Goal: Transaction & Acquisition: Book appointment/travel/reservation

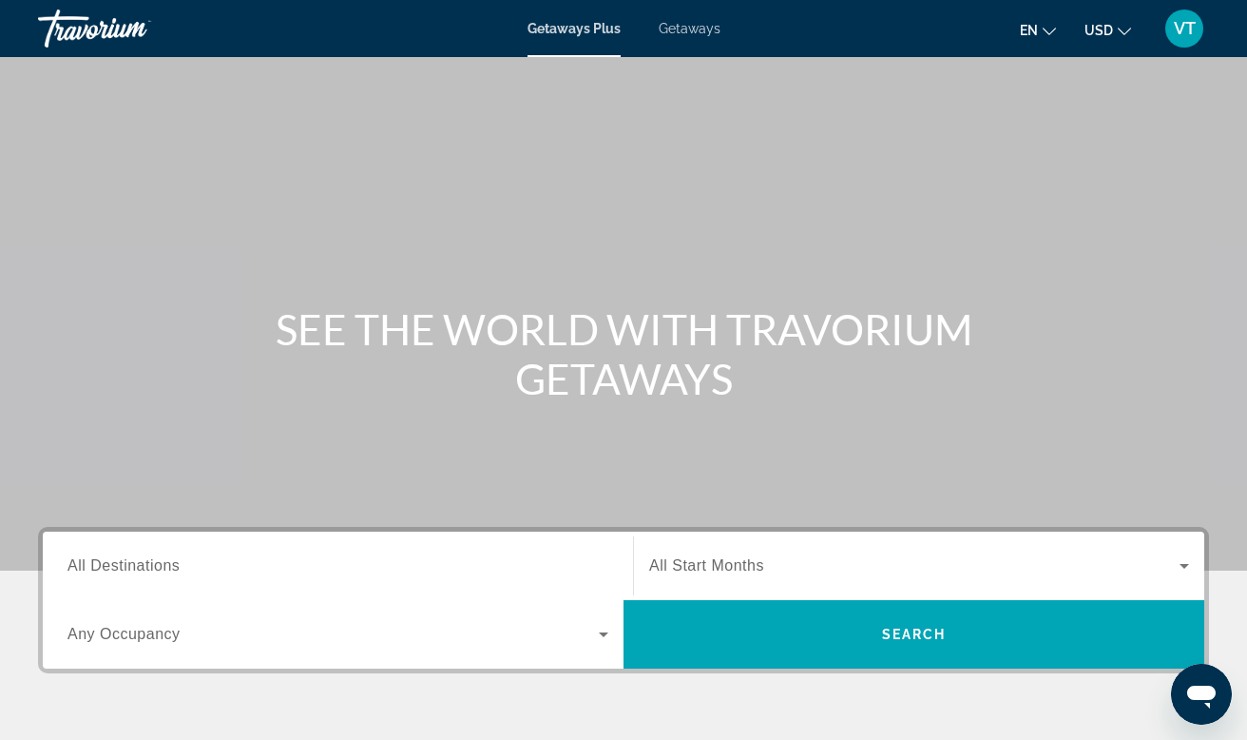
click at [1047, 38] on button "en English Español Français Italiano Português русский" at bounding box center [1038, 30] width 36 height 28
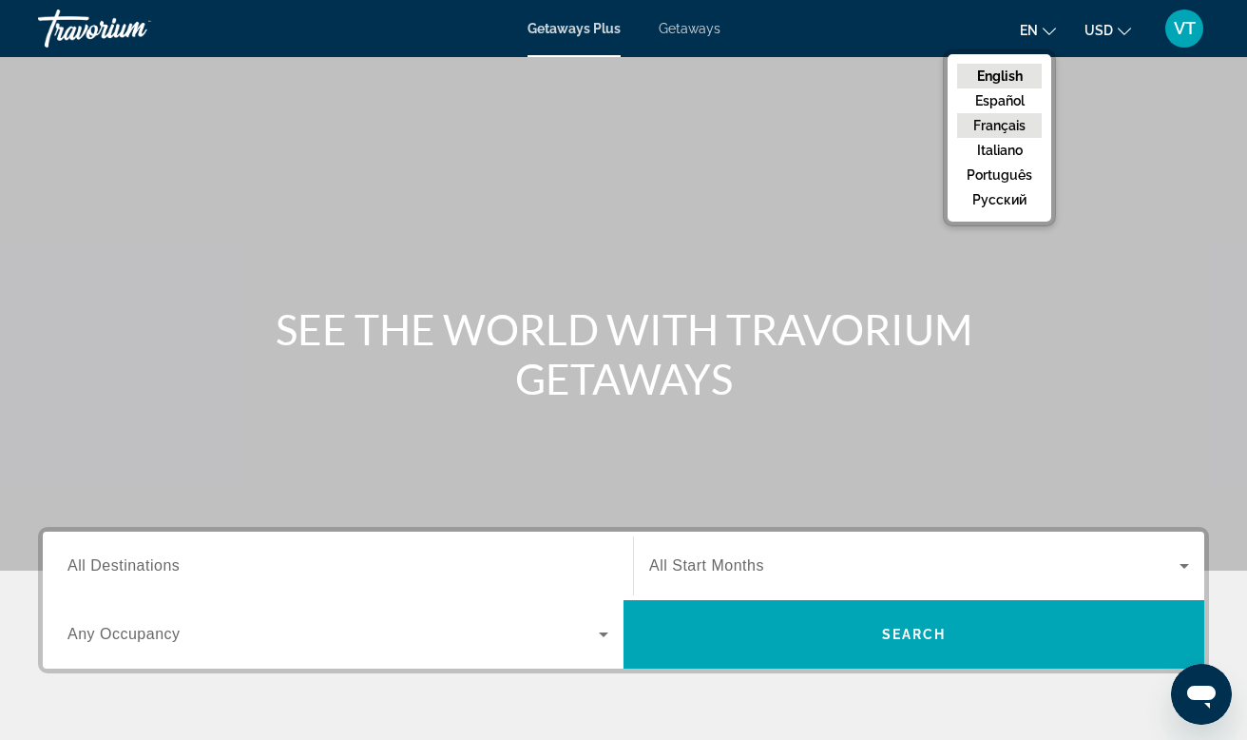
click at [1012, 129] on button "Français" at bounding box center [999, 125] width 85 height 25
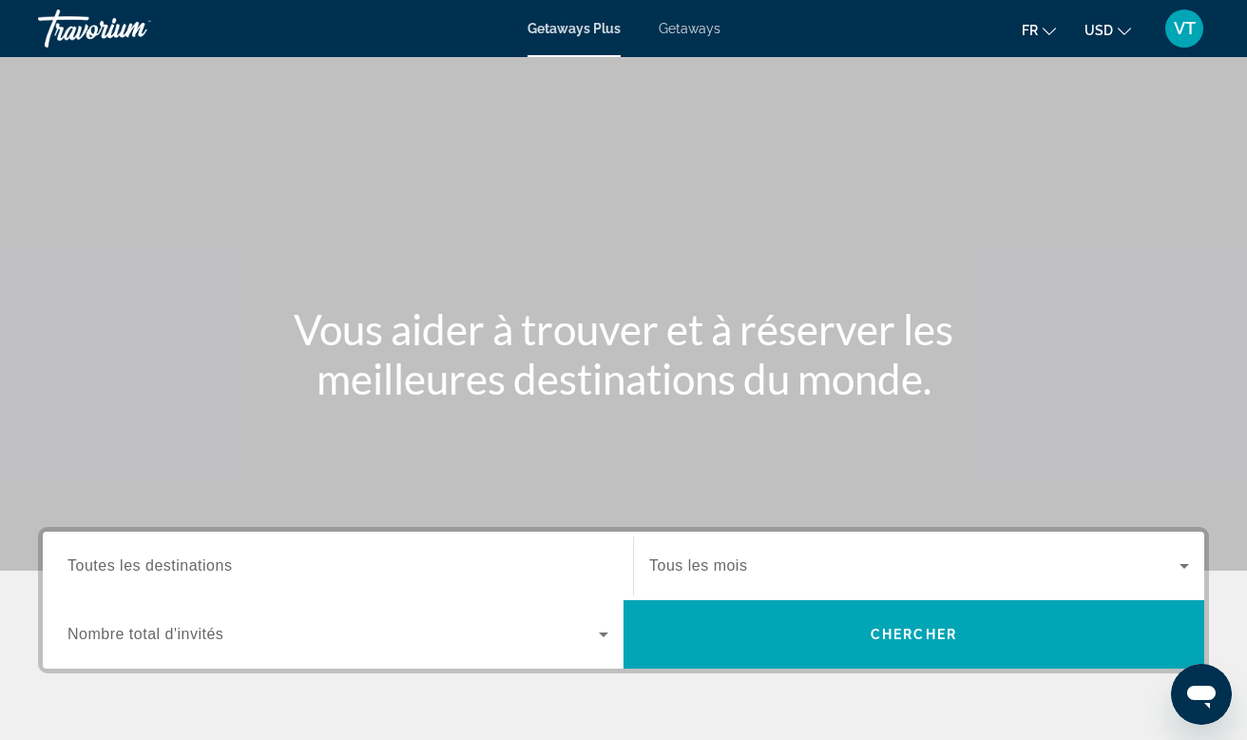
click at [720, 566] on span "Tous les mois" at bounding box center [698, 565] width 98 height 16
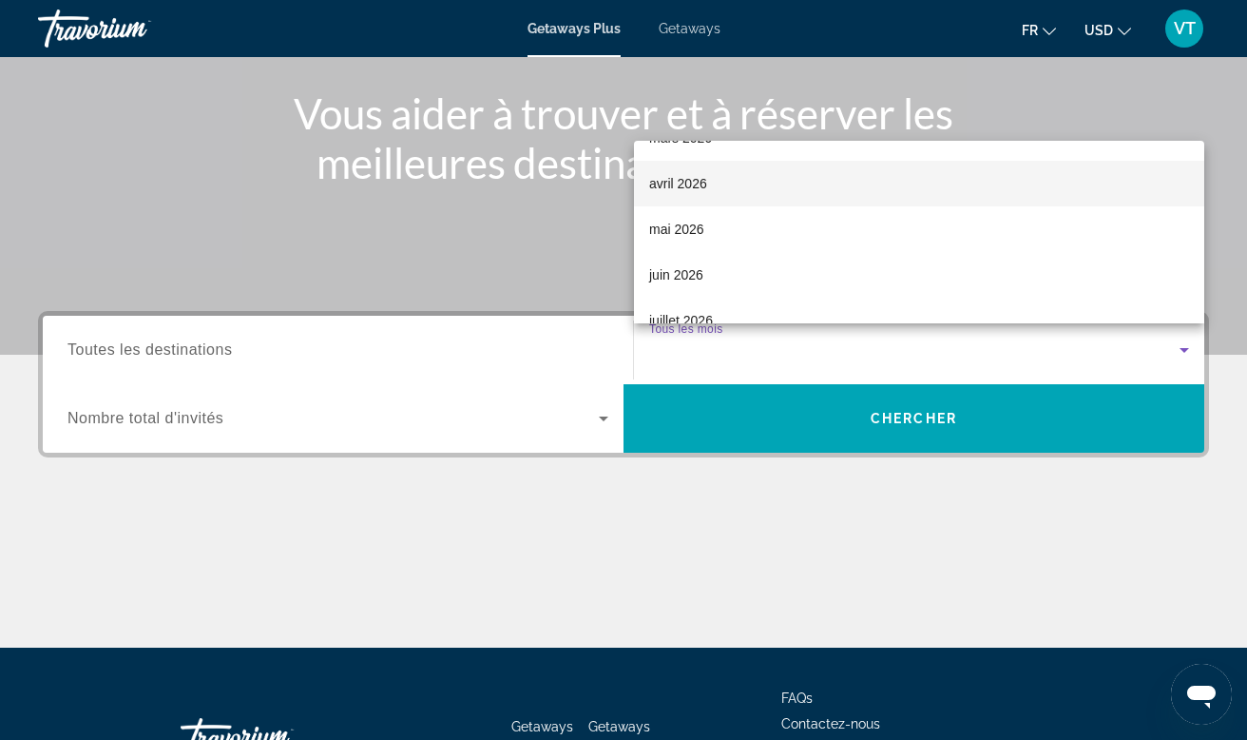
scroll to position [303, 0]
click at [676, 187] on span "avril 2026" at bounding box center [678, 187] width 58 height 23
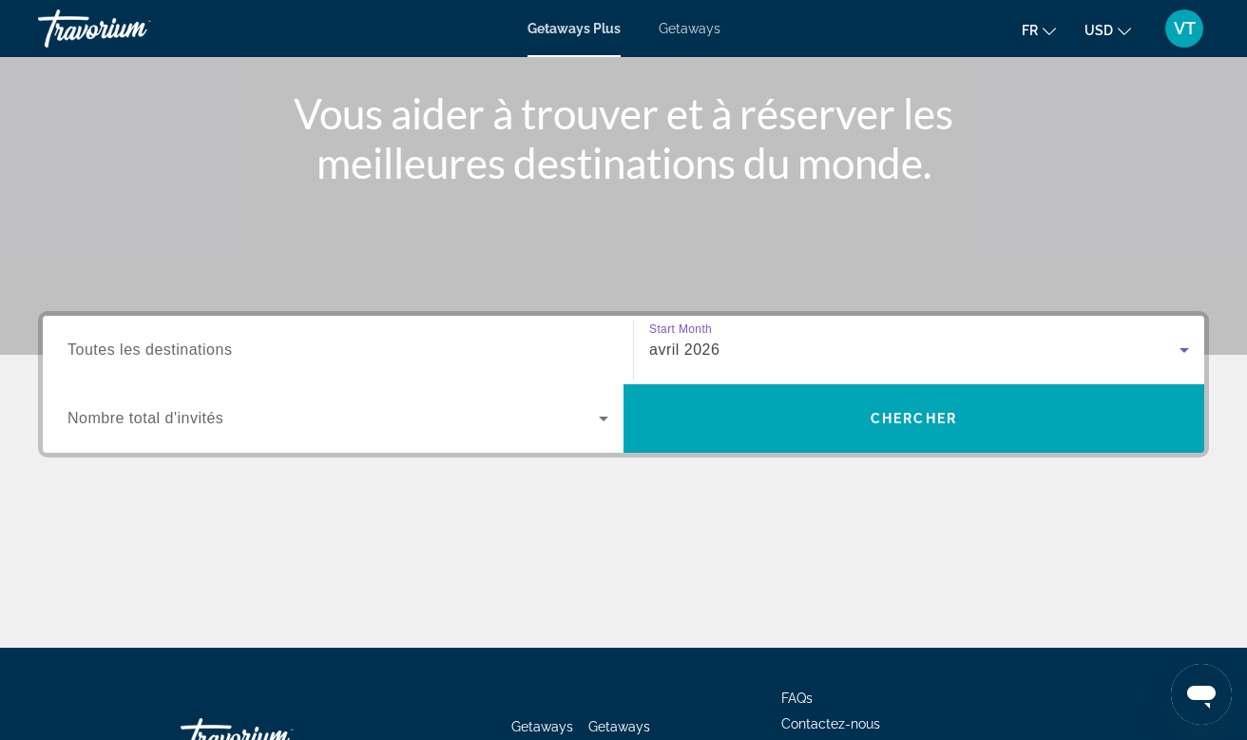
click at [598, 422] on icon "Search widget" at bounding box center [603, 418] width 23 height 23
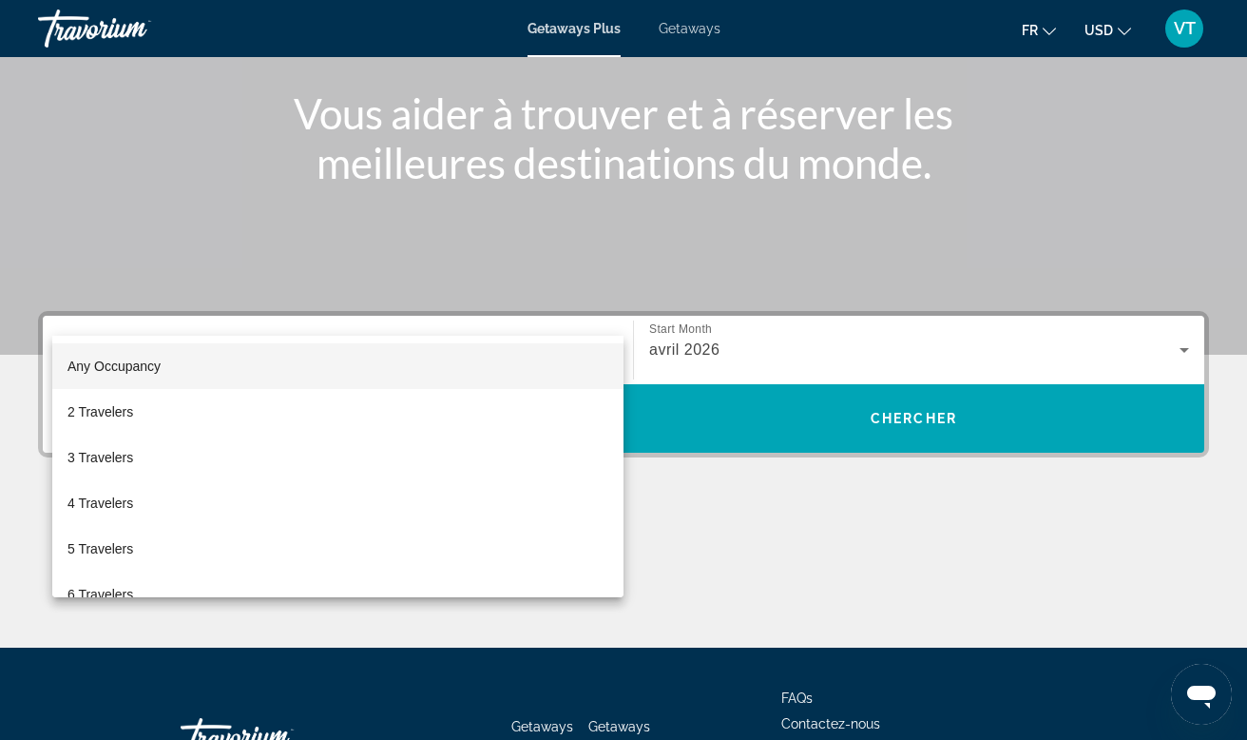
scroll to position [357, 0]
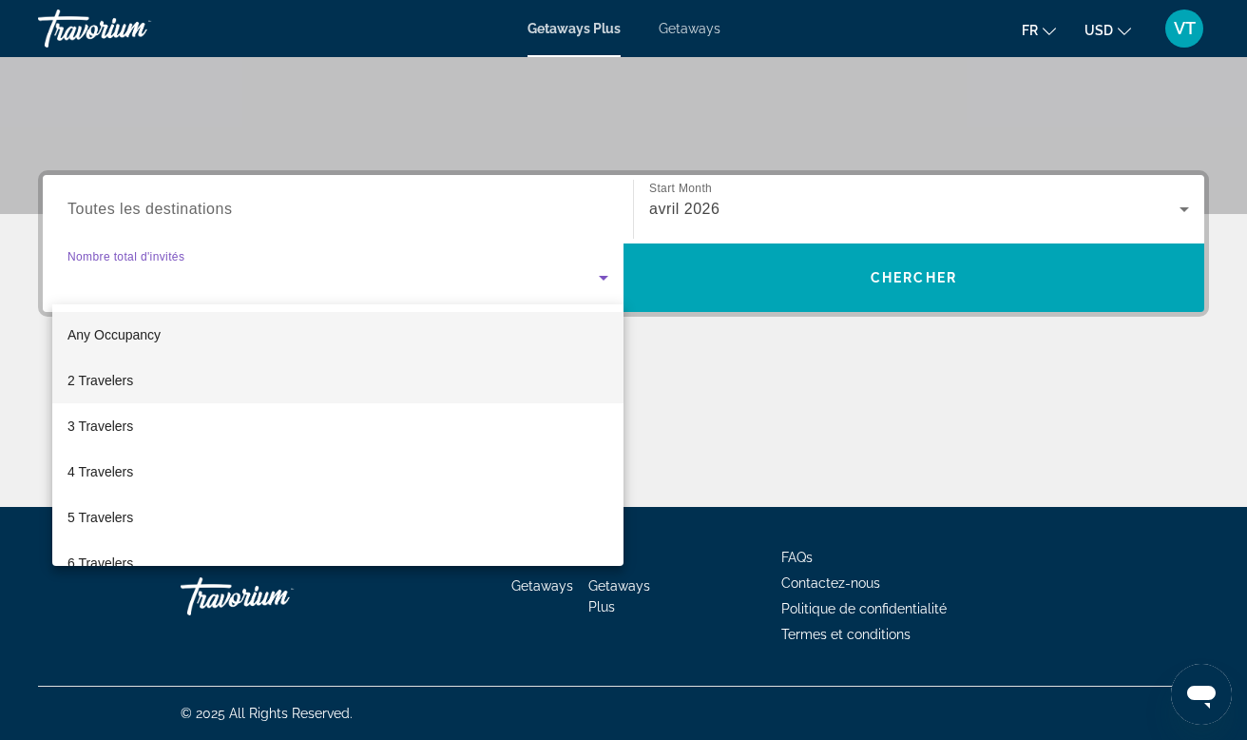
click at [349, 364] on mat-option "2 Travelers" at bounding box center [337, 381] width 571 height 46
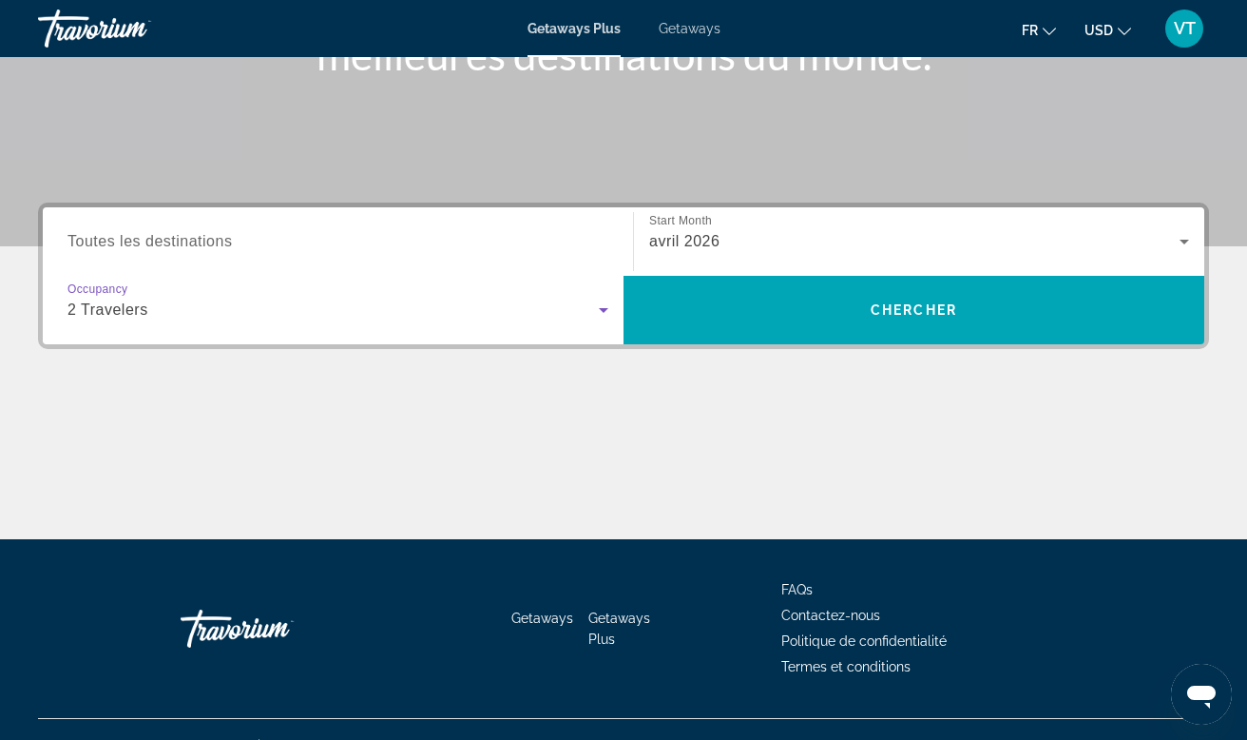
scroll to position [308, 0]
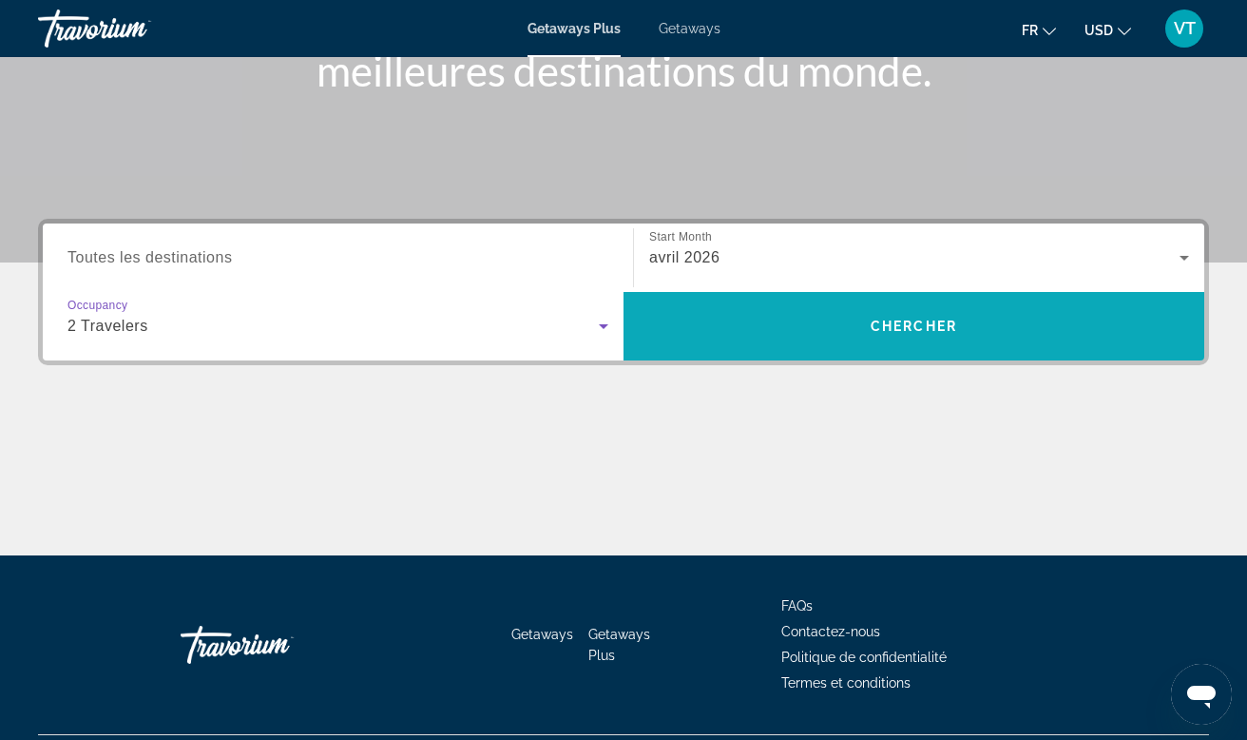
click at [892, 337] on span "Search" at bounding box center [914, 326] width 581 height 46
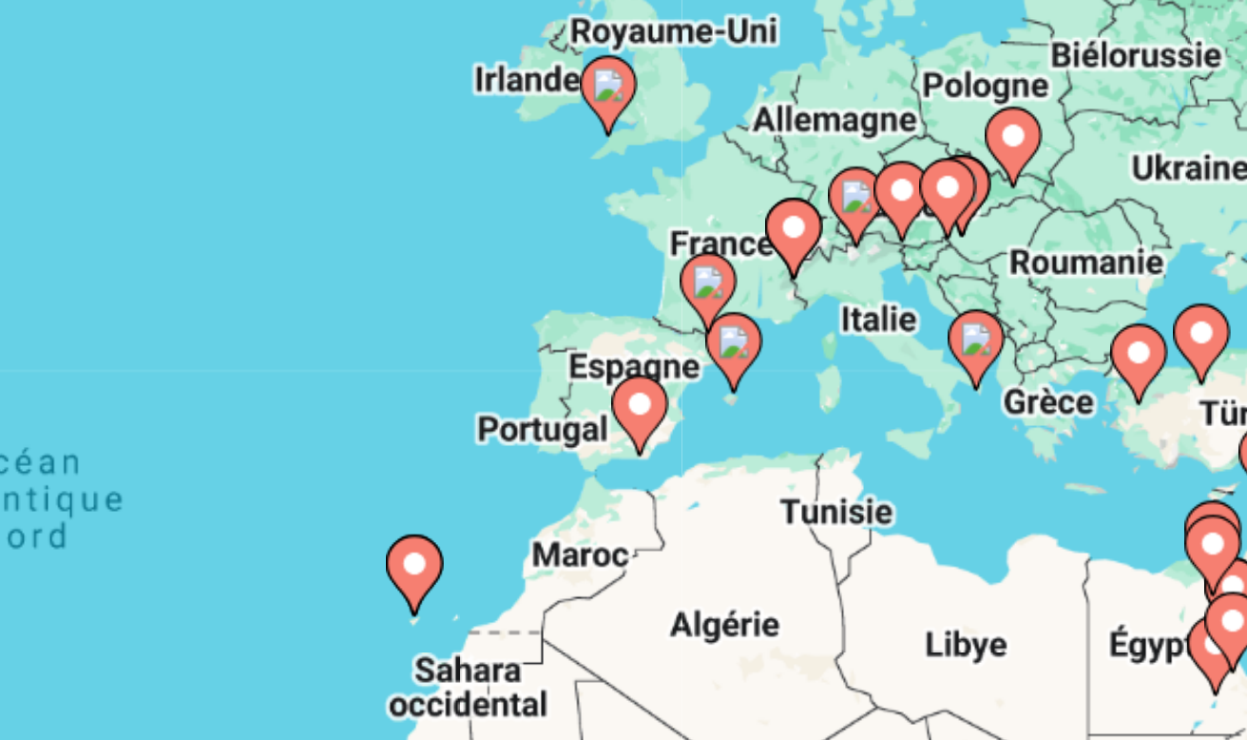
click at [818, 349] on image "Main content" at bounding box center [823, 354] width 11 height 11
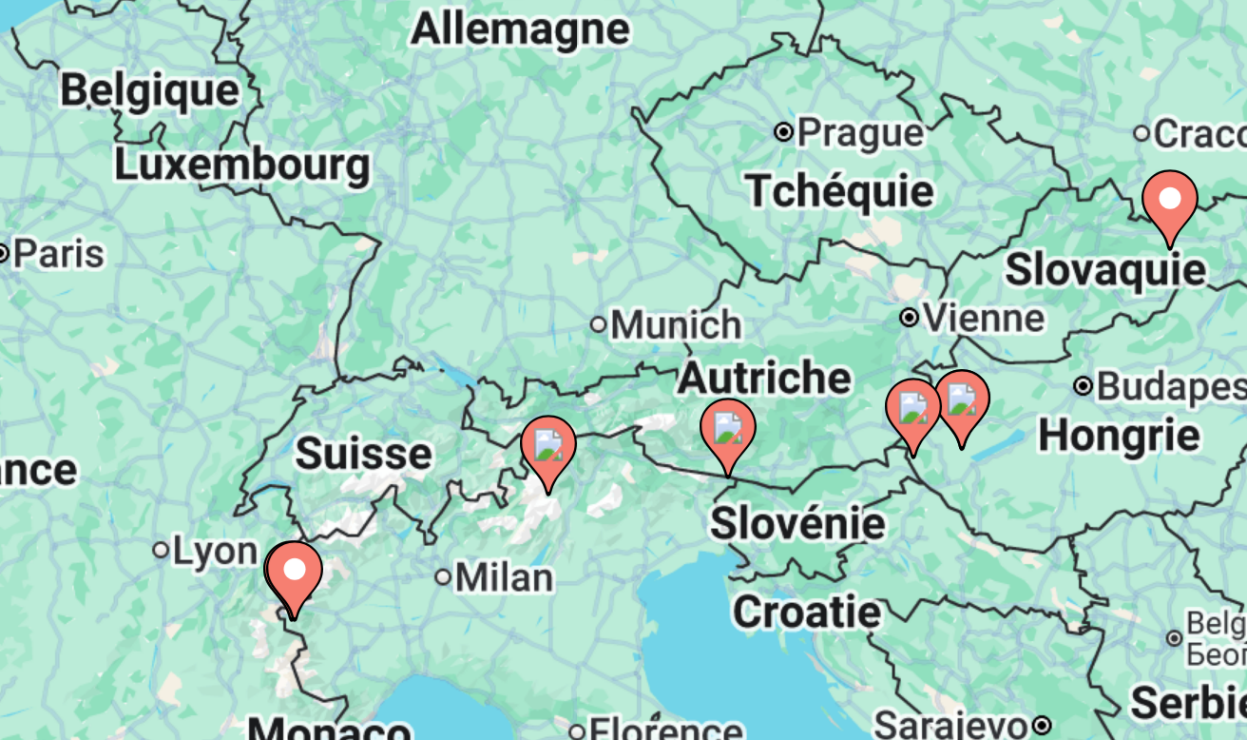
drag, startPoint x: 106, startPoint y: 204, endPoint x: 165, endPoint y: 223, distance: 62.8
click at [164, 223] on div "Pour activer le glissement avec le clavier, appuyez sur Alt+Entrée. Une fois ce…" at bounding box center [623, 475] width 1171 height 570
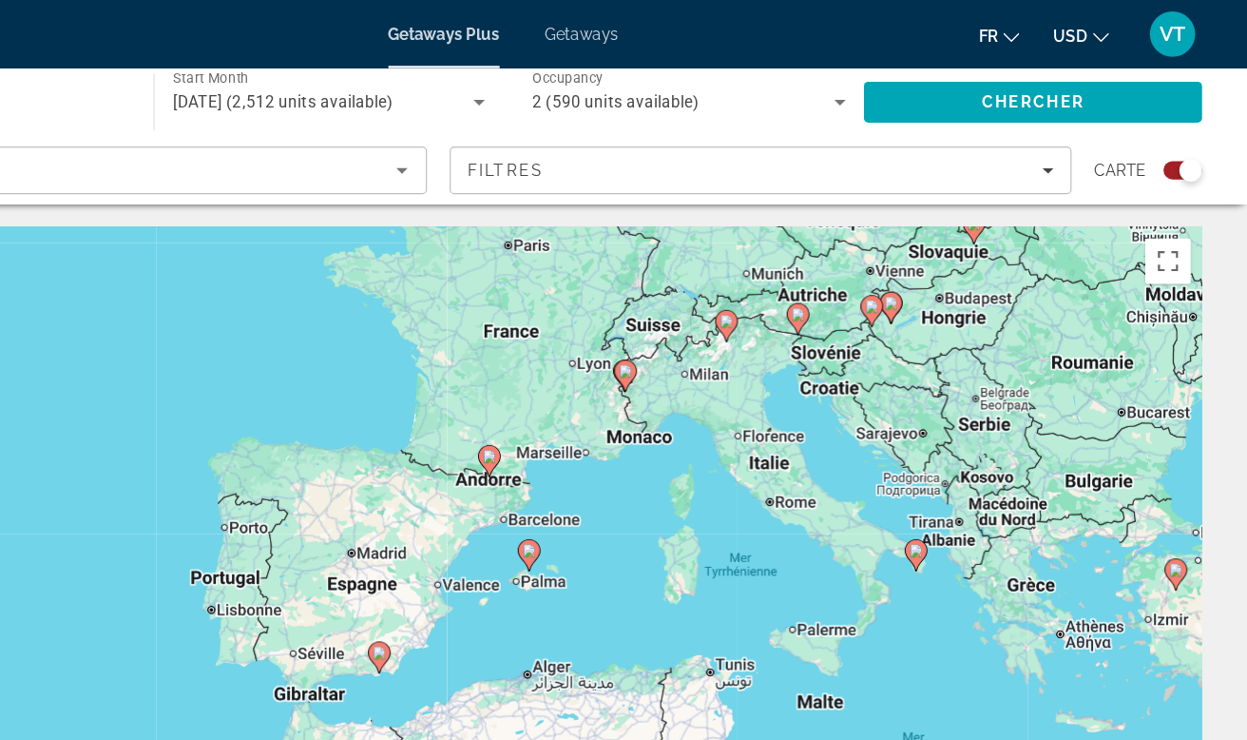
drag, startPoint x: 364, startPoint y: 480, endPoint x: 397, endPoint y: 309, distance: 174.4
click at [397, 309] on div "Pour activer le glissement avec le clavier, appuyez sur Alt+Entrée. Une fois ce…" at bounding box center [623, 475] width 1171 height 570
click at [640, 460] on image "Main content" at bounding box center [645, 461] width 11 height 11
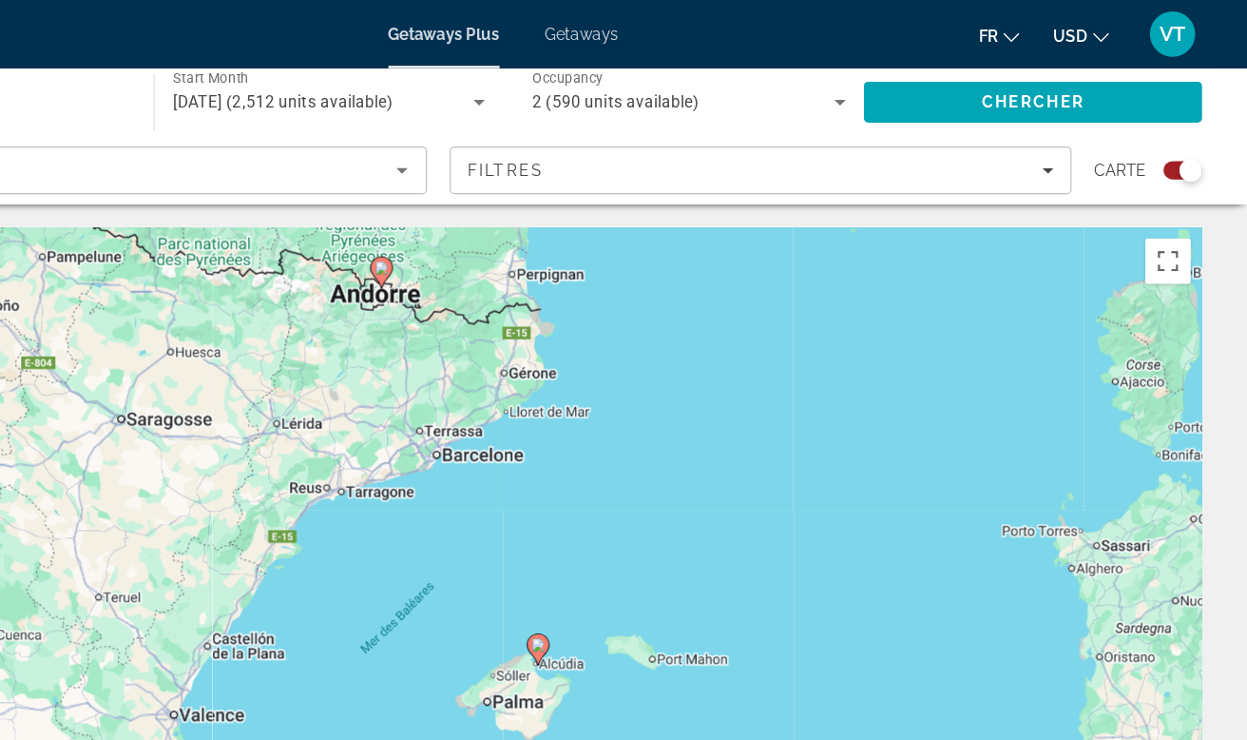
drag, startPoint x: 455, startPoint y: 356, endPoint x: 525, endPoint y: 543, distance: 199.8
click at [525, 543] on div "Pour activer le glissement avec le clavier, appuyez sur Alt+Entrée. Une fois ce…" at bounding box center [623, 475] width 1171 height 570
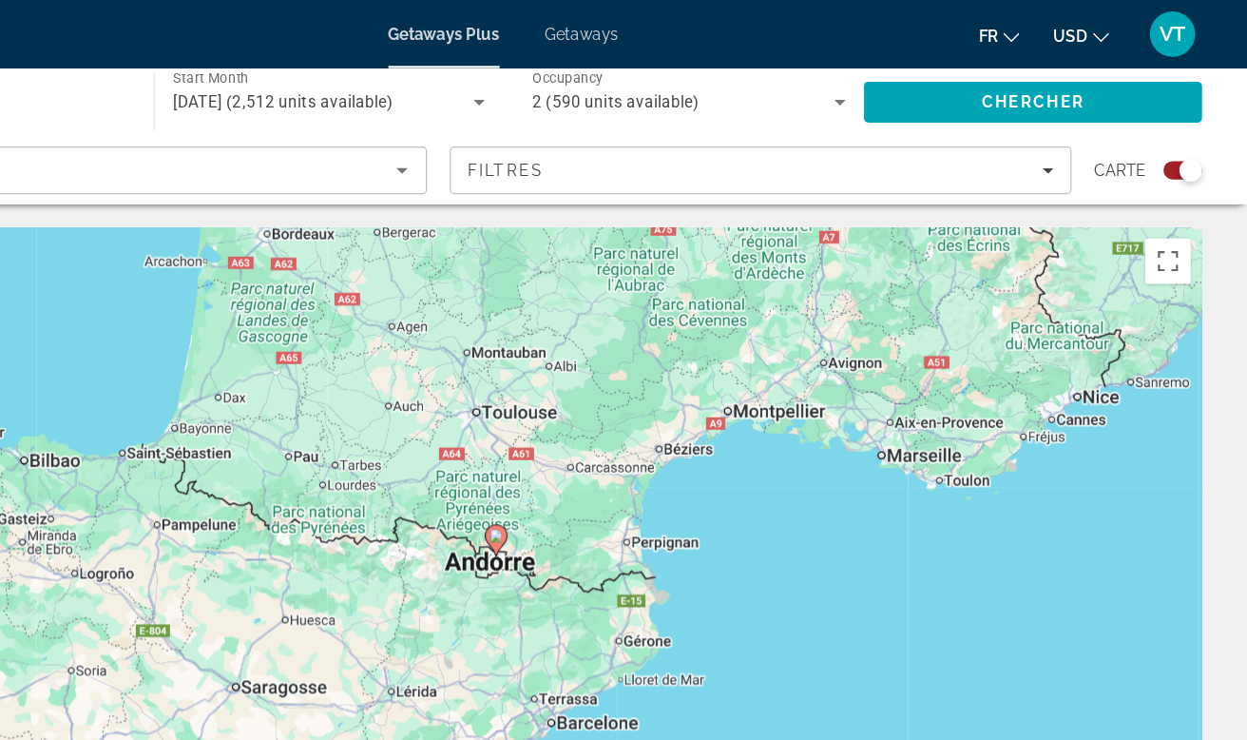
drag, startPoint x: 461, startPoint y: 439, endPoint x: 515, endPoint y: 563, distance: 135.0
click at [515, 563] on div "Pour activer le glissement avec le clavier, appuyez sur Alt+Entrée. Une fois ce…" at bounding box center [623, 475] width 1171 height 570
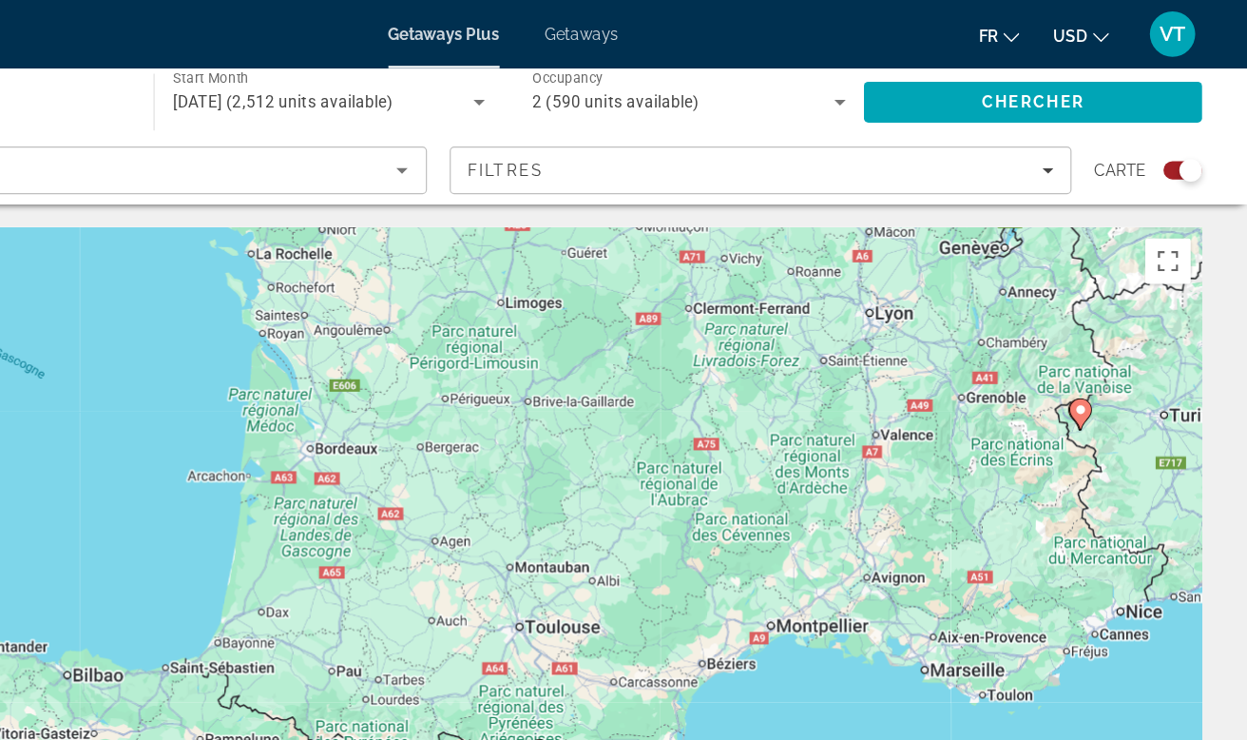
drag, startPoint x: 478, startPoint y: 486, endPoint x: 477, endPoint y: 624, distance: 137.9
click at [477, 624] on html "**********" at bounding box center [623, 370] width 1247 height 740
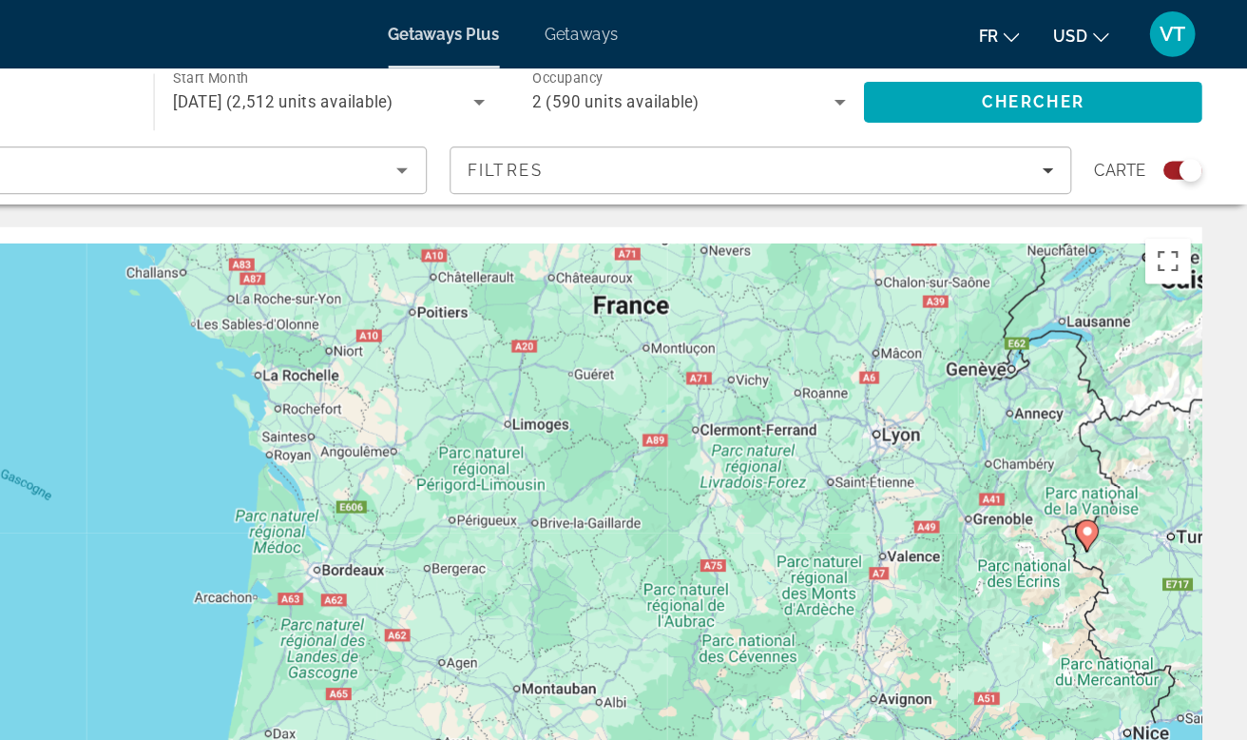
drag, startPoint x: 494, startPoint y: 482, endPoint x: 524, endPoint y: 591, distance: 113.2
click at [524, 592] on div "Pour activer le glissement avec le clavier, appuyez sur Alt+Entrée. Une fois ce…" at bounding box center [623, 475] width 1171 height 570
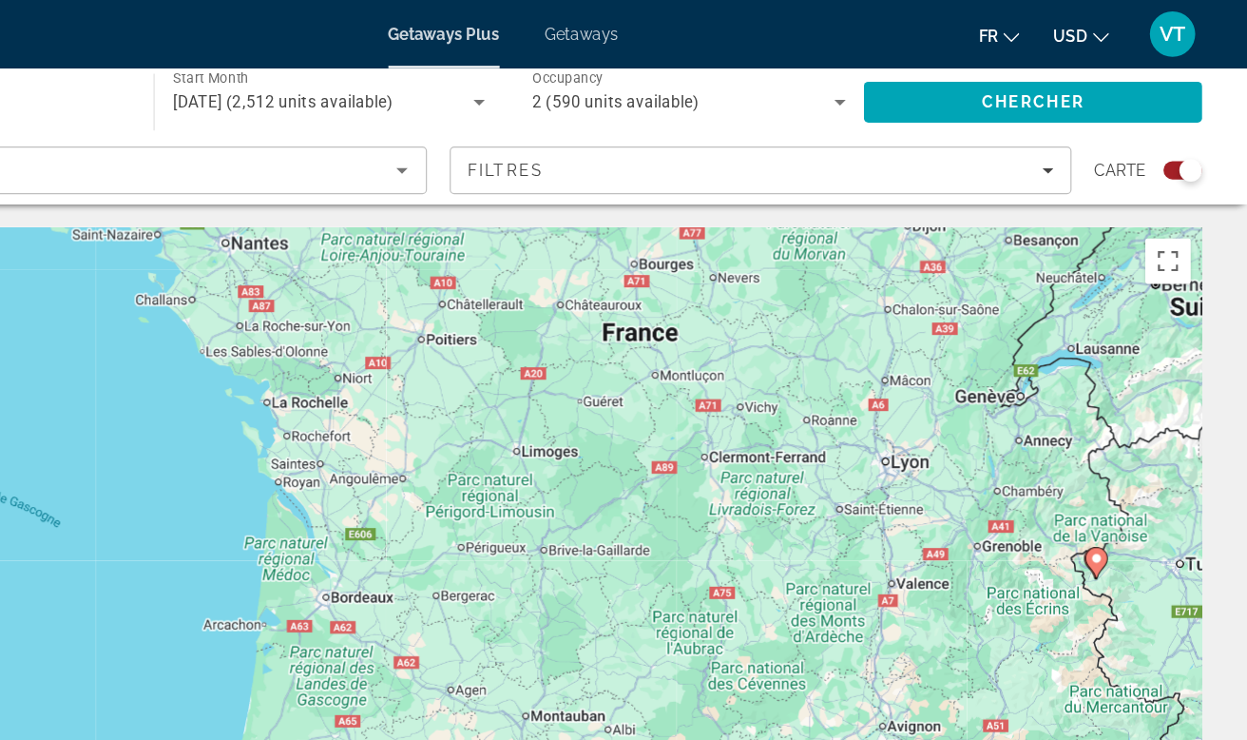
drag, startPoint x: 530, startPoint y: 526, endPoint x: 544, endPoint y: 616, distance: 91.4
click at [544, 616] on div "Pour activer le glissement avec le clavier, appuyez sur Alt+Entrée. Une fois ce…" at bounding box center [623, 475] width 1171 height 570
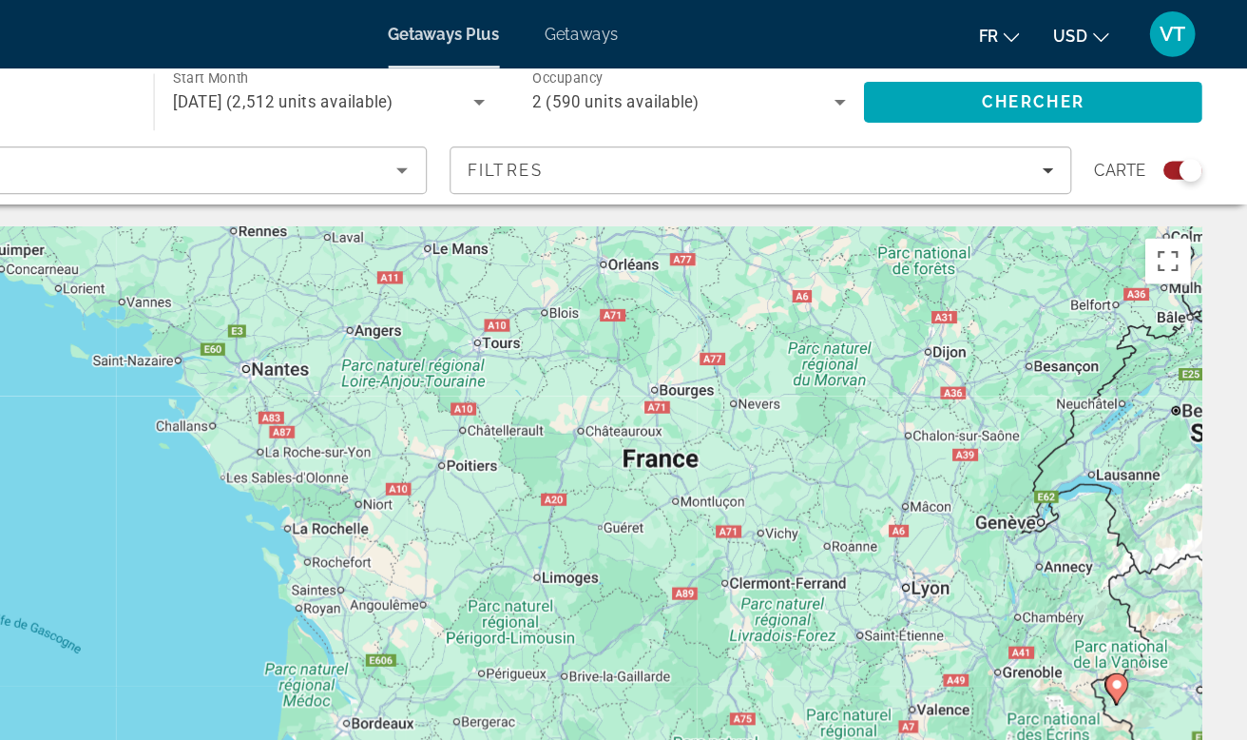
drag, startPoint x: 578, startPoint y: 544, endPoint x: 593, endPoint y: 639, distance: 96.3
click at [593, 639] on html "**********" at bounding box center [623, 370] width 1247 height 740
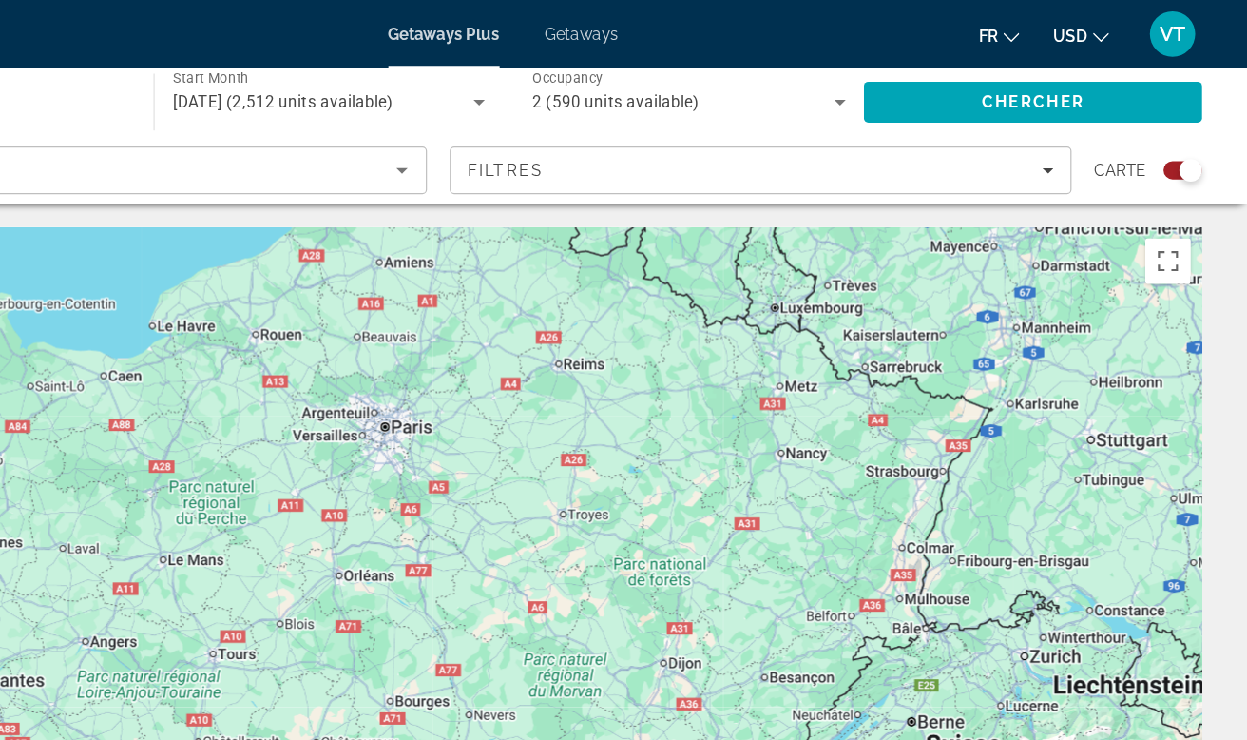
drag, startPoint x: 701, startPoint y: 420, endPoint x: 456, endPoint y: 603, distance: 305.0
click at [456, 603] on div "Pour activer le glissement avec le clavier, appuyez sur Alt+Entrée. Une fois ce…" at bounding box center [623, 475] width 1171 height 570
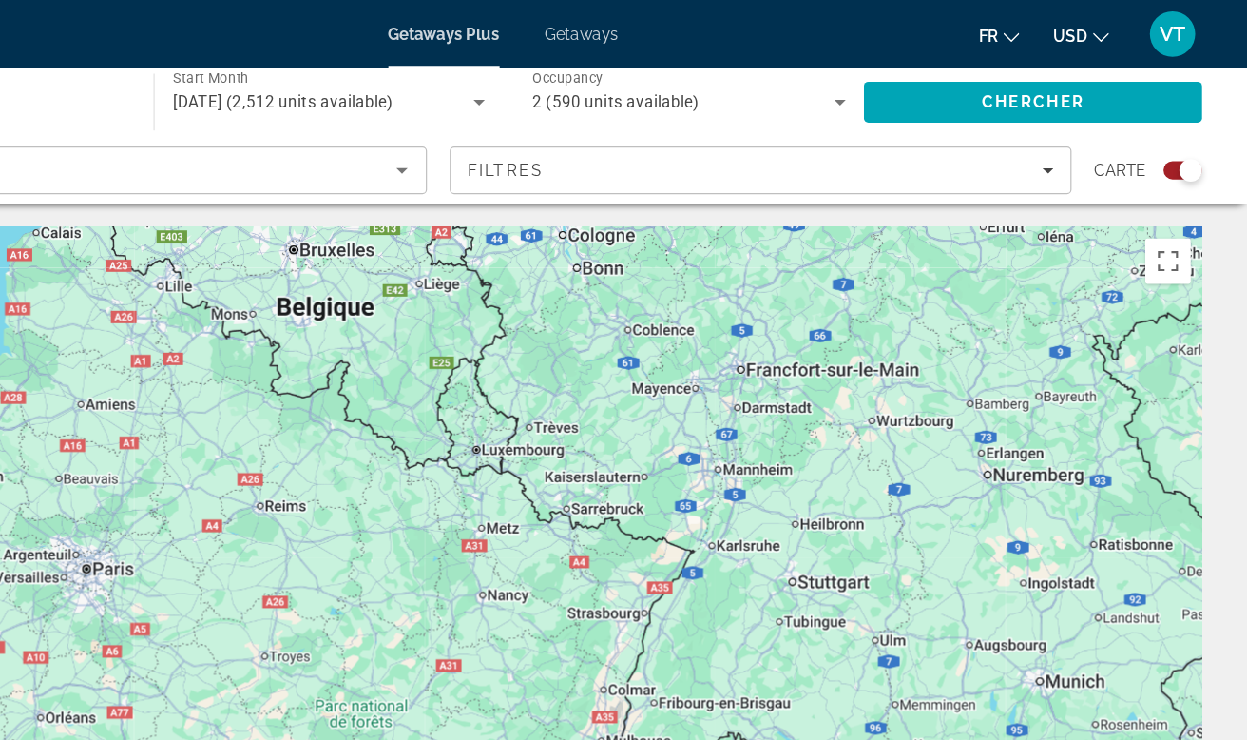
drag, startPoint x: 528, startPoint y: 426, endPoint x: 273, endPoint y: 549, distance: 282.8
click at [273, 549] on div "Pour activer le glissement avec le clavier, appuyez sur Alt+Entrée. Une fois ce…" at bounding box center [623, 475] width 1171 height 570
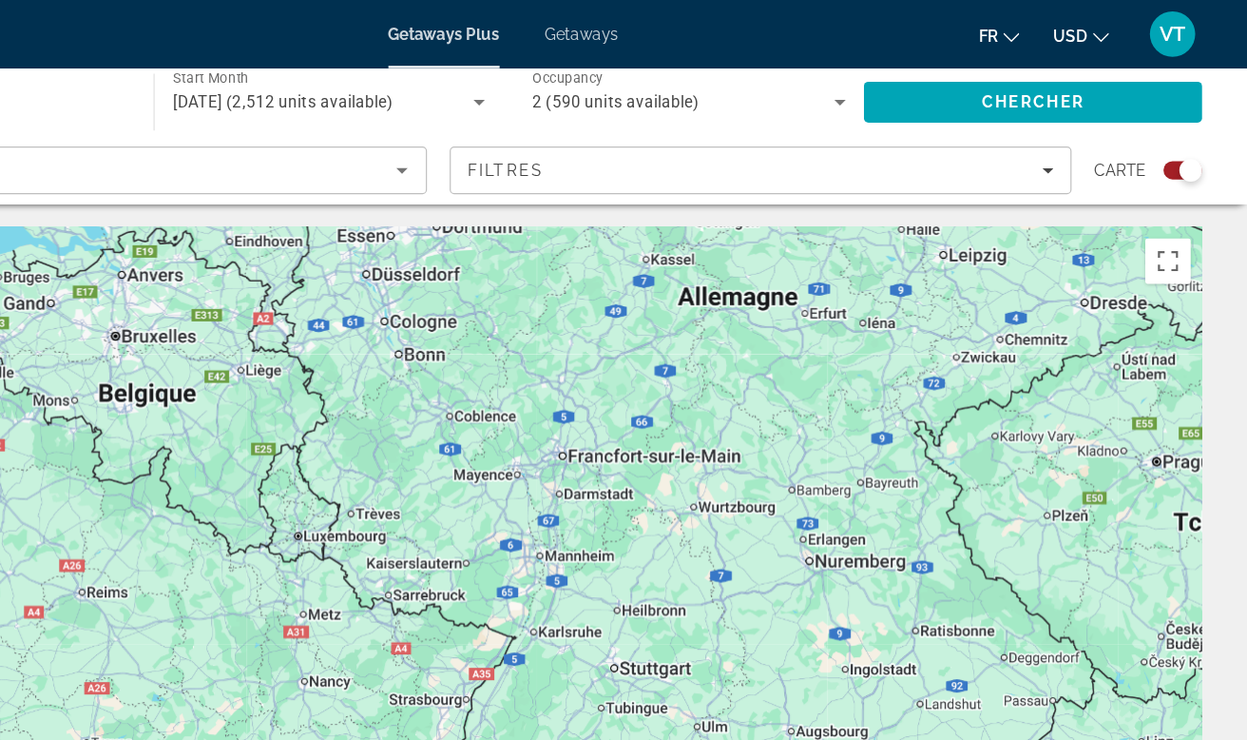
drag, startPoint x: 421, startPoint y: 425, endPoint x: 277, endPoint y: 499, distance: 162.4
click at [277, 499] on div "Pour activer le glissement avec le clavier, appuyez sur Alt+Entrée. Une fois ce…" at bounding box center [623, 475] width 1171 height 570
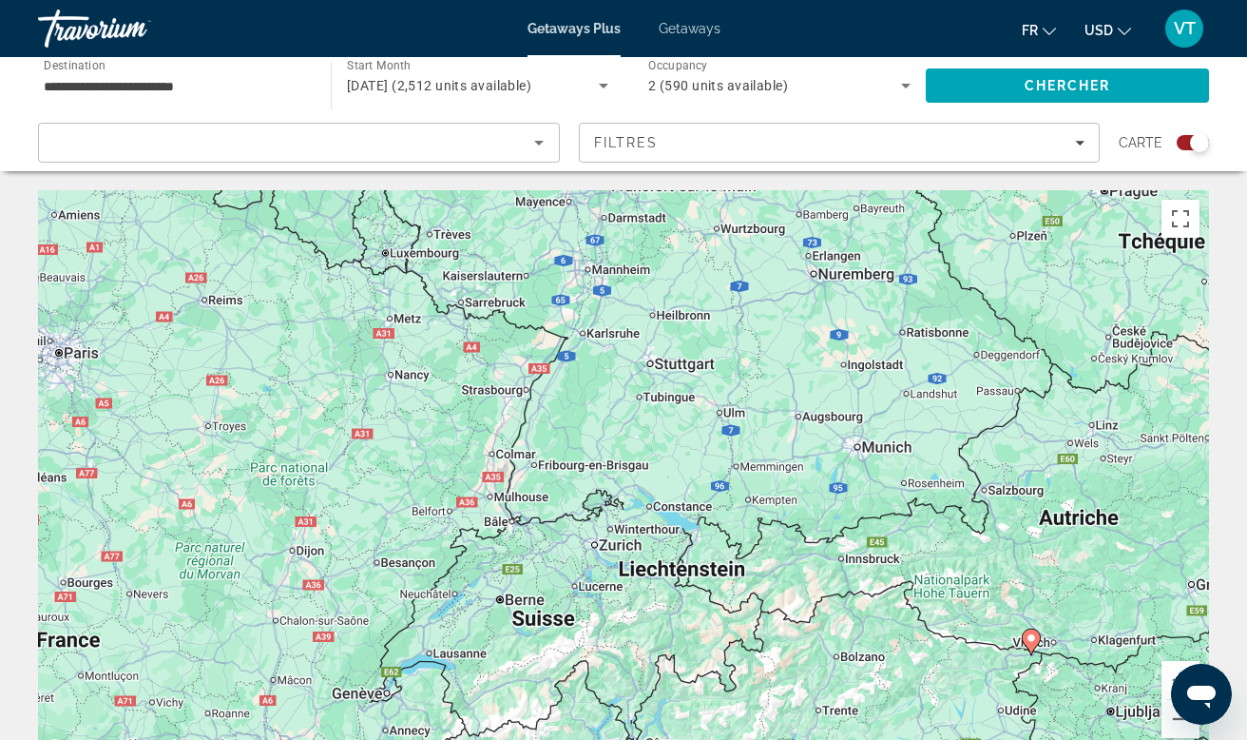
drag, startPoint x: 609, startPoint y: 417, endPoint x: 546, endPoint y: 216, distance: 211.4
click at [546, 216] on div "Pour activer le glissement avec le clavier, appuyez sur Alt+Entrée. Une fois ce…" at bounding box center [623, 475] width 1171 height 570
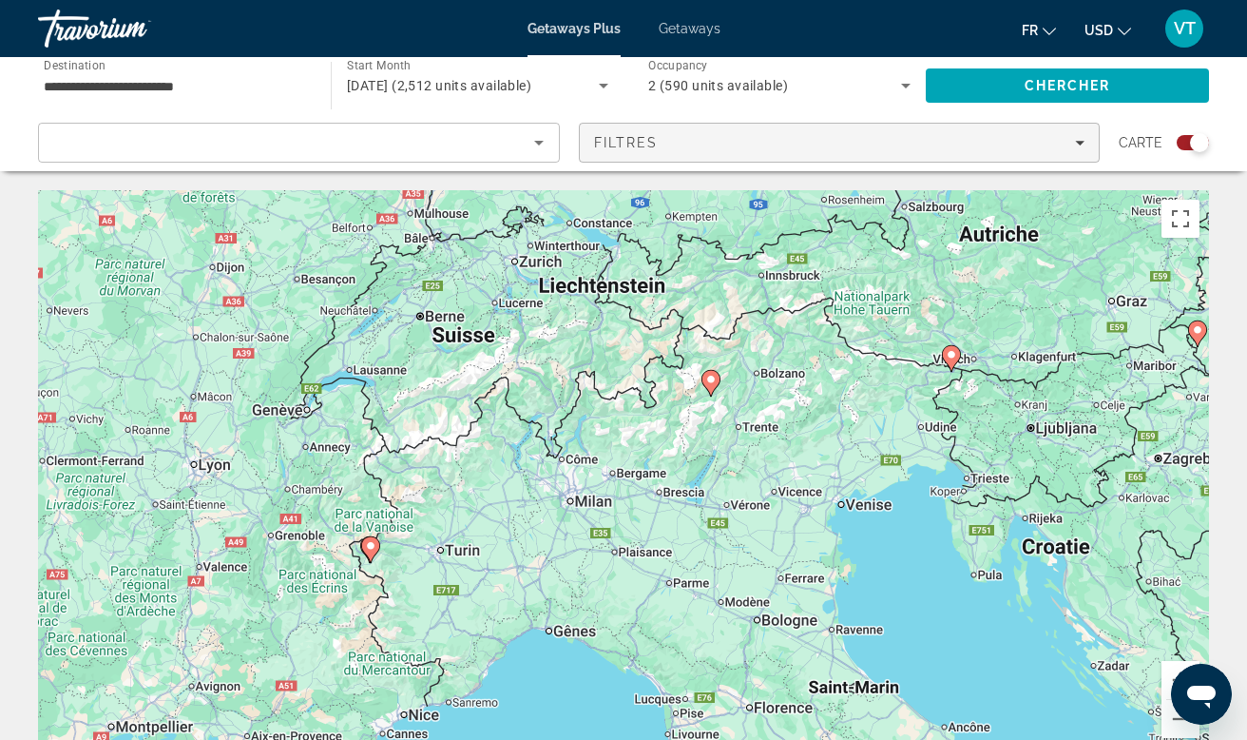
drag, startPoint x: 821, startPoint y: 502, endPoint x: 705, endPoint y: 156, distance: 365.0
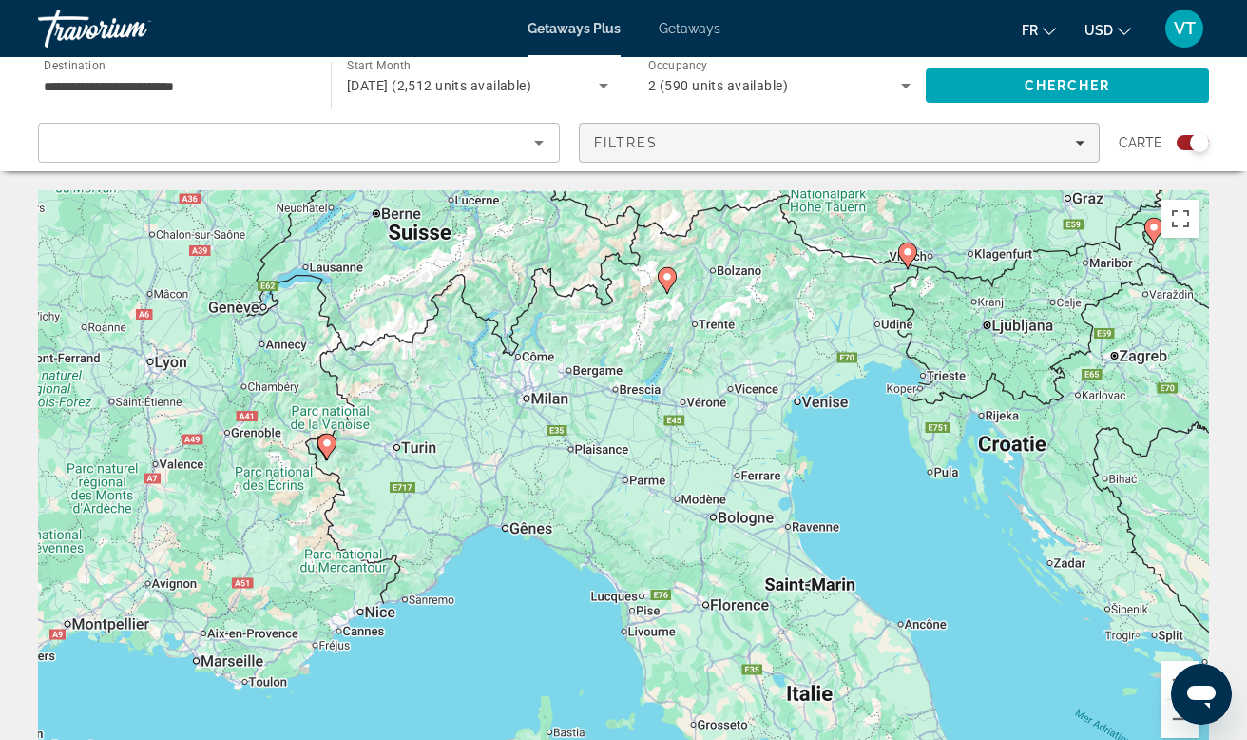
click at [704, 140] on div "Filtres" at bounding box center [840, 142] width 492 height 15
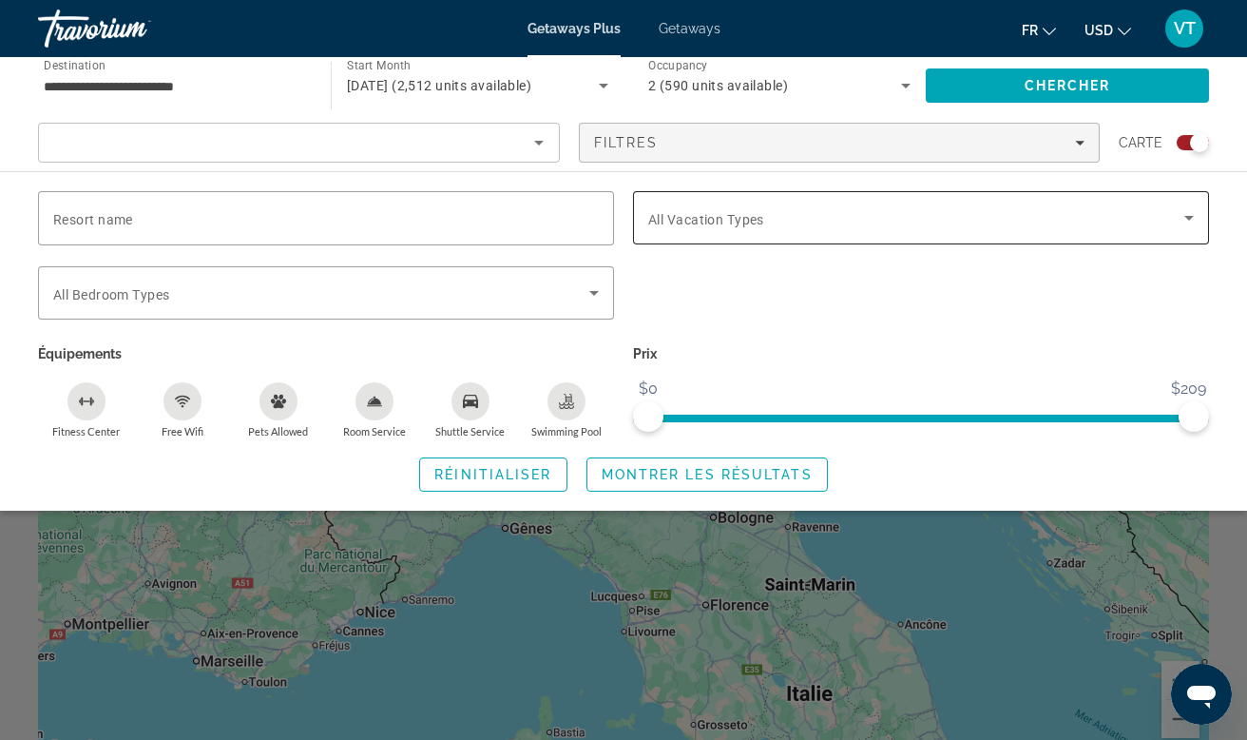
click at [752, 220] on span "All Vacation Types" at bounding box center [706, 219] width 116 height 15
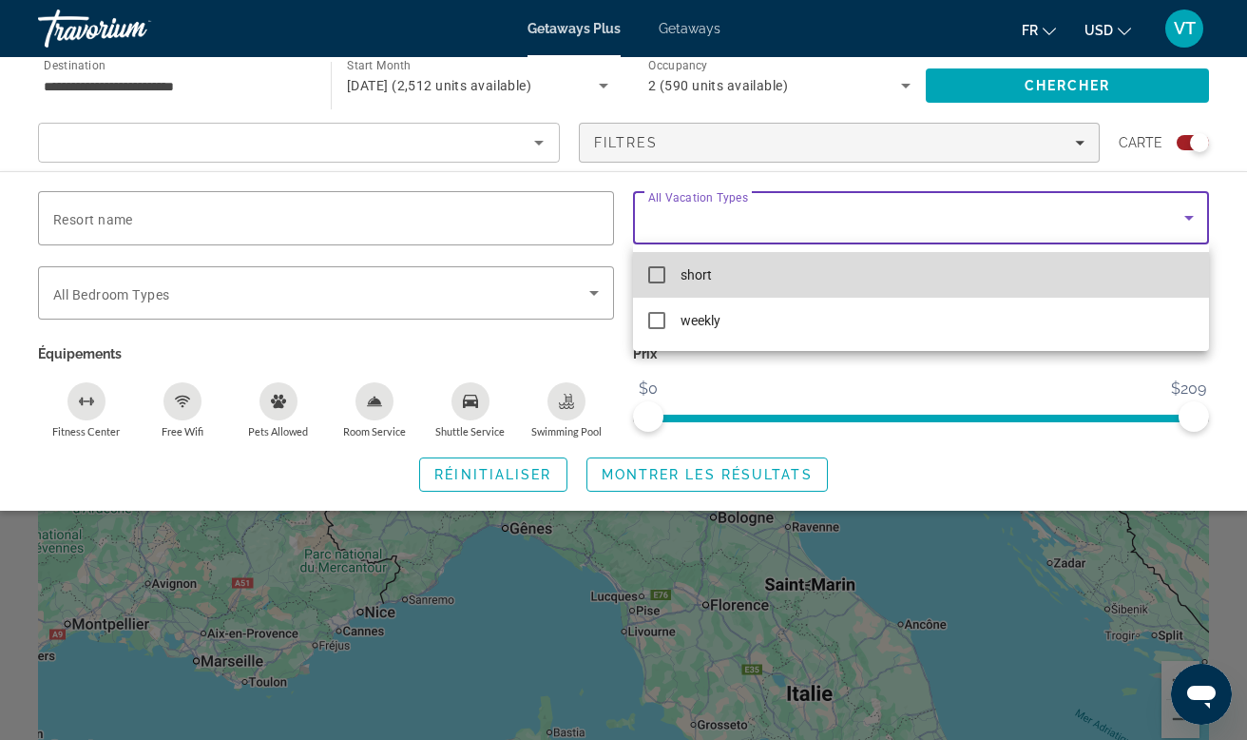
click at [706, 282] on span "short" at bounding box center [696, 274] width 31 height 23
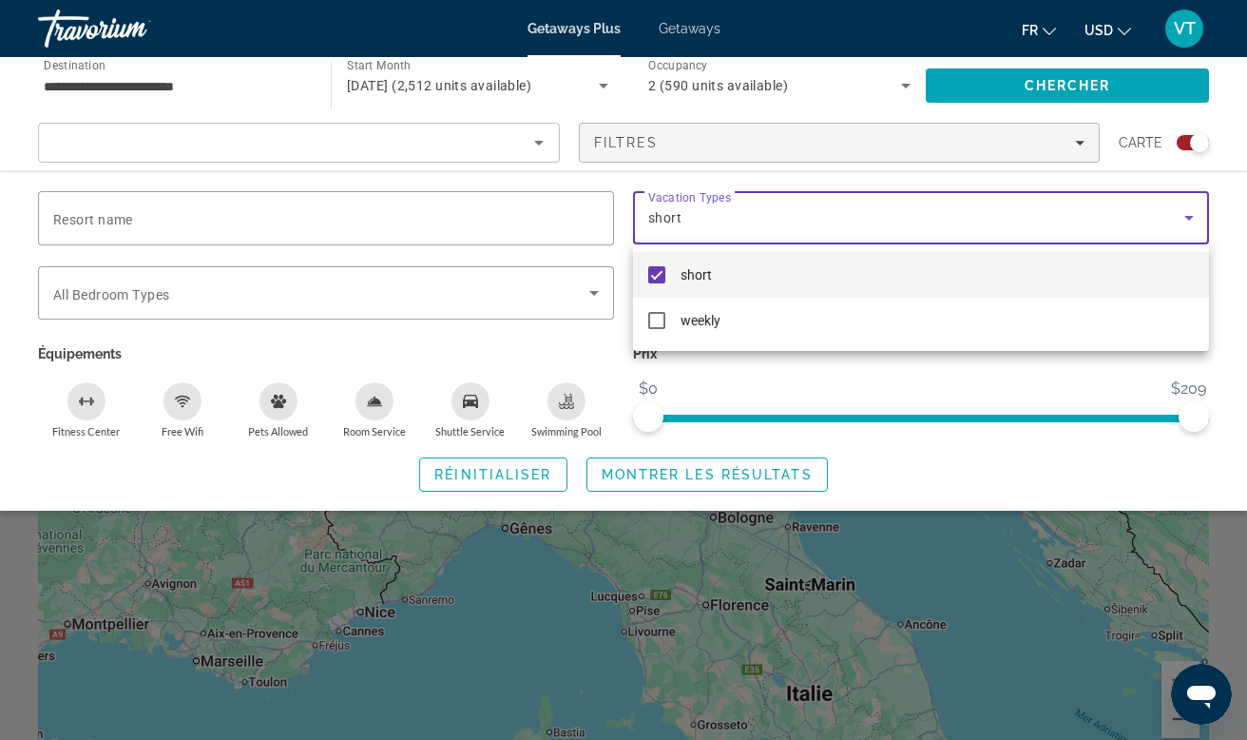
click at [776, 384] on div at bounding box center [623, 370] width 1247 height 740
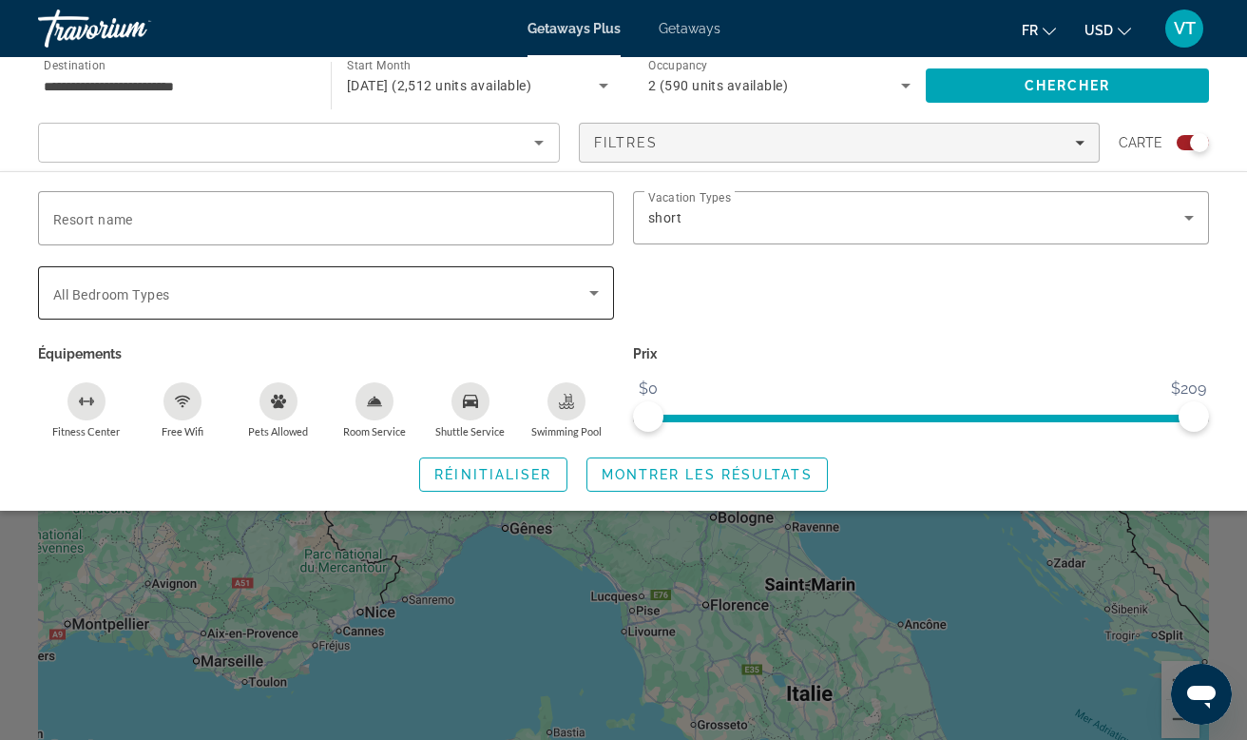
click at [605, 287] on icon "Search widget" at bounding box center [594, 292] width 23 height 23
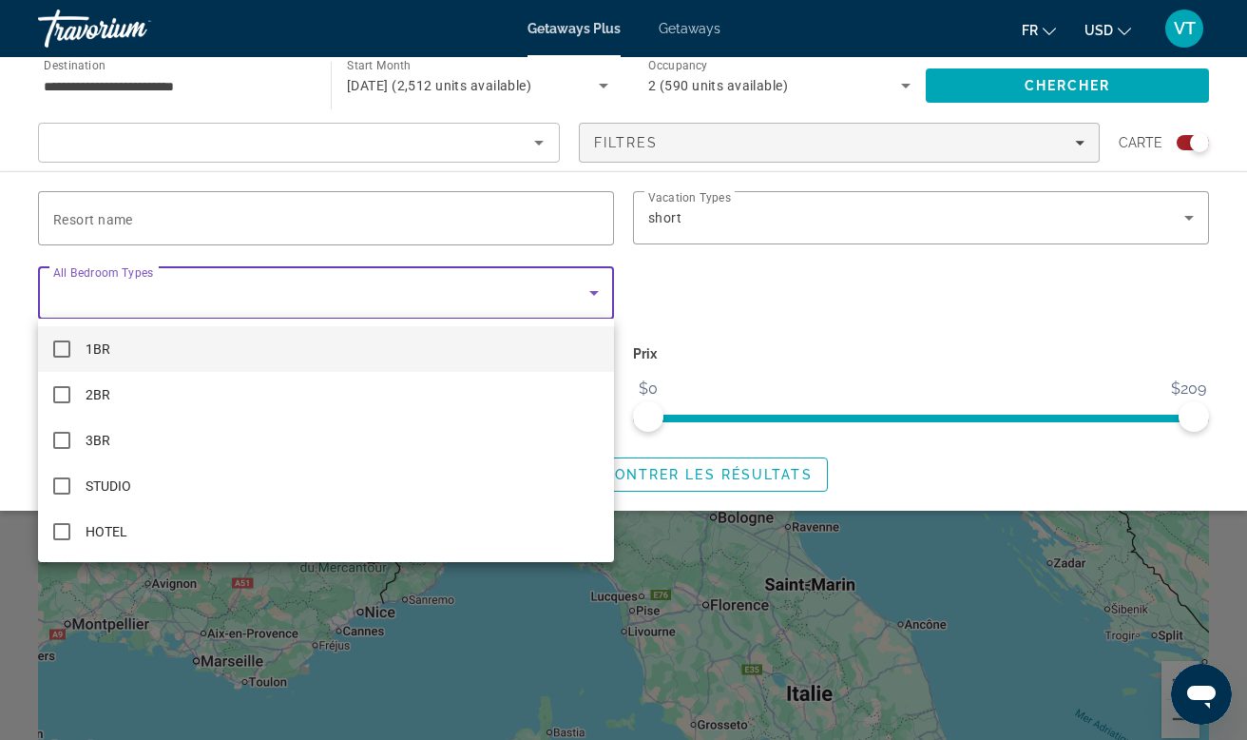
click at [477, 334] on mat-option "1BR" at bounding box center [326, 349] width 576 height 46
click at [667, 278] on div at bounding box center [623, 370] width 1247 height 740
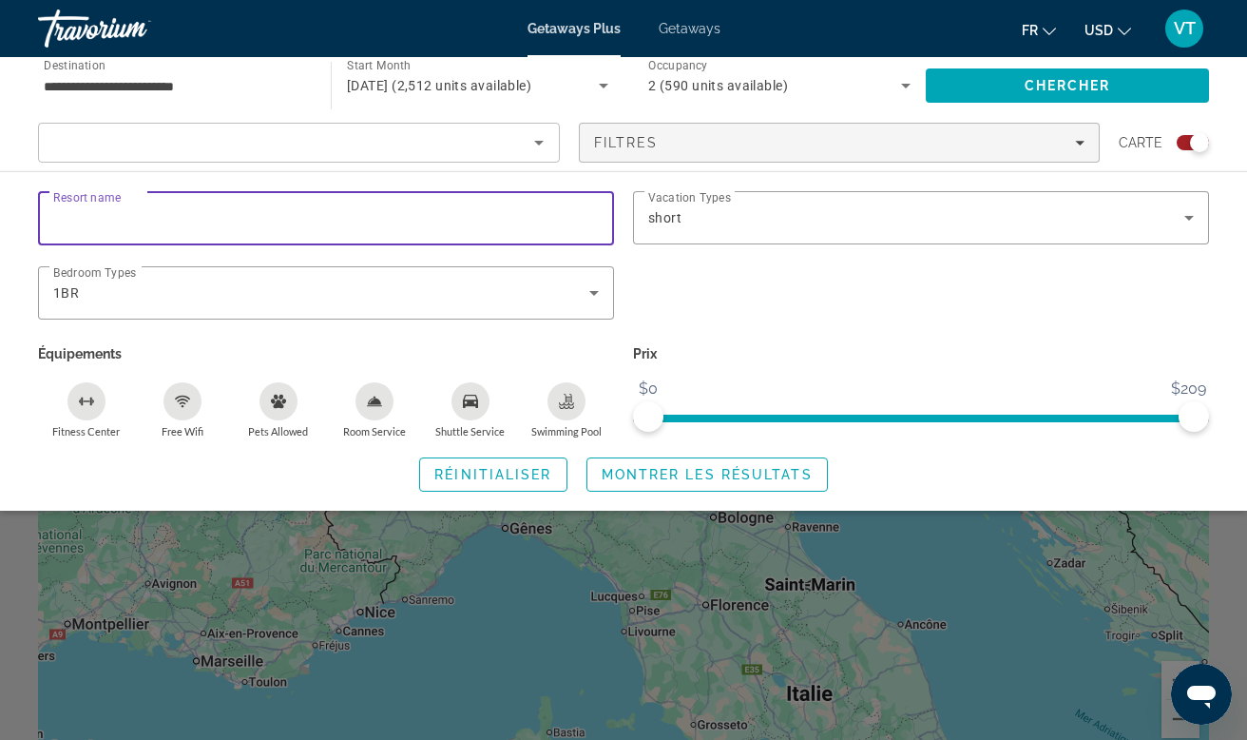
click at [535, 219] on input "Resort name" at bounding box center [326, 218] width 546 height 23
click at [536, 147] on icon "Sort by" at bounding box center [539, 142] width 23 height 23
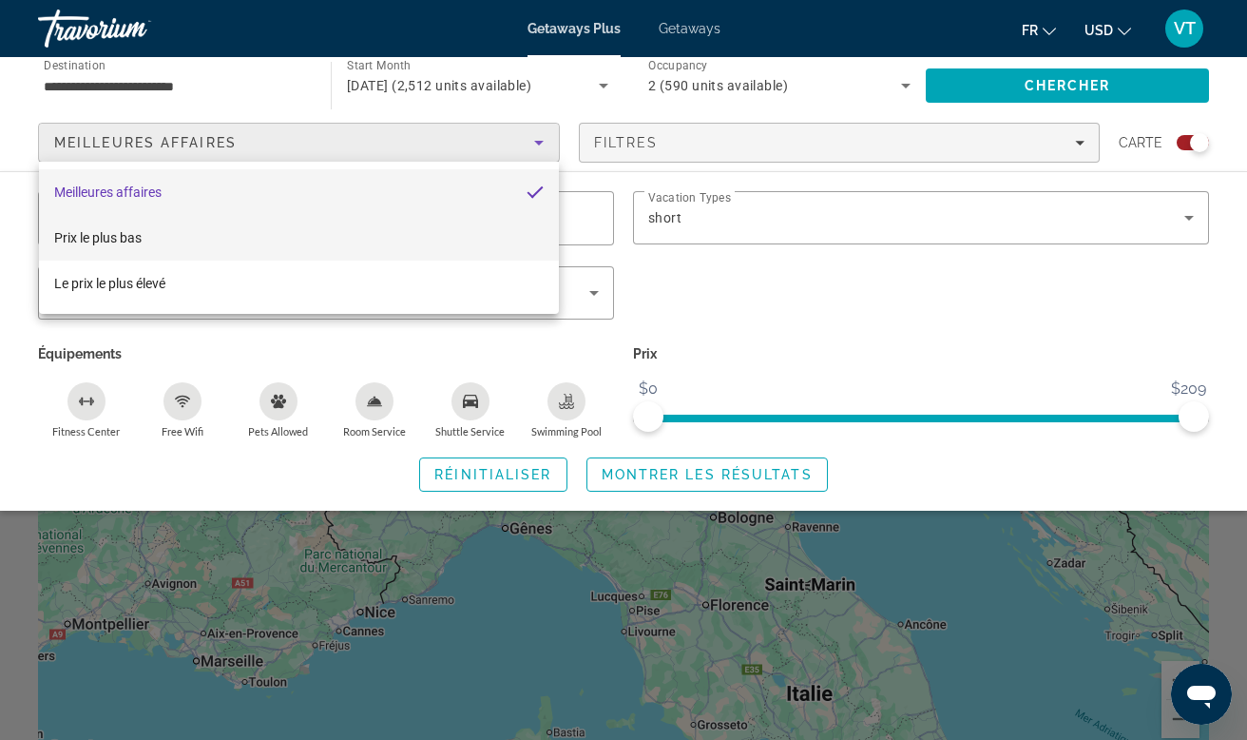
click at [348, 245] on mat-option "Prix ​​le plus bas" at bounding box center [299, 238] width 520 height 46
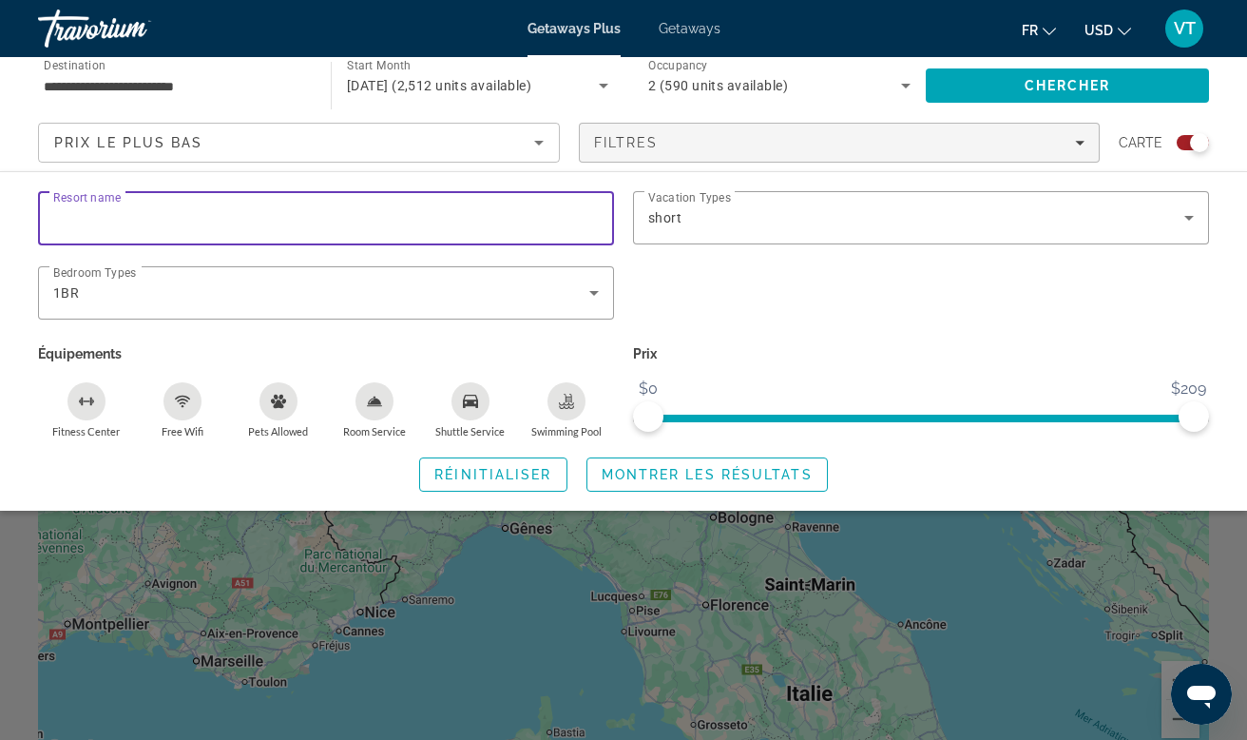
click at [431, 218] on input "Resort name" at bounding box center [326, 218] width 546 height 23
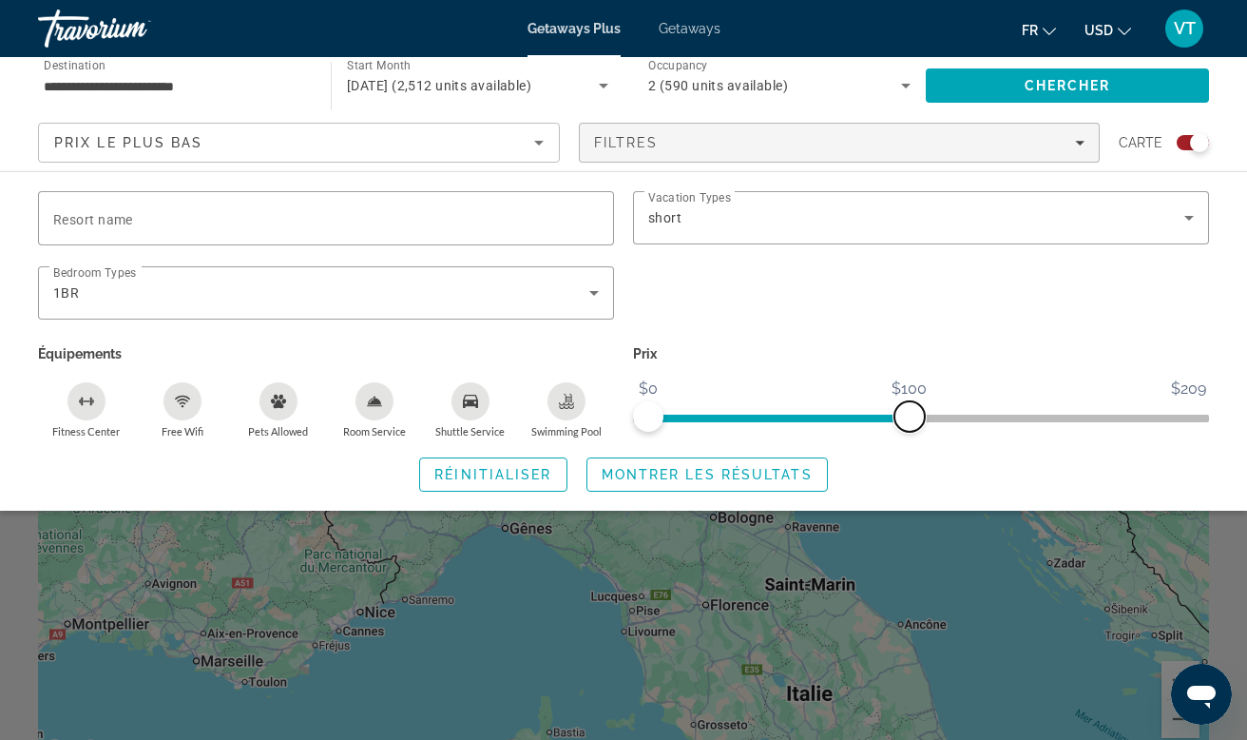
drag, startPoint x: 1194, startPoint y: 415, endPoint x: 910, endPoint y: 443, distance: 285.7
click at [910, 443] on div "Resort name Vacation Types All Vacation Types short Bedroom Types All Bedroom T…" at bounding box center [623, 341] width 1247 height 300
click at [1056, 82] on span "Chercher" at bounding box center [1068, 85] width 87 height 15
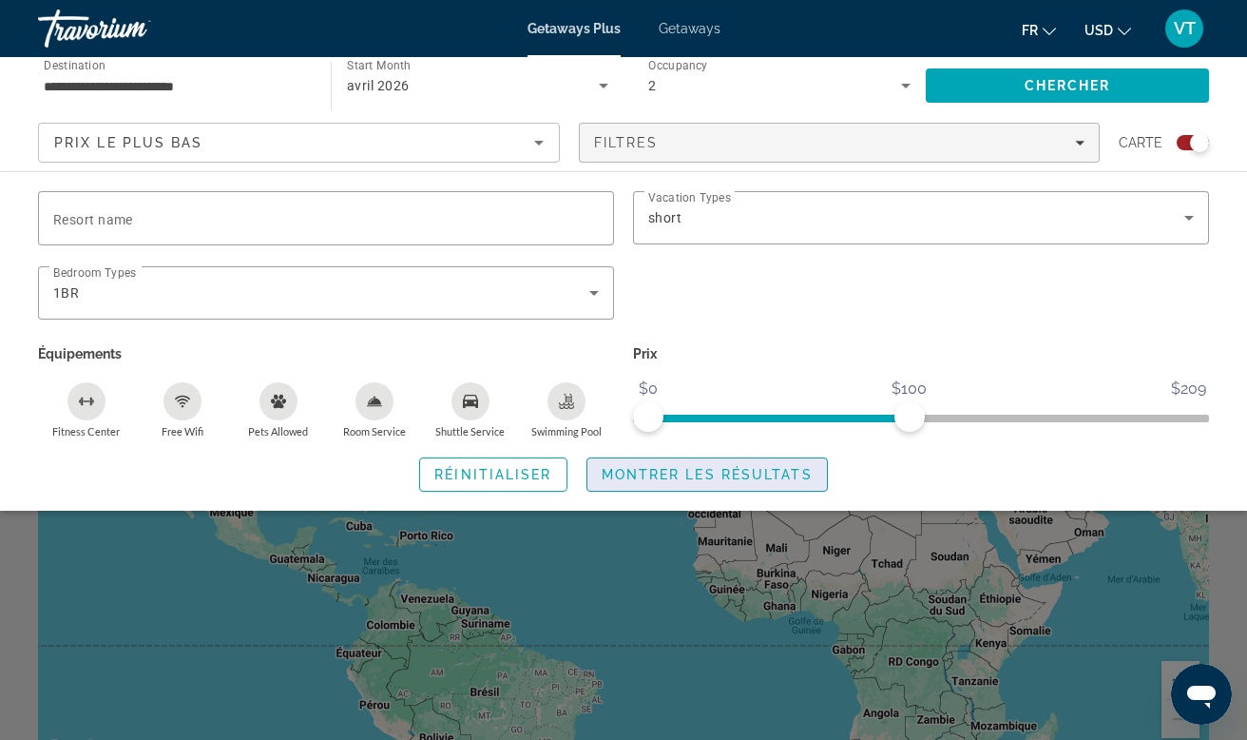
click at [694, 480] on span "Montrer les résultats" at bounding box center [707, 474] width 211 height 15
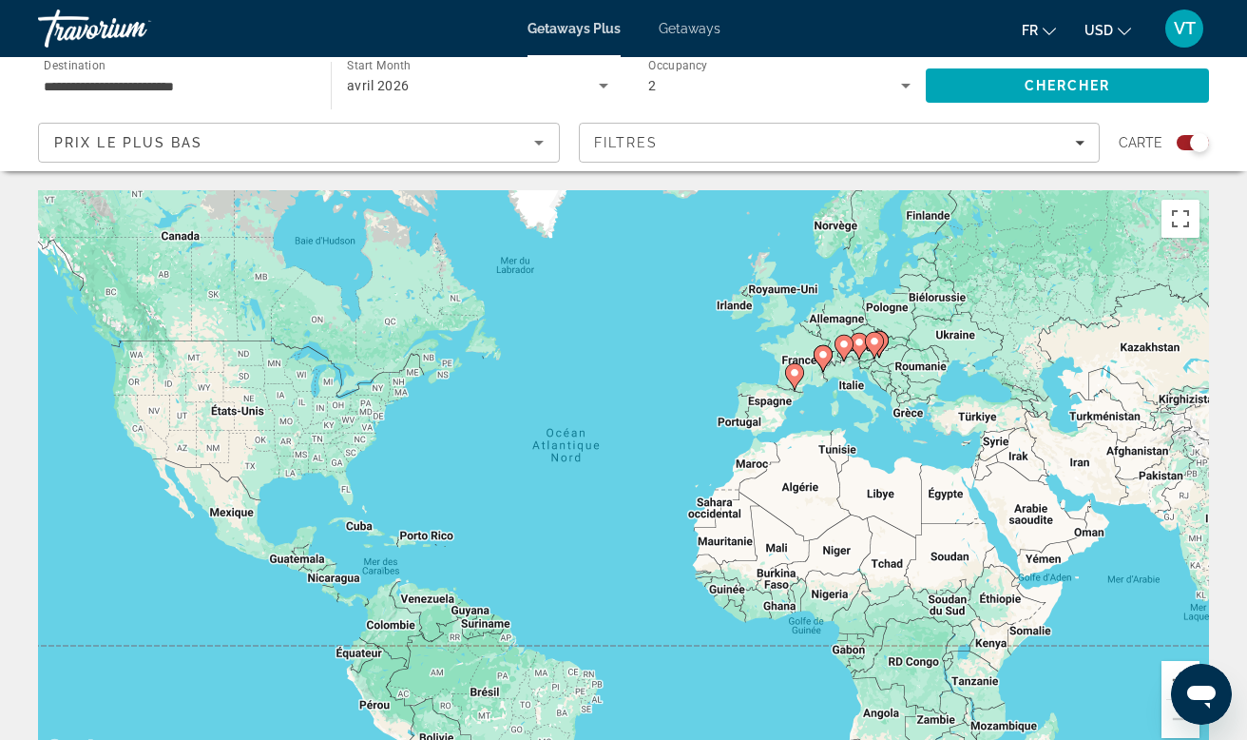
click at [863, 352] on icon "Main content" at bounding box center [859, 346] width 19 height 27
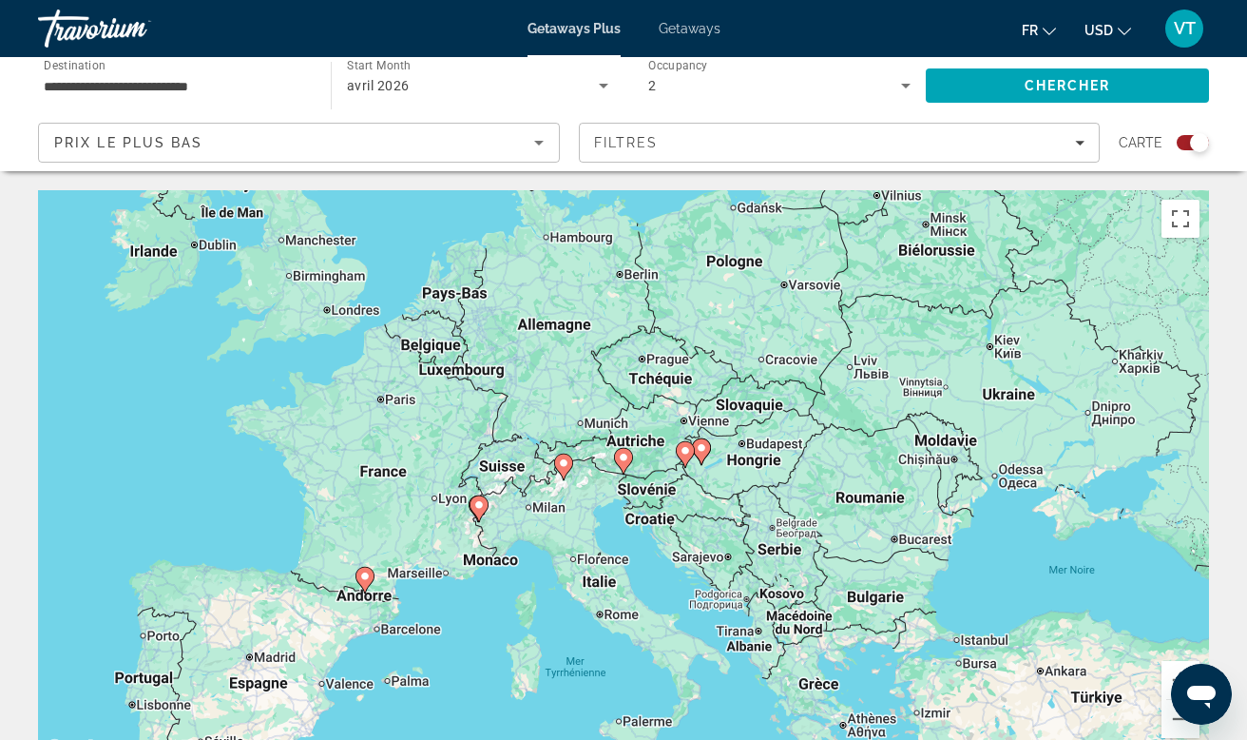
click at [570, 467] on icon "Main content" at bounding box center [563, 466] width 17 height 25
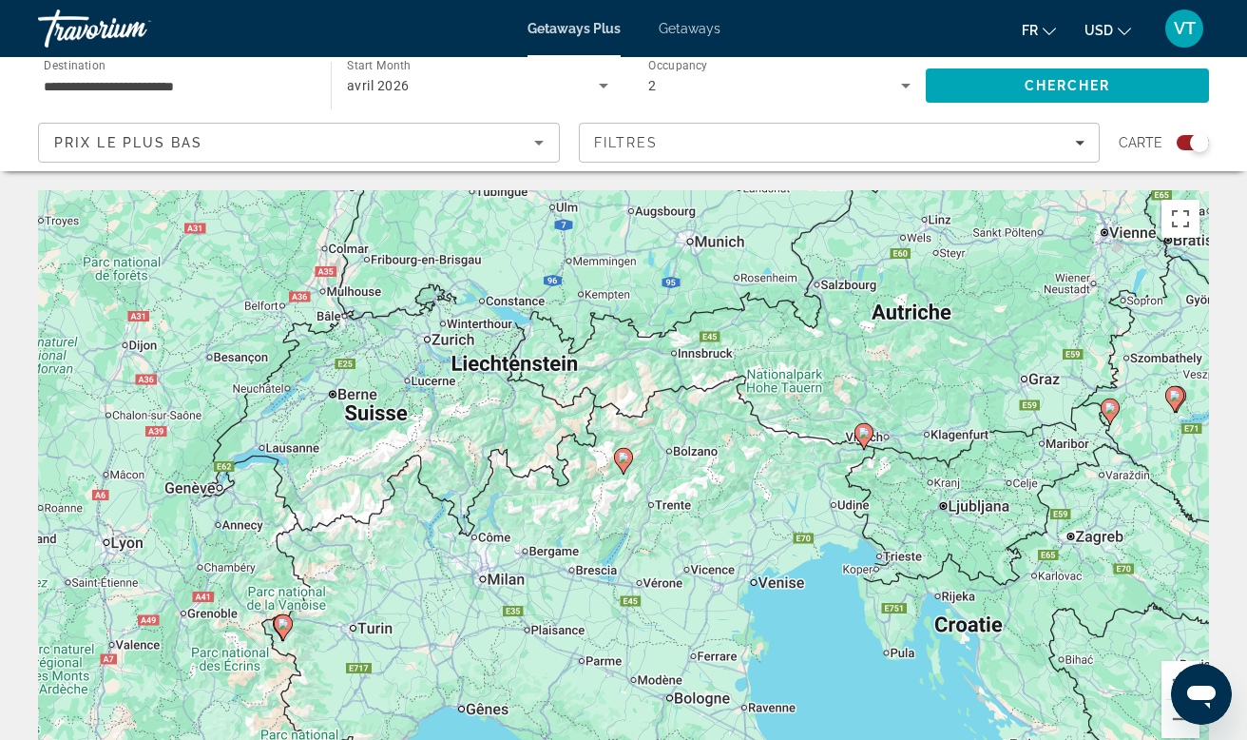
click at [282, 628] on image "Main content" at bounding box center [283, 623] width 11 height 11
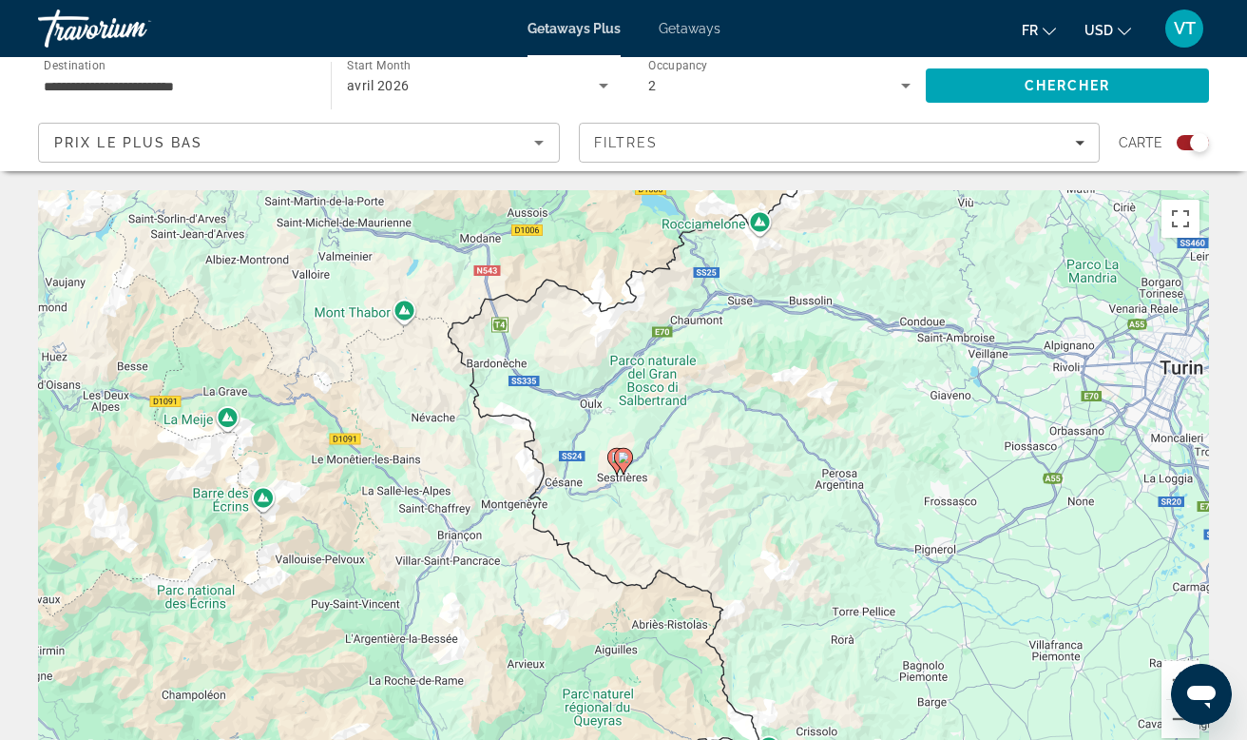
click at [627, 468] on g "Main content" at bounding box center [623, 461] width 19 height 27
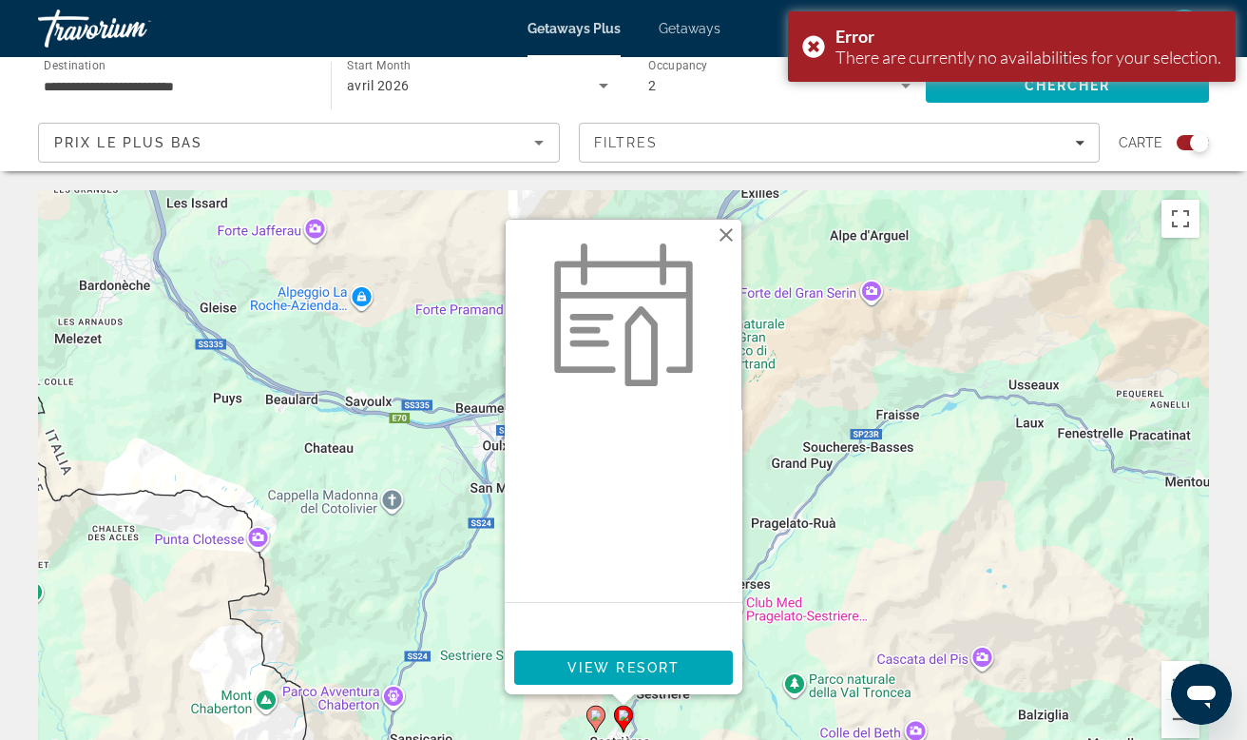
click at [730, 227] on button "Fermer" at bounding box center [726, 235] width 29 height 29
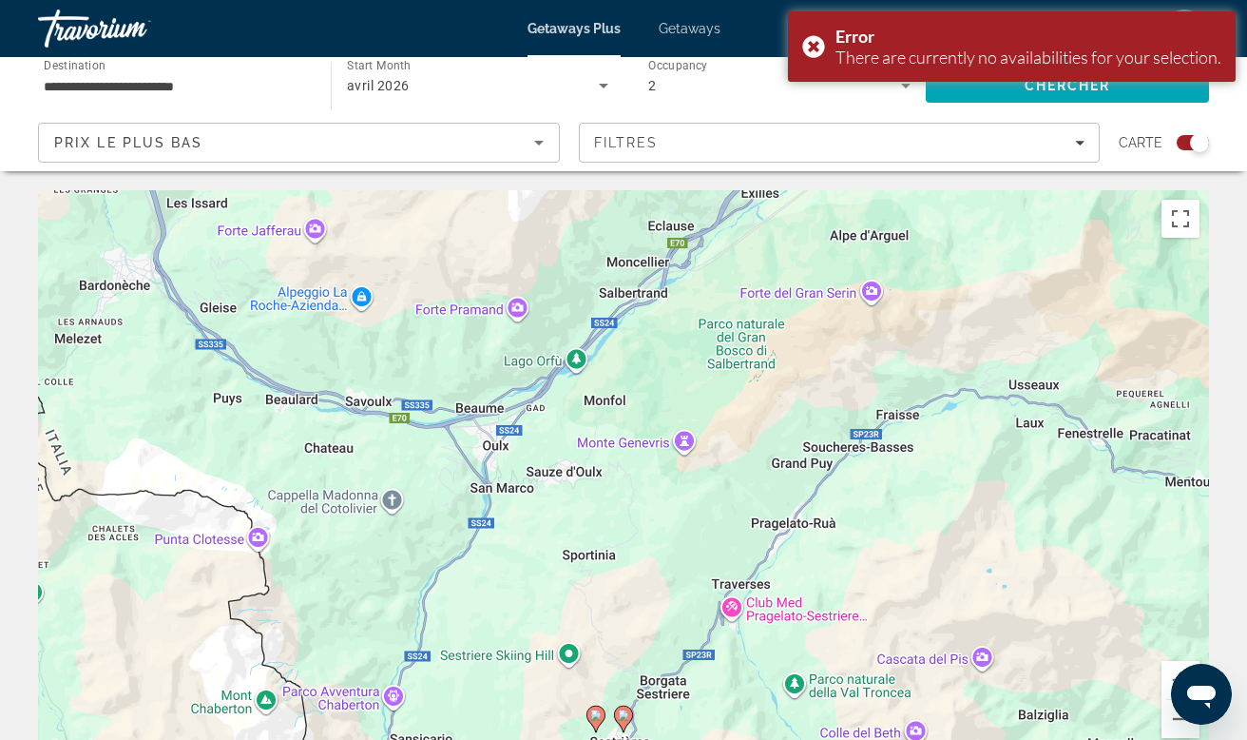
click at [597, 725] on icon "Main content" at bounding box center [596, 718] width 17 height 25
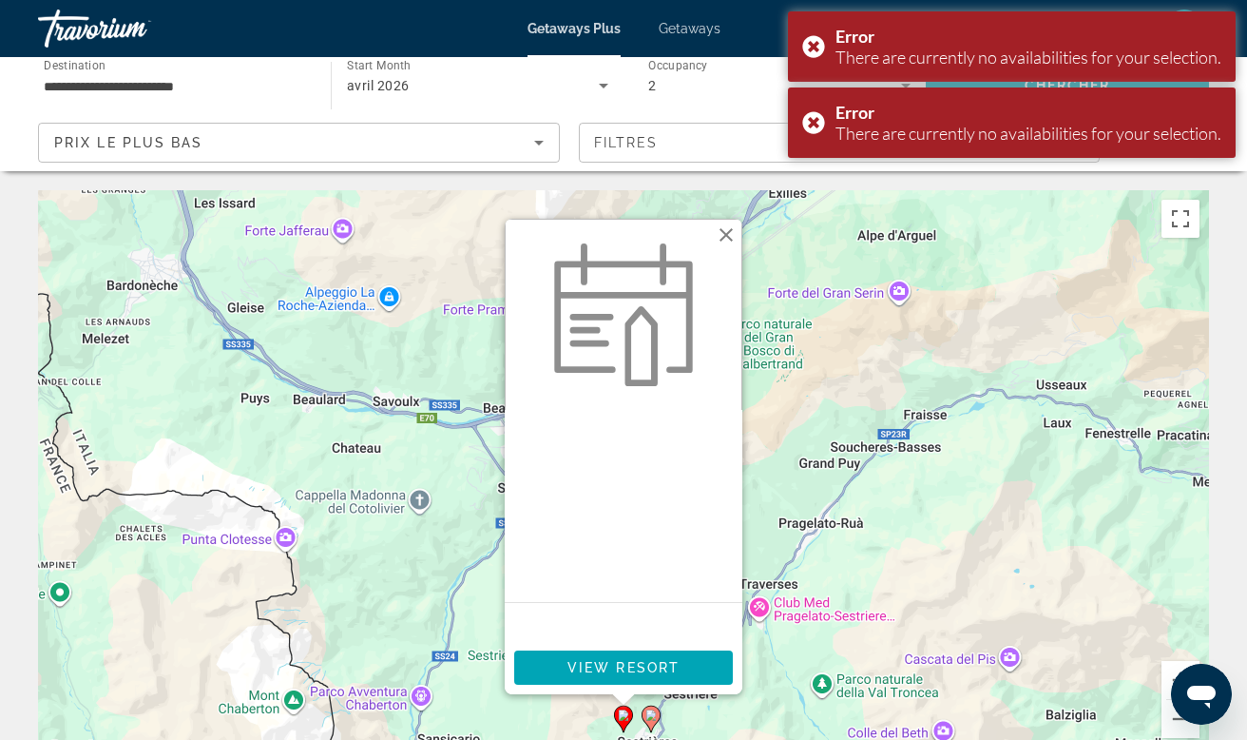
click at [731, 229] on button "Fermer" at bounding box center [726, 235] width 29 height 29
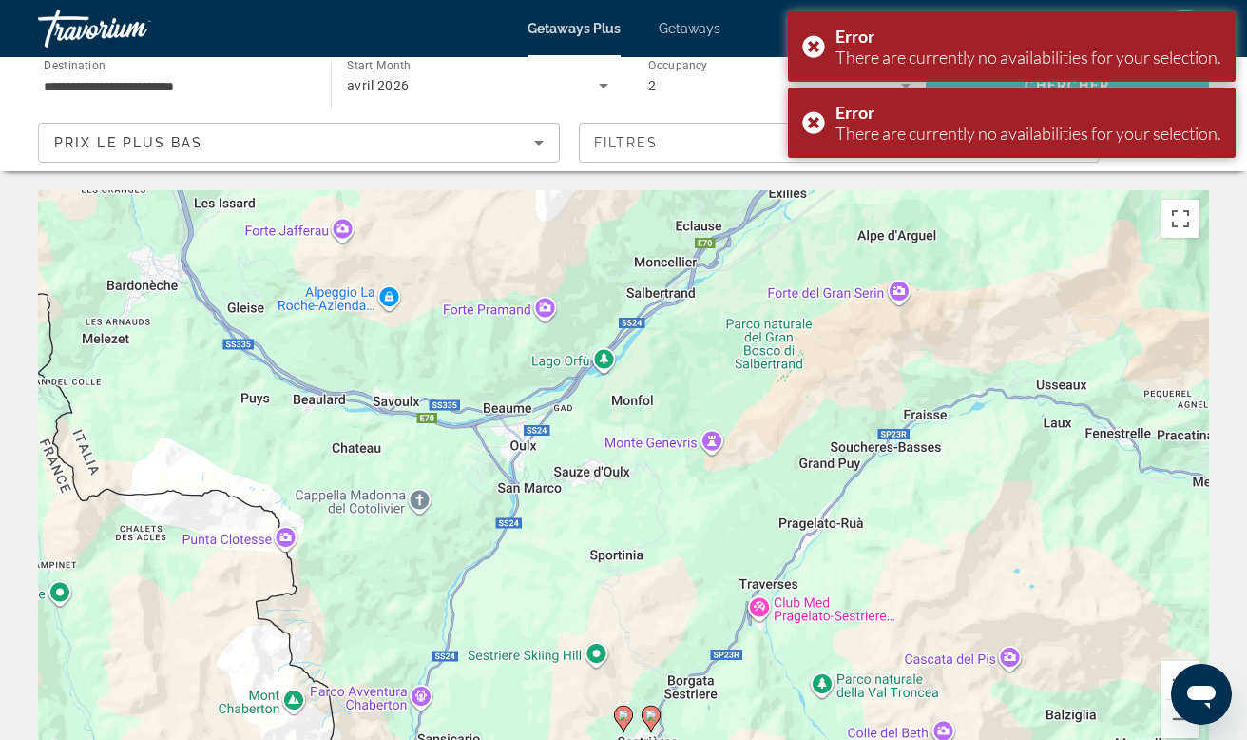
click at [535, 145] on icon "Sort by" at bounding box center [539, 142] width 23 height 23
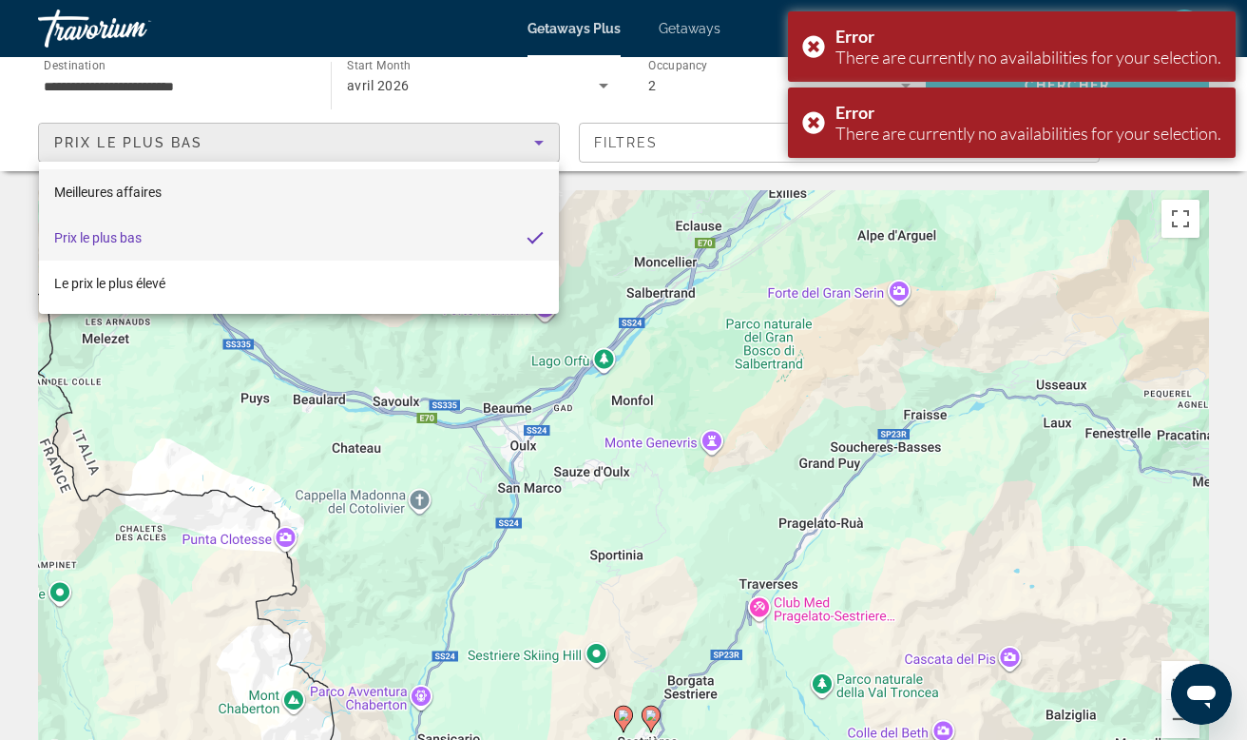
click at [481, 174] on mat-option "Meilleures affaires" at bounding box center [299, 192] width 520 height 46
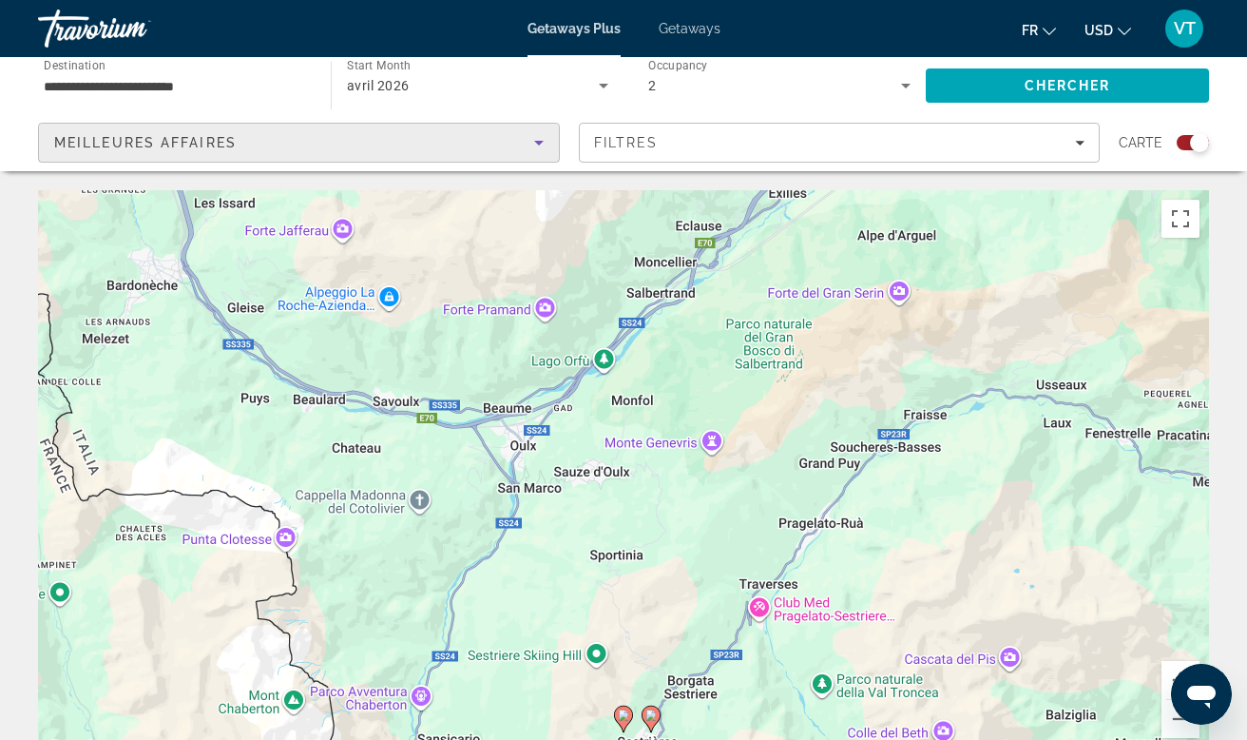
click at [197, 86] on input "**********" at bounding box center [175, 86] width 262 height 23
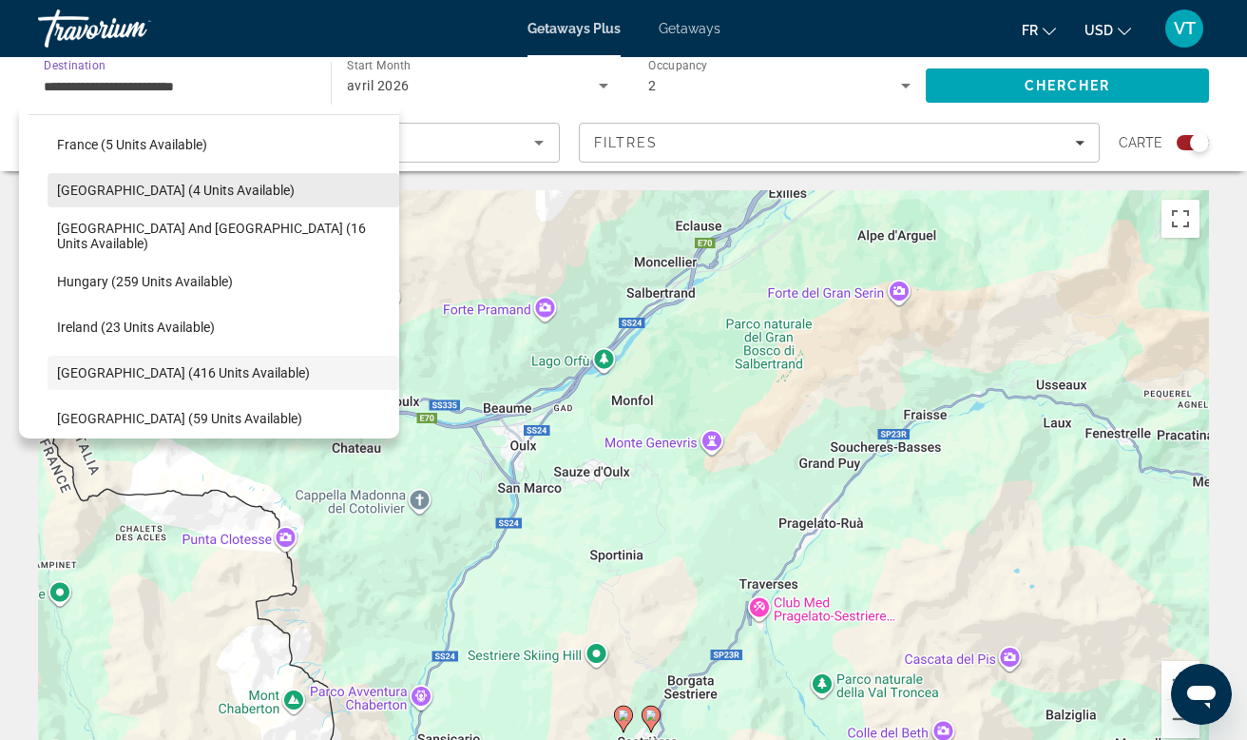
scroll to position [422, 0]
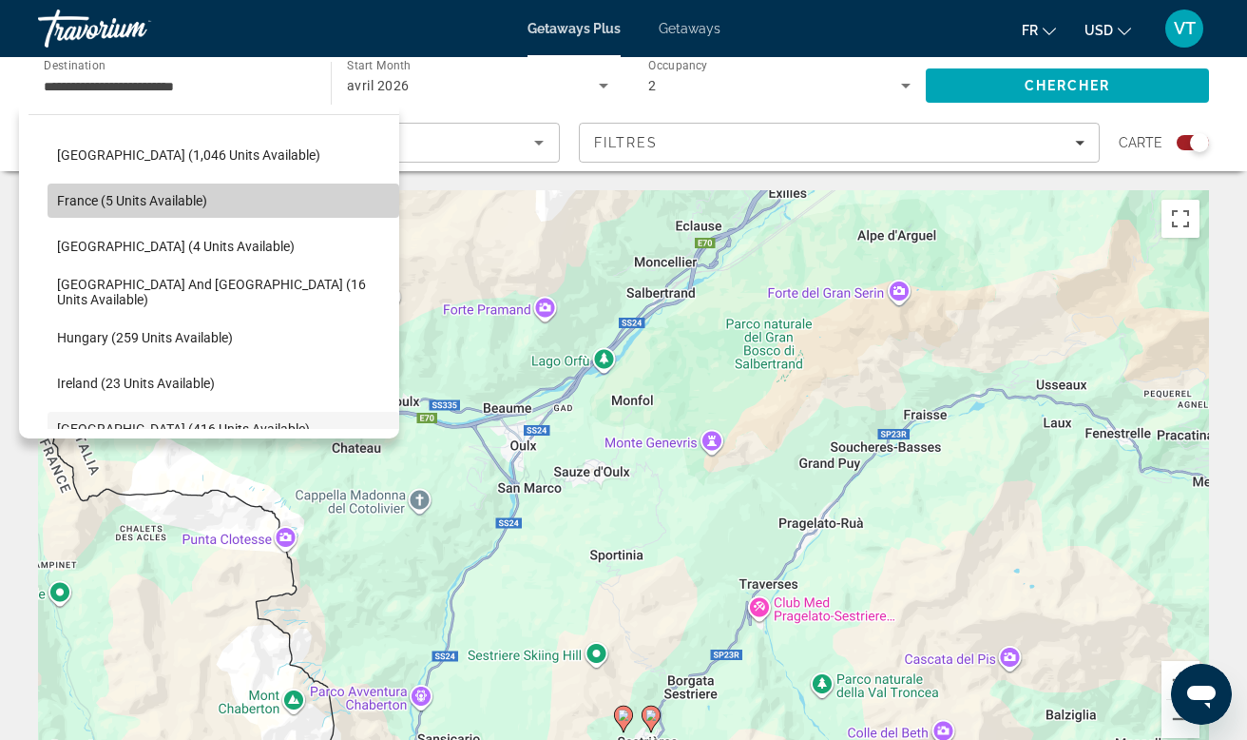
click at [150, 199] on span "France (5 units available)" at bounding box center [132, 200] width 150 height 15
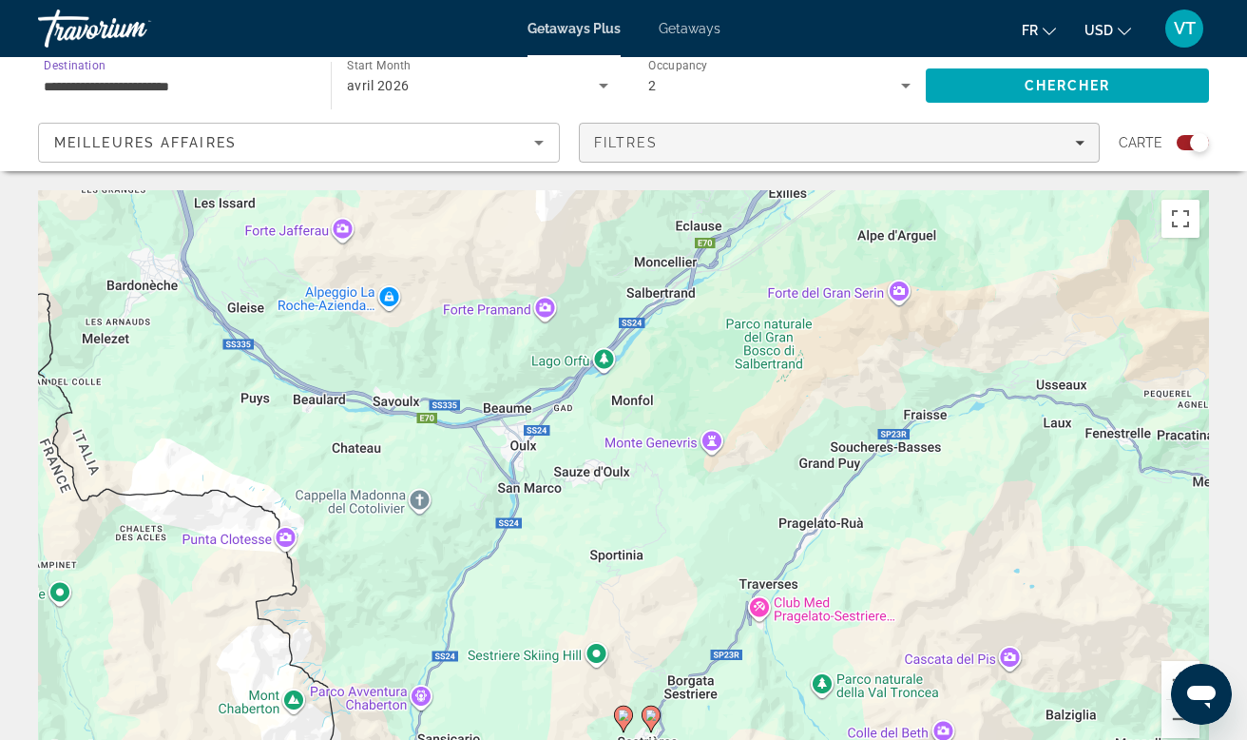
scroll to position [0, 0]
click at [657, 154] on span "Filters" at bounding box center [840, 143] width 520 height 46
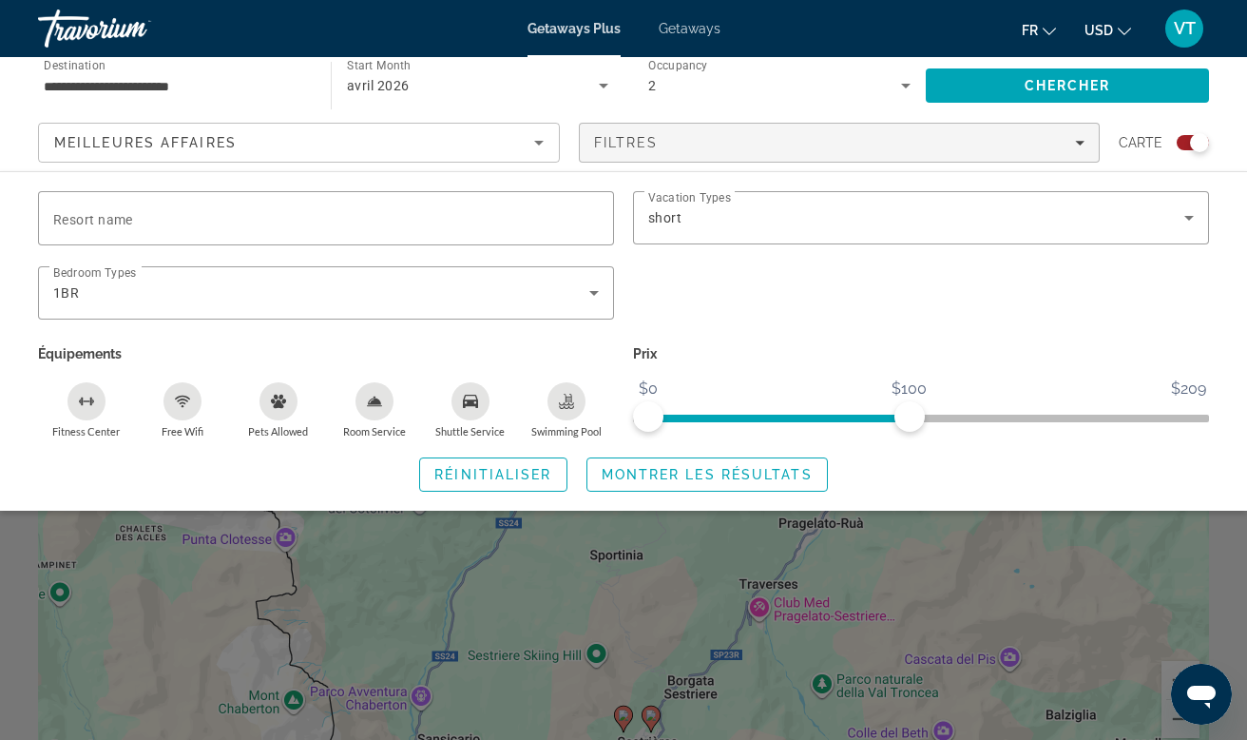
click at [1217, 418] on div "Prix $0 $209 $0 $100" at bounding box center [921, 389] width 595 height 98
click at [1206, 418] on span "ngx-slider" at bounding box center [921, 419] width 576 height 8
click at [1206, 418] on span "ngx-slider-max" at bounding box center [1194, 416] width 30 height 30
click at [1186, 208] on icon "Search widget" at bounding box center [1189, 217] width 23 height 23
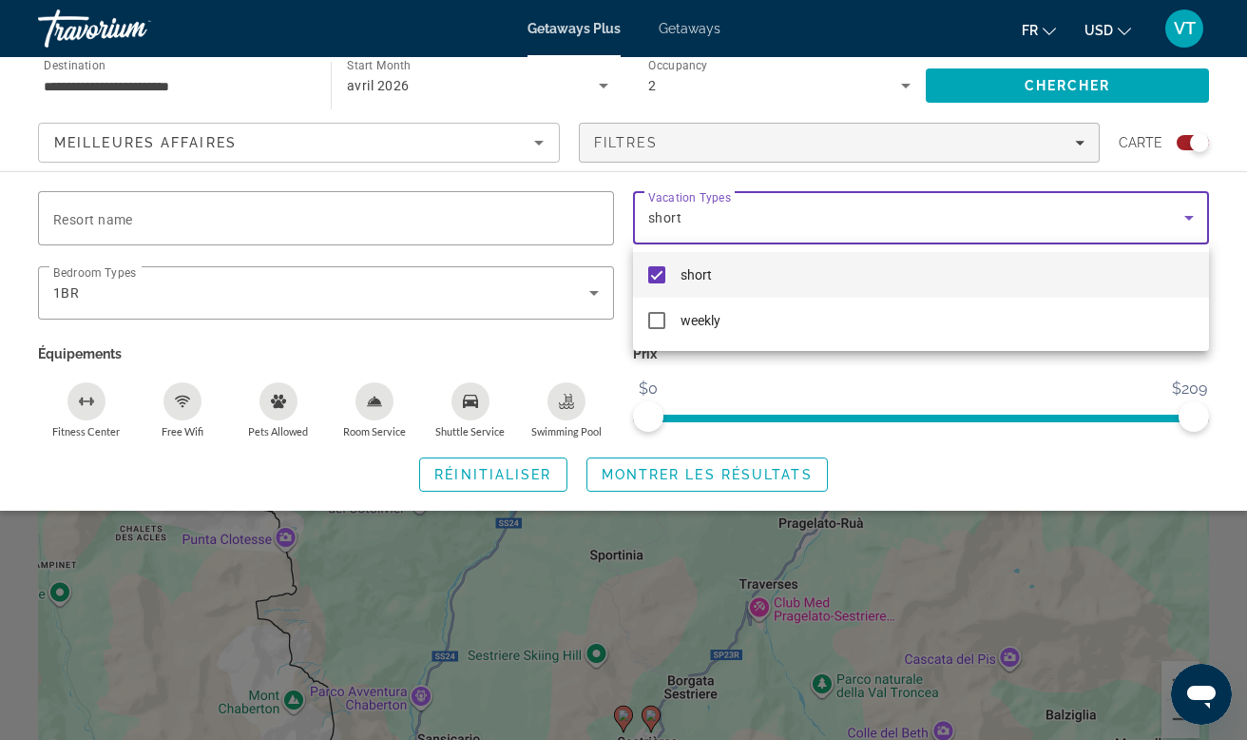
click at [1160, 227] on div at bounding box center [623, 370] width 1247 height 740
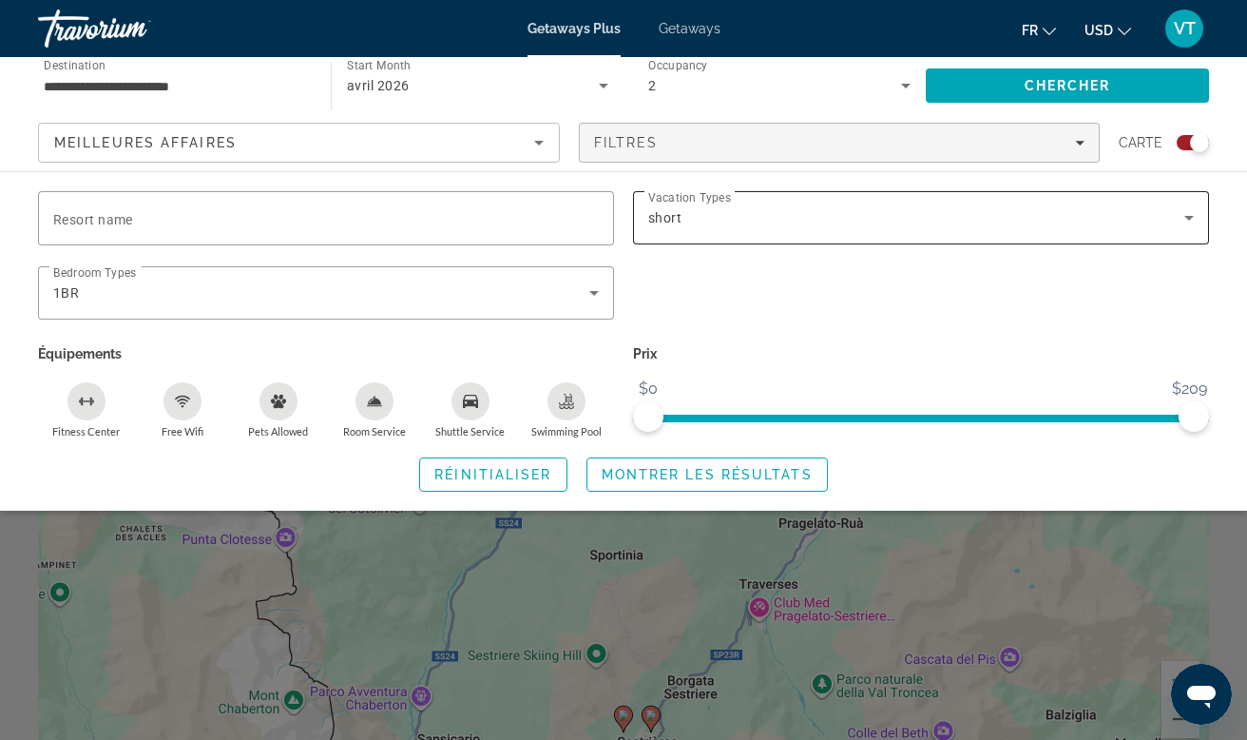
click at [1110, 221] on div "short" at bounding box center [916, 217] width 536 height 23
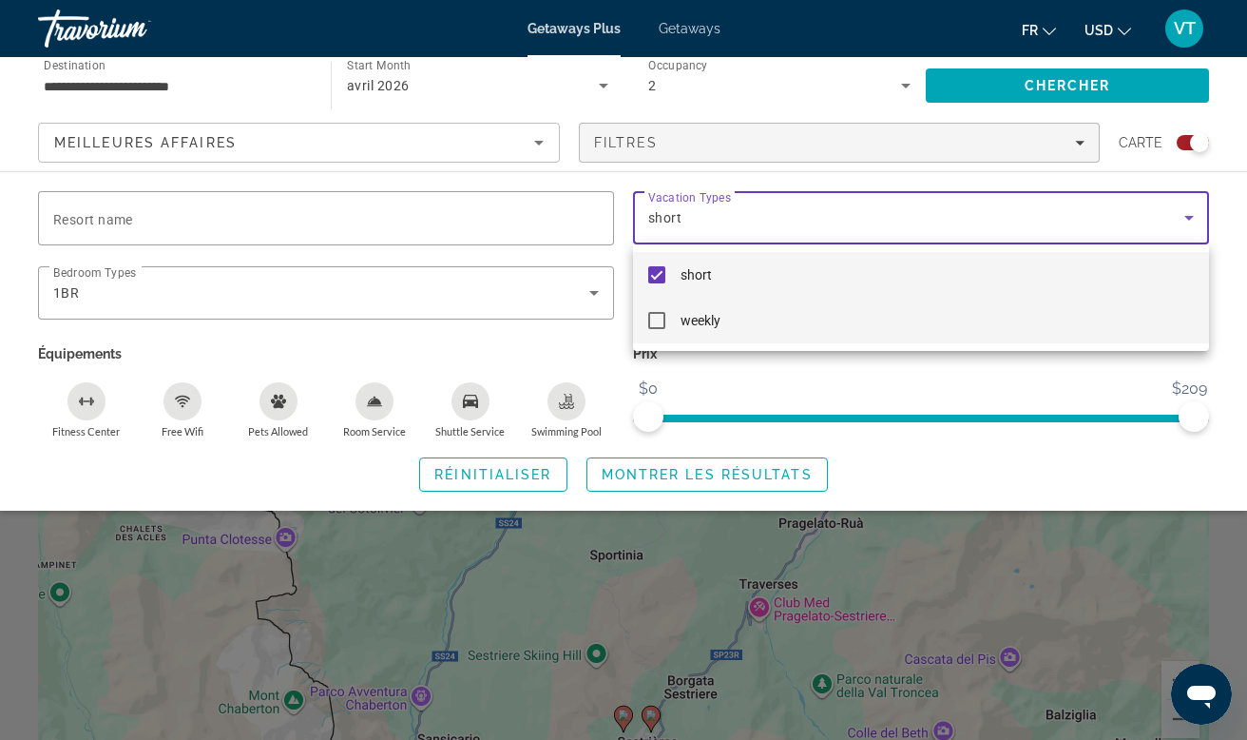
click at [1002, 302] on mat-option "weekly" at bounding box center [921, 321] width 576 height 46
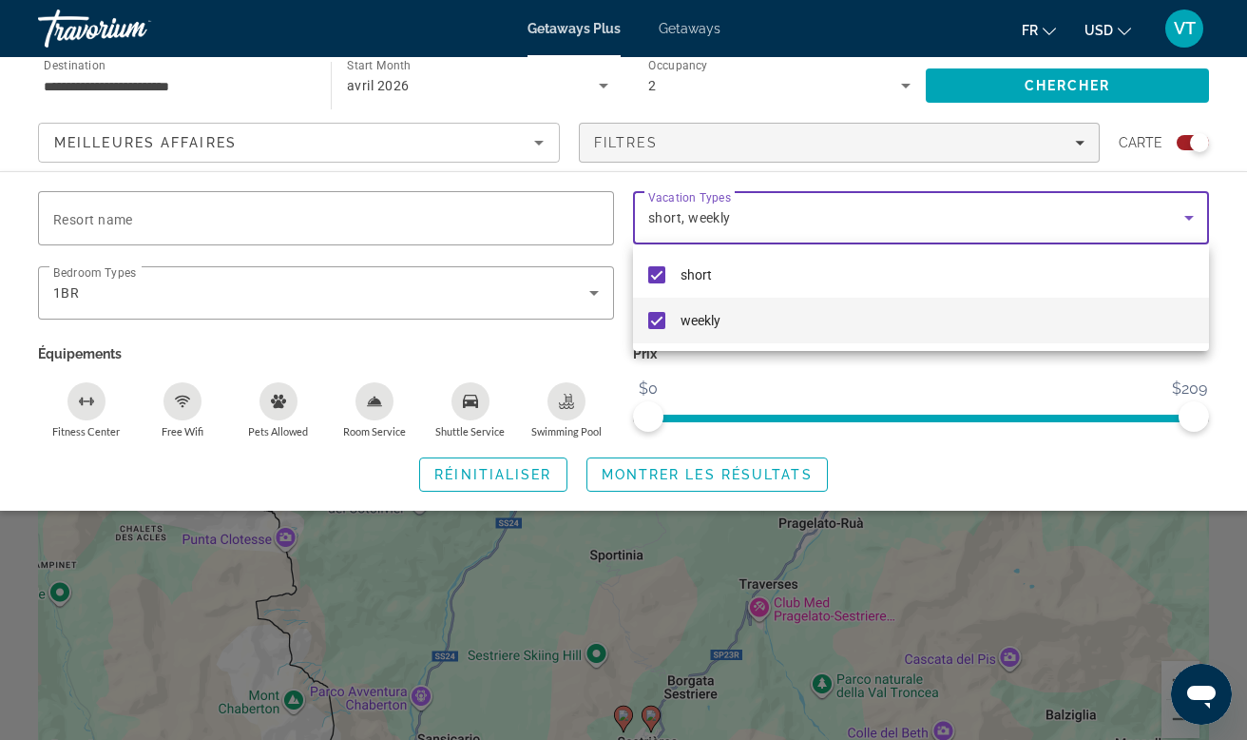
click at [1034, 87] on div at bounding box center [623, 370] width 1247 height 740
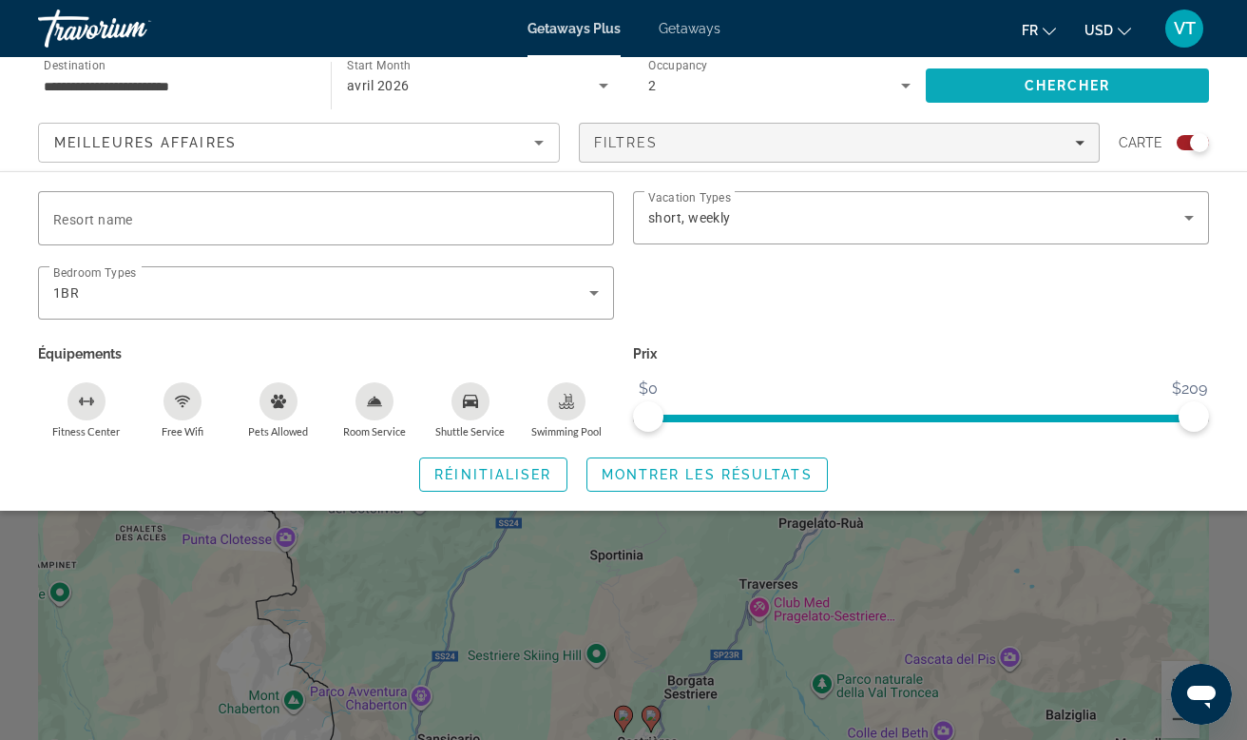
click at [1034, 87] on span "Chercher" at bounding box center [1068, 85] width 87 height 15
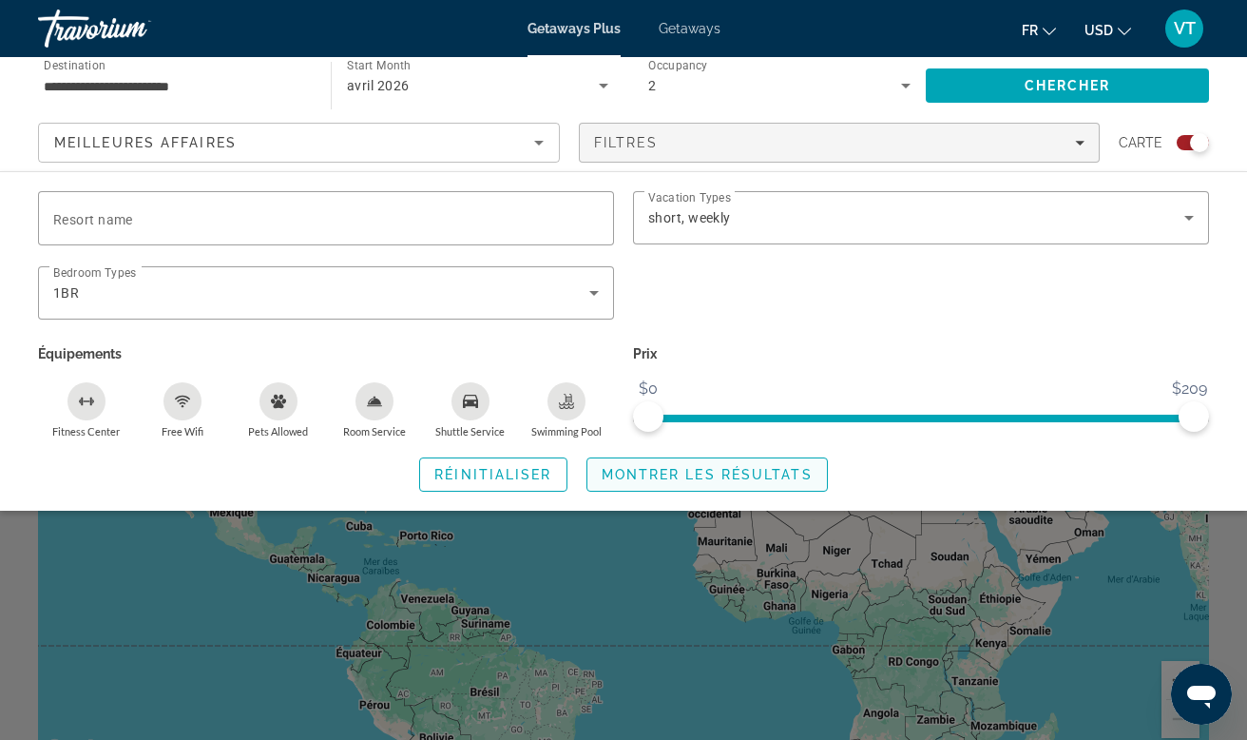
click at [650, 477] on span "Montrer les résultats" at bounding box center [707, 474] width 211 height 15
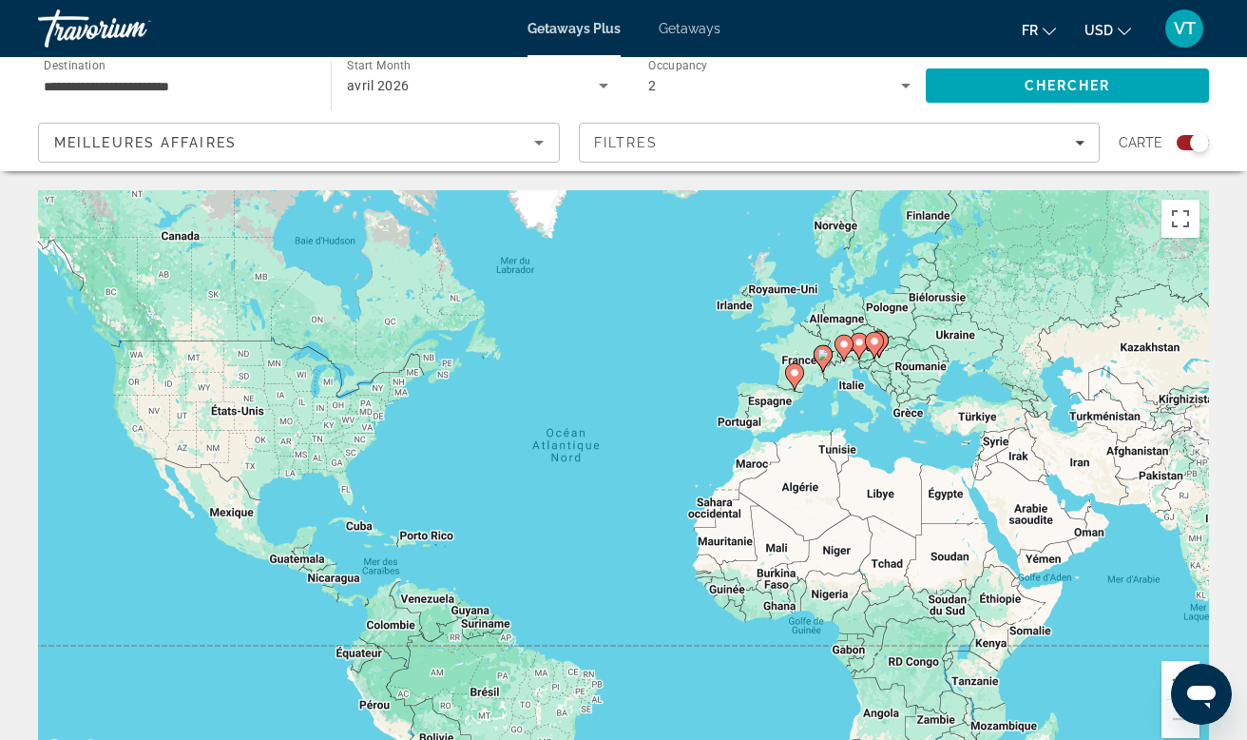
click at [843, 347] on image "Main content" at bounding box center [844, 343] width 11 height 11
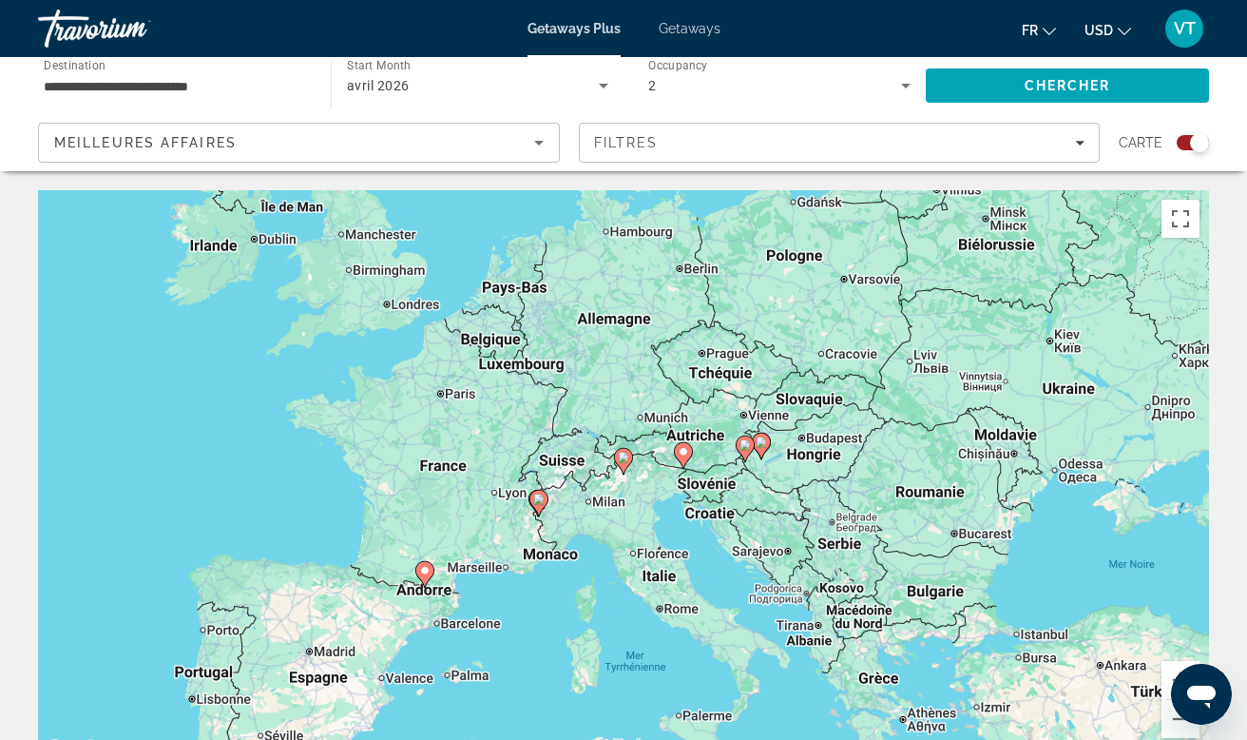
click at [426, 586] on icon "Main content" at bounding box center [425, 574] width 19 height 27
type input "**********"
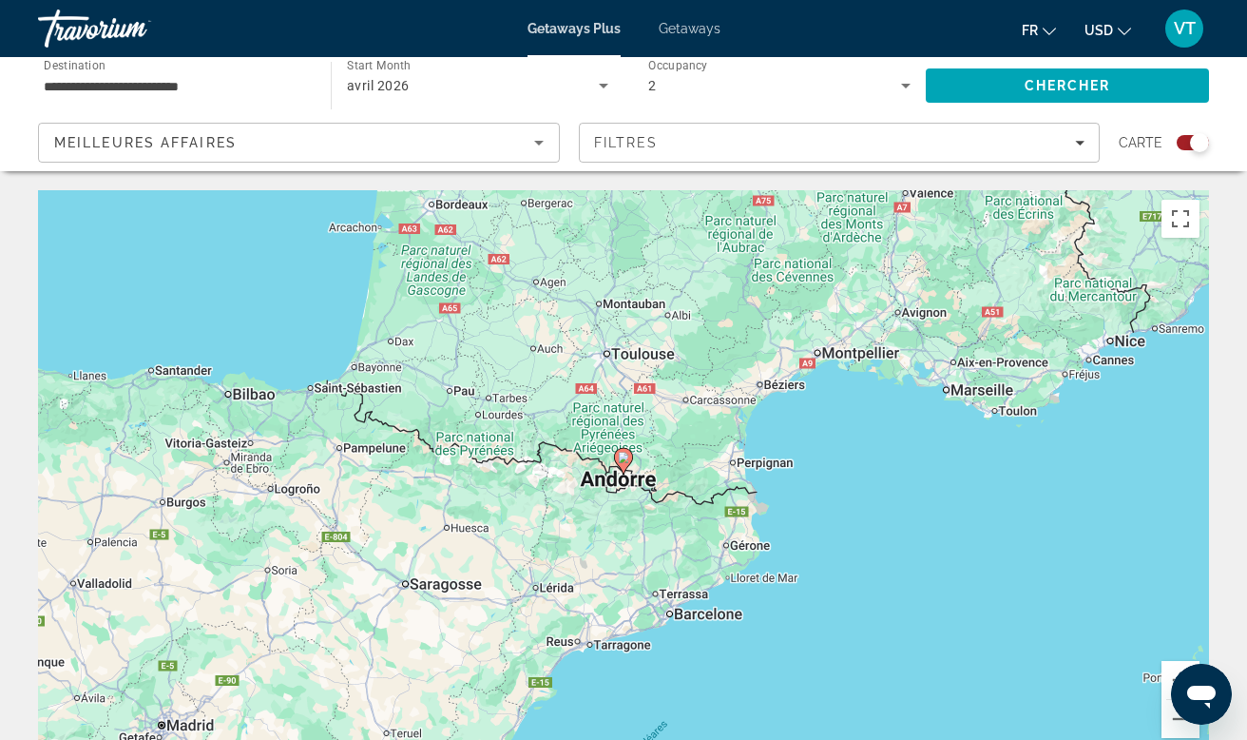
click at [629, 467] on gmp-advanced-marker "Main content" at bounding box center [623, 461] width 19 height 29
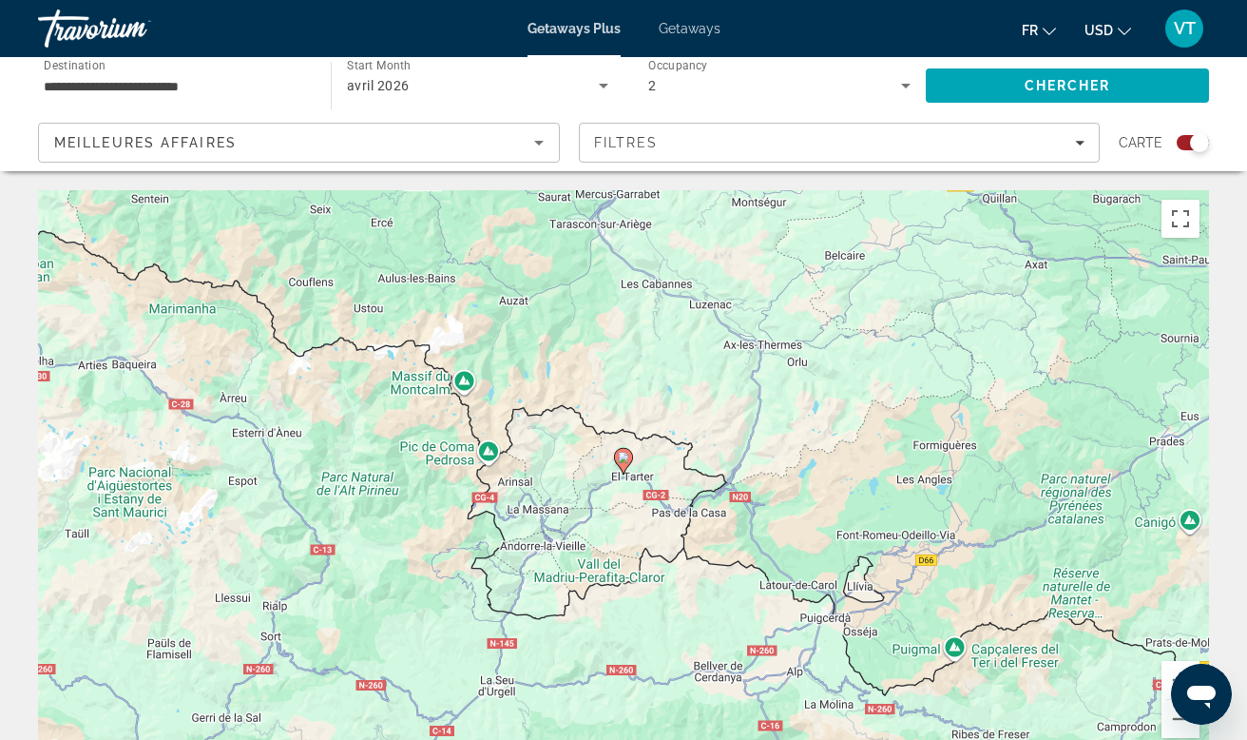
click at [622, 464] on icon "Main content" at bounding box center [623, 461] width 17 height 25
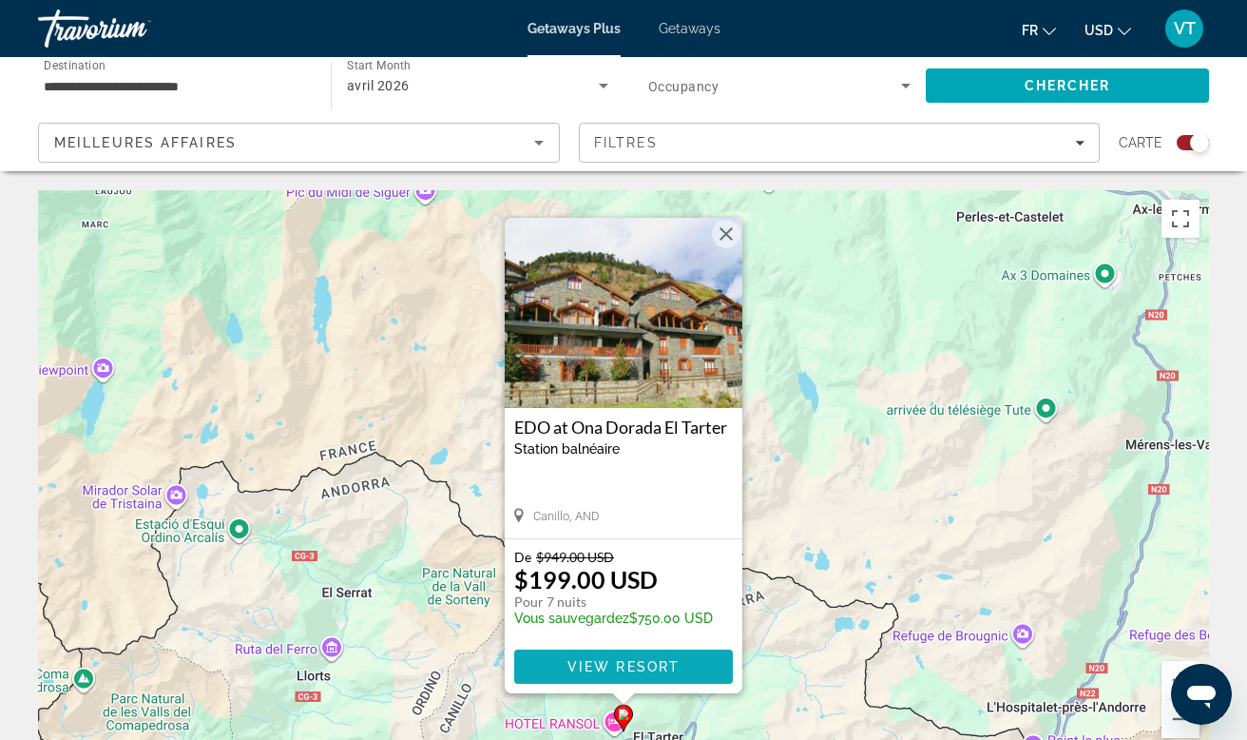
click at [615, 661] on span "View Resort" at bounding box center [624, 666] width 112 height 15
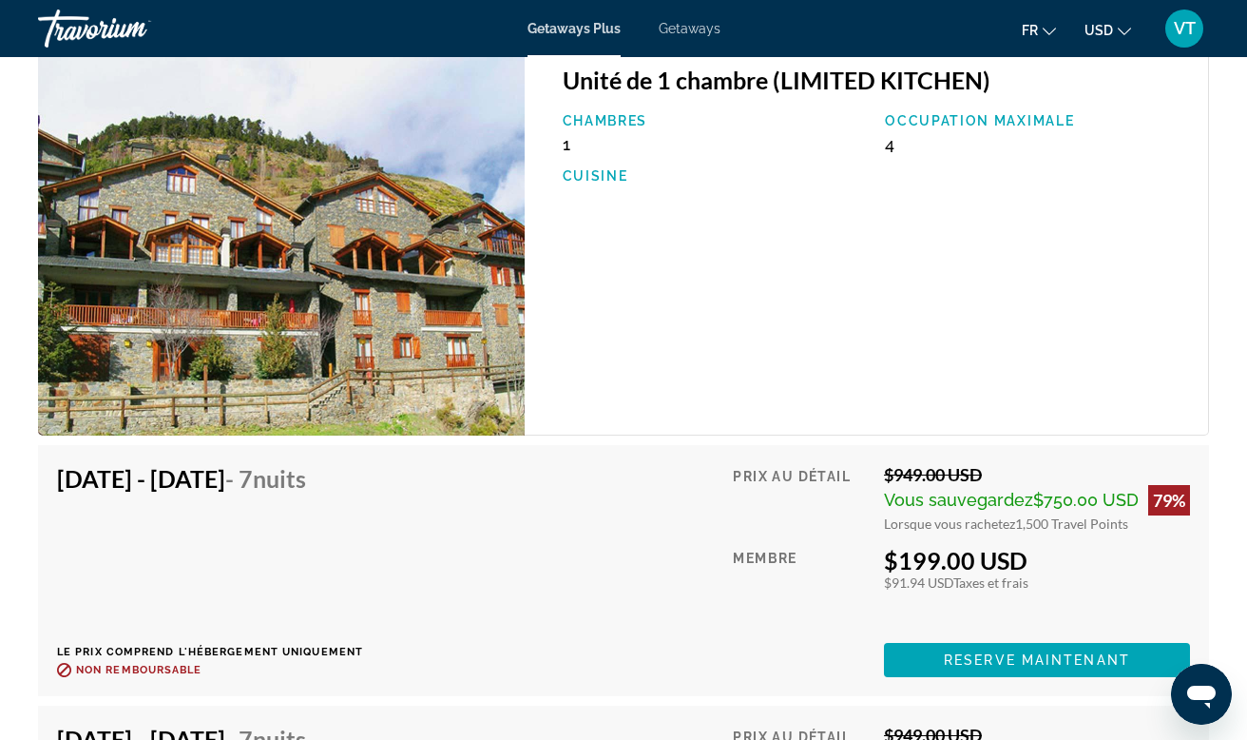
scroll to position [3528, 0]
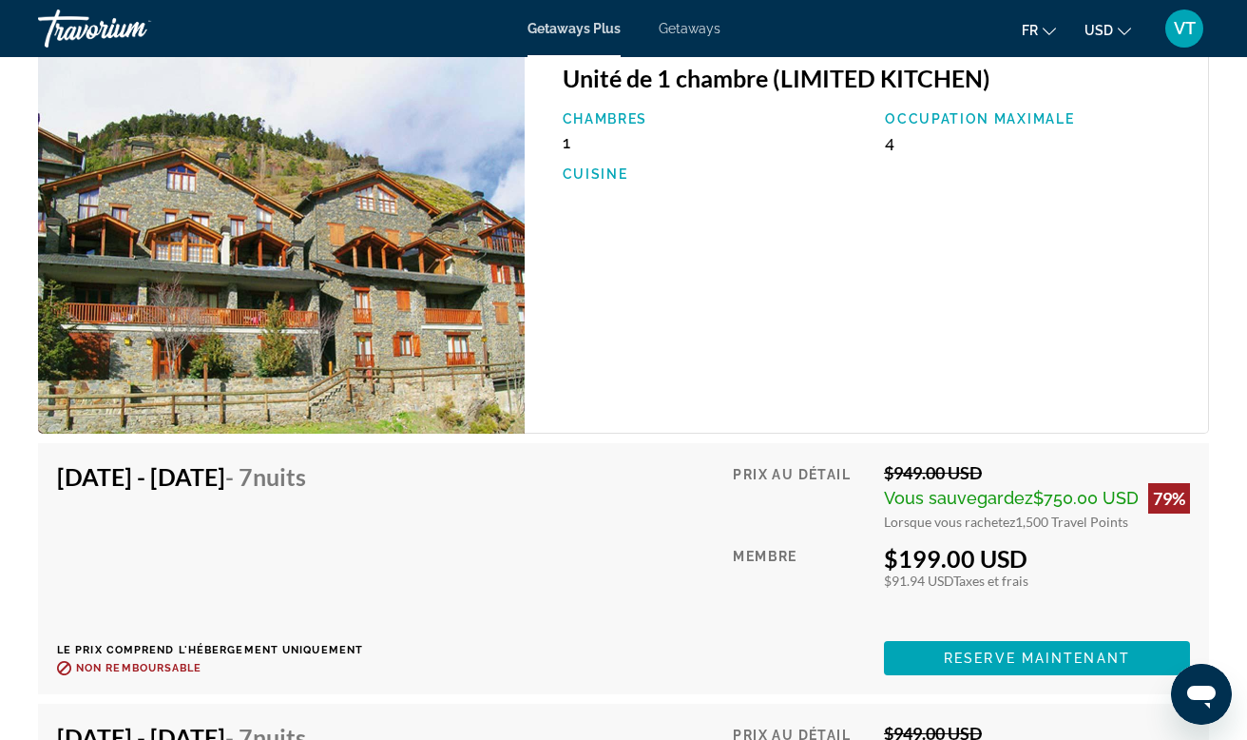
click at [1118, 26] on icon "Change currency" at bounding box center [1124, 31] width 13 height 13
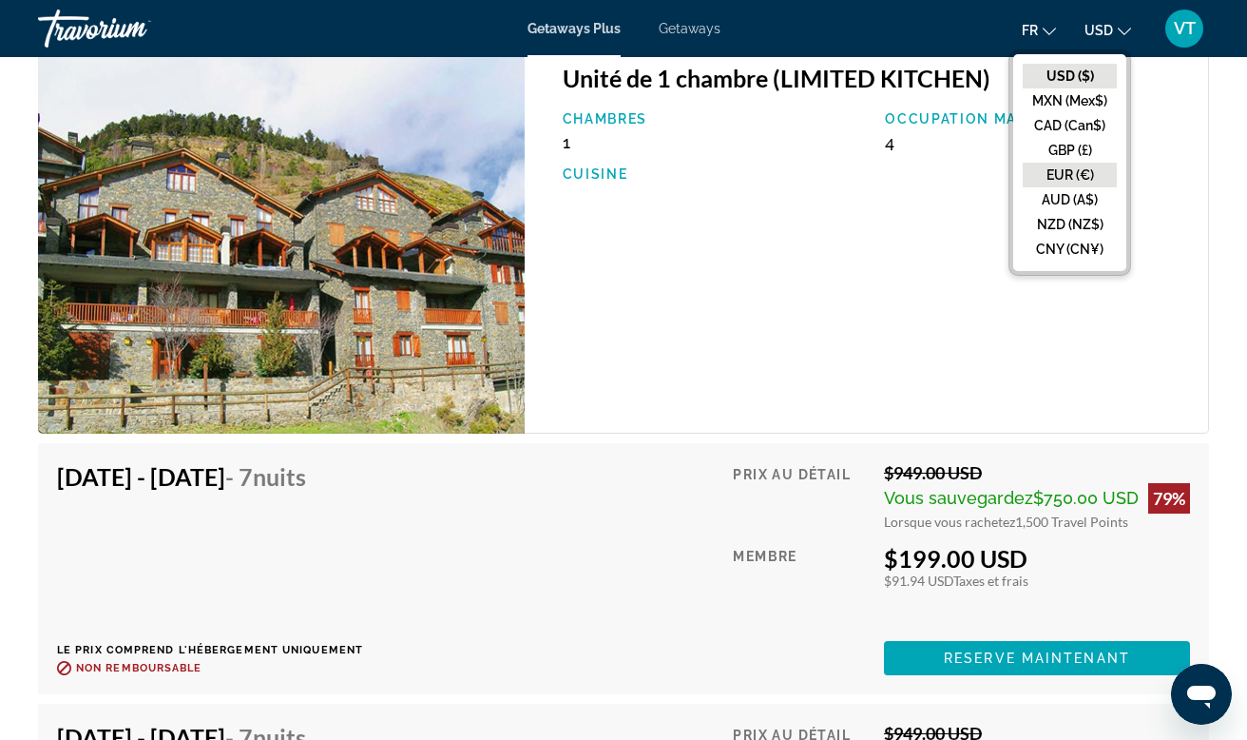
click at [1081, 174] on button "EUR (€)" at bounding box center [1070, 175] width 94 height 25
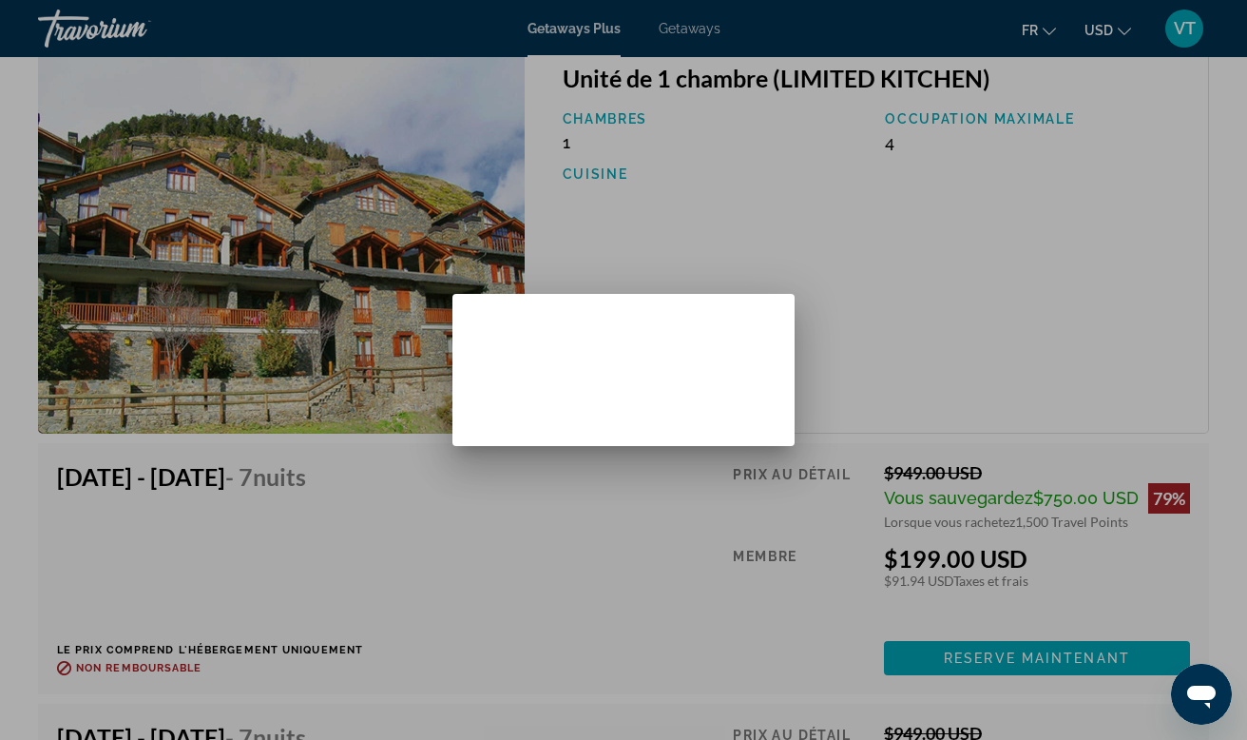
scroll to position [0, 0]
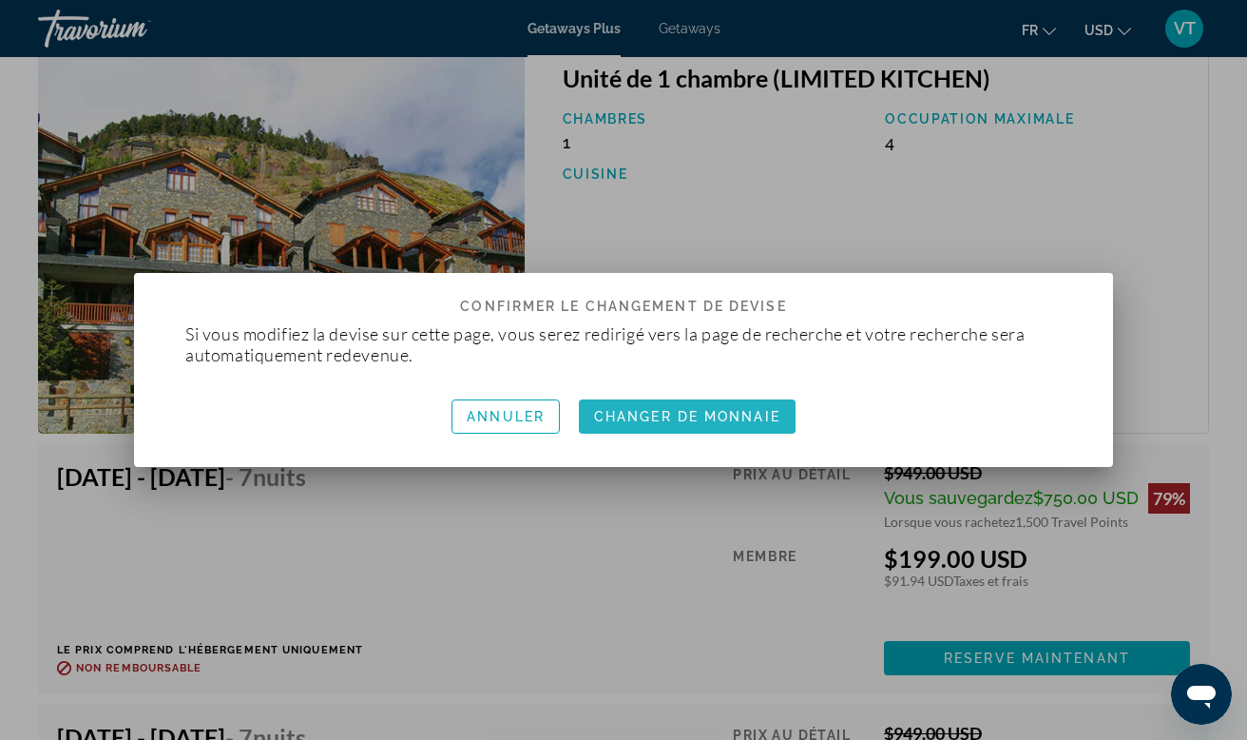
click at [623, 419] on span "Changer de monnaie" at bounding box center [687, 416] width 186 height 15
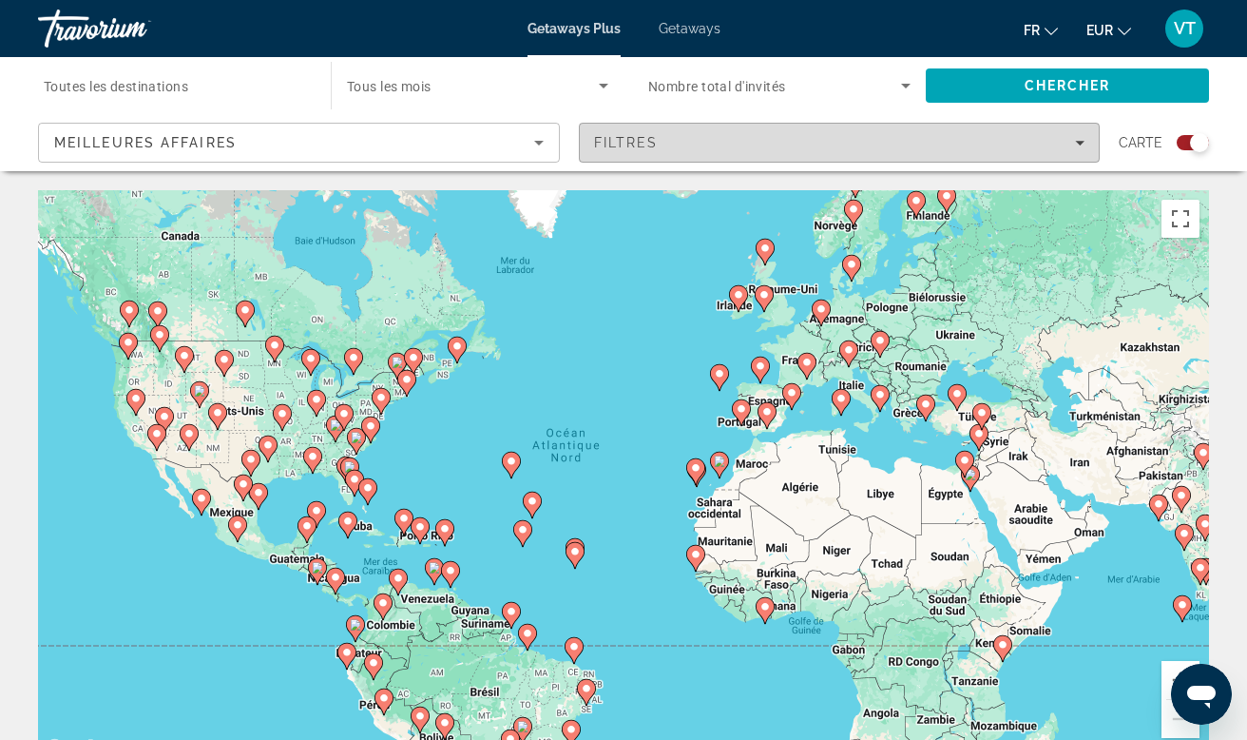
click at [739, 145] on div "Filtres" at bounding box center [840, 142] width 492 height 15
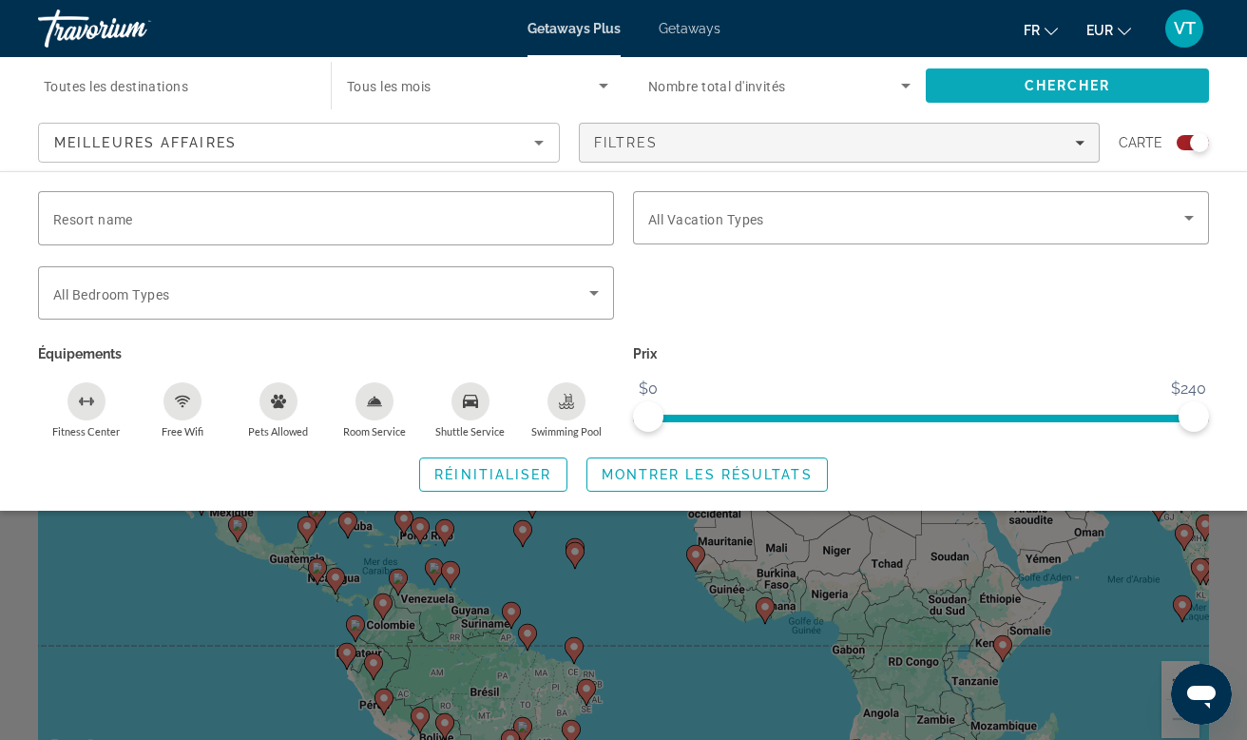
click at [991, 90] on span "Search" at bounding box center [1067, 86] width 283 height 46
click at [714, 468] on span "Search widget" at bounding box center [708, 475] width 240 height 46
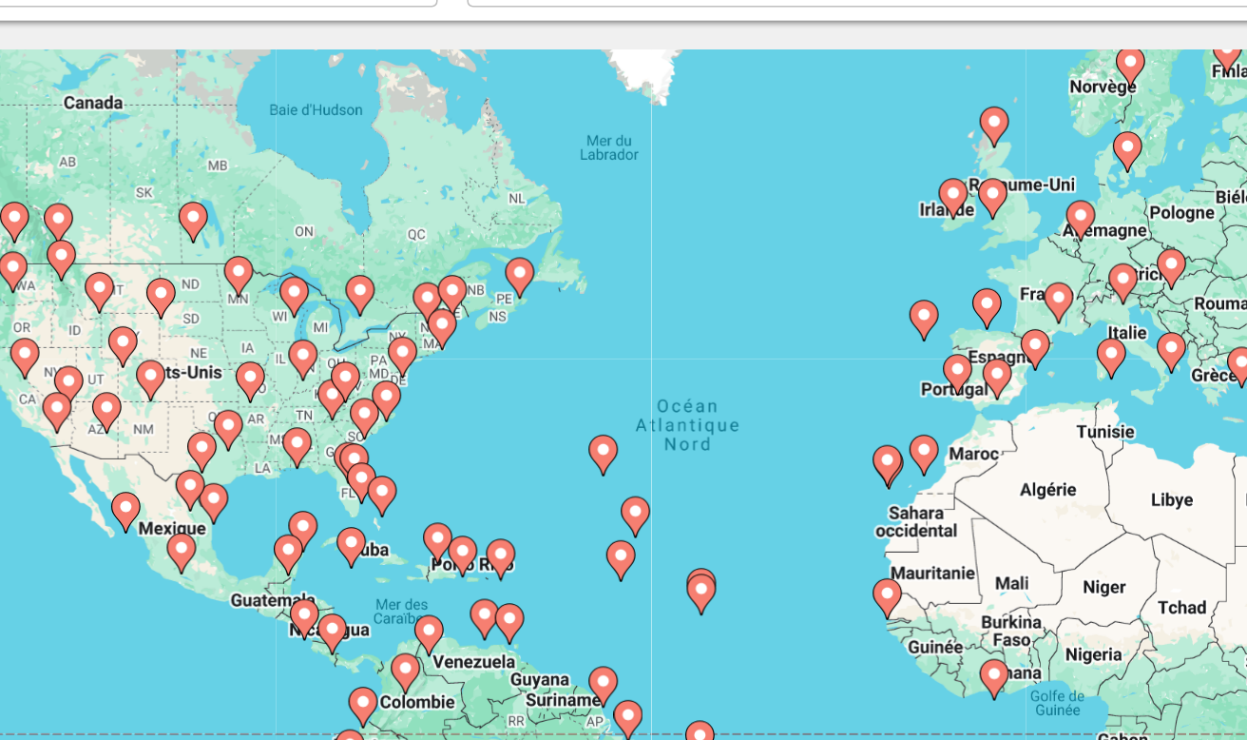
drag, startPoint x: 136, startPoint y: 298, endPoint x: 304, endPoint y: 283, distance: 168.9
click at [303, 283] on div "Pour activer le glissement avec le clavier, appuyez sur Alt+Entrée. Une fois ce…" at bounding box center [623, 475] width 1171 height 570
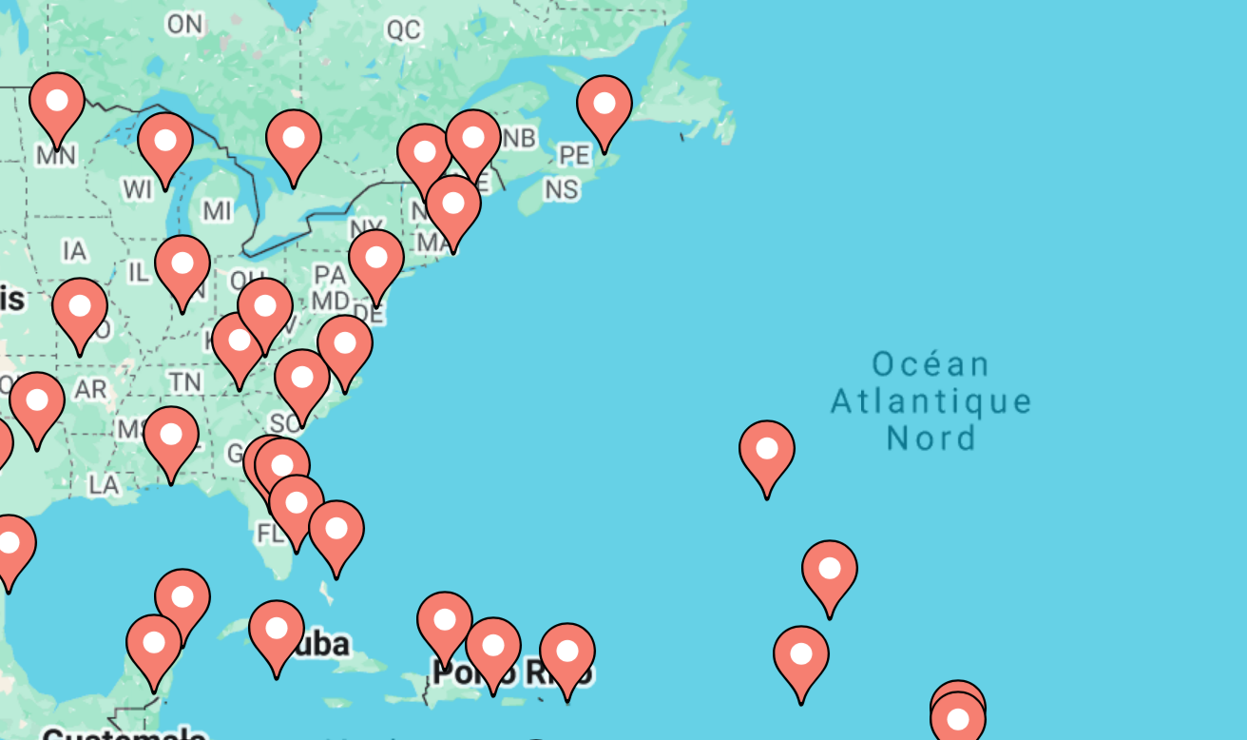
click at [533, 405] on image "Main content" at bounding box center [538, 410] width 11 height 11
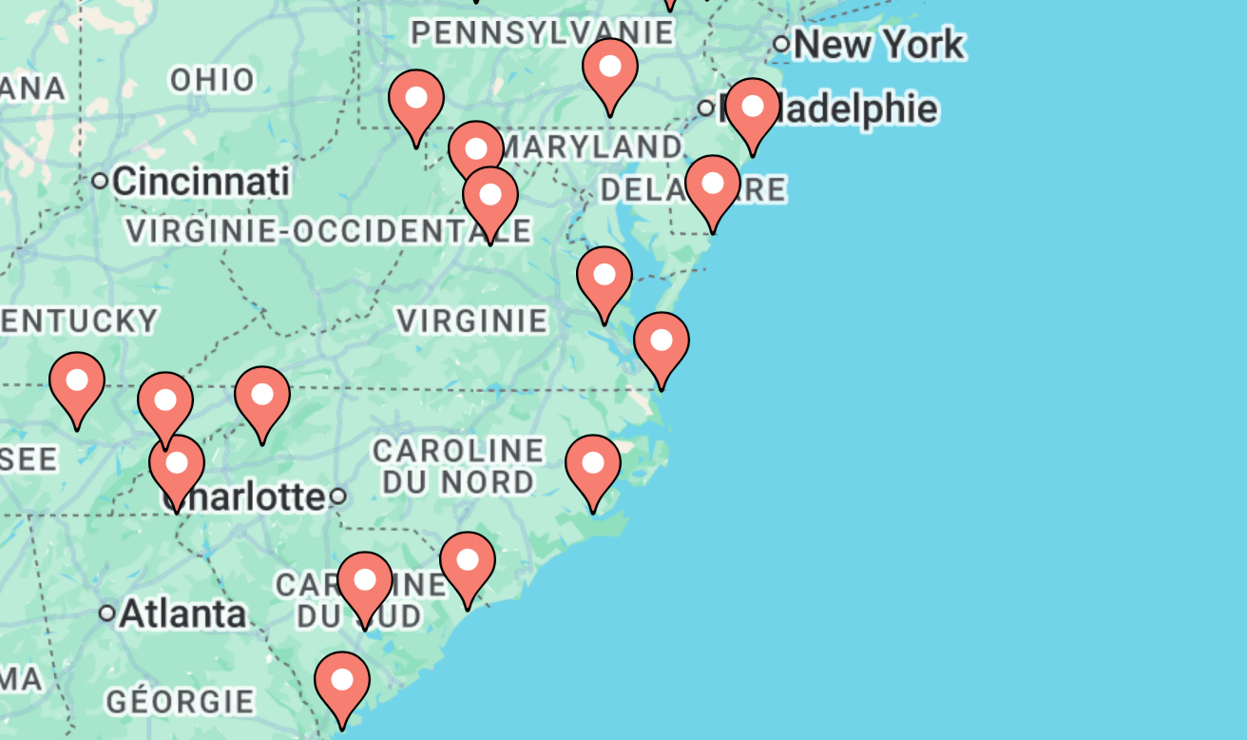
click at [639, 404] on image "Main content" at bounding box center [644, 409] width 11 height 11
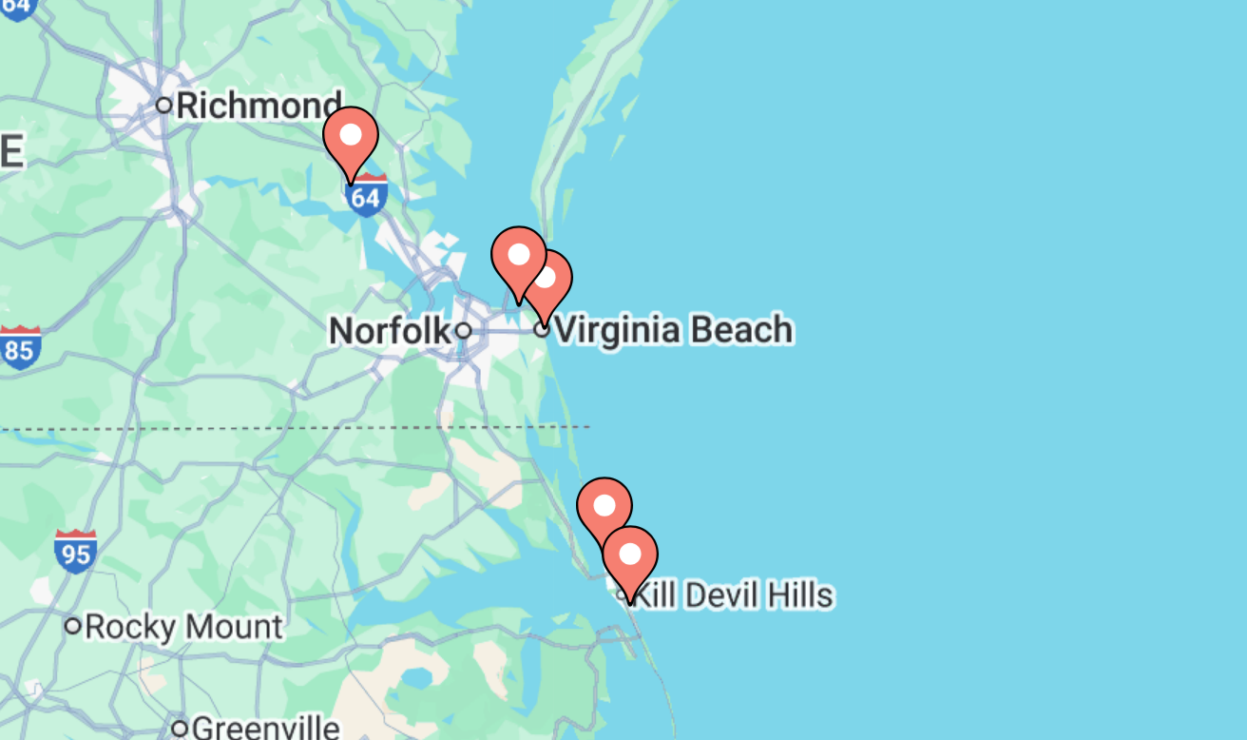
click at [600, 383] on image "Main content" at bounding box center [605, 388] width 11 height 11
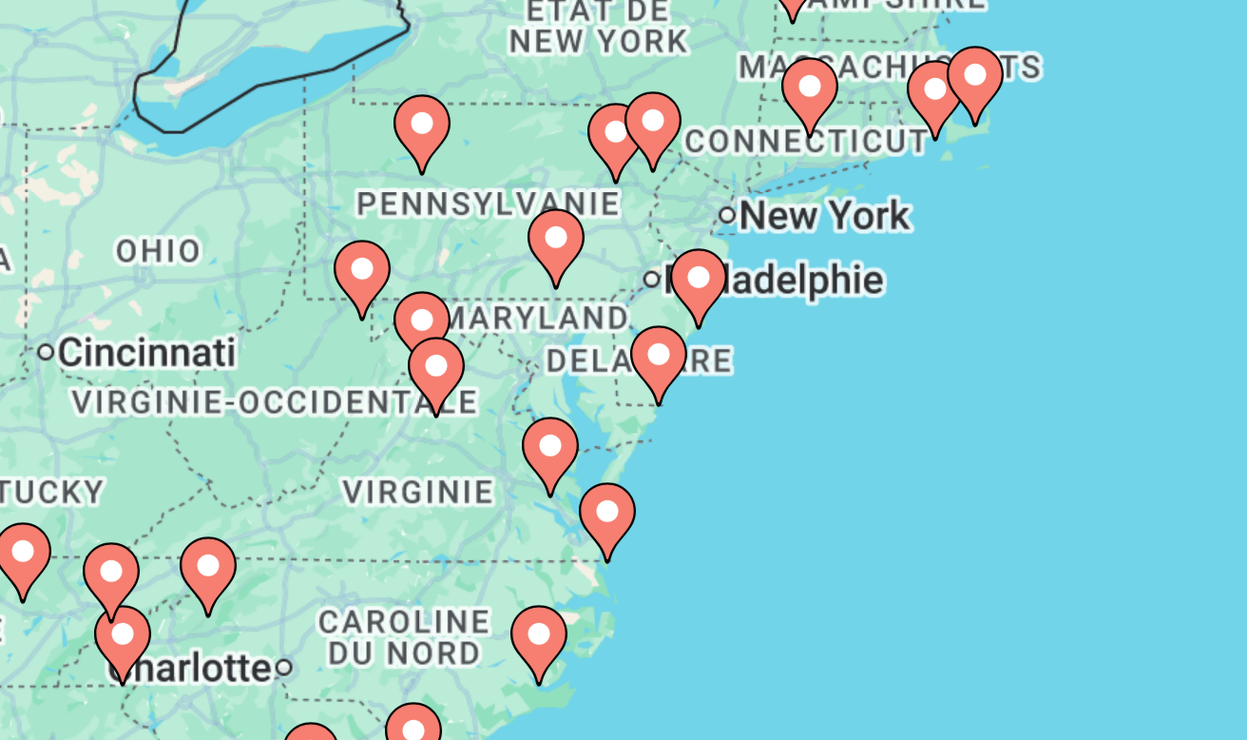
click at [621, 461] on image "Main content" at bounding box center [626, 466] width 11 height 11
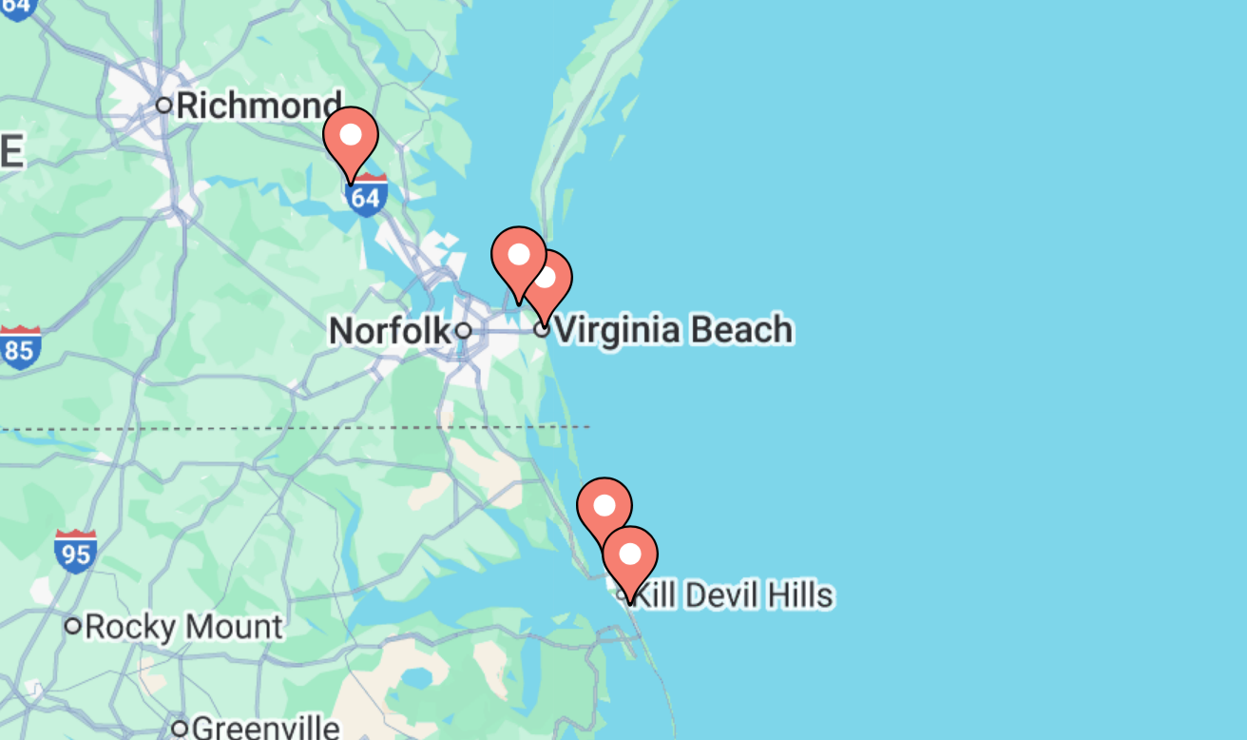
click at [596, 378] on gmp-advanced-marker "Main content" at bounding box center [605, 392] width 19 height 29
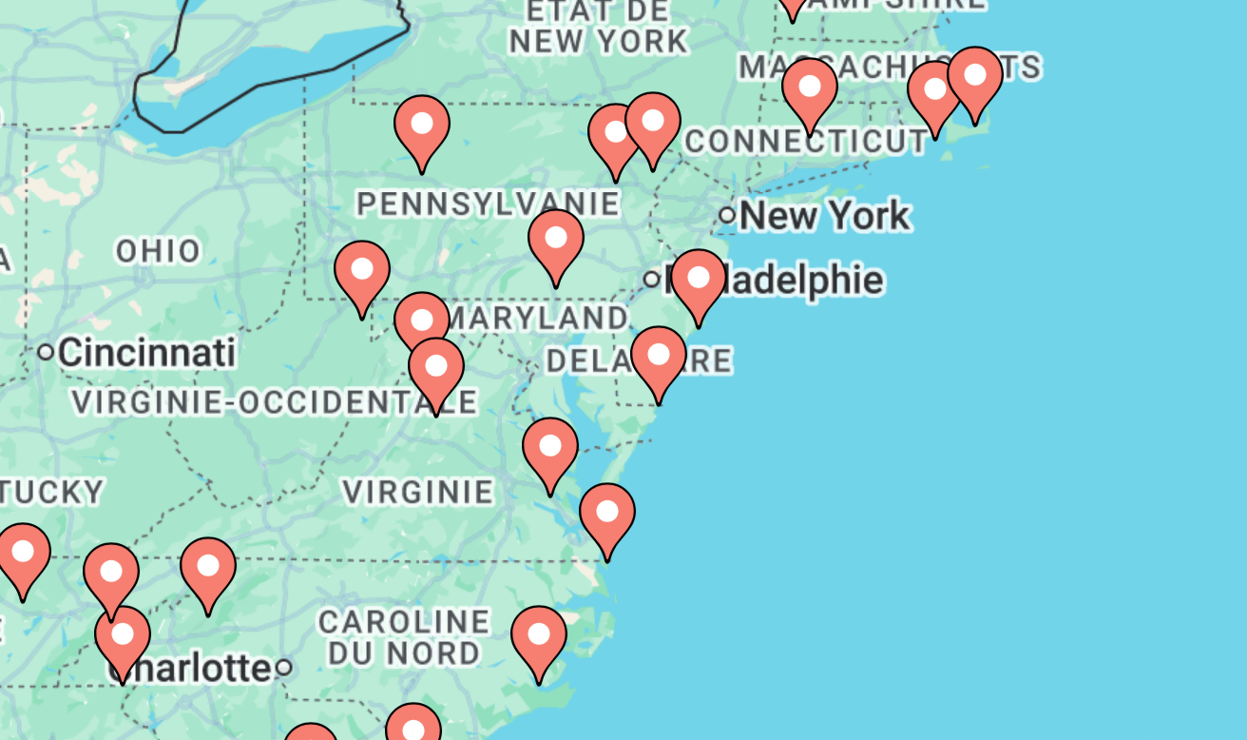
click at [618, 458] on icon "Main content" at bounding box center [626, 470] width 17 height 25
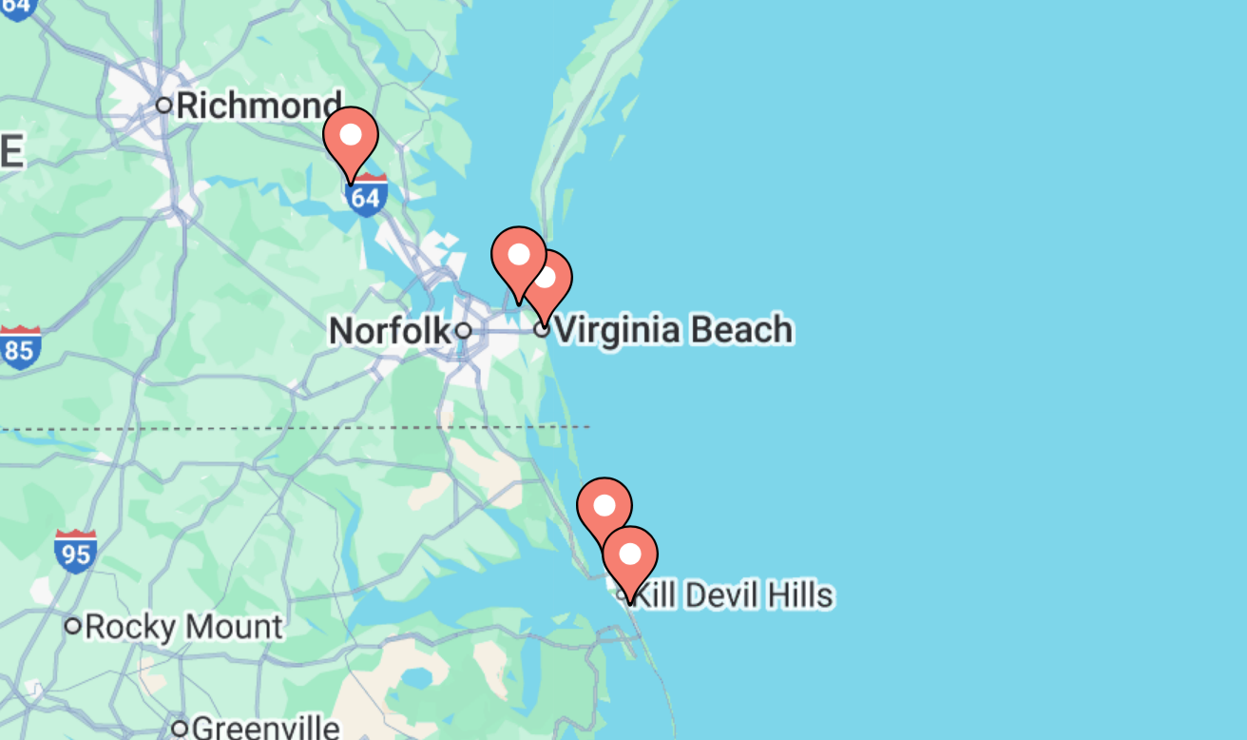
click at [591, 376] on image "Main content" at bounding box center [596, 381] width 11 height 11
type input "**********"
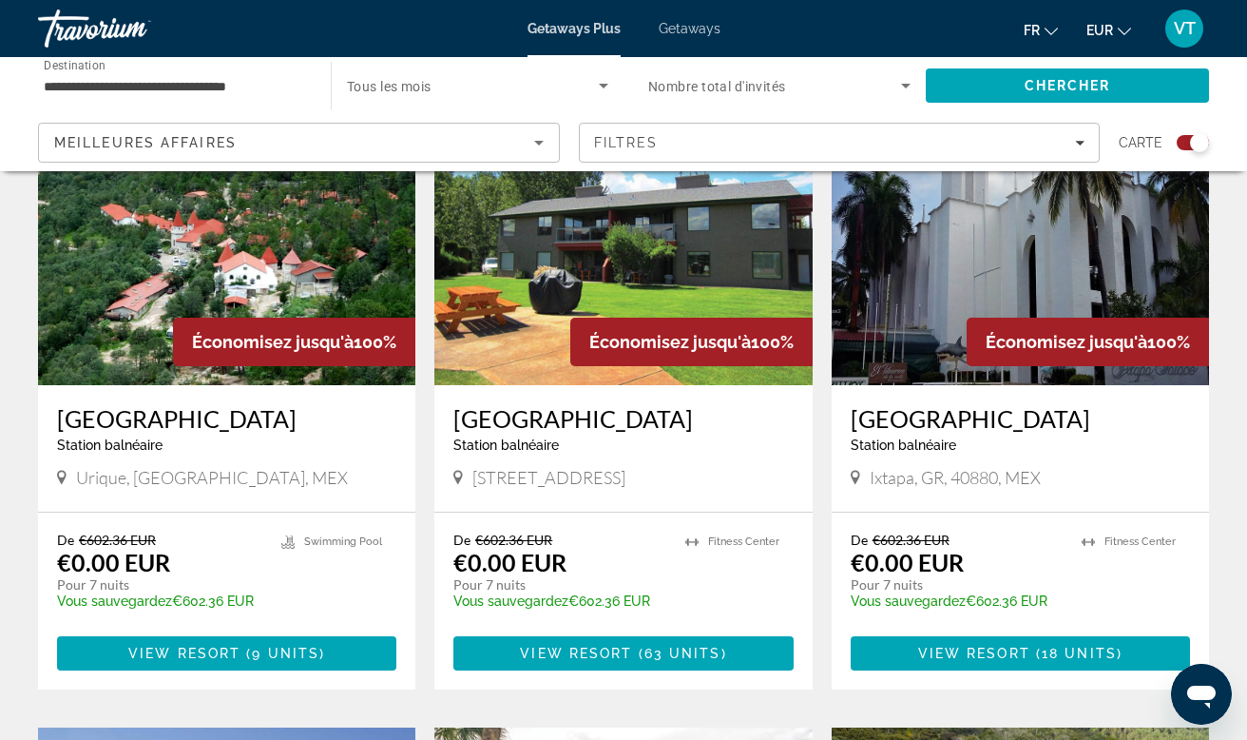
scroll to position [708, 0]
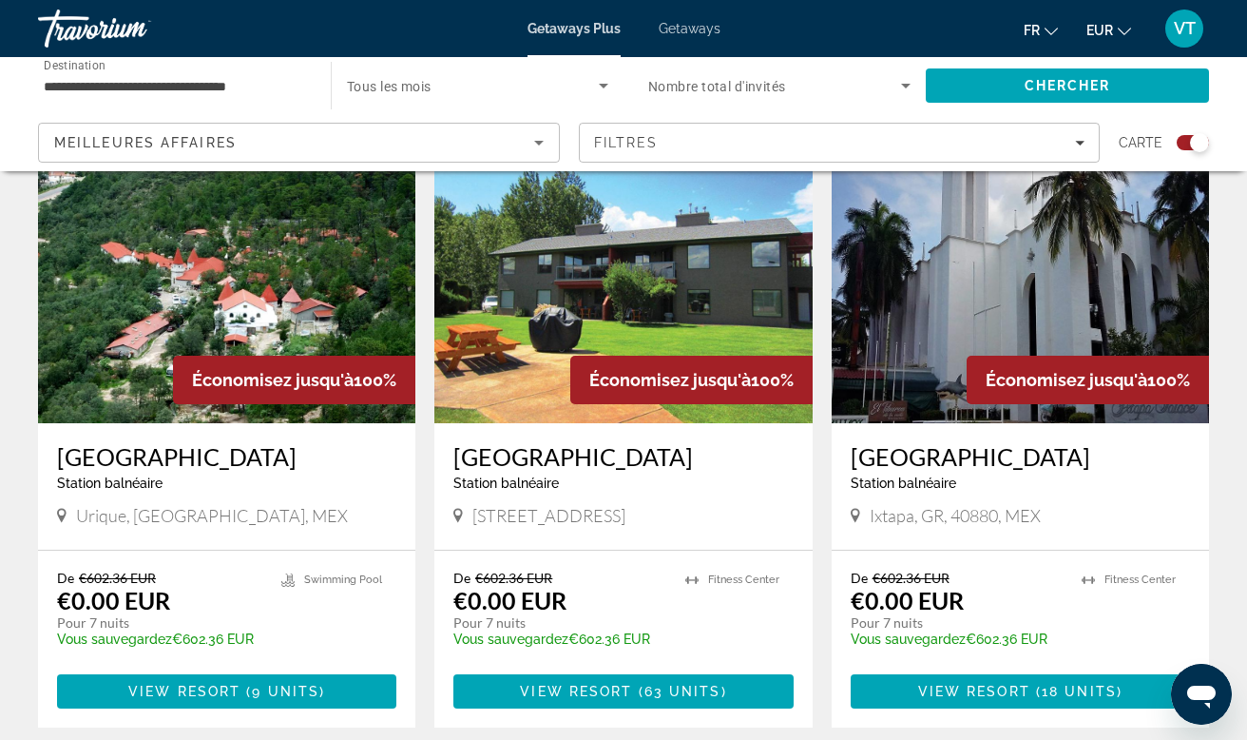
click at [628, 297] on img "Main content" at bounding box center [623, 271] width 377 height 304
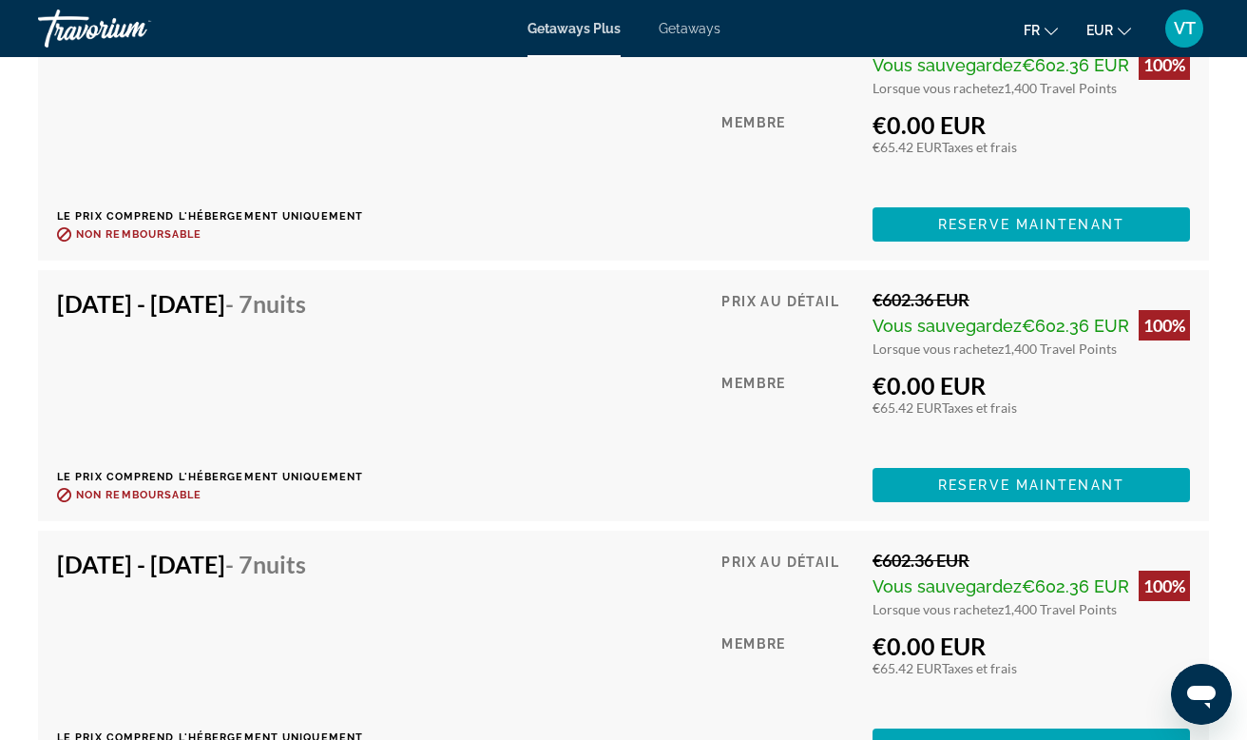
scroll to position [4659, 0]
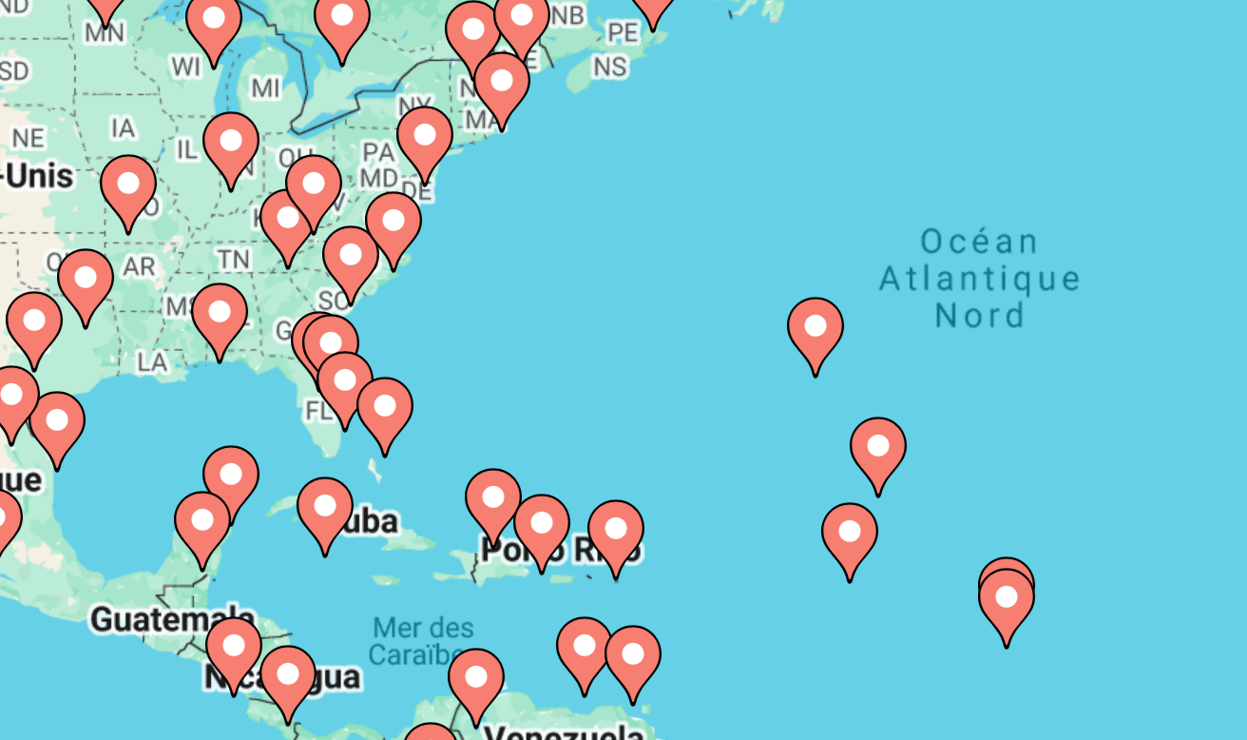
click at [348, 429] on icon "Main content" at bounding box center [356, 441] width 17 height 25
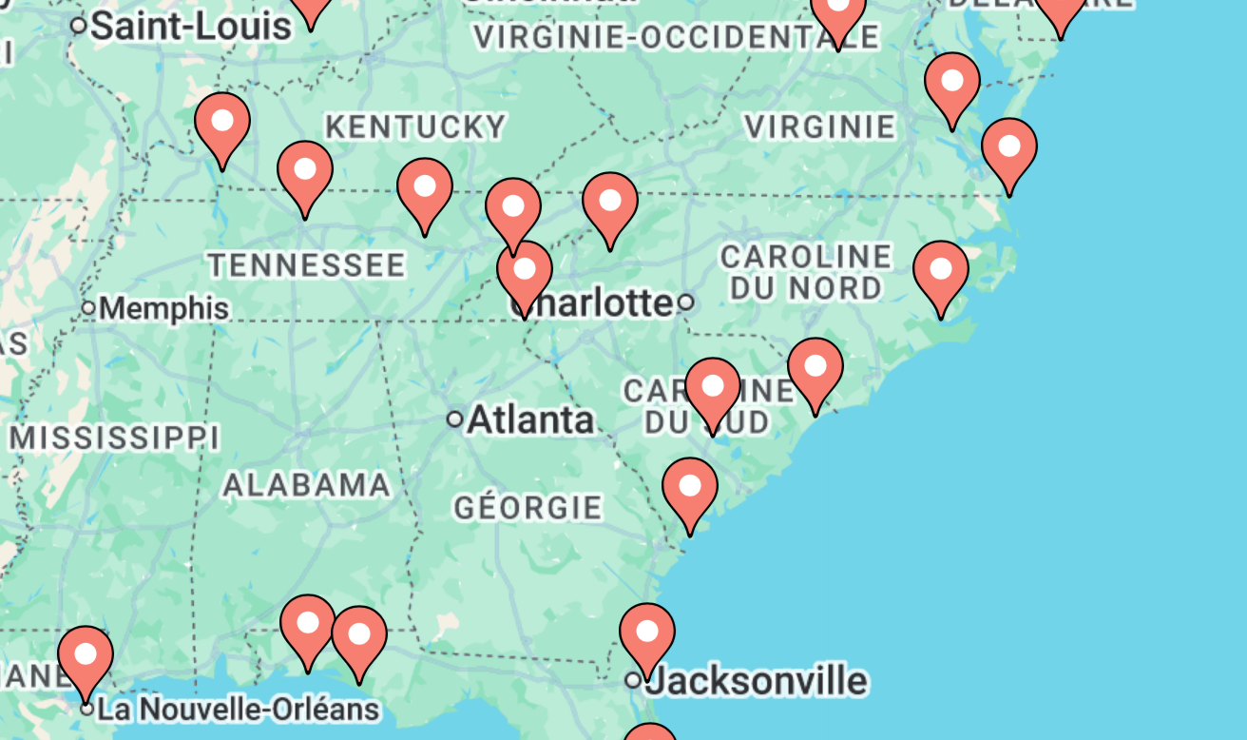
drag, startPoint x: 252, startPoint y: 145, endPoint x: 124, endPoint y: 168, distance: 130.4
click at [124, 190] on div "Pour naviguer, appuyez sur les touches fléchées. Pour activer le glissement ave…" at bounding box center [623, 475] width 1171 height 570
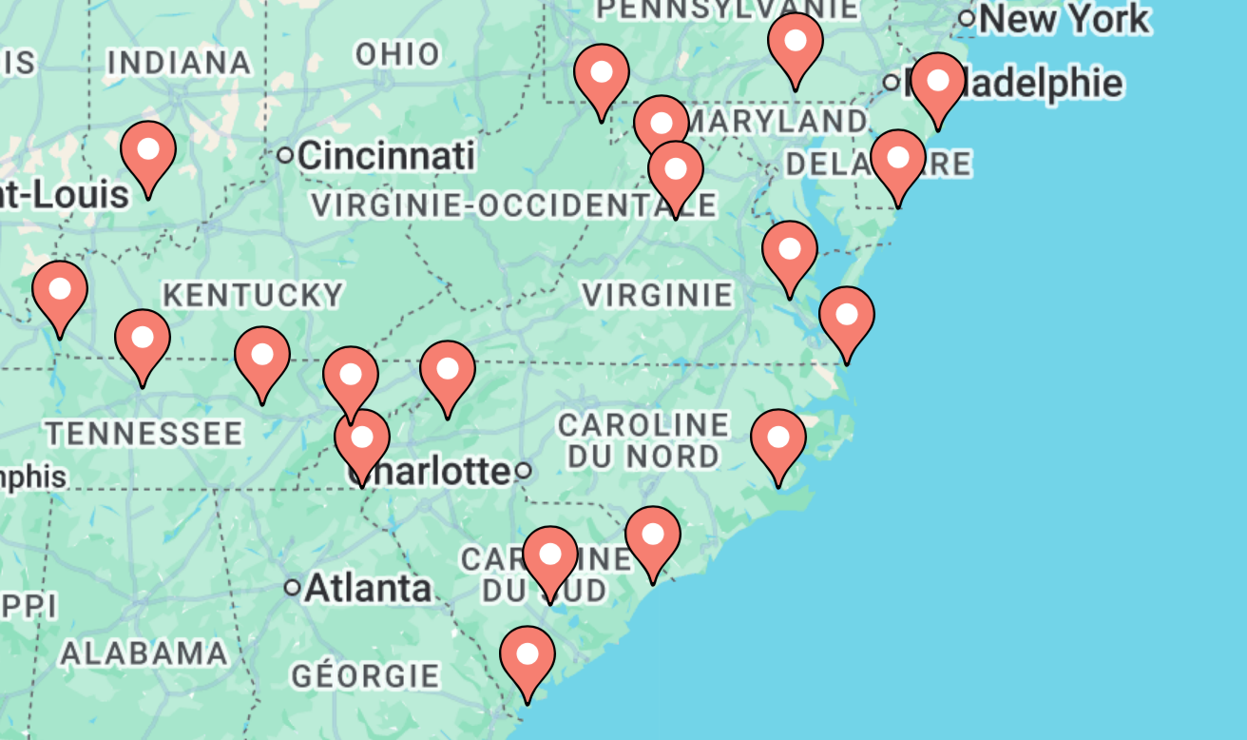
drag, startPoint x: 242, startPoint y: 113, endPoint x: 195, endPoint y: 180, distance: 81.8
click at [195, 190] on div "Pour naviguer, appuyez sur les touches fléchées. Pour activer le glissement ave…" at bounding box center [623, 475] width 1171 height 570
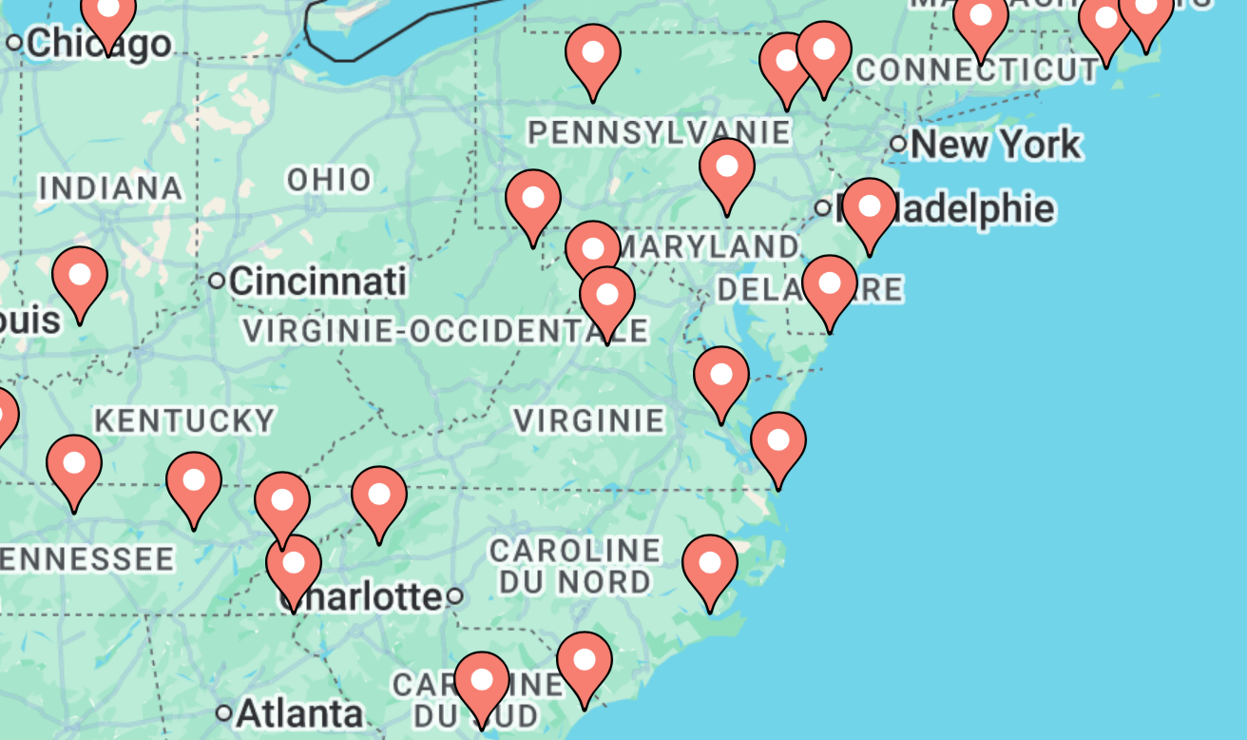
drag, startPoint x: 206, startPoint y: 147, endPoint x: 199, endPoint y: 174, distance: 27.7
click at [199, 190] on div "Pour naviguer, appuyez sur les touches fléchées. Pour activer le glissement ave…" at bounding box center [623, 475] width 1171 height 570
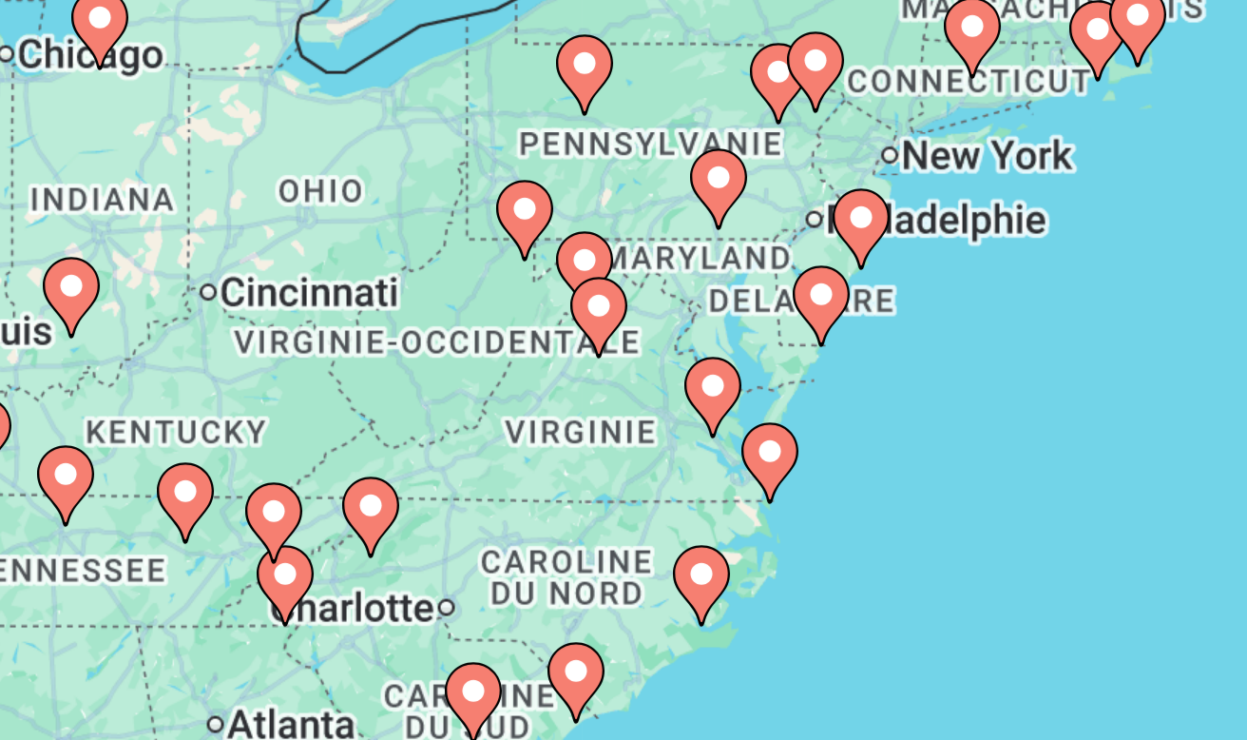
click at [491, 497] on image "Main content" at bounding box center [496, 502] width 11 height 11
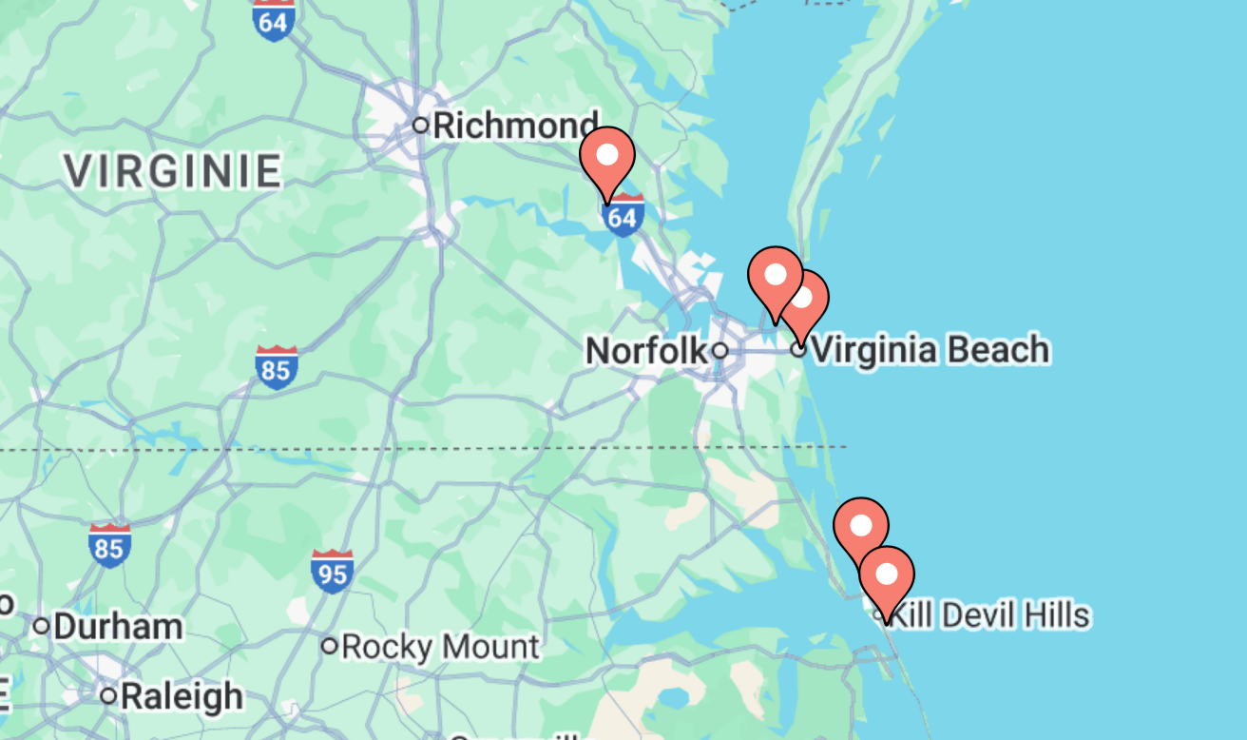
drag, startPoint x: 317, startPoint y: 96, endPoint x: 211, endPoint y: 174, distance: 131.2
click at [211, 190] on div "Pour naviguer, appuyez sur les touches fléchées. Pour activer le glissement ave…" at bounding box center [623, 475] width 1171 height 570
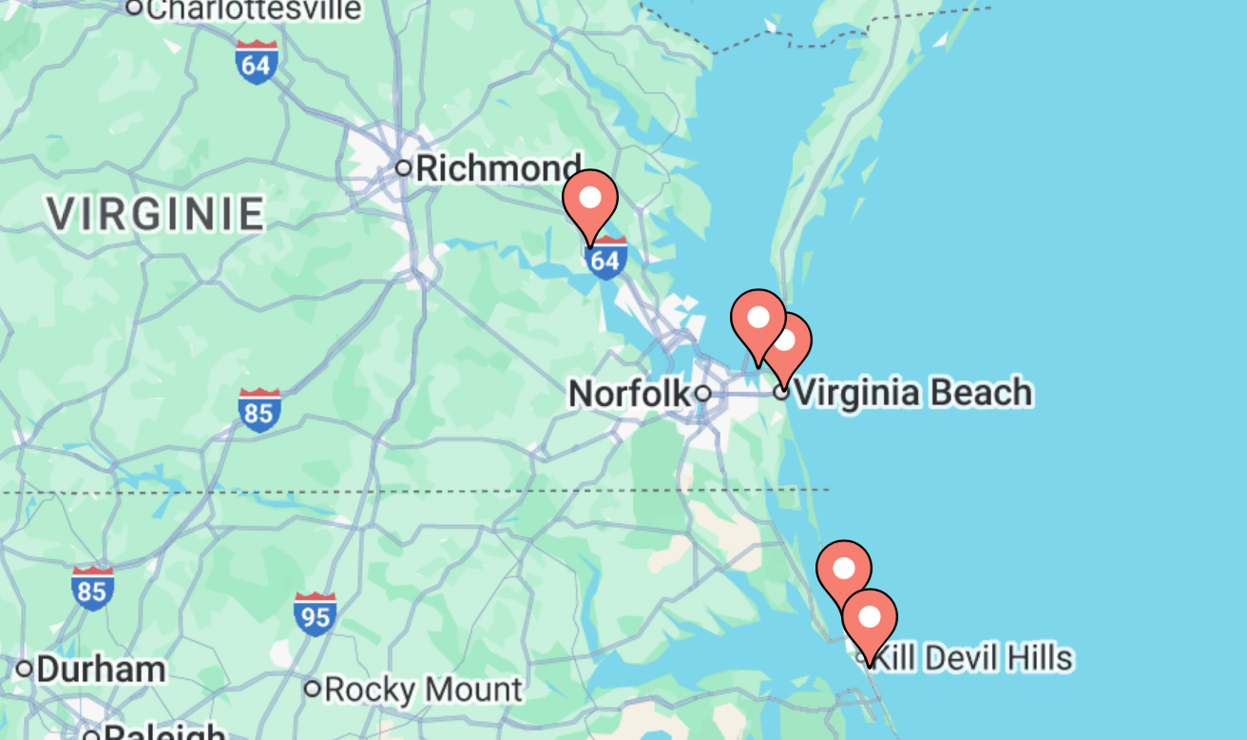
click at [495, 460] on image "Main content" at bounding box center [500, 465] width 11 height 11
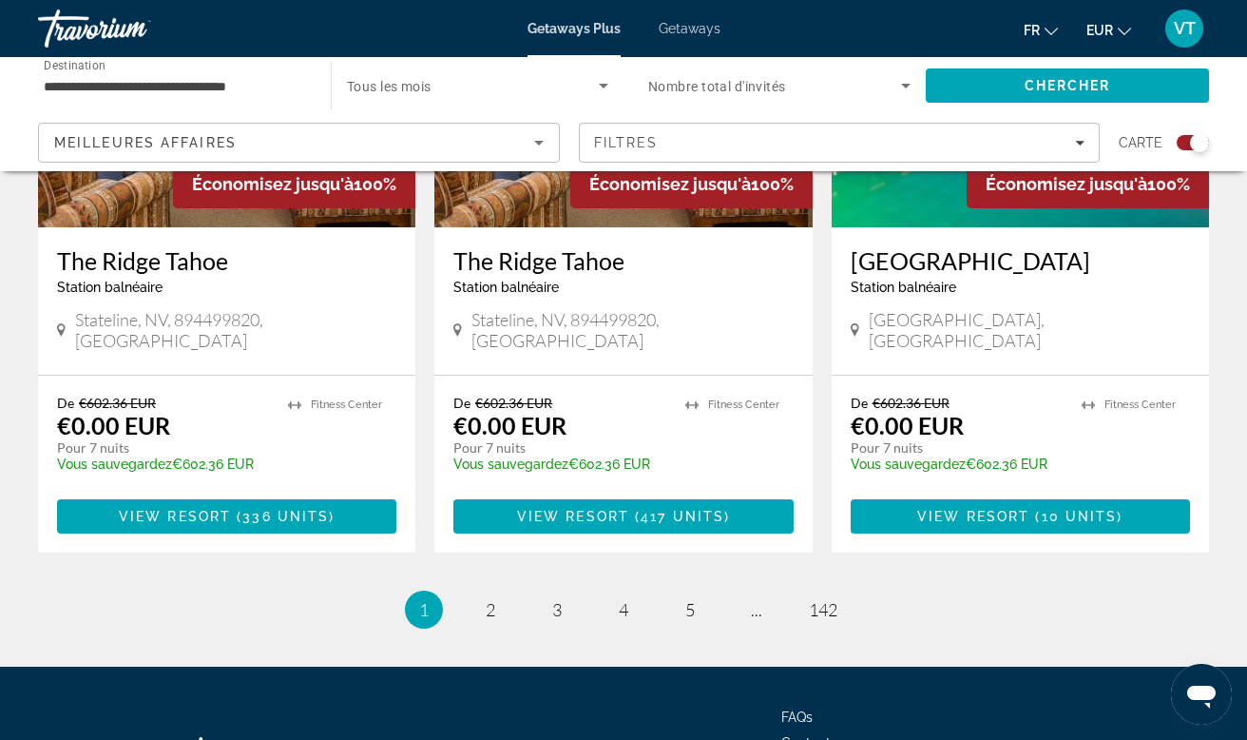
scroll to position [2986, 0]
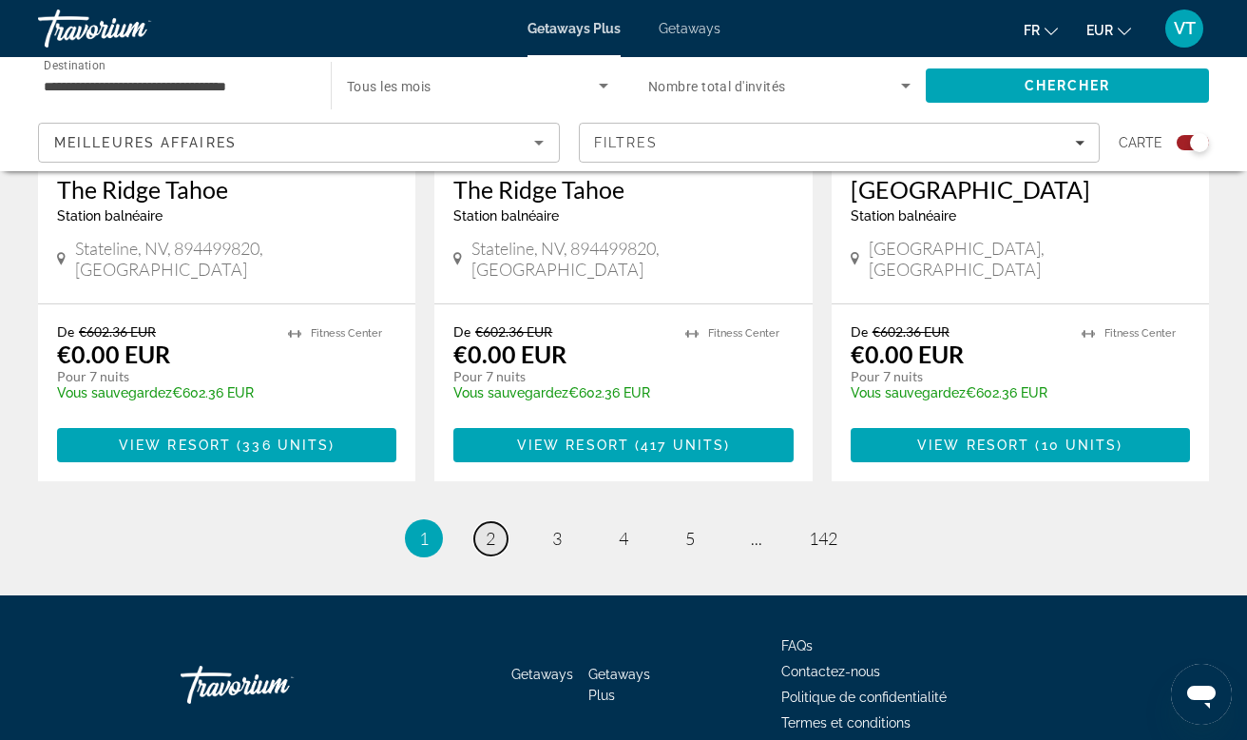
click at [494, 528] on span "2" at bounding box center [491, 538] width 10 height 21
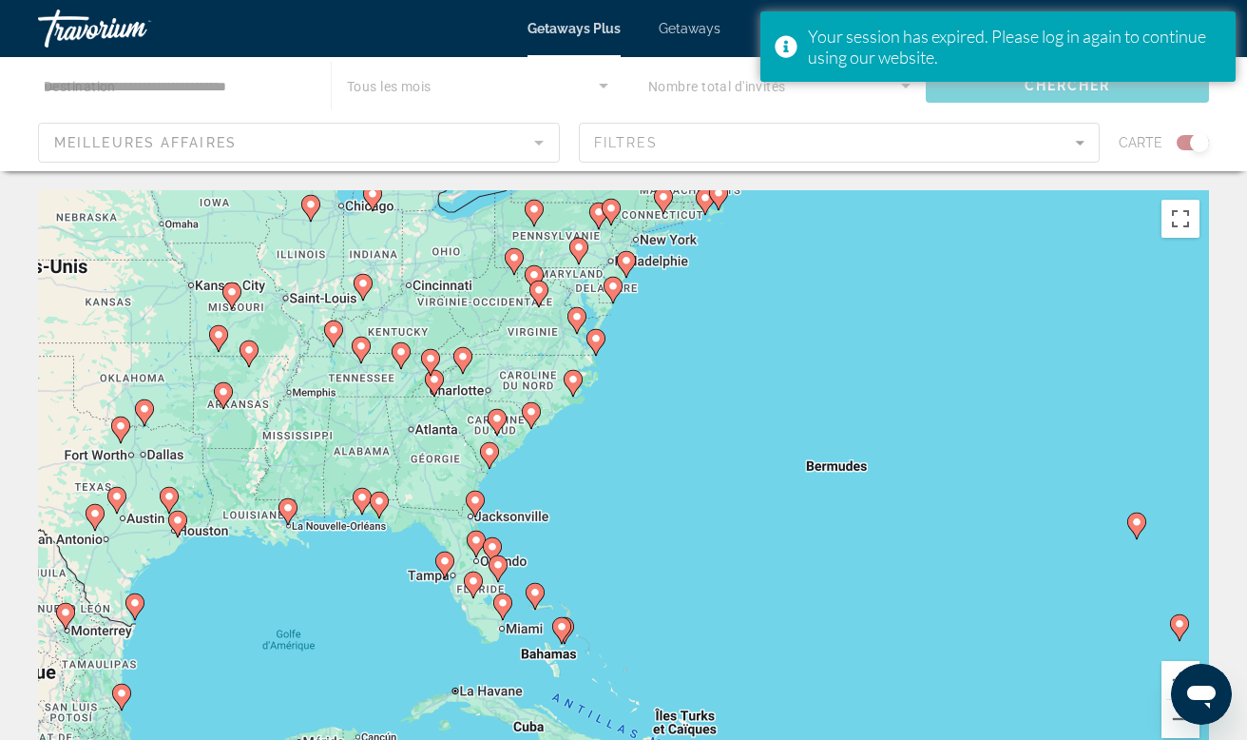
drag, startPoint x: 659, startPoint y: 594, endPoint x: 639, endPoint y: 366, distance: 229.1
click at [639, 366] on div "Pour naviguer, appuyez sur les touches fléchées. Pour activer le glissement ave…" at bounding box center [623, 475] width 1171 height 570
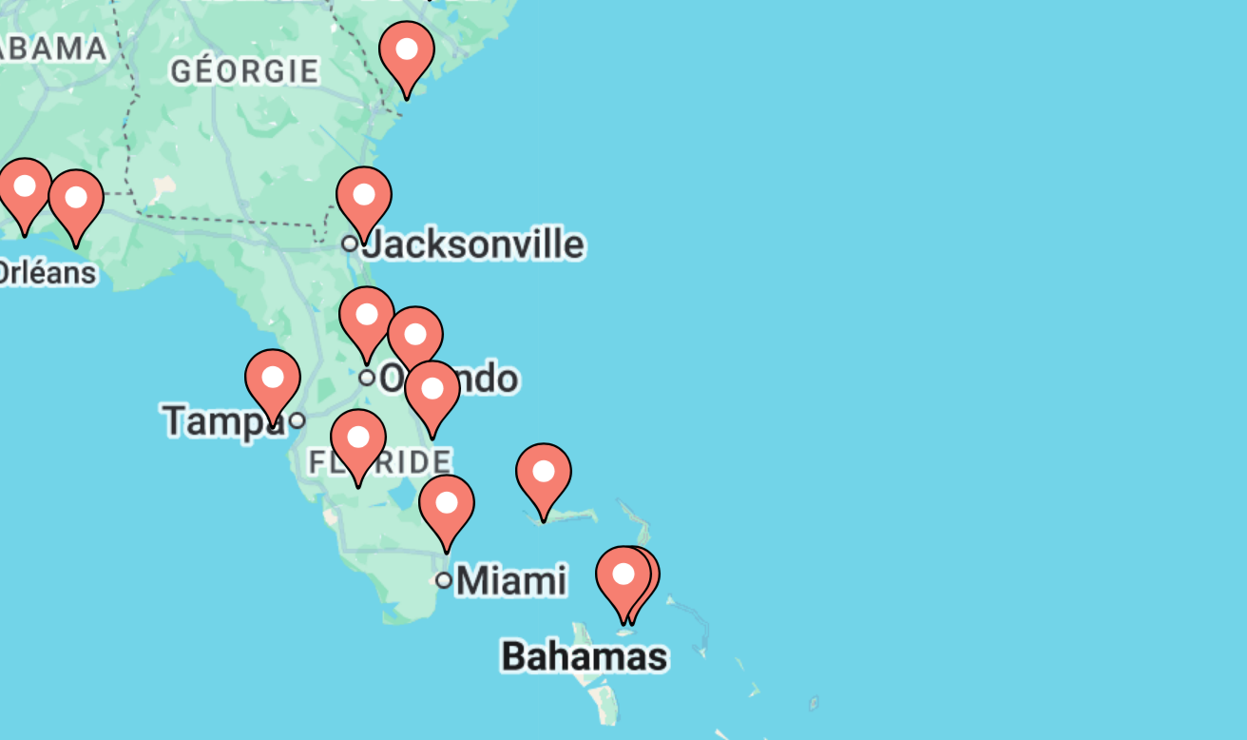
drag, startPoint x: 165, startPoint y: 165, endPoint x: 173, endPoint y: 135, distance: 31.4
click at [173, 190] on div "Pour naviguer, appuyez sur les touches fléchées. Pour activer le glissement ave…" at bounding box center [623, 475] width 1171 height 570
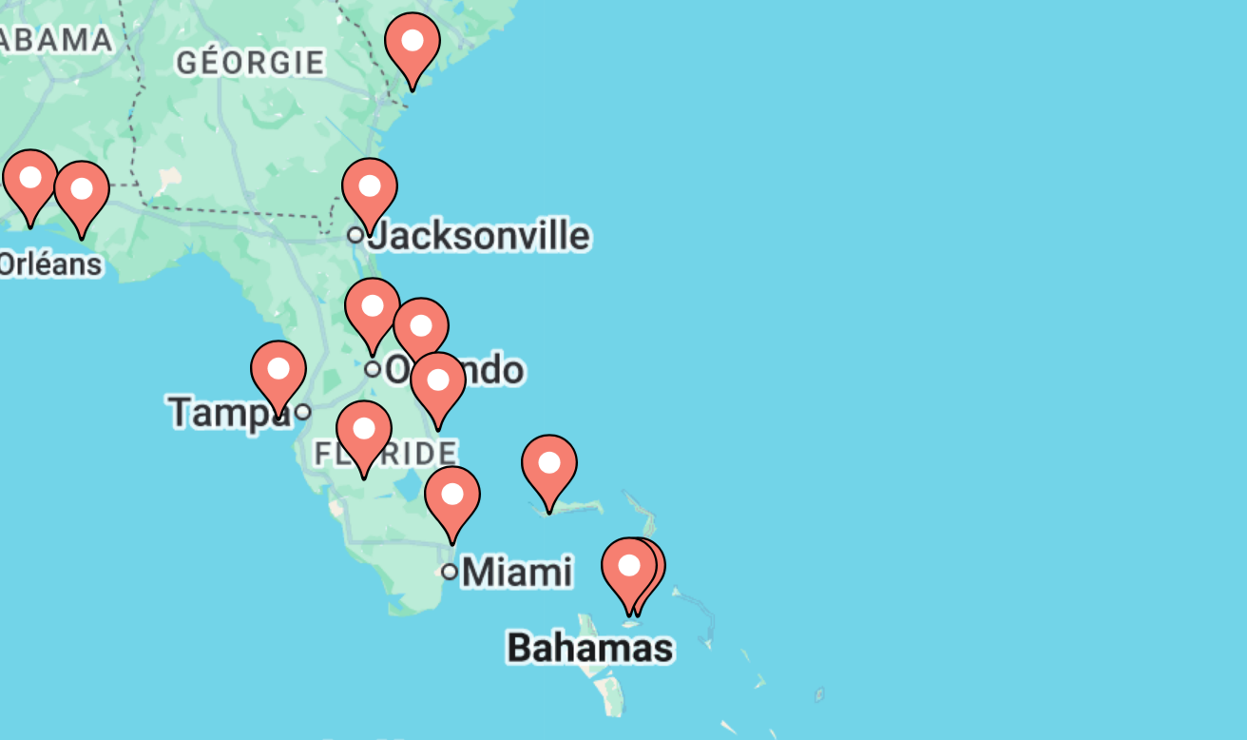
click at [512, 377] on image "Main content" at bounding box center [517, 382] width 11 height 11
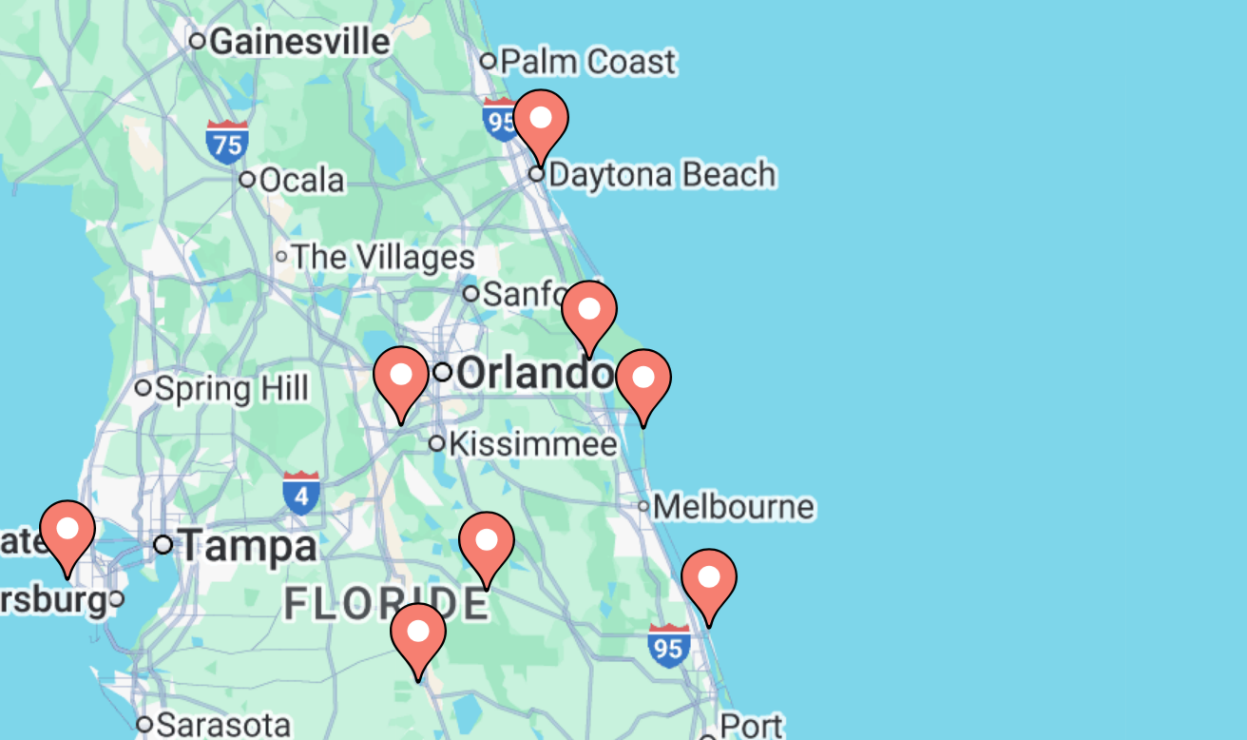
drag, startPoint x: 201, startPoint y: 165, endPoint x: 168, endPoint y: 106, distance: 68.1
click at [168, 190] on div "Pour naviguer, appuyez sur les touches fléchées. Pour activer le glissement ave…" at bounding box center [623, 475] width 1171 height 570
click at [569, 371] on image "Main content" at bounding box center [574, 376] width 11 height 11
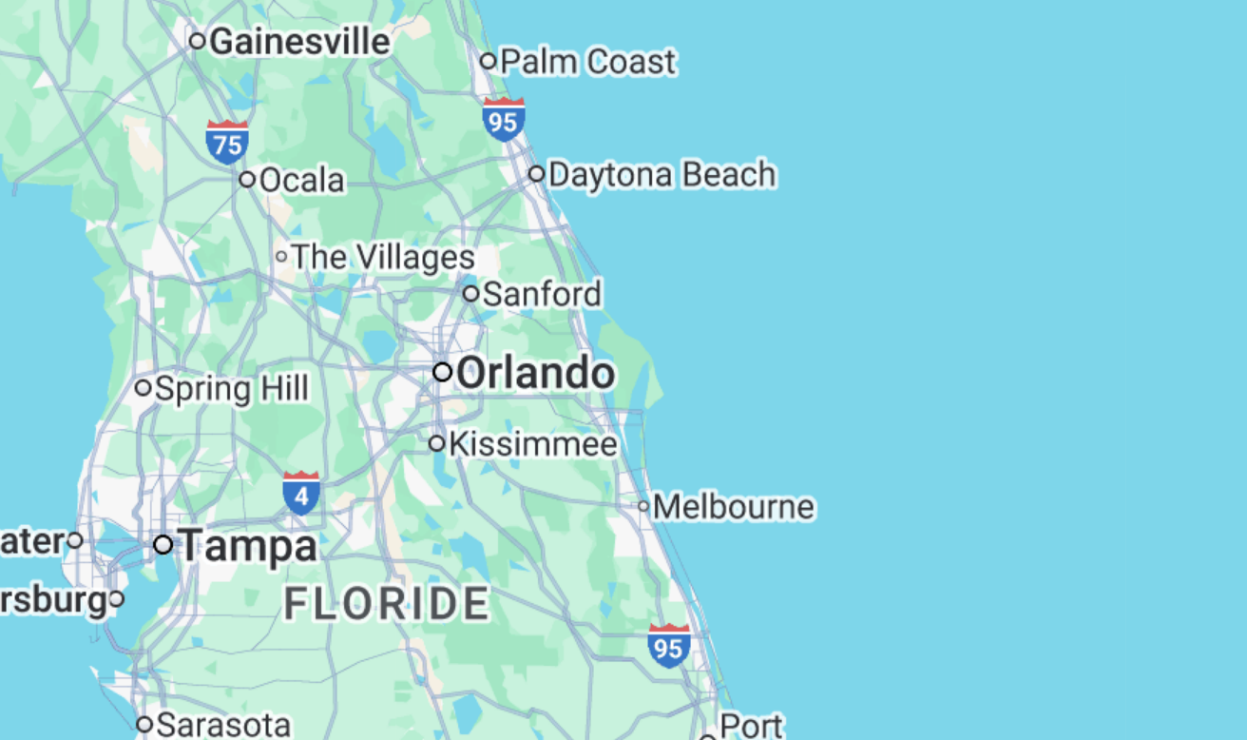
type input "**********"
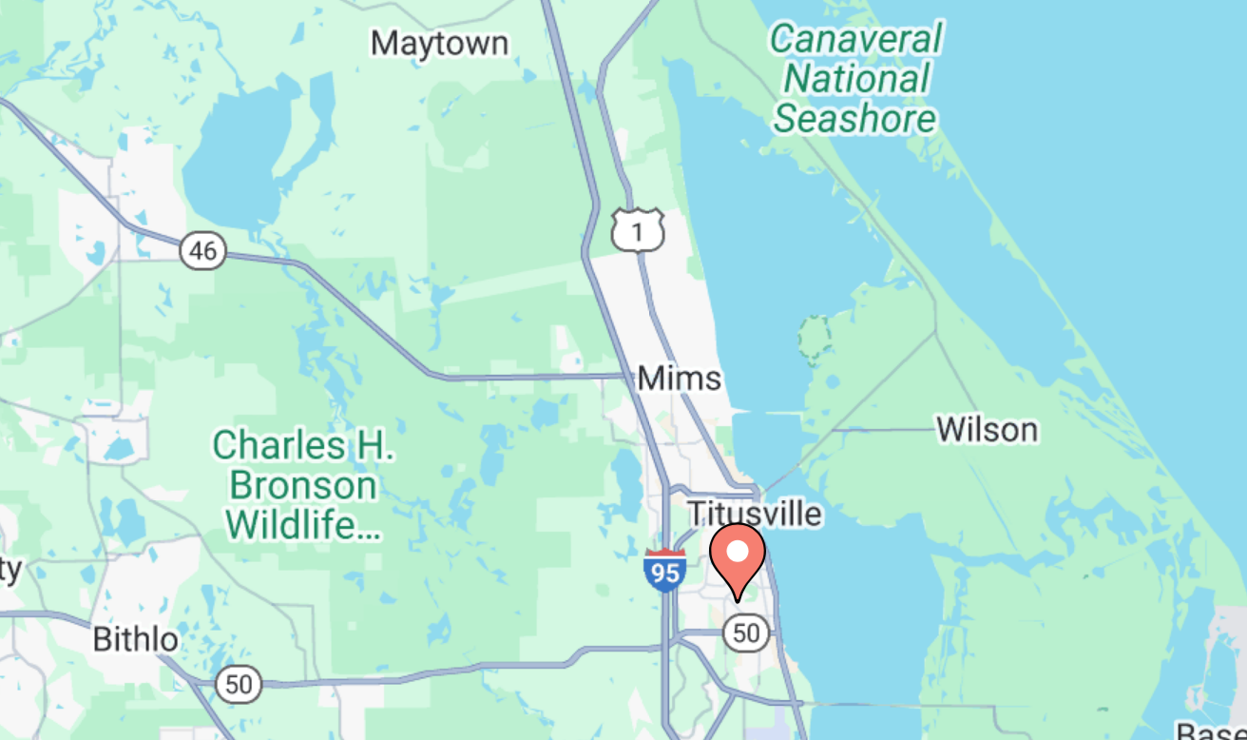
click at [618, 452] on image "Main content" at bounding box center [623, 457] width 11 height 11
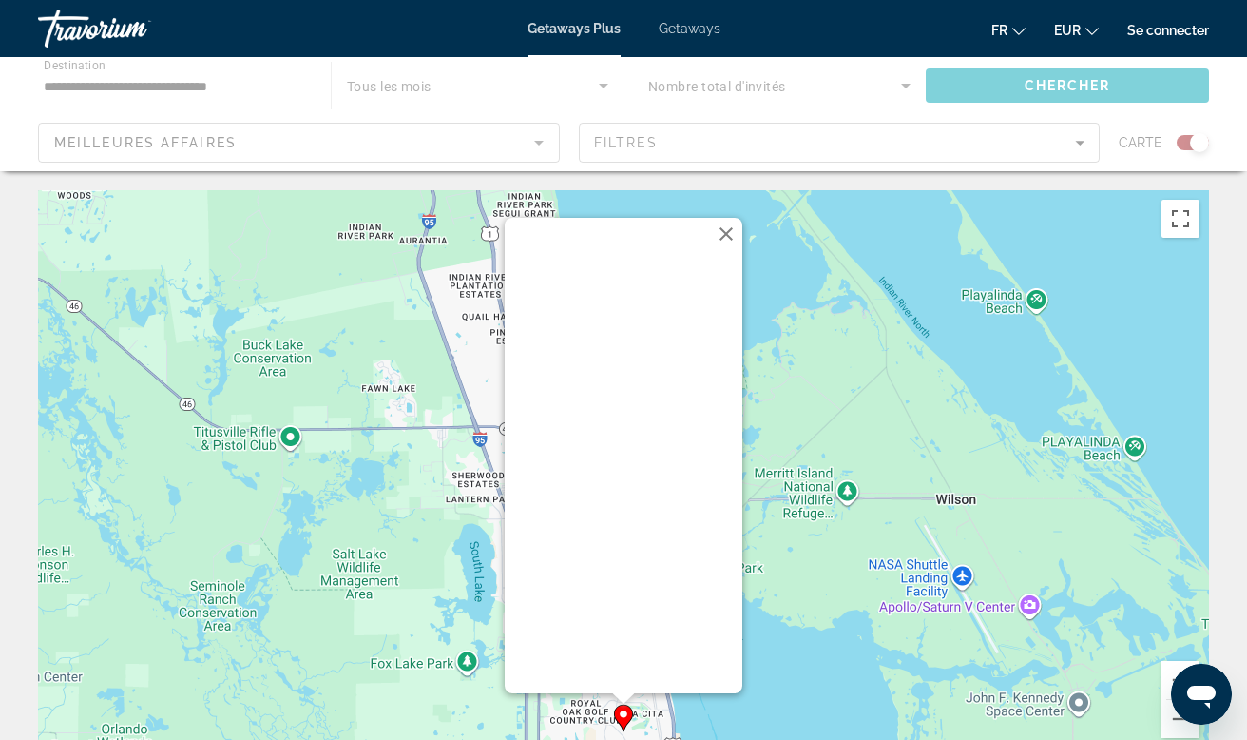
click at [727, 235] on button "Fermer" at bounding box center [726, 234] width 29 height 29
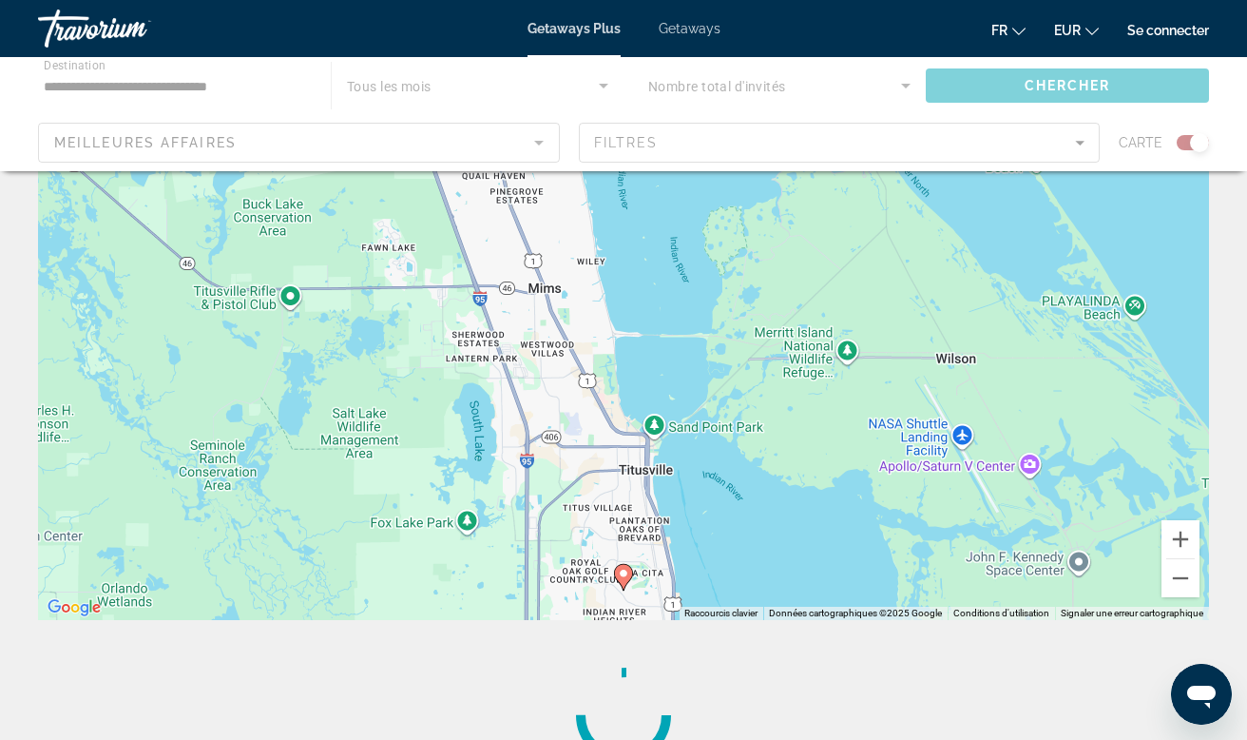
scroll to position [146, 0]
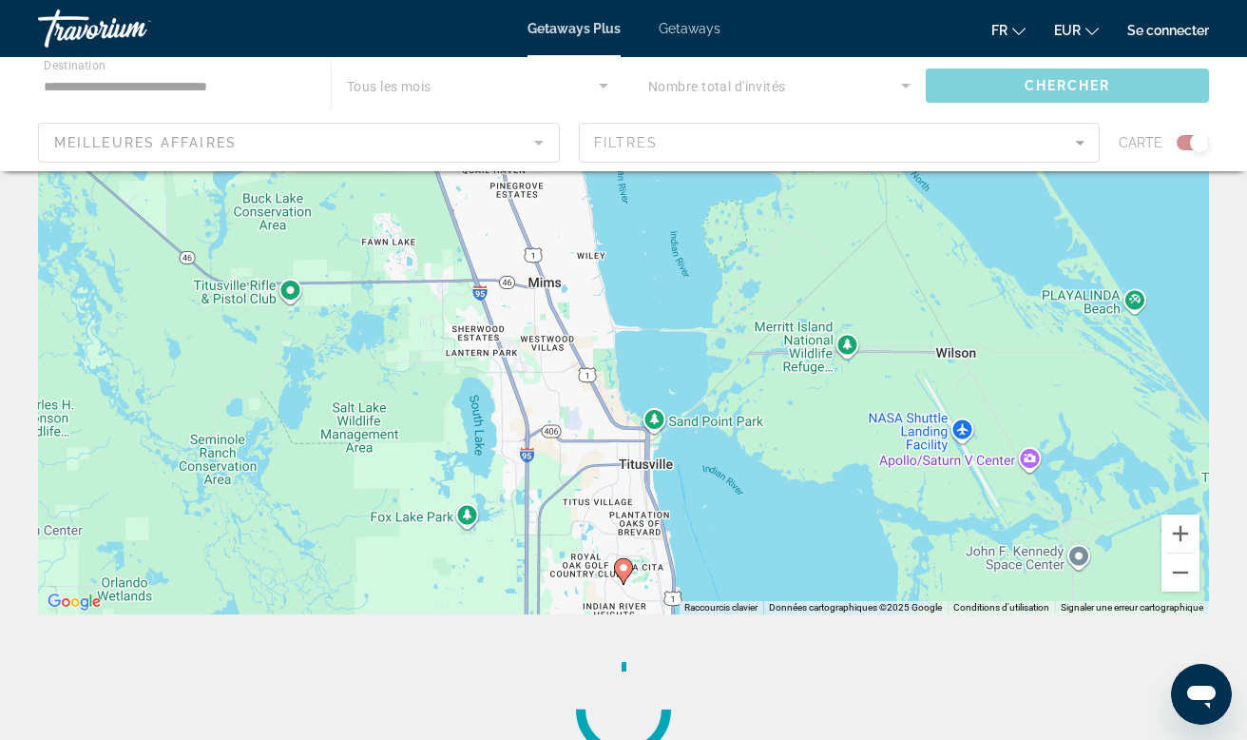
click at [625, 569] on image "Main content" at bounding box center [623, 567] width 11 height 11
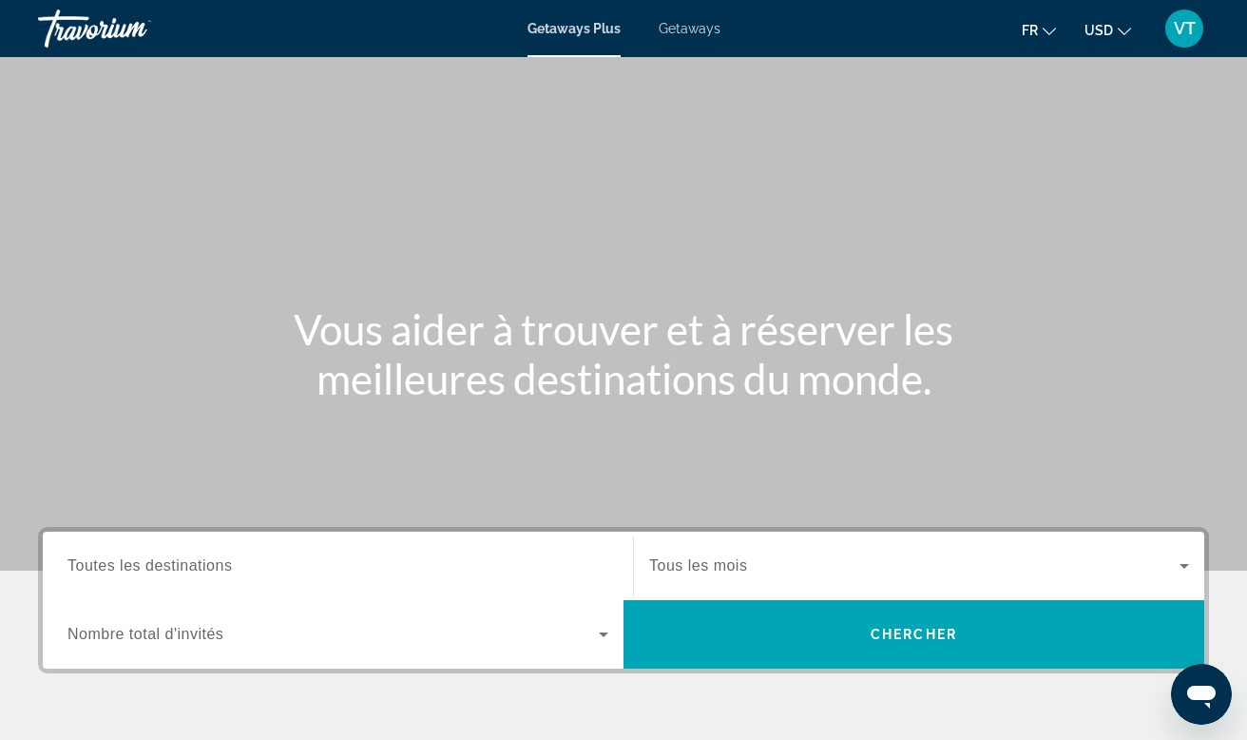
click at [1096, 31] on span "USD" at bounding box center [1099, 30] width 29 height 15
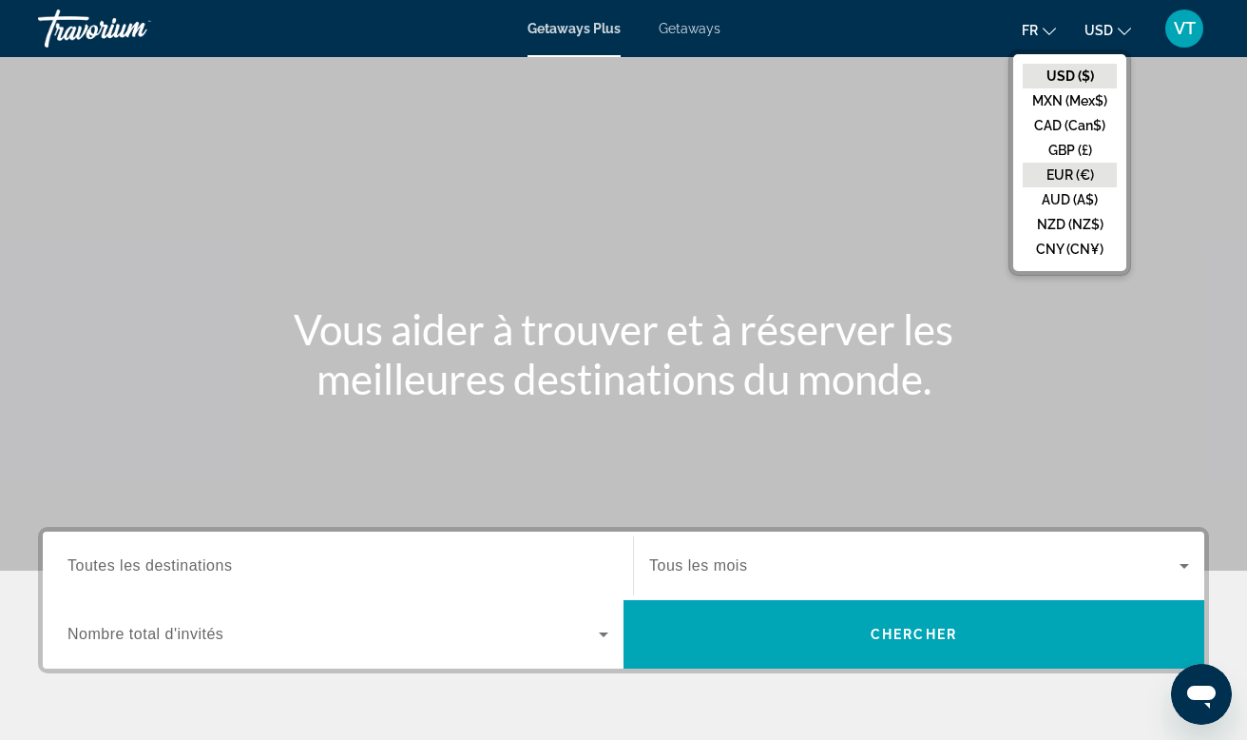
click at [1068, 176] on button "EUR (€)" at bounding box center [1070, 175] width 94 height 25
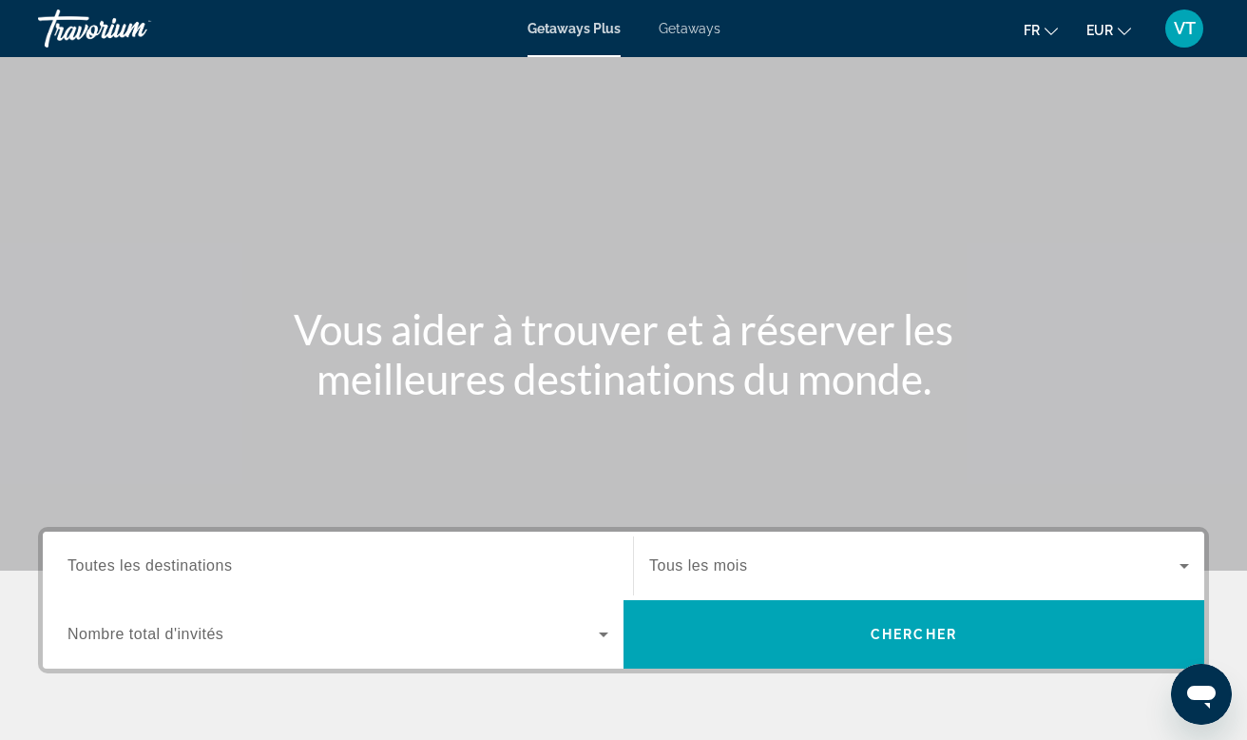
click at [1053, 29] on icon "Change language" at bounding box center [1051, 31] width 13 height 13
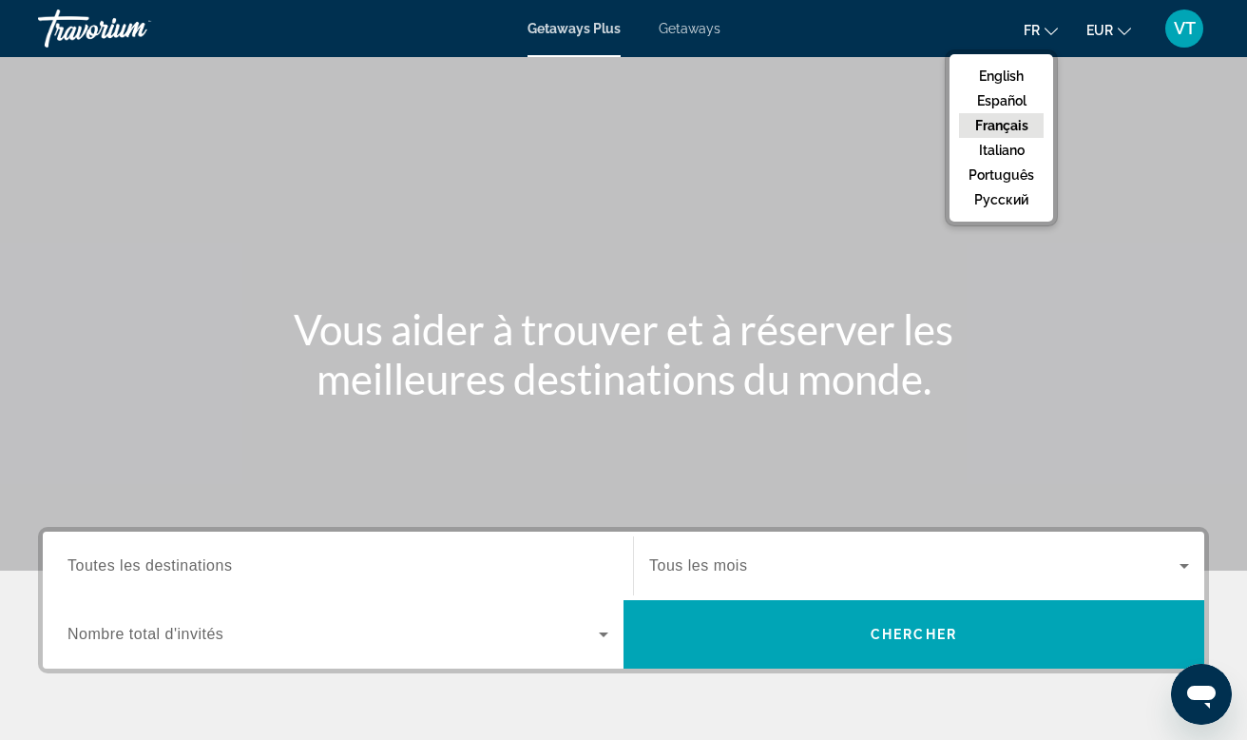
click at [1026, 118] on button "Français" at bounding box center [1001, 125] width 85 height 25
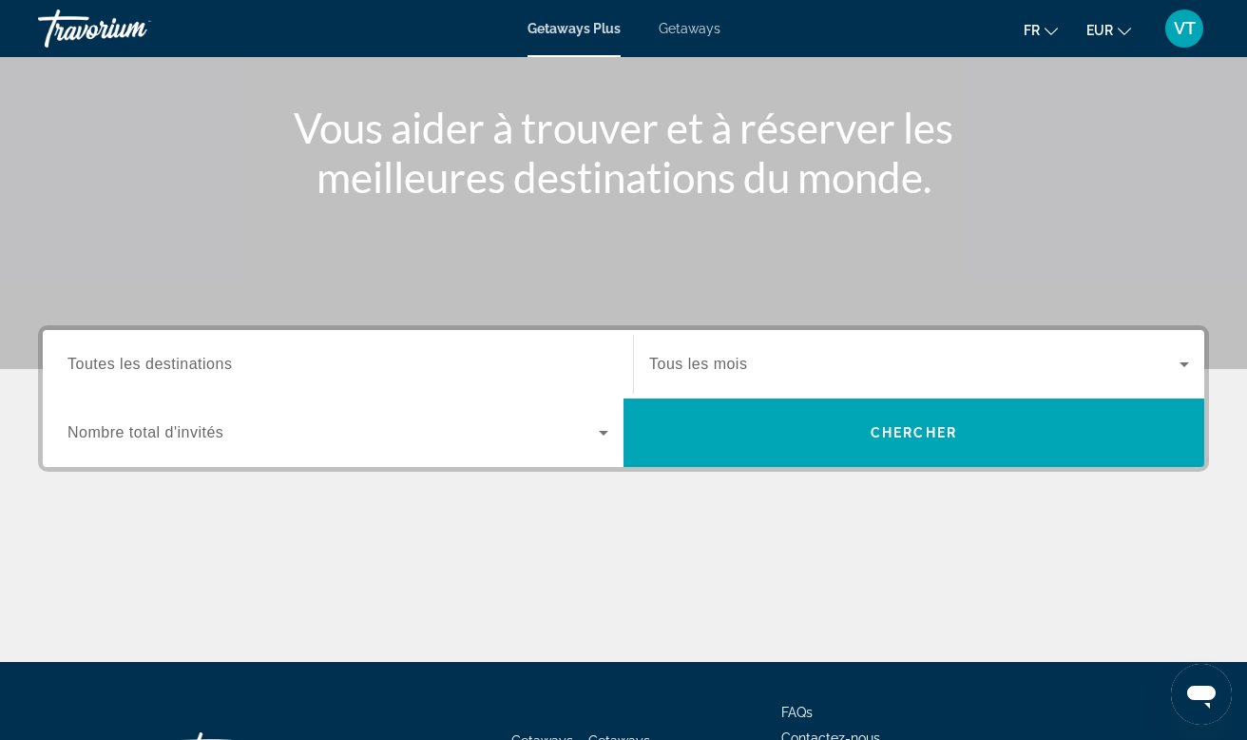
scroll to position [203, 0]
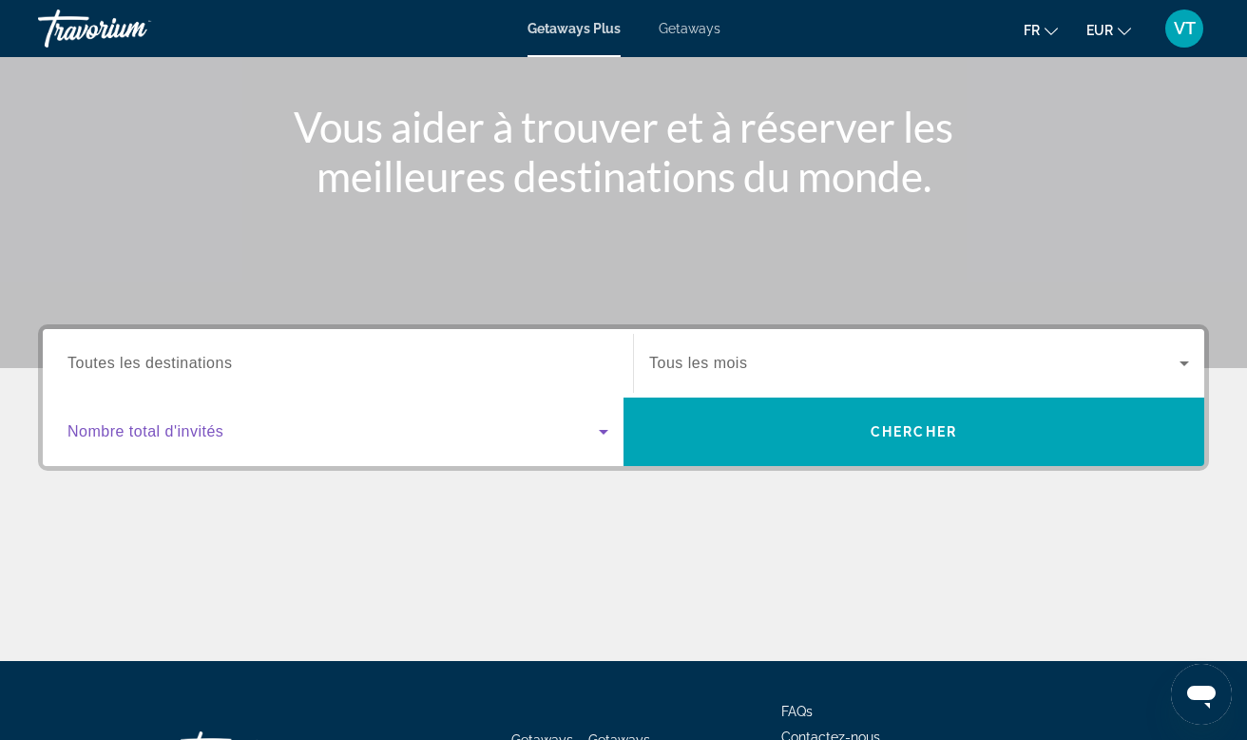
click at [602, 436] on icon "Search widget" at bounding box center [603, 431] width 23 height 23
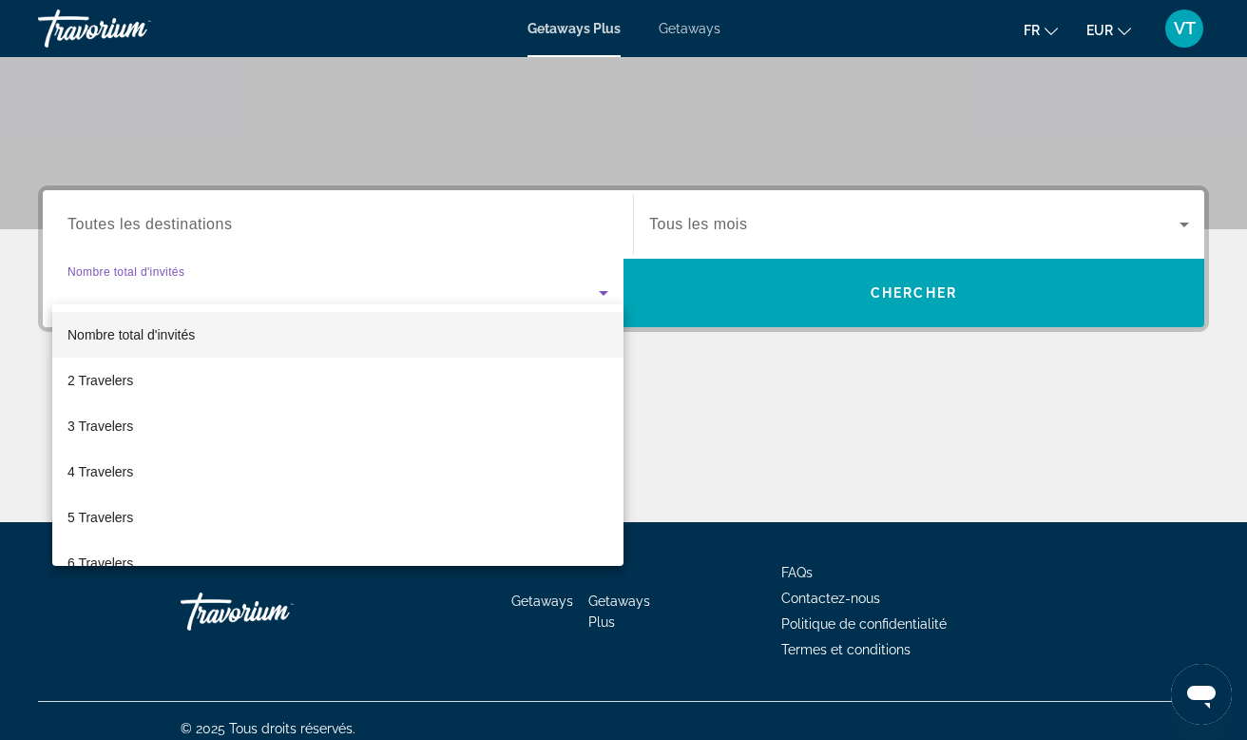
scroll to position [357, 0]
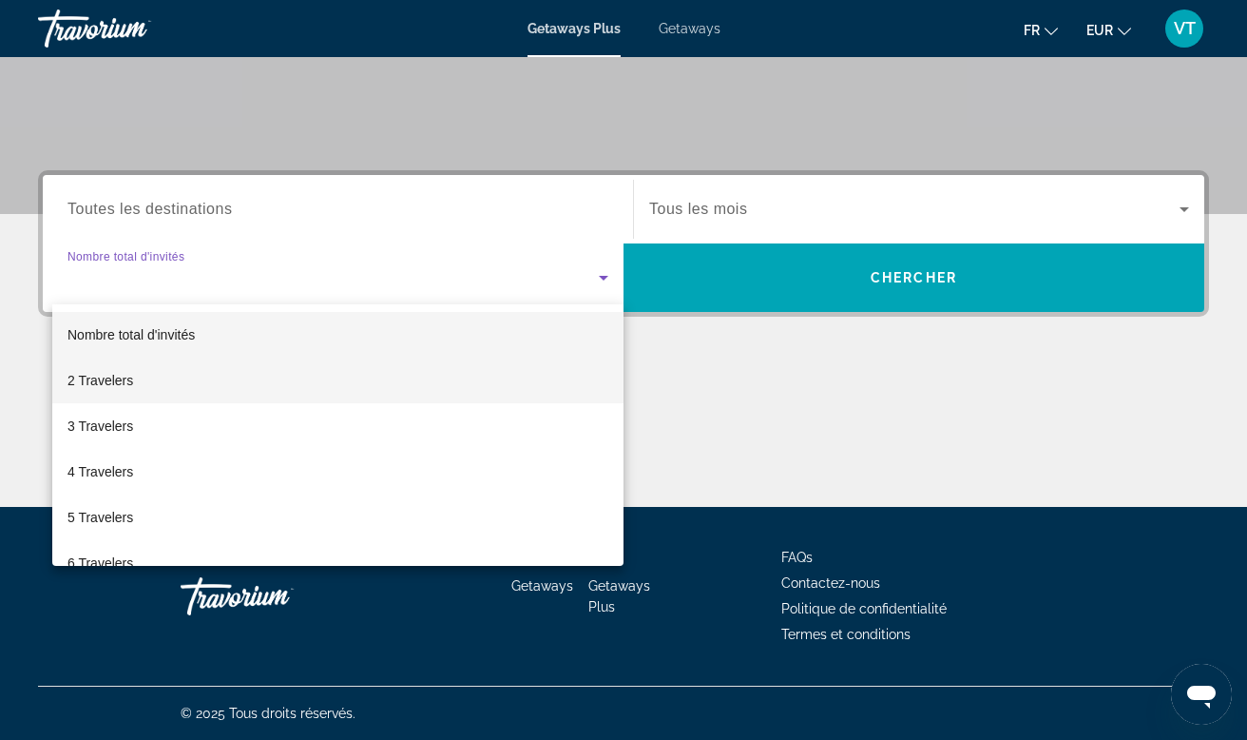
click at [318, 364] on mat-option "2 Travelers" at bounding box center [337, 381] width 571 height 46
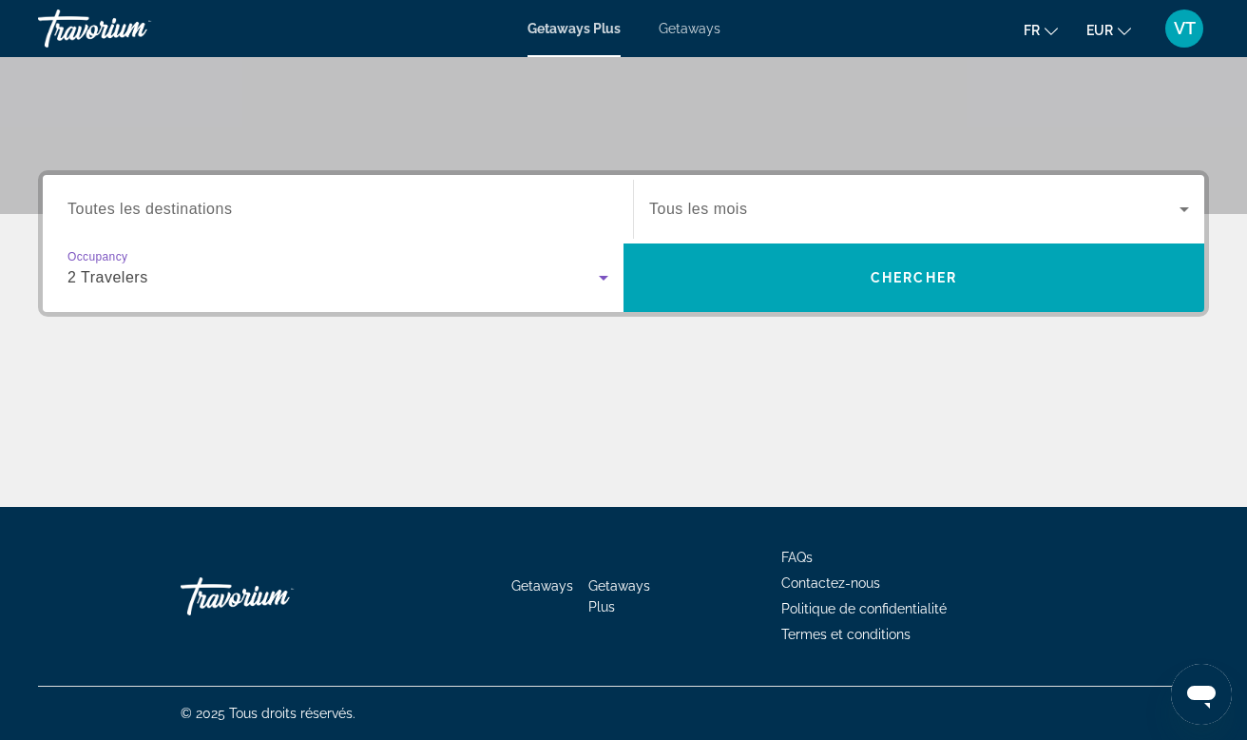
click at [482, 197] on div "Search widget" at bounding box center [338, 210] width 541 height 54
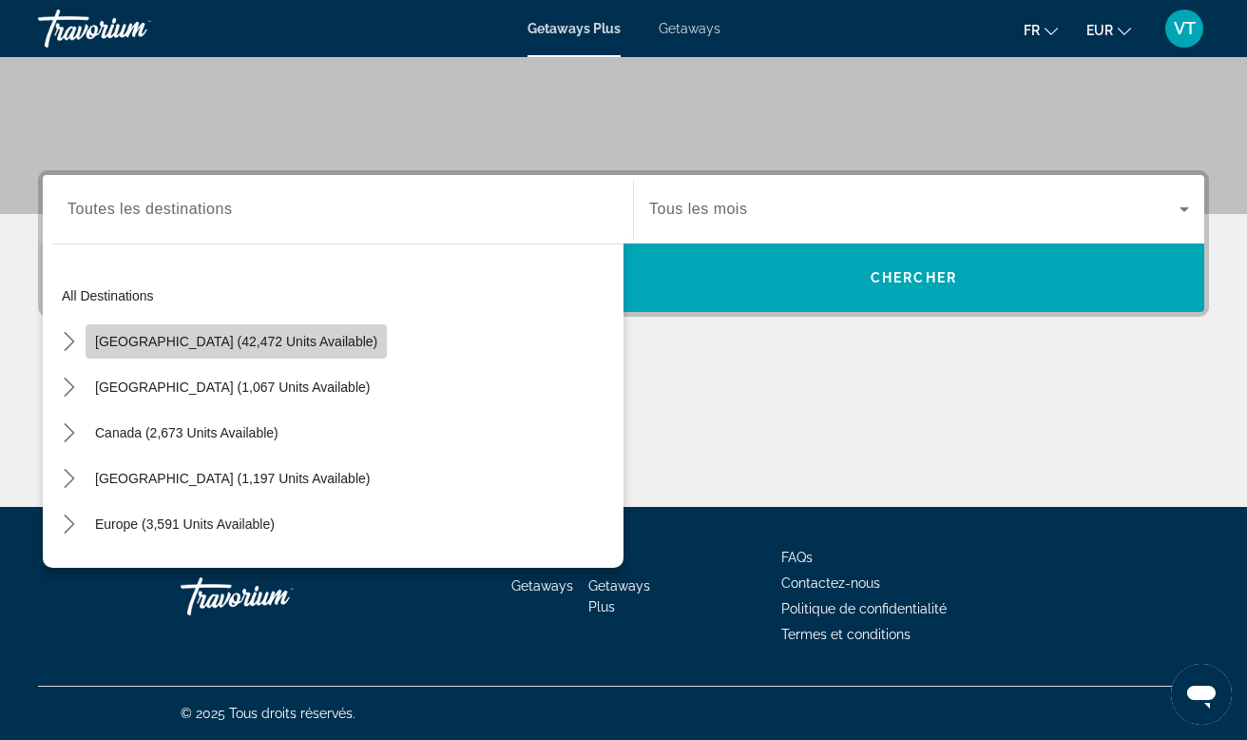
click at [264, 335] on span "United States (42,472 units available)" at bounding box center [236, 341] width 282 height 15
type input "**********"
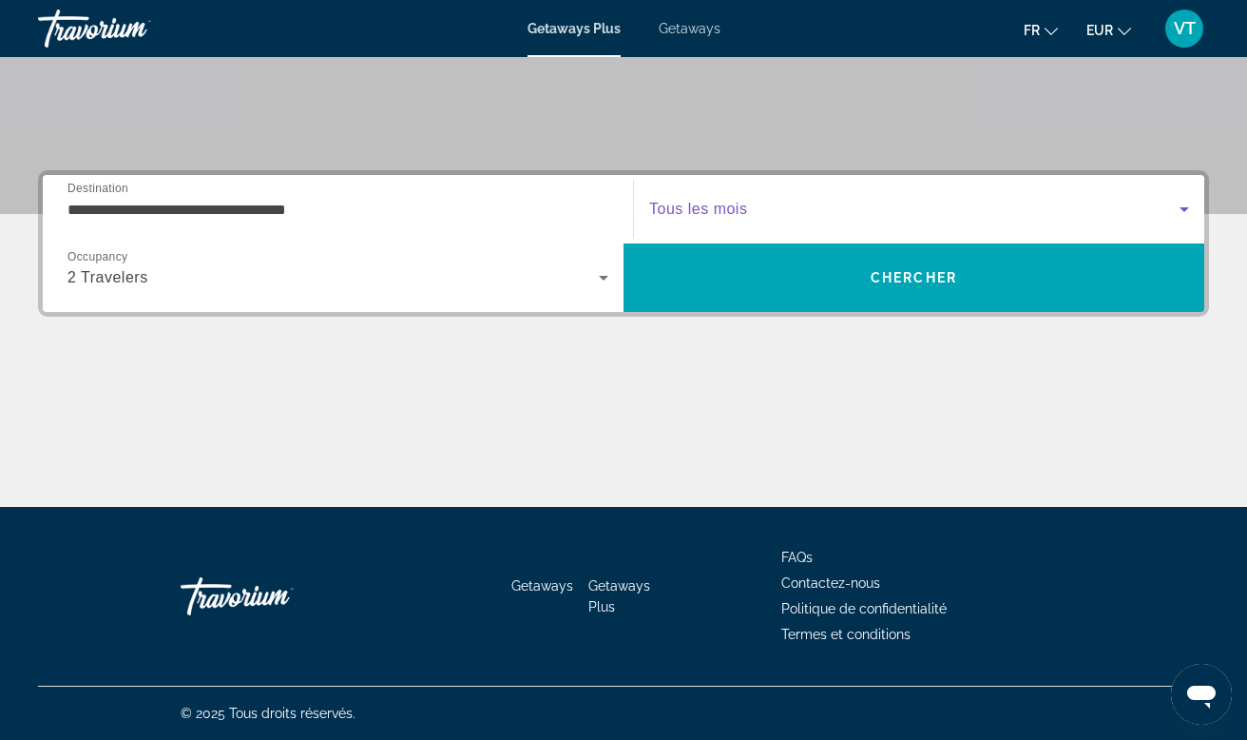
click at [806, 206] on span "Search widget" at bounding box center [914, 209] width 531 height 23
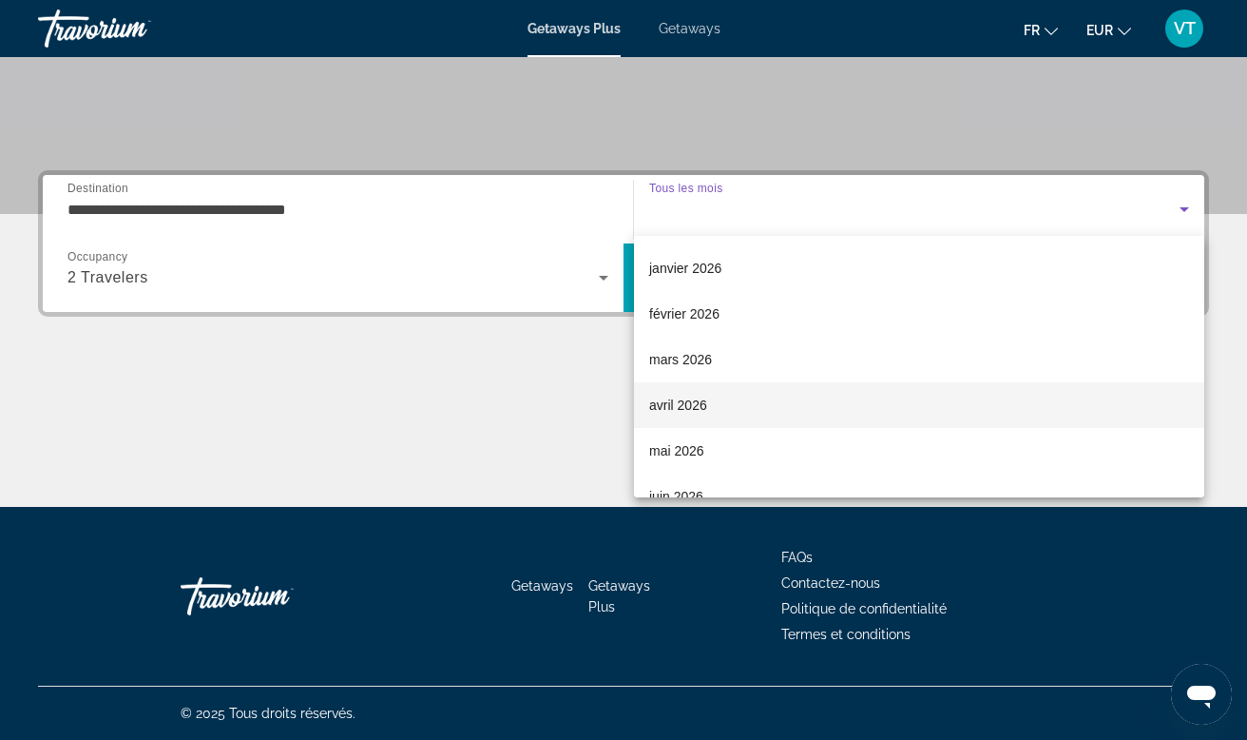
scroll to position [177, 0]
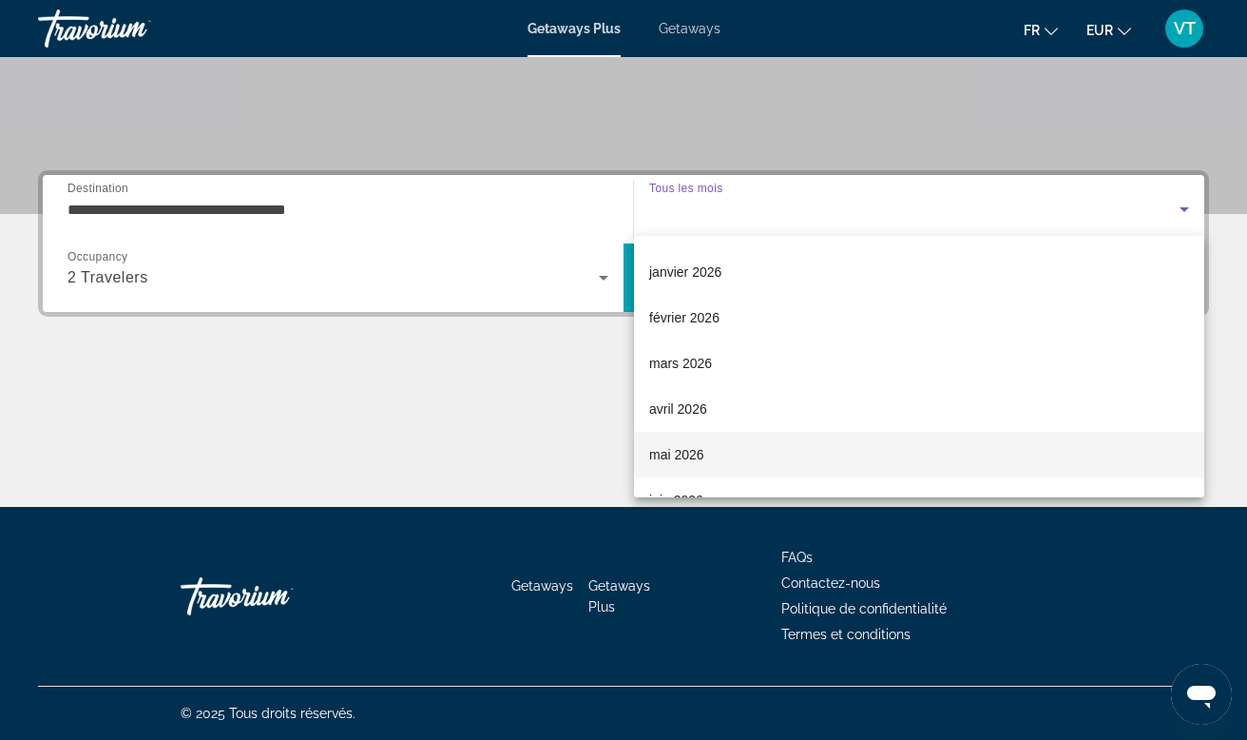
click at [673, 457] on span "mai 2026" at bounding box center [676, 454] width 55 height 23
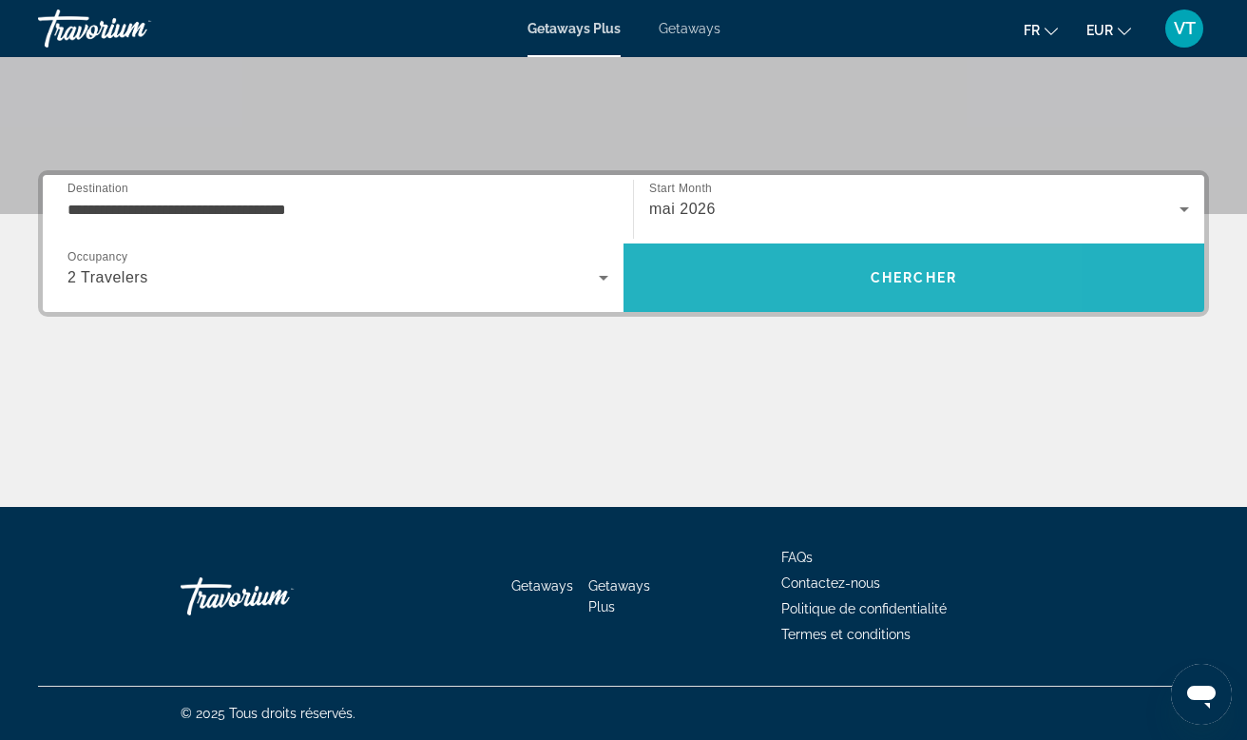
click at [782, 287] on span "Search" at bounding box center [914, 278] width 581 height 46
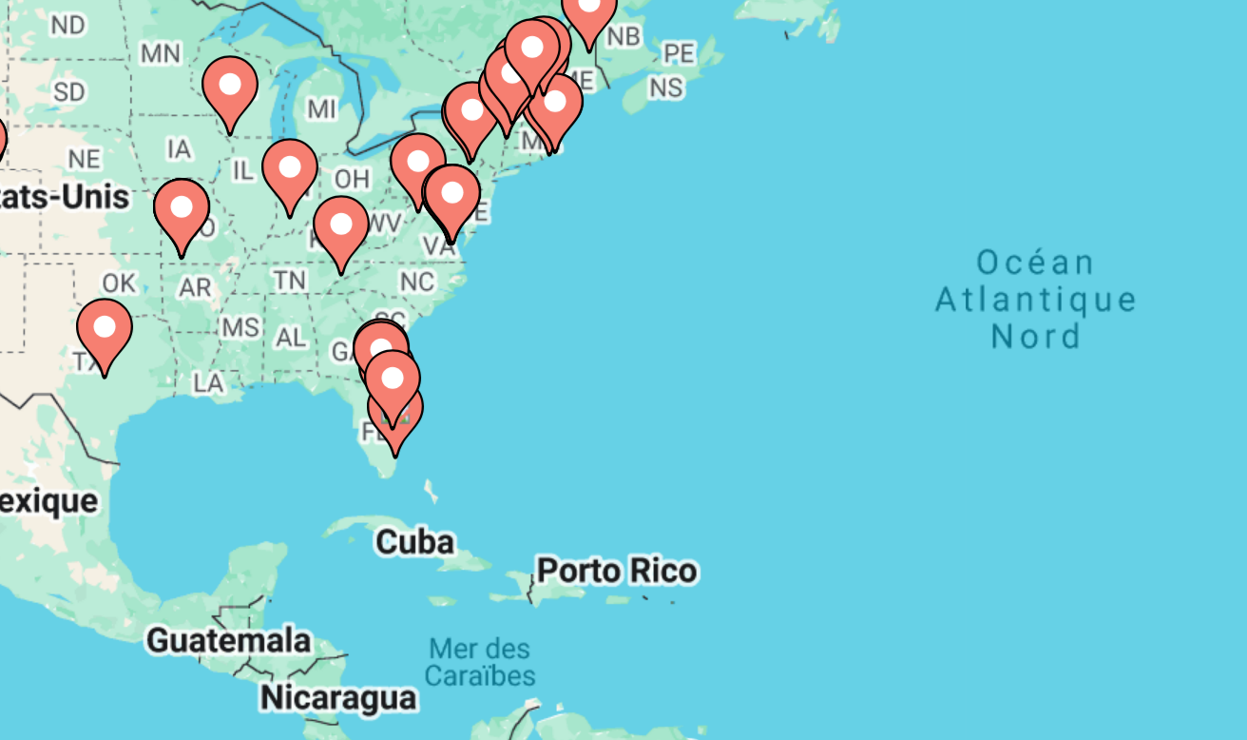
click at [346, 466] on image "Main content" at bounding box center [351, 471] width 11 height 11
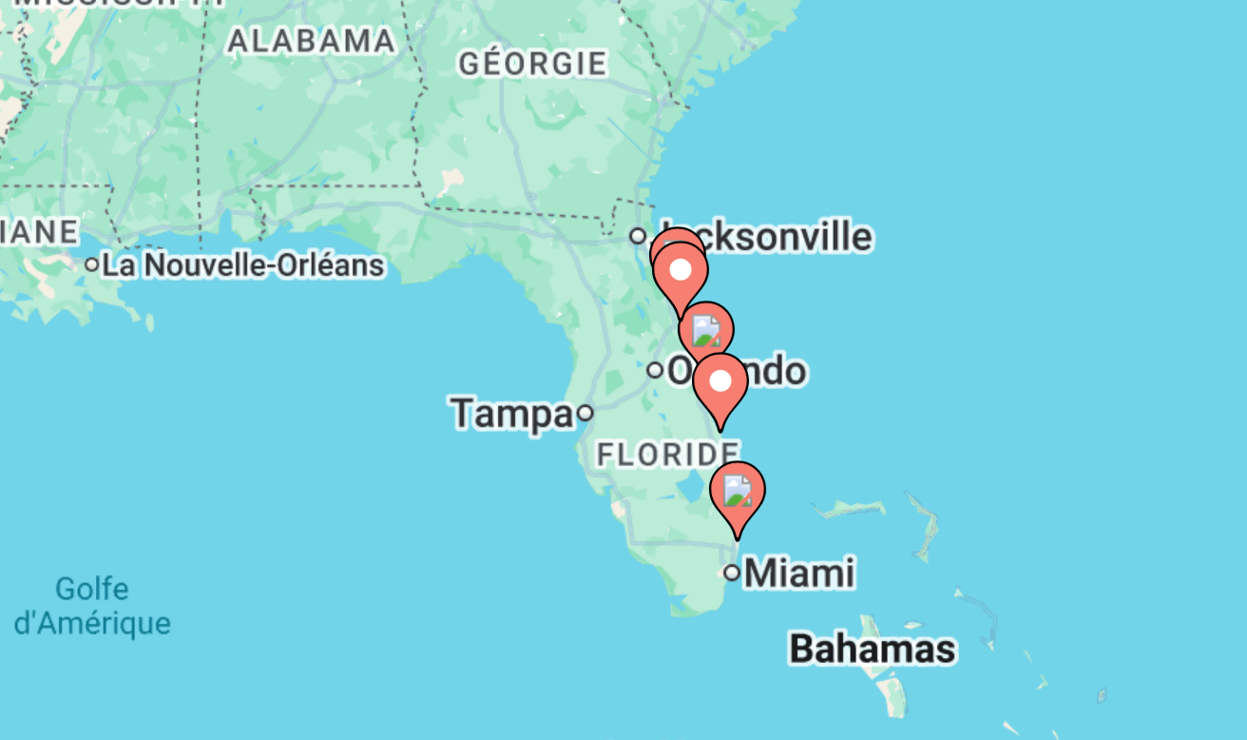
drag, startPoint x: 262, startPoint y: 131, endPoint x: 90, endPoint y: 150, distance: 173.1
click at [90, 190] on div "Pour activer le glissement avec le clavier, appuyez sur Alt+Entrée. Une fois ce…" at bounding box center [623, 475] width 1171 height 570
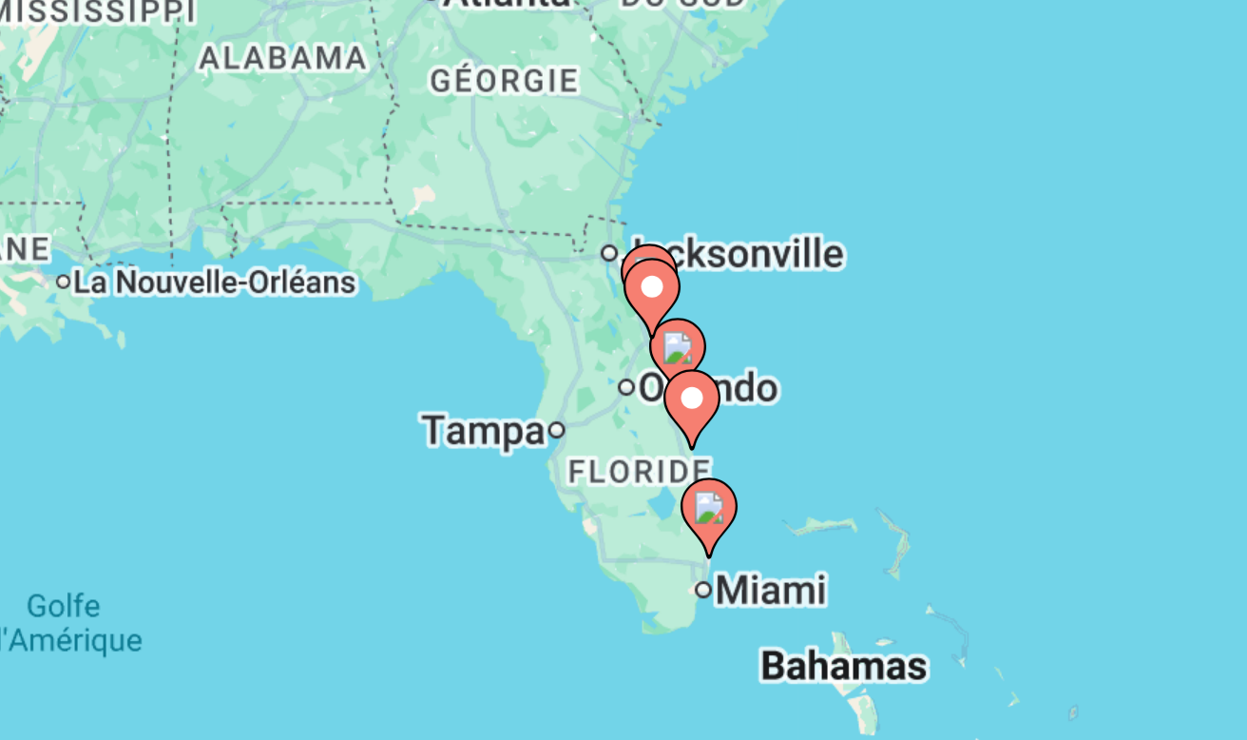
click at [446, 473] on image "Main content" at bounding box center [451, 478] width 11 height 11
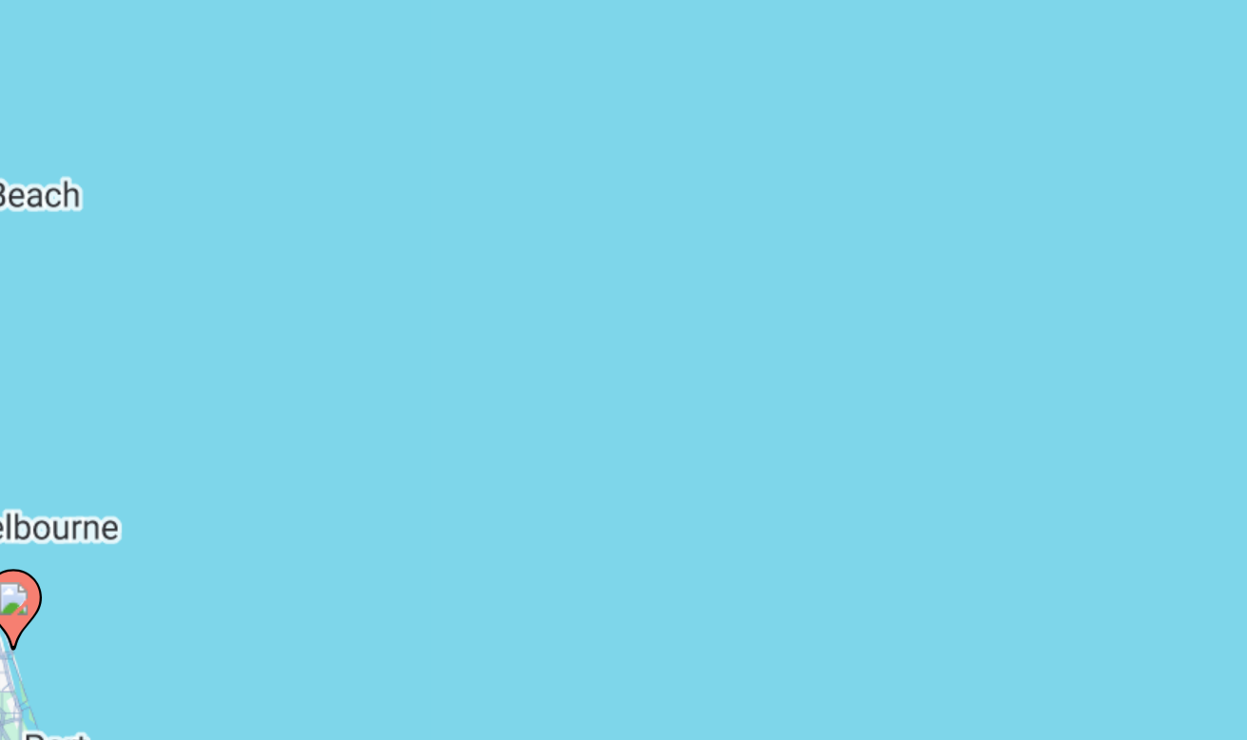
drag, startPoint x: 80, startPoint y: 144, endPoint x: 421, endPoint y: 159, distance: 341.7
click at [421, 159] on html "**********" at bounding box center [623, 370] width 1247 height 740
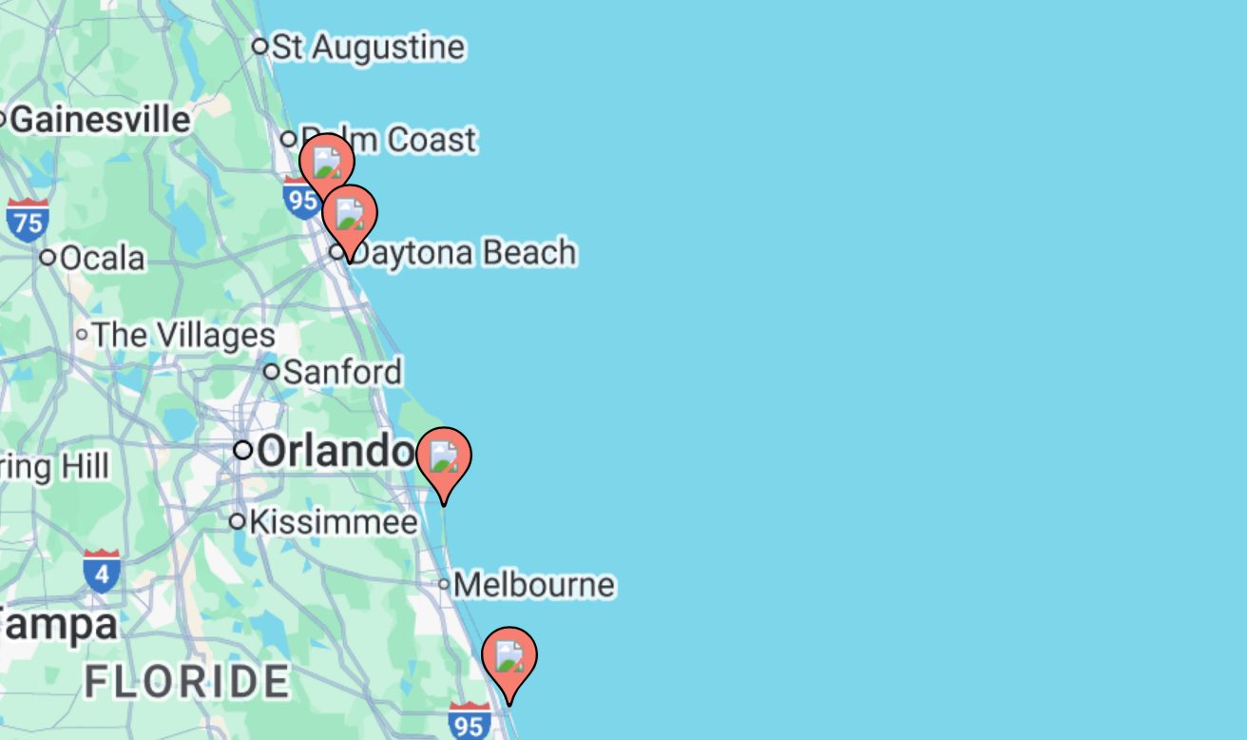
drag, startPoint x: 152, startPoint y: 169, endPoint x: 227, endPoint y: 168, distance: 75.1
click at [227, 190] on div "Pour naviguer, appuyez sur les touches fléchées. Pour activer le glissement ave…" at bounding box center [623, 475] width 1171 height 570
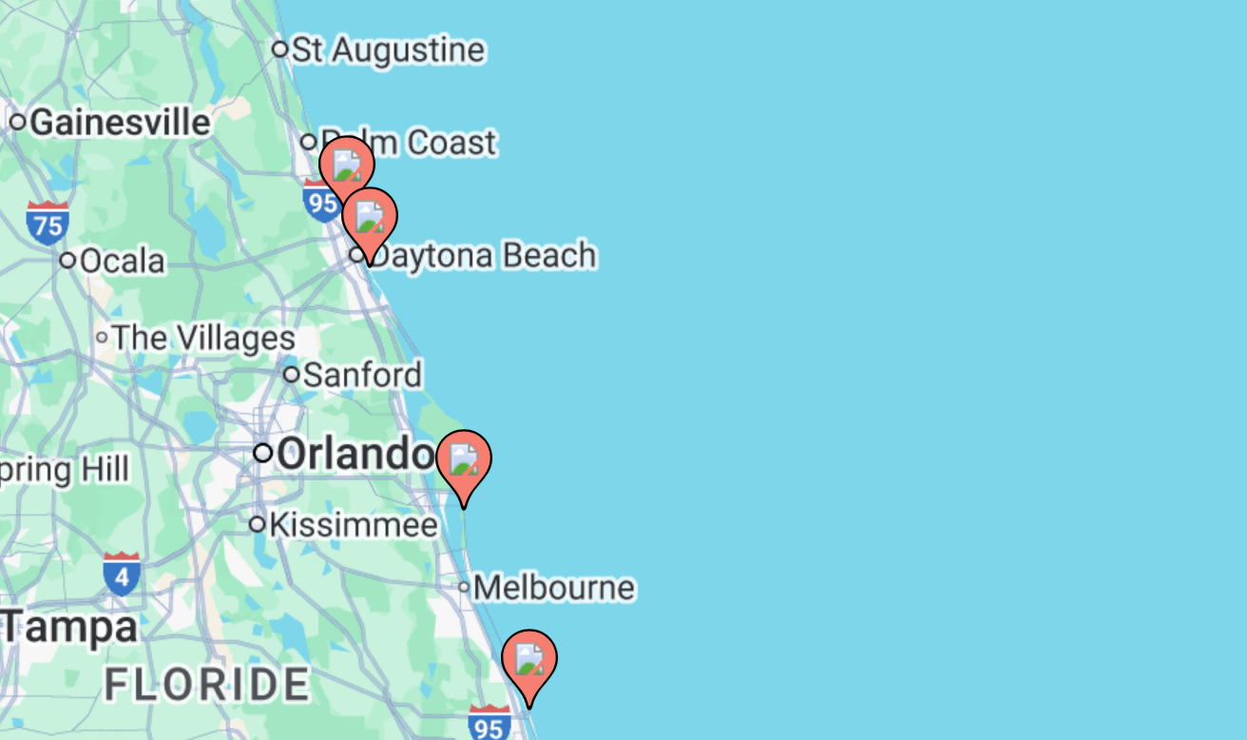
click at [338, 412] on image "Main content" at bounding box center [343, 417] width 11 height 11
type input "**********"
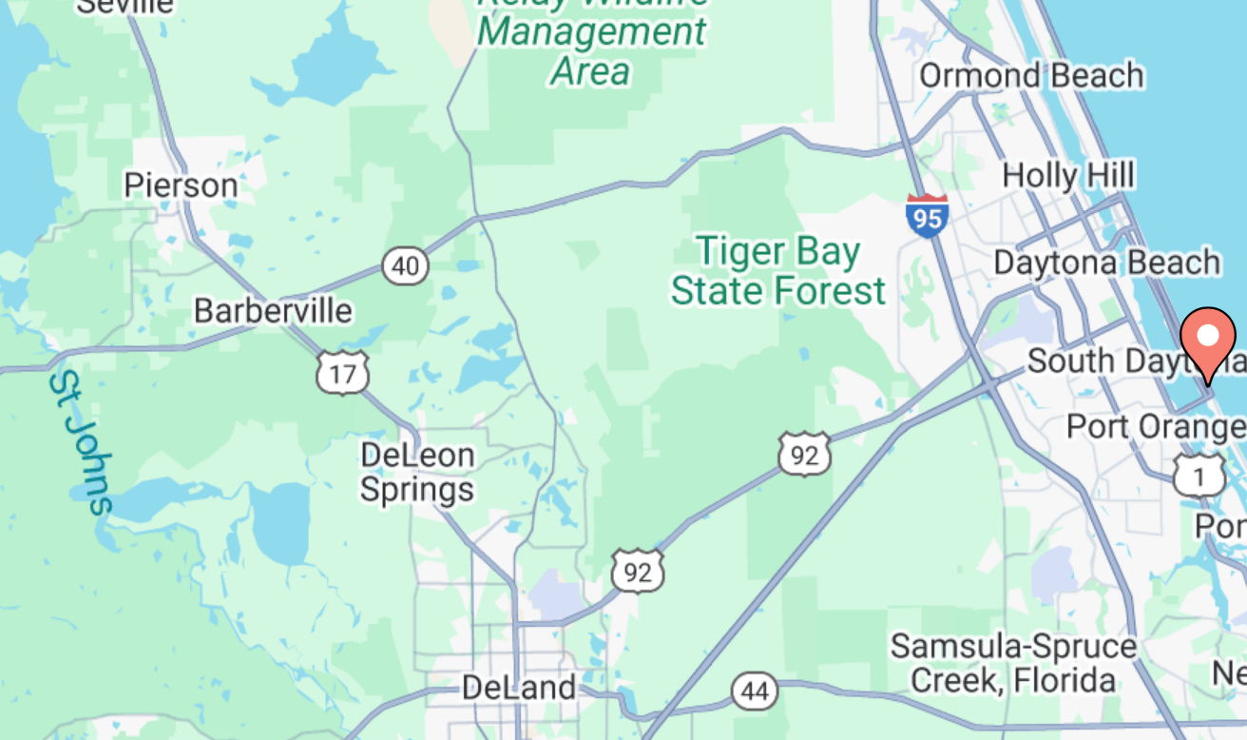
click at [618, 452] on image "Main content" at bounding box center [623, 457] width 11 height 11
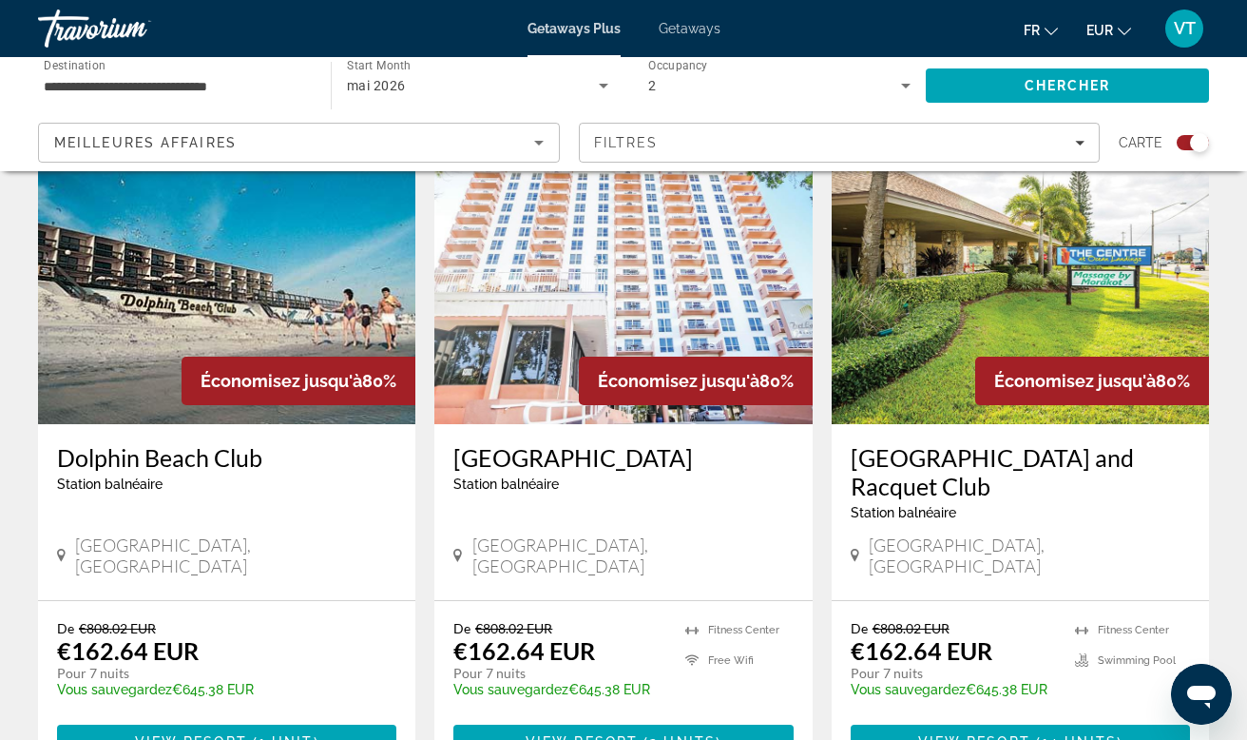
scroll to position [709, 0]
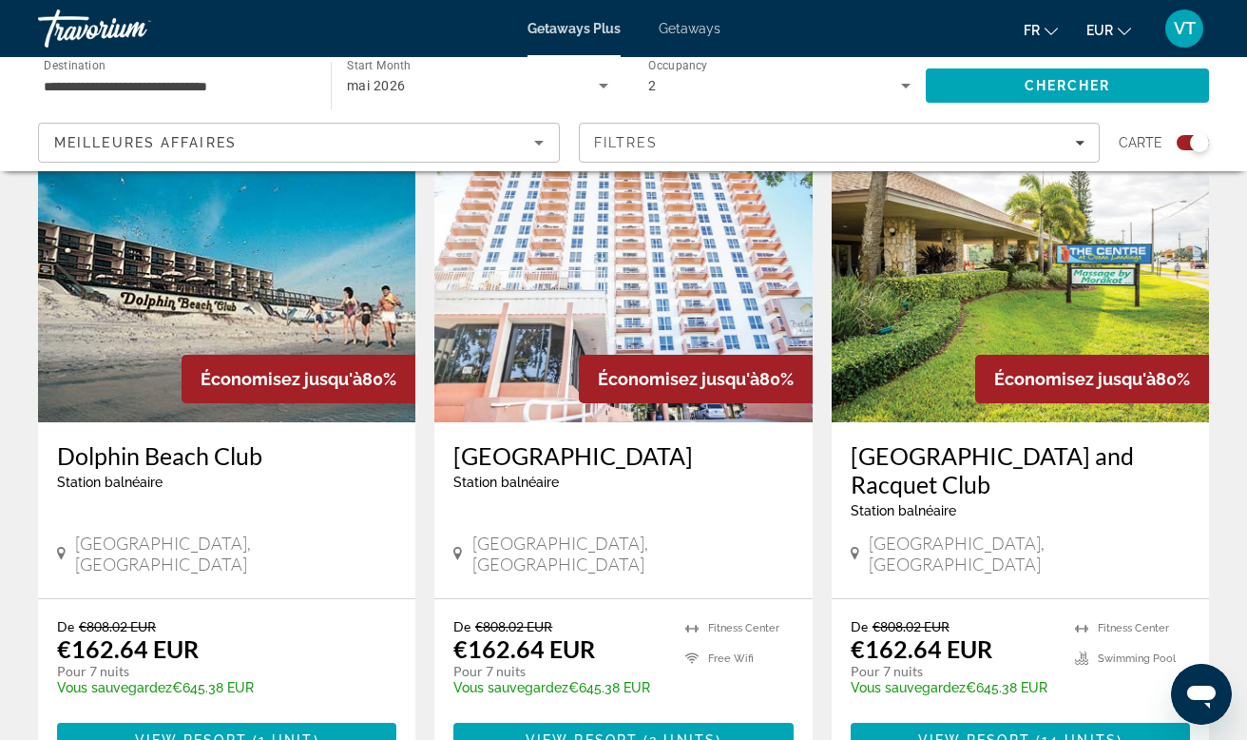
click at [663, 272] on img "Main content" at bounding box center [623, 270] width 377 height 304
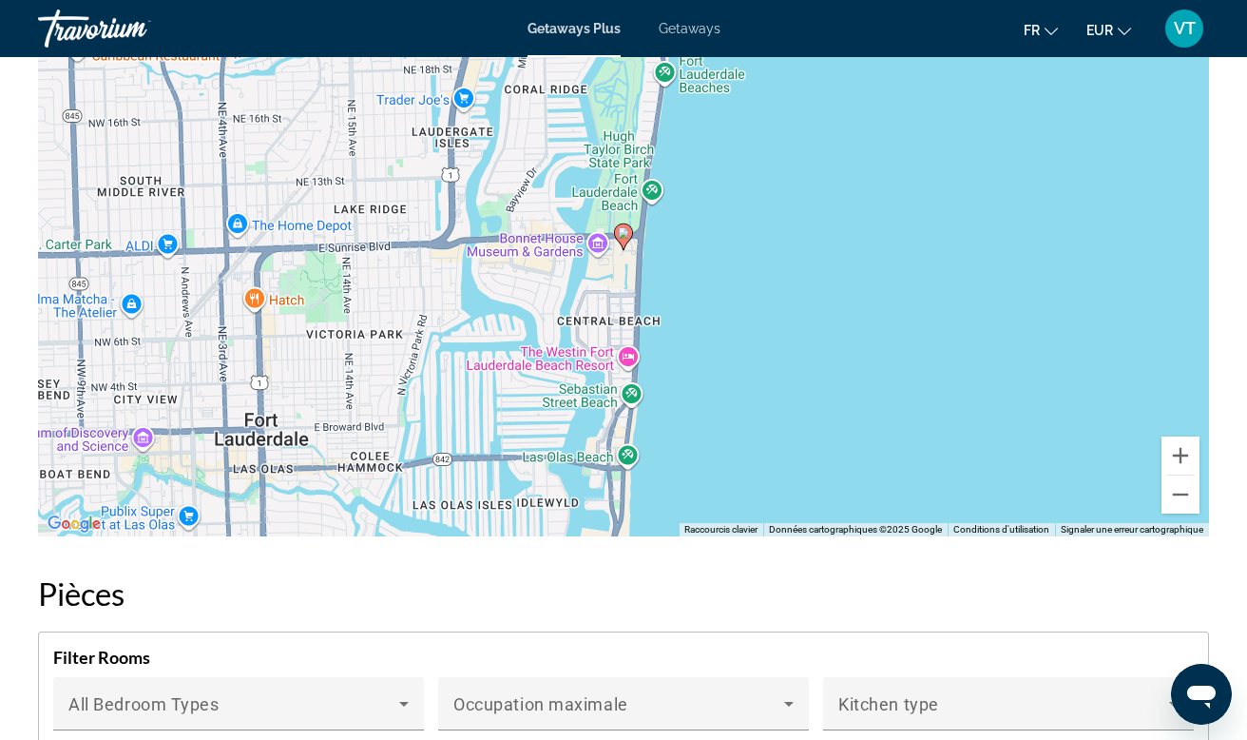
scroll to position [2829, 0]
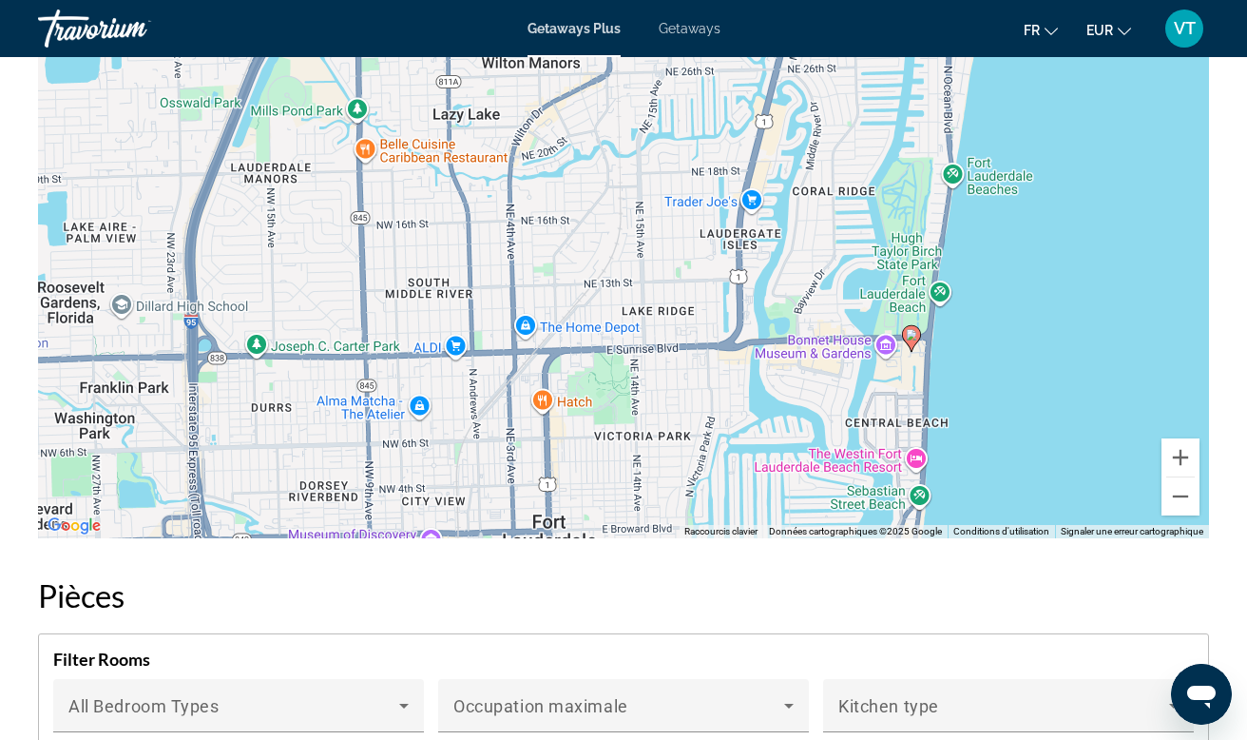
drag, startPoint x: 403, startPoint y: 370, endPoint x: 693, endPoint y: 470, distance: 306.7
click at [693, 470] on div "Pour activer le glissement avec le clavier, appuyez sur Alt+Entrée. Une fois ce…" at bounding box center [623, 253] width 1171 height 570
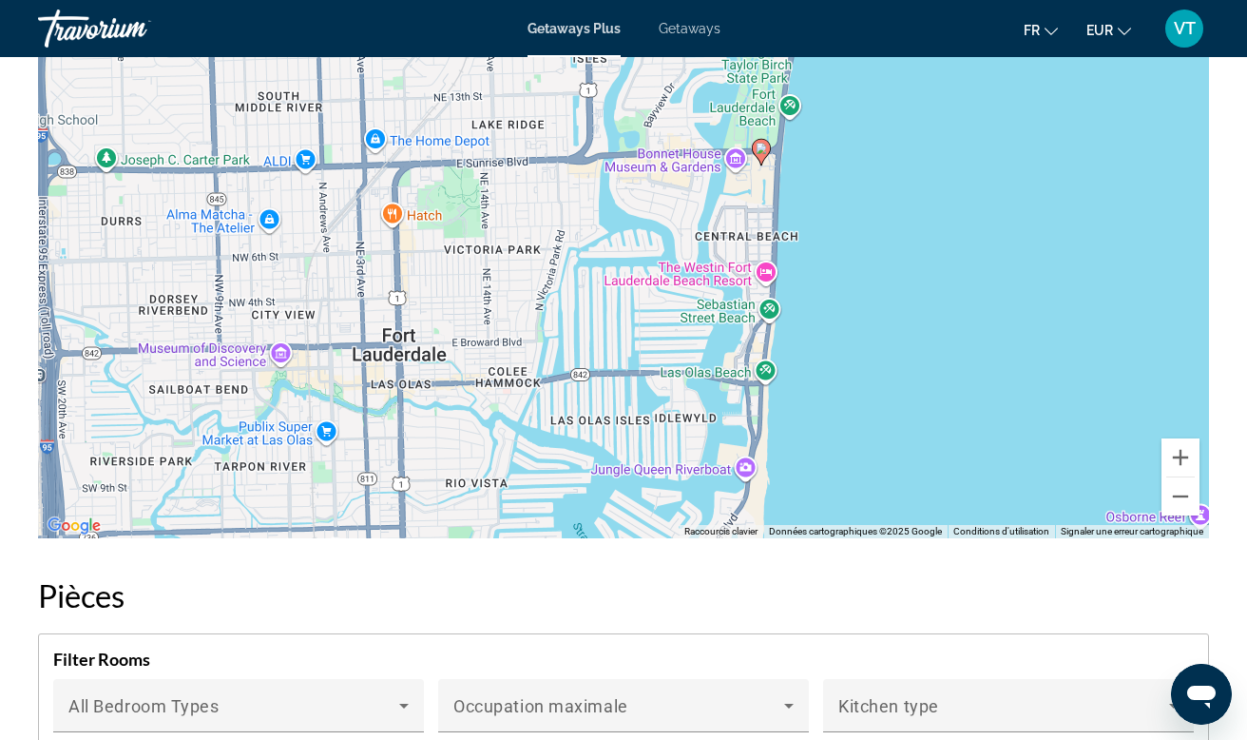
drag, startPoint x: 619, startPoint y: 374, endPoint x: 472, endPoint y: 164, distance: 255.9
click at [472, 164] on div "Pour activer le glissement avec le clavier, appuyez sur Alt+Entrée. Une fois ce…" at bounding box center [623, 253] width 1171 height 570
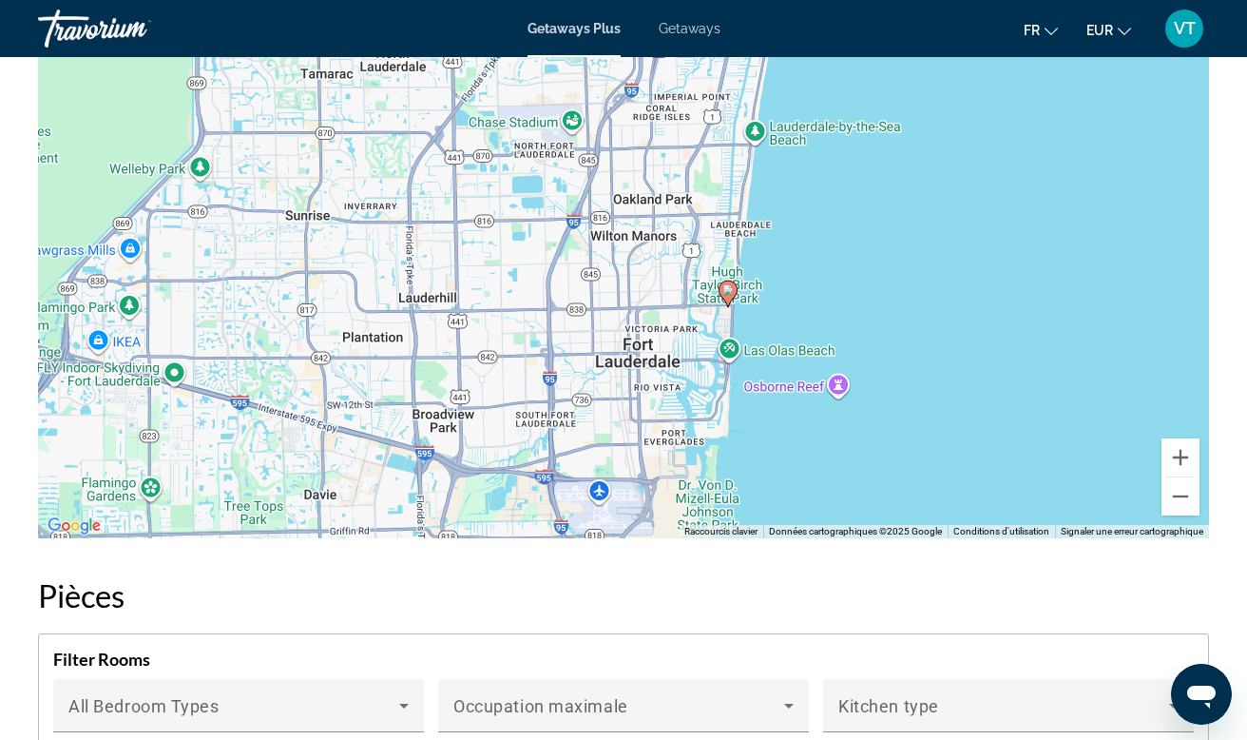
drag, startPoint x: 469, startPoint y: 275, endPoint x: 625, endPoint y: 356, distance: 175.6
click at [625, 356] on div "Pour activer le glissement avec le clavier, appuyez sur Alt+Entrée. Une fois ce…" at bounding box center [623, 253] width 1171 height 570
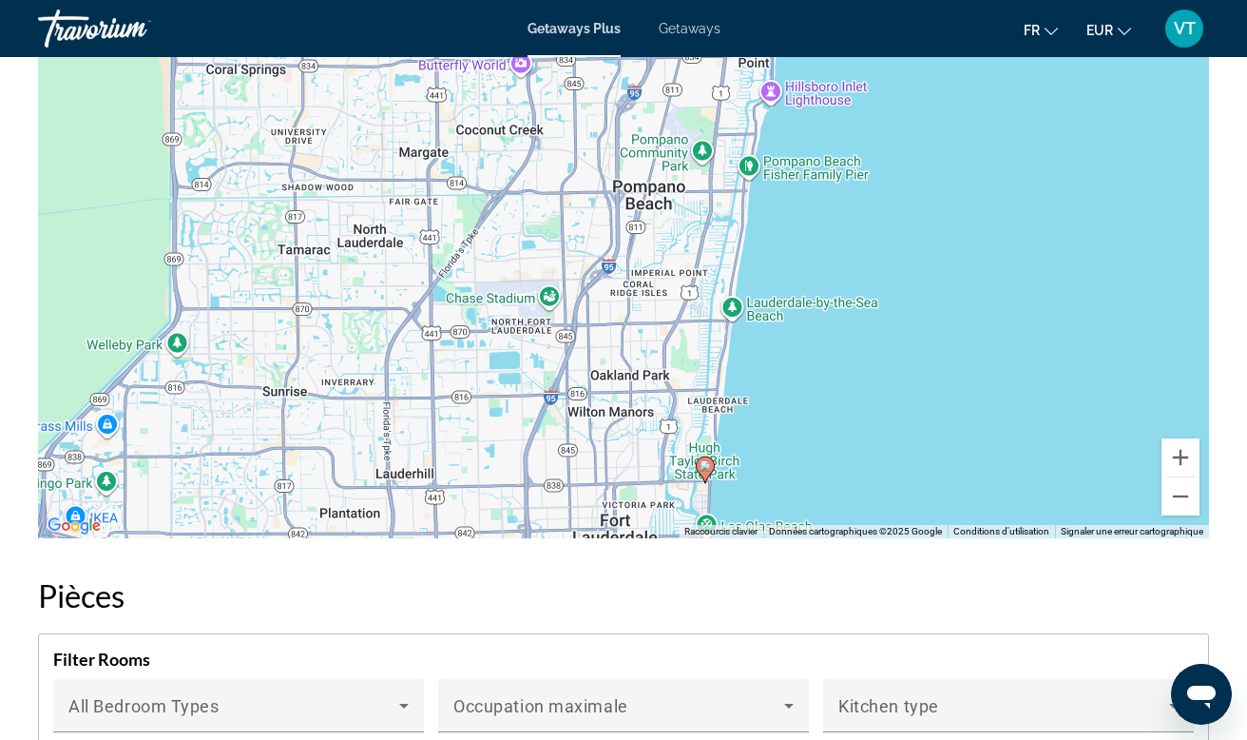
drag, startPoint x: 579, startPoint y: 325, endPoint x: 549, endPoint y: 502, distance: 179.4
click at [549, 502] on div "Pour activer le glissement avec le clavier, appuyez sur Alt+Entrée. Une fois ce…" at bounding box center [623, 253] width 1171 height 570
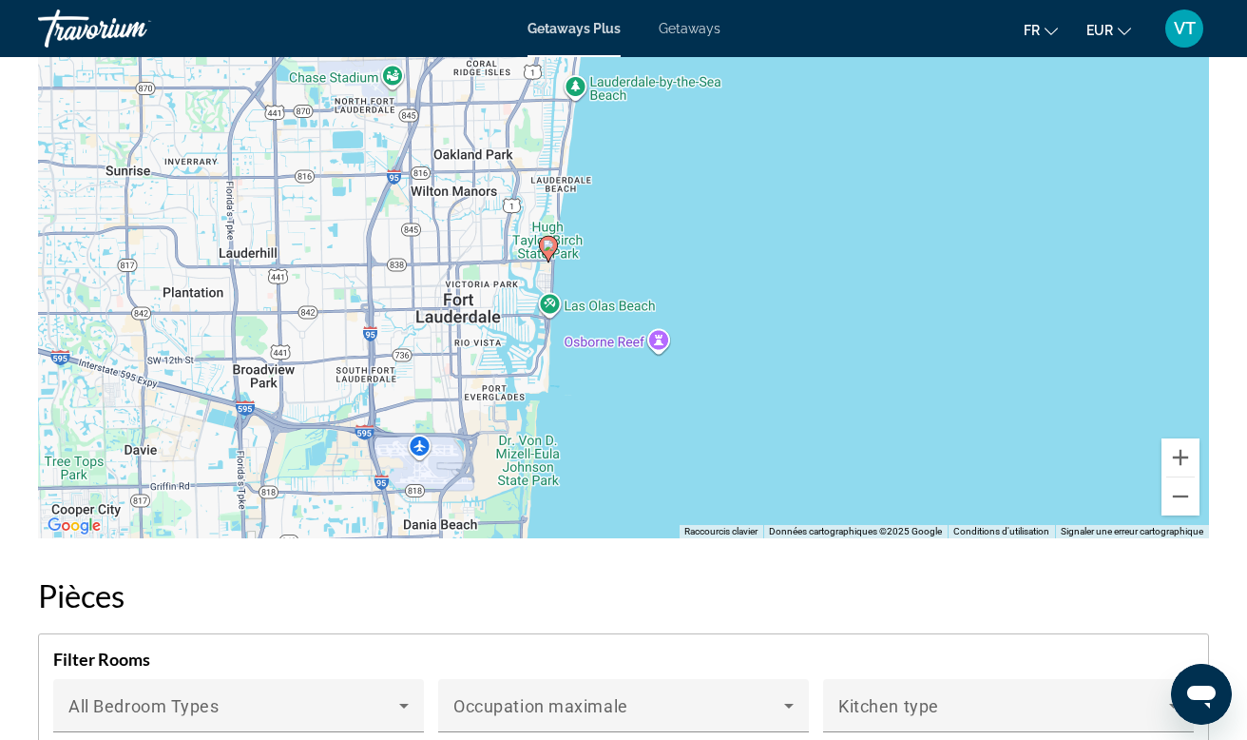
drag, startPoint x: 556, startPoint y: 361, endPoint x: 403, endPoint y: 133, distance: 274.8
click at [403, 133] on div "Pour activer le glissement avec le clavier, appuyez sur Alt+Entrée. Une fois ce…" at bounding box center [623, 253] width 1171 height 570
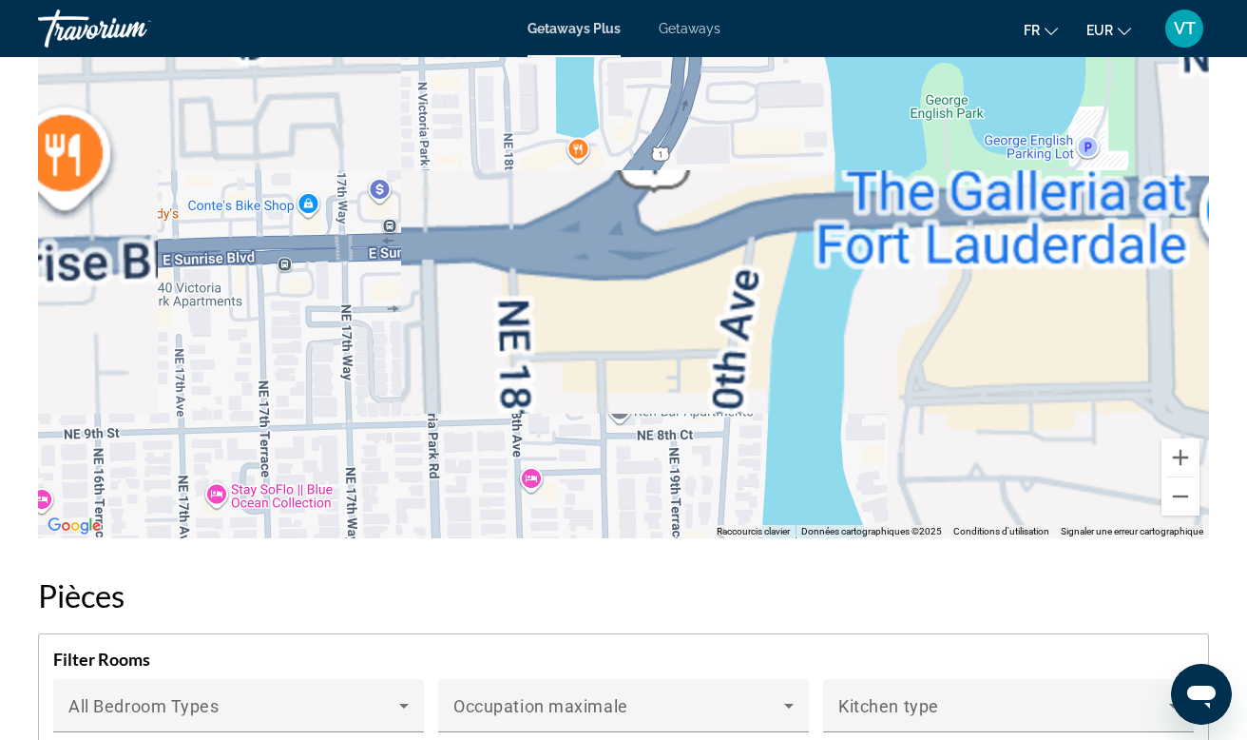
drag, startPoint x: 706, startPoint y: 239, endPoint x: 342, endPoint y: 204, distance: 365.8
click at [342, 204] on div "Main content" at bounding box center [623, 253] width 1171 height 570
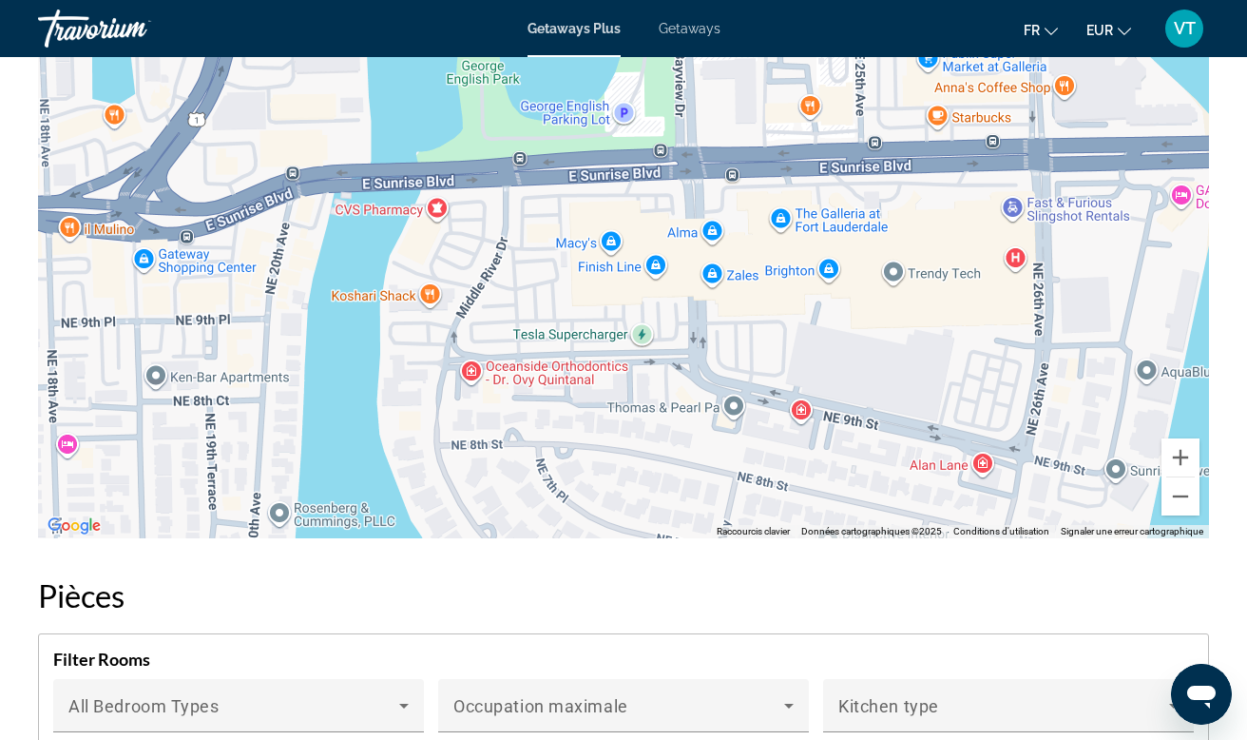
drag, startPoint x: 342, startPoint y: 202, endPoint x: 14, endPoint y: 162, distance: 330.5
click at [14, 162] on div "Aperçu Taper Station balnéaire Tout inclus Pas tout compris Adresse 909 Breaker…" at bounding box center [623, 145] width 1247 height 3837
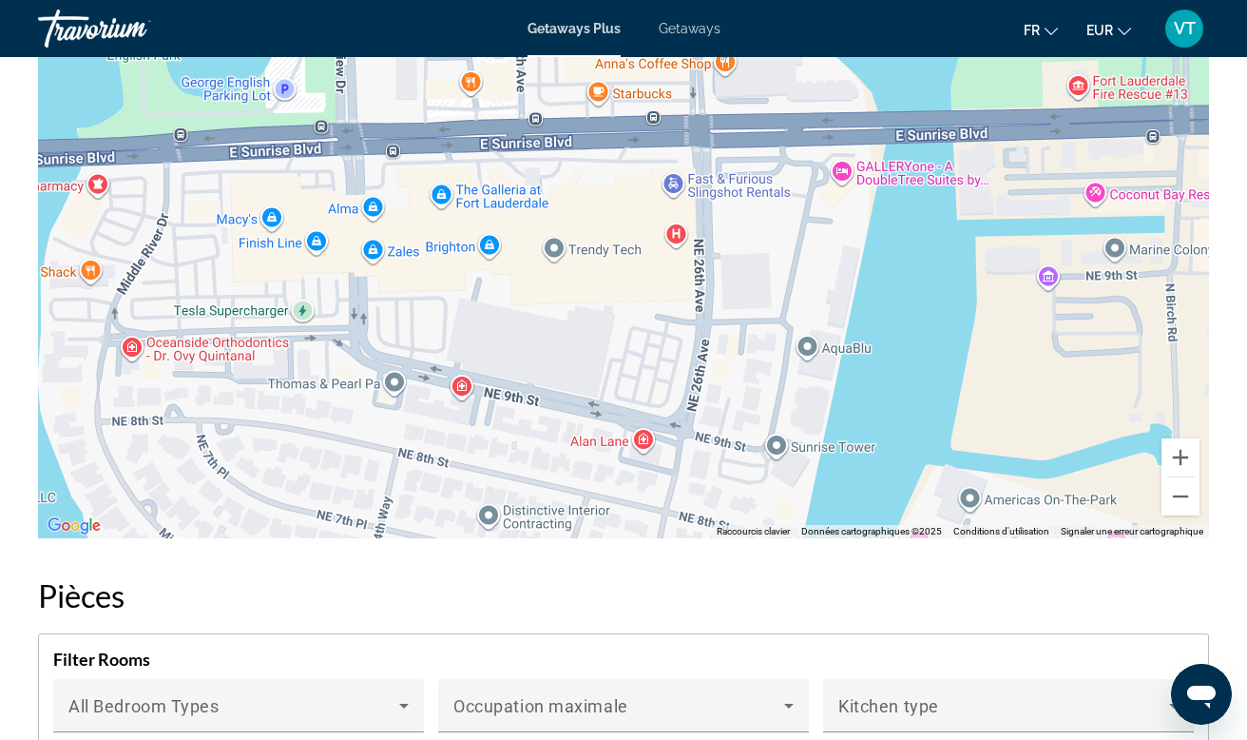
drag, startPoint x: 841, startPoint y: 291, endPoint x: 573, endPoint y: 278, distance: 268.5
click at [581, 276] on div "Pour activer le glissement avec le clavier, appuyez sur Alt+Entrée. Une fois ce…" at bounding box center [623, 253] width 1171 height 570
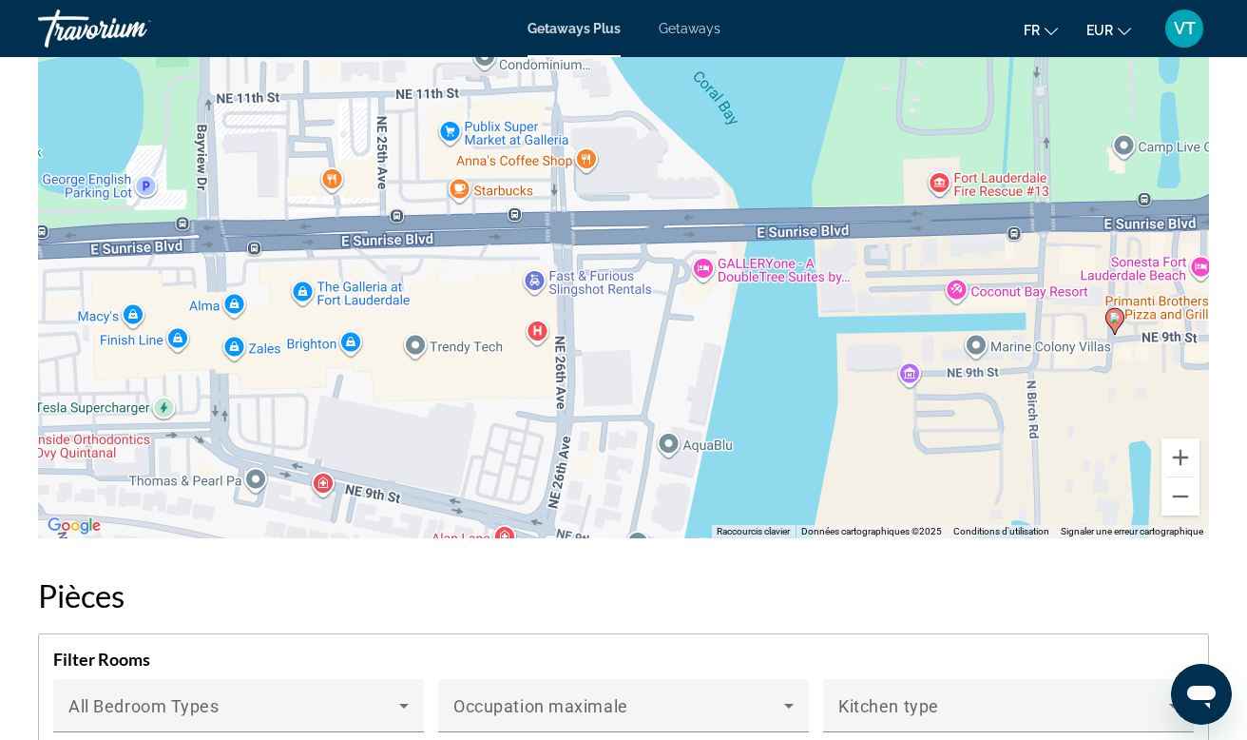
drag, startPoint x: 710, startPoint y: 259, endPoint x: 675, endPoint y: 376, distance: 122.1
click at [675, 376] on div "Pour activer le glissement avec le clavier, appuyez sur Alt+Entrée. Une fois ce…" at bounding box center [623, 253] width 1171 height 570
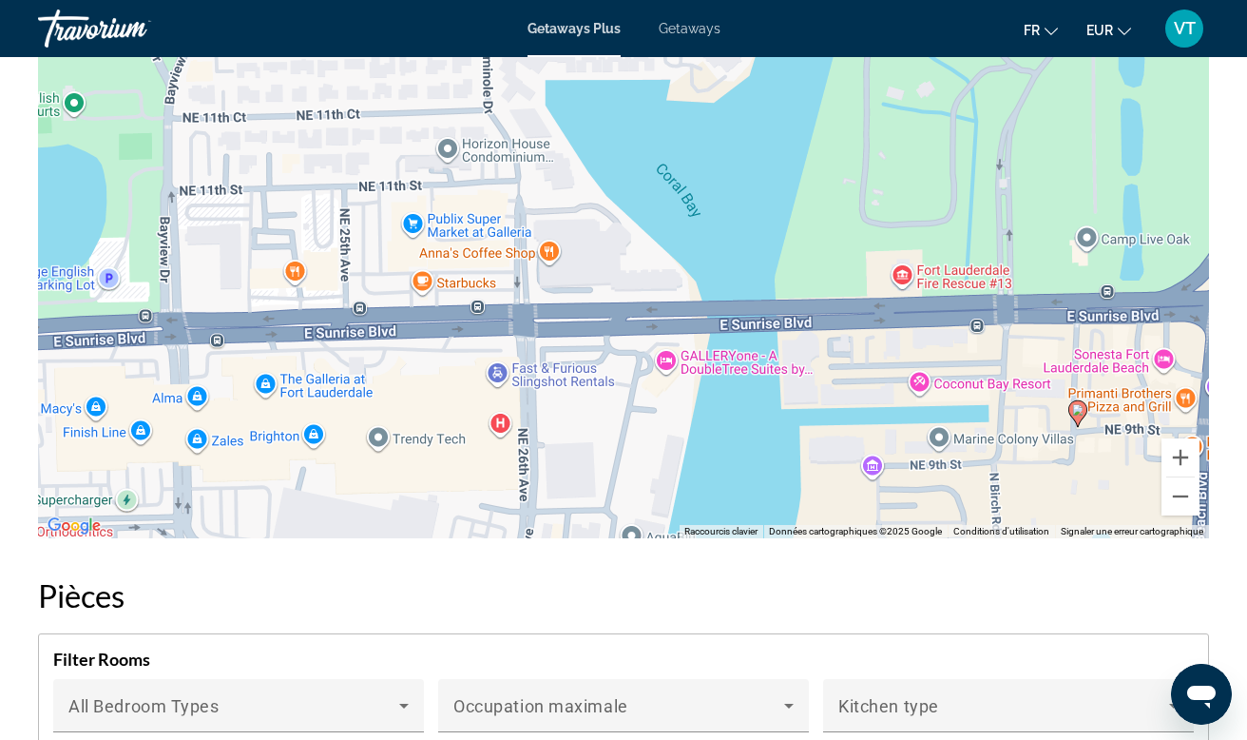
drag, startPoint x: 673, startPoint y: 376, endPoint x: 646, endPoint y: 450, distance: 79.1
click at [646, 450] on div "Pour activer le glissement avec le clavier, appuyez sur Alt+Entrée. Une fois ce…" at bounding box center [623, 253] width 1171 height 570
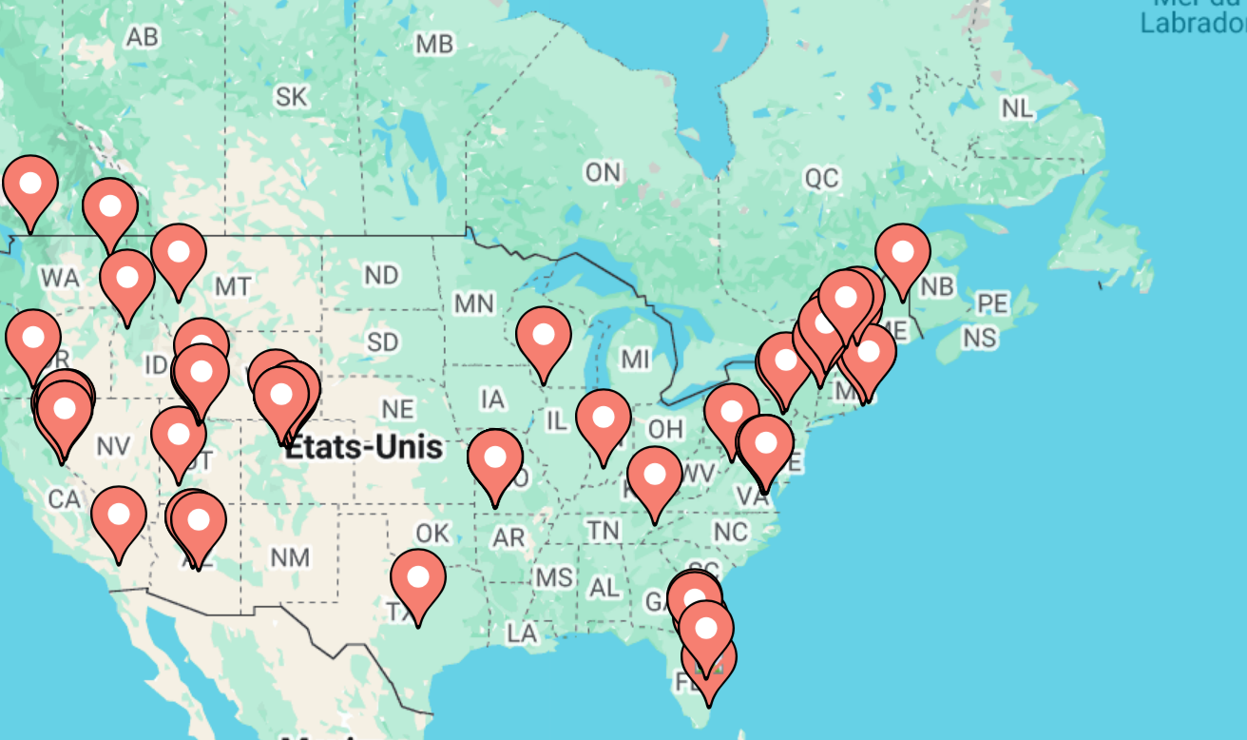
drag, startPoint x: 72, startPoint y: 151, endPoint x: 100, endPoint y: 160, distance: 28.9
click at [100, 190] on div "Pour activer le glissement avec le clavier, appuyez sur Alt+Entrée. Une fois ce…" at bounding box center [623, 475] width 1171 height 570
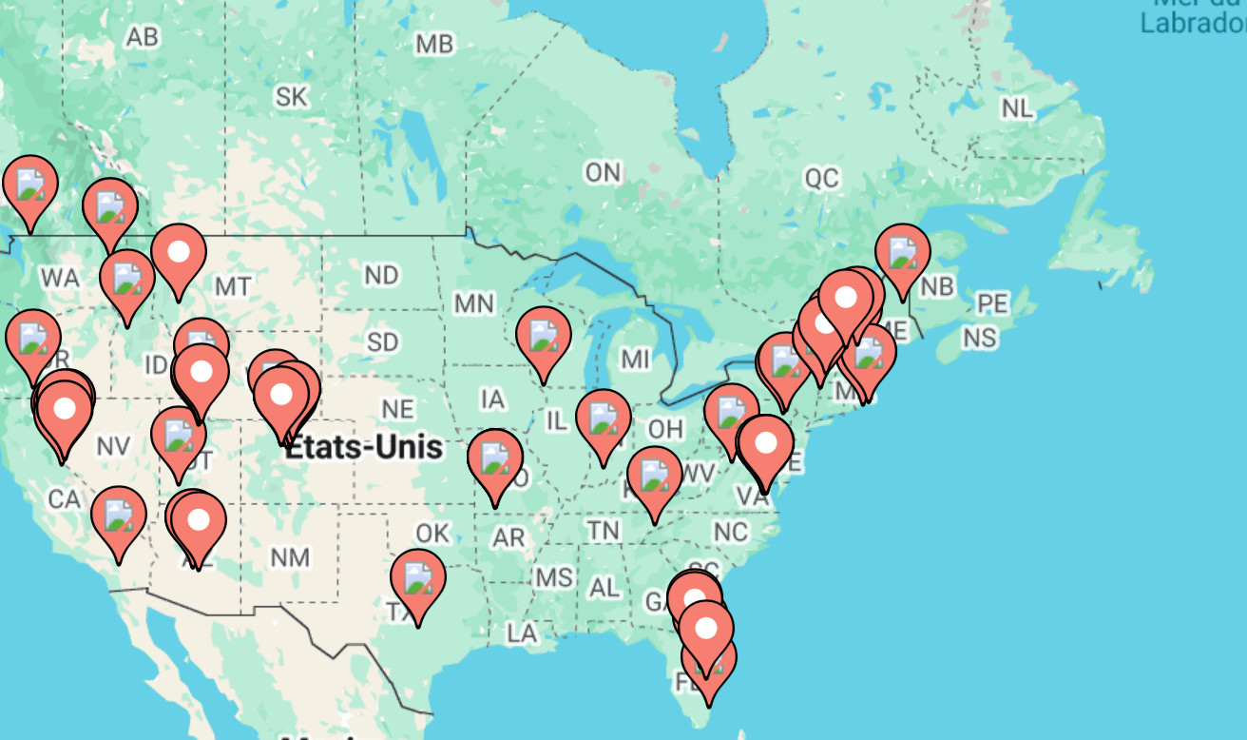
click at [230, 396] on image "Main content" at bounding box center [235, 401] width 11 height 11
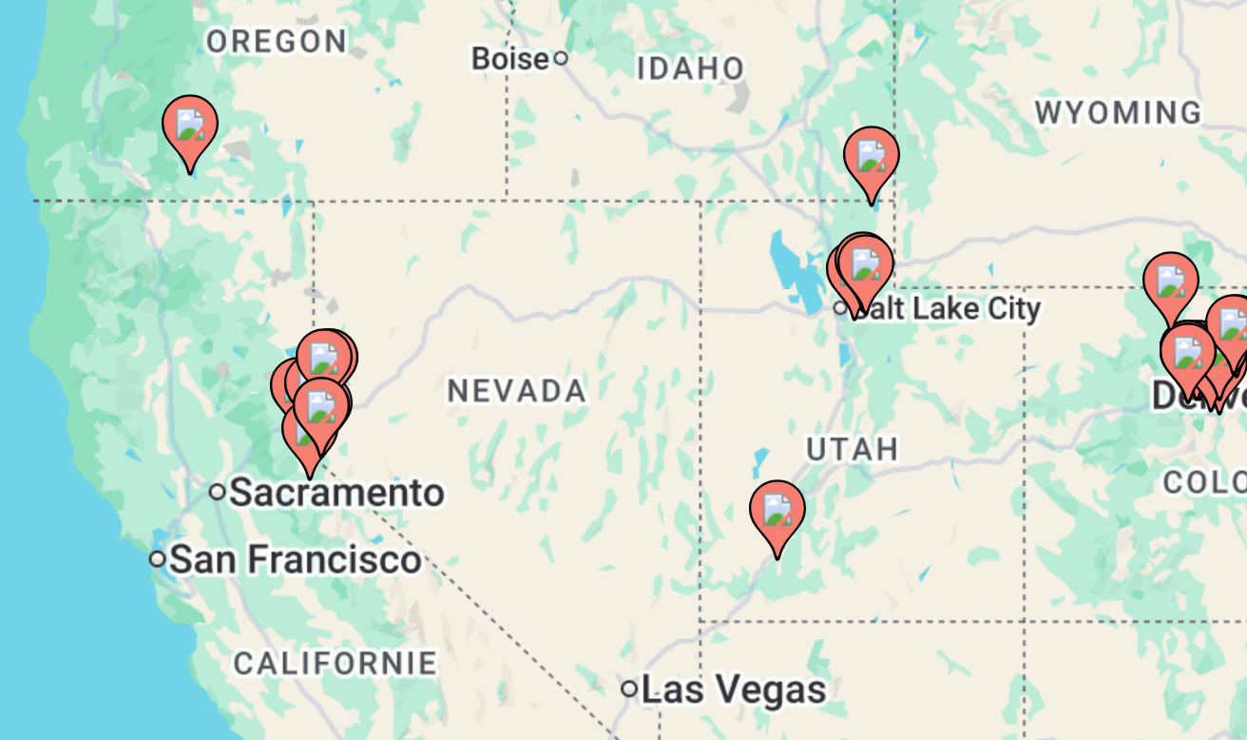
drag, startPoint x: 232, startPoint y: 158, endPoint x: 145, endPoint y: 87, distance: 112.9
click at [145, 190] on div "Pour activer le glissement avec le clavier, appuyez sur Alt+Entrée. Une fois ce…" at bounding box center [623, 475] width 1171 height 570
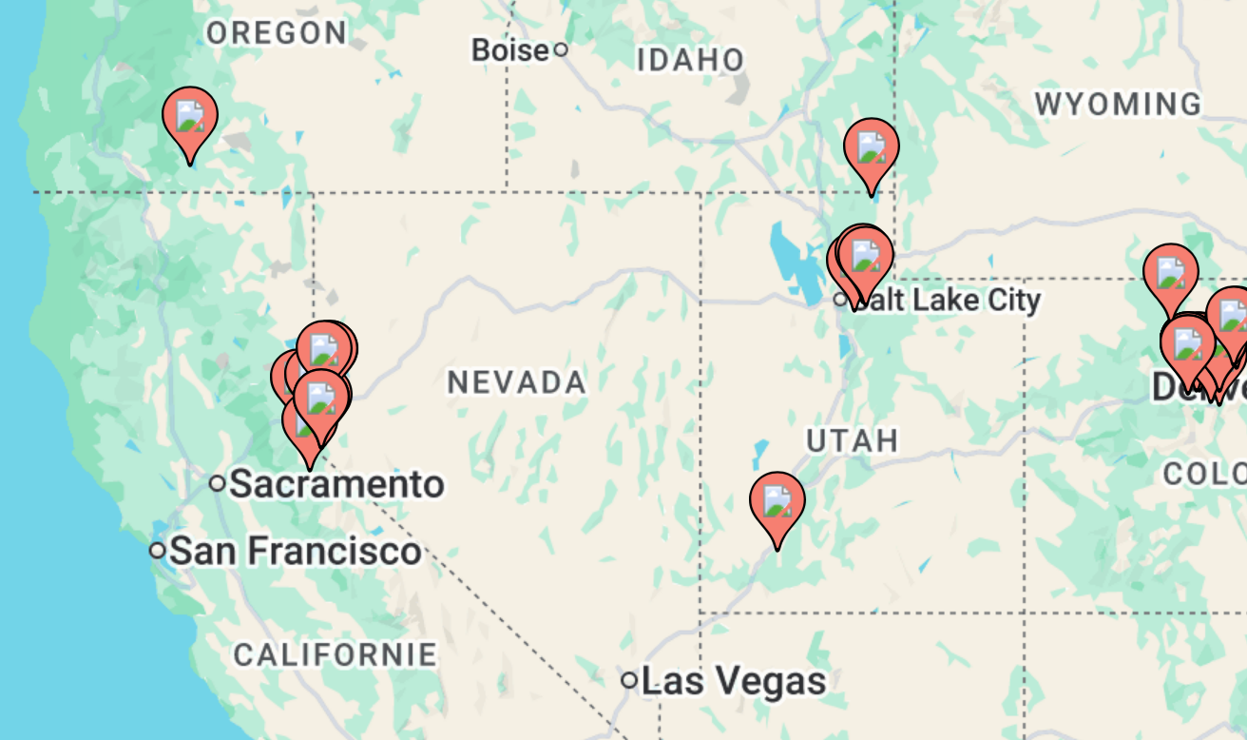
click at [145, 190] on div "Pour activer le glissement avec le clavier, appuyez sur Alt+Entrée. Une fois ce…" at bounding box center [623, 475] width 1171 height 570
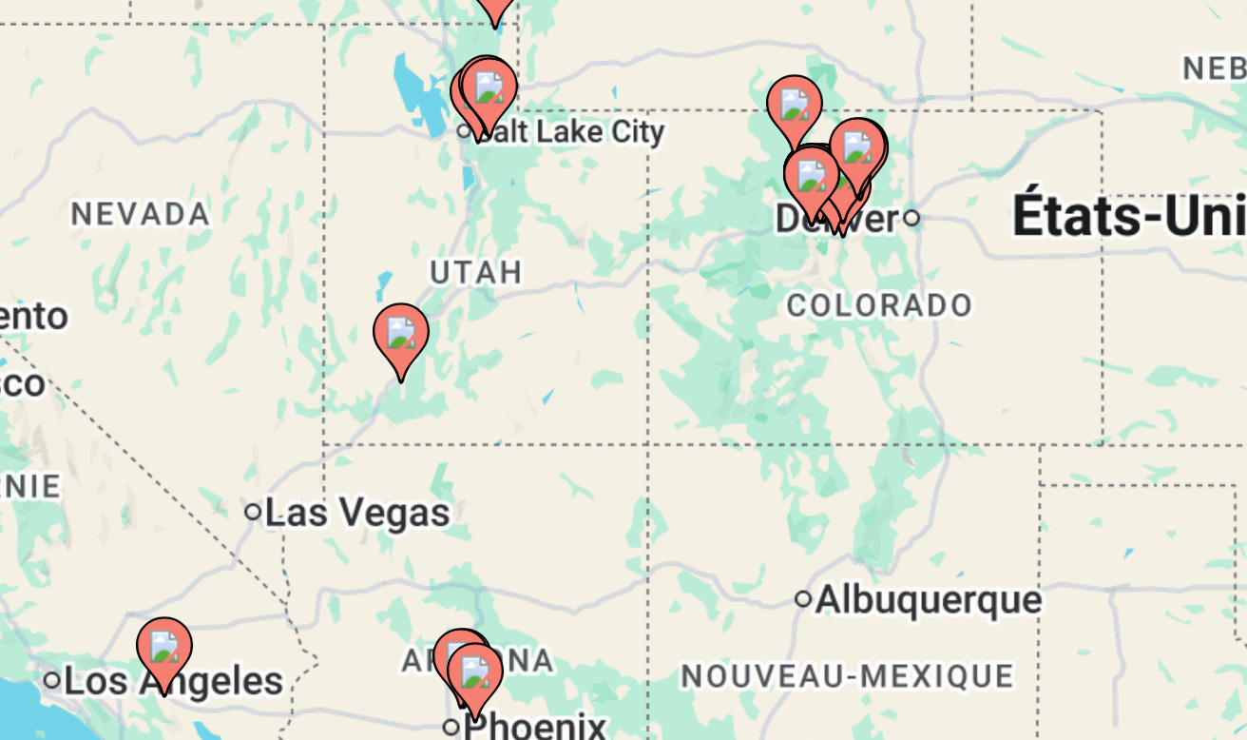
drag, startPoint x: 165, startPoint y: 113, endPoint x: 39, endPoint y: 55, distance: 139.1
click at [39, 190] on div "Pour activer le glissement avec le clavier, appuyez sur Alt+Entrée. Une fois ce…" at bounding box center [623, 475] width 1171 height 570
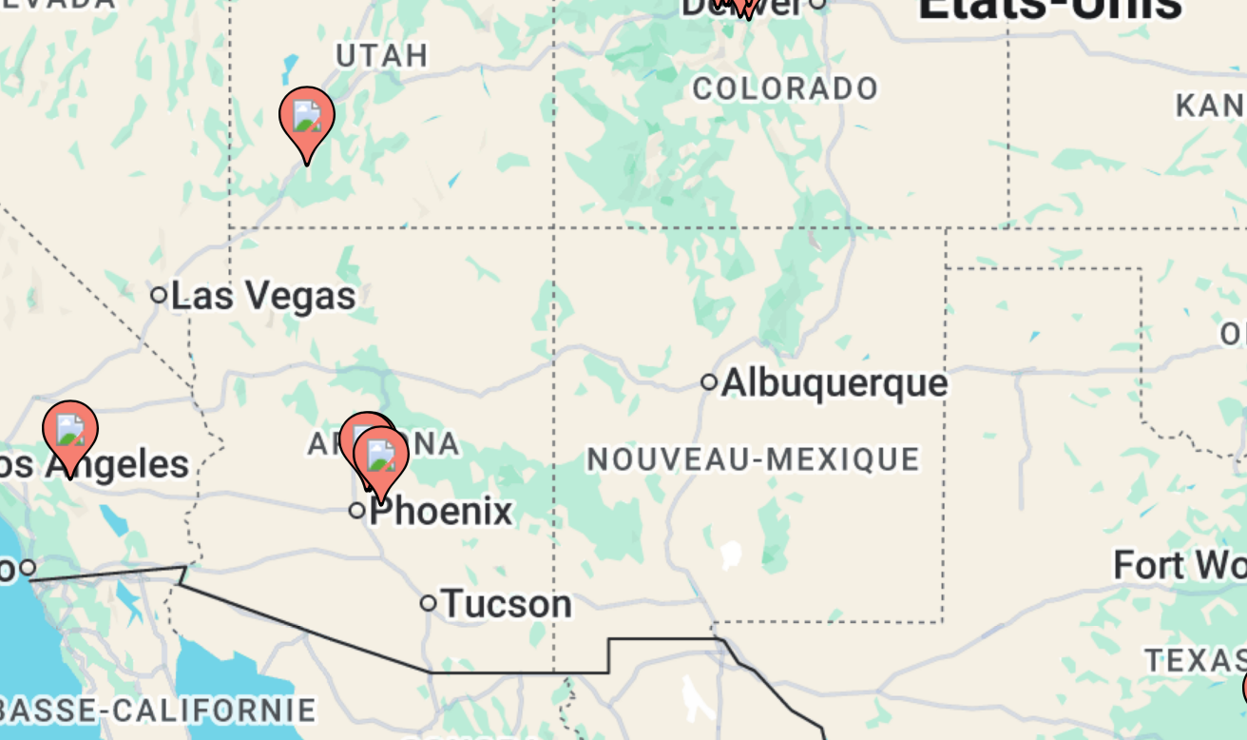
drag, startPoint x: 210, startPoint y: 148, endPoint x: 178, endPoint y: 77, distance: 78.3
click at [178, 190] on div "Pour activer le glissement avec le clavier, appuyez sur Alt+Entrée. Une fois ce…" at bounding box center [623, 475] width 1171 height 570
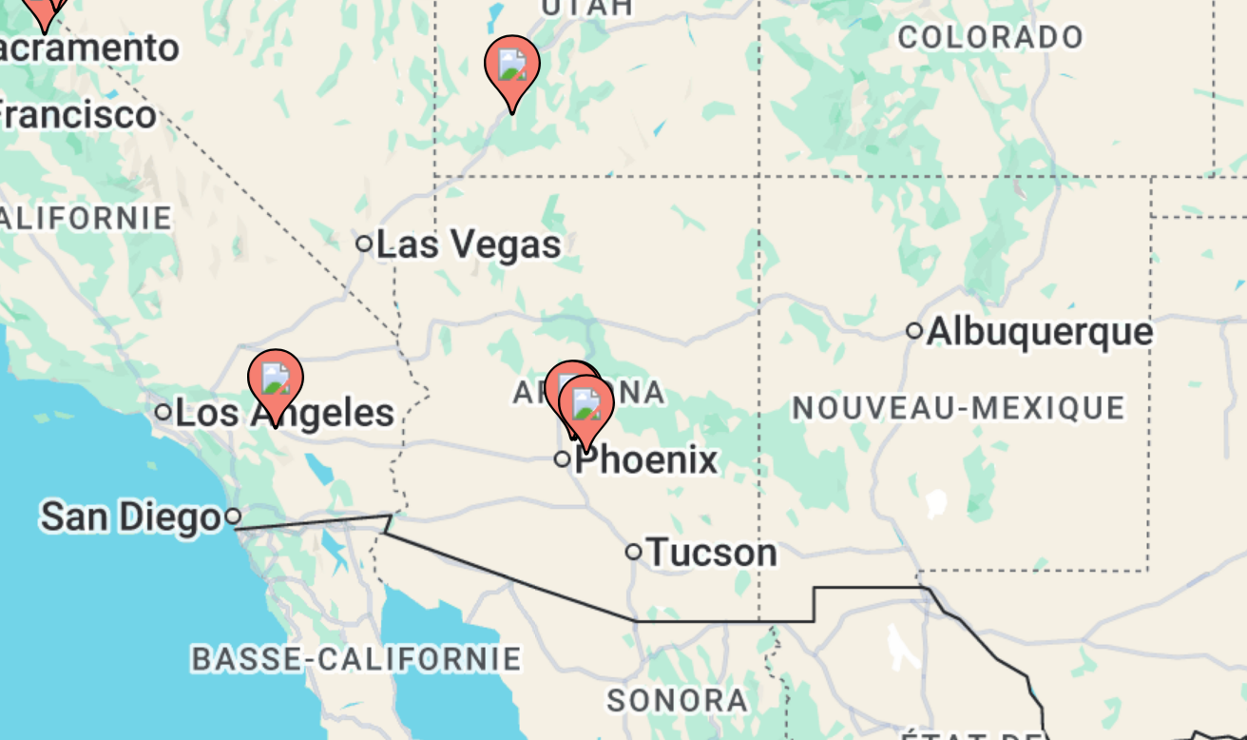
drag, startPoint x: 220, startPoint y: 103, endPoint x: 306, endPoint y: 87, distance: 88.0
click at [306, 190] on div "Pour activer le glissement avec le clavier, appuyez sur Alt+Entrée. Une fois ce…" at bounding box center [623, 475] width 1171 height 570
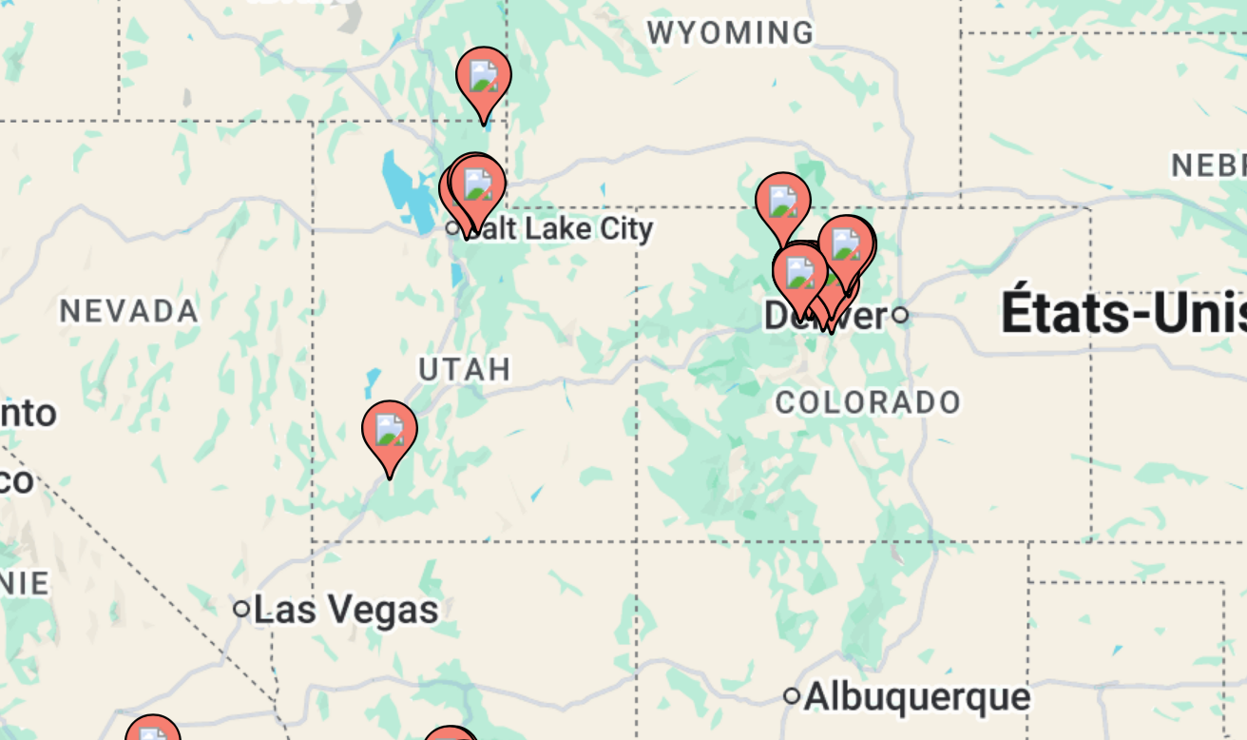
drag, startPoint x: 269, startPoint y: 74, endPoint x: 213, endPoint y: 200, distance: 137.5
click at [213, 200] on div "Pour activer le glissement avec le clavier, appuyez sur Alt+Entrée. Une fois ce…" at bounding box center [623, 475] width 1171 height 570
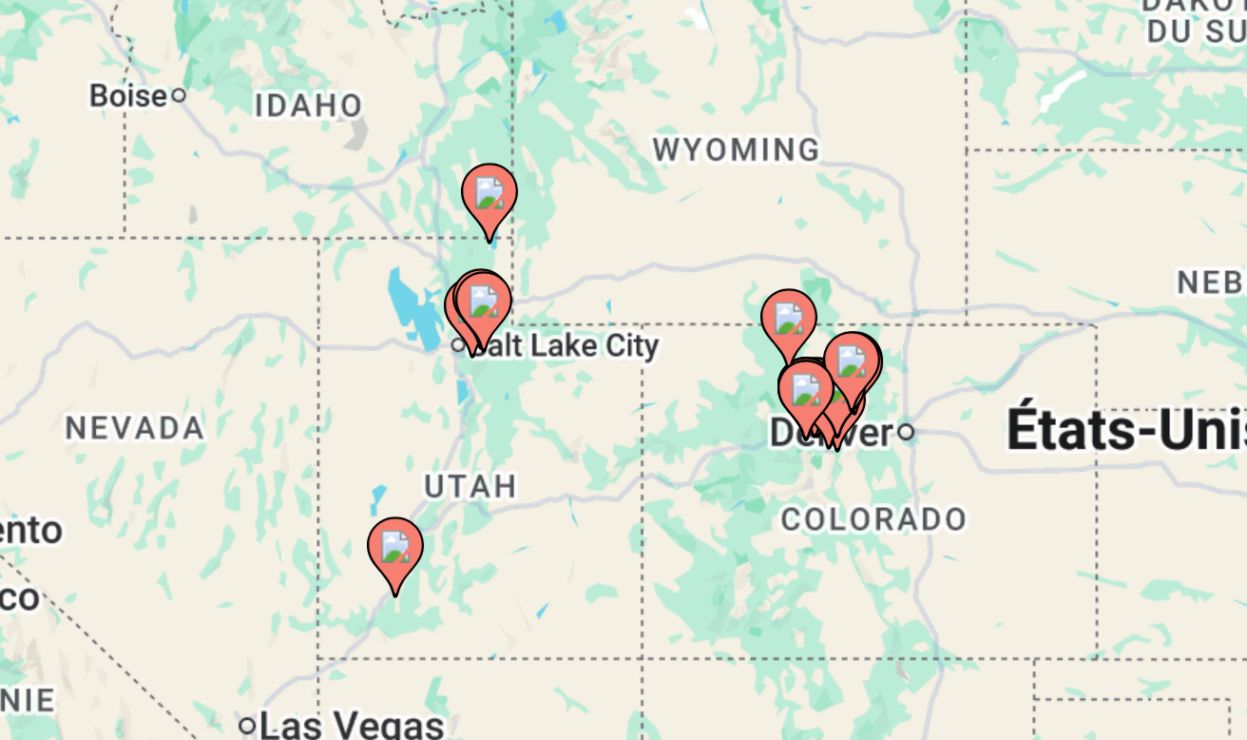
drag, startPoint x: 203, startPoint y: 147, endPoint x: 201, endPoint y: 186, distance: 39.0
click at [201, 190] on div "Pour activer le glissement avec le clavier, appuyez sur Alt+Entrée. Une fois ce…" at bounding box center [623, 475] width 1171 height 570
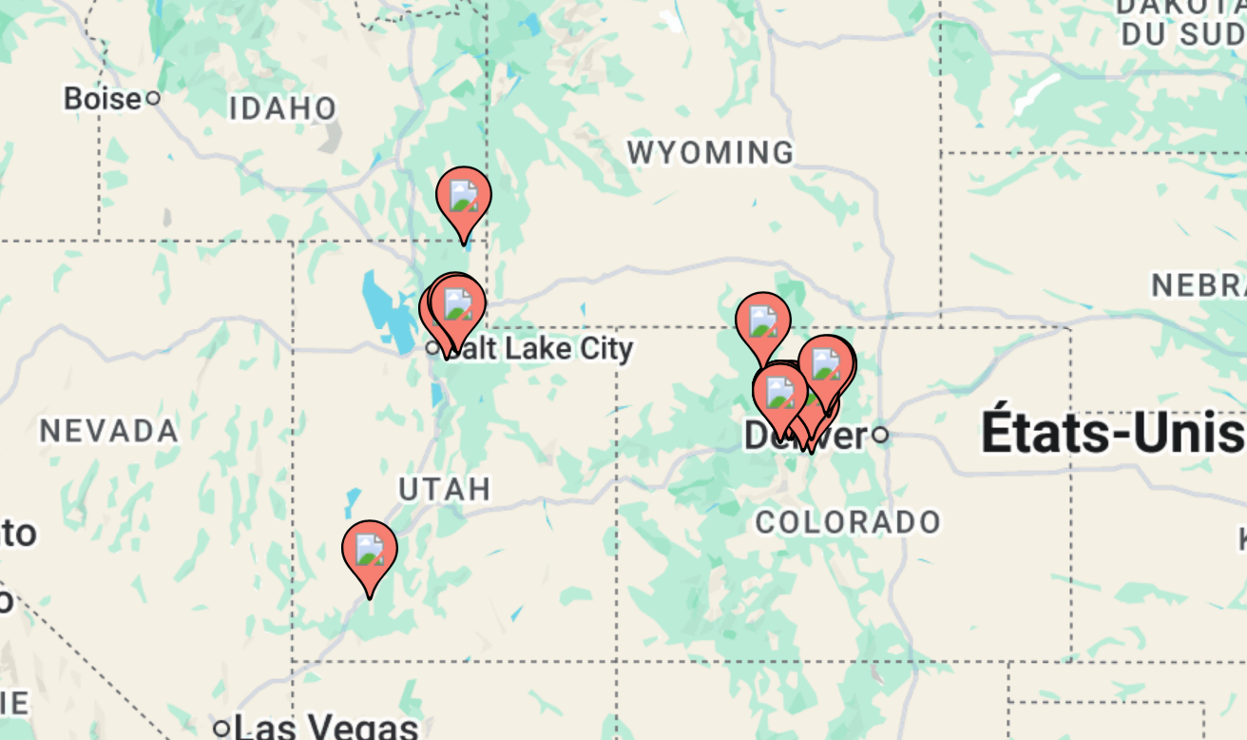
drag, startPoint x: 189, startPoint y: 162, endPoint x: 172, endPoint y: 165, distance: 17.5
click at [172, 190] on div "Pour activer le glissement avec le clavier, appuyez sur Alt+Entrée. Une fois ce…" at bounding box center [623, 475] width 1171 height 570
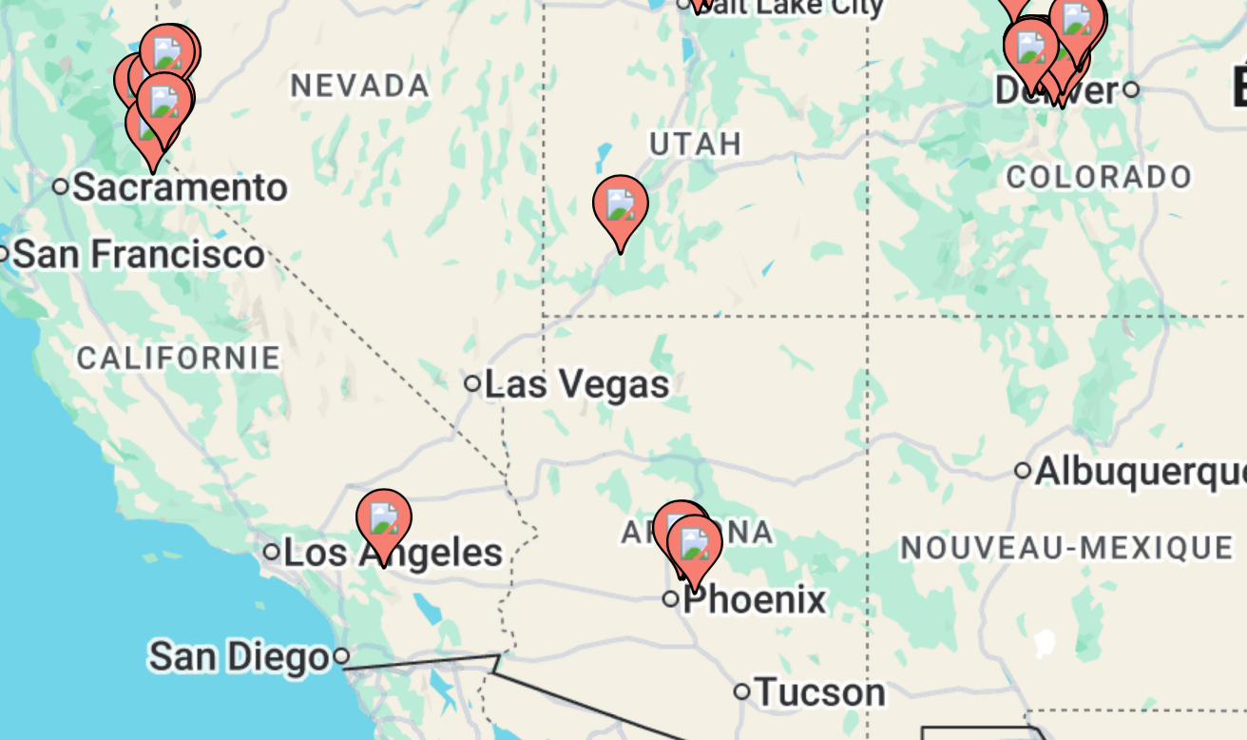
drag, startPoint x: 161, startPoint y: 158, endPoint x: 254, endPoint y: 39, distance: 151.0
click at [254, 190] on div "Pour activer le glissement avec le clavier, appuyez sur Alt+Entrée. Une fois ce…" at bounding box center [623, 475] width 1171 height 570
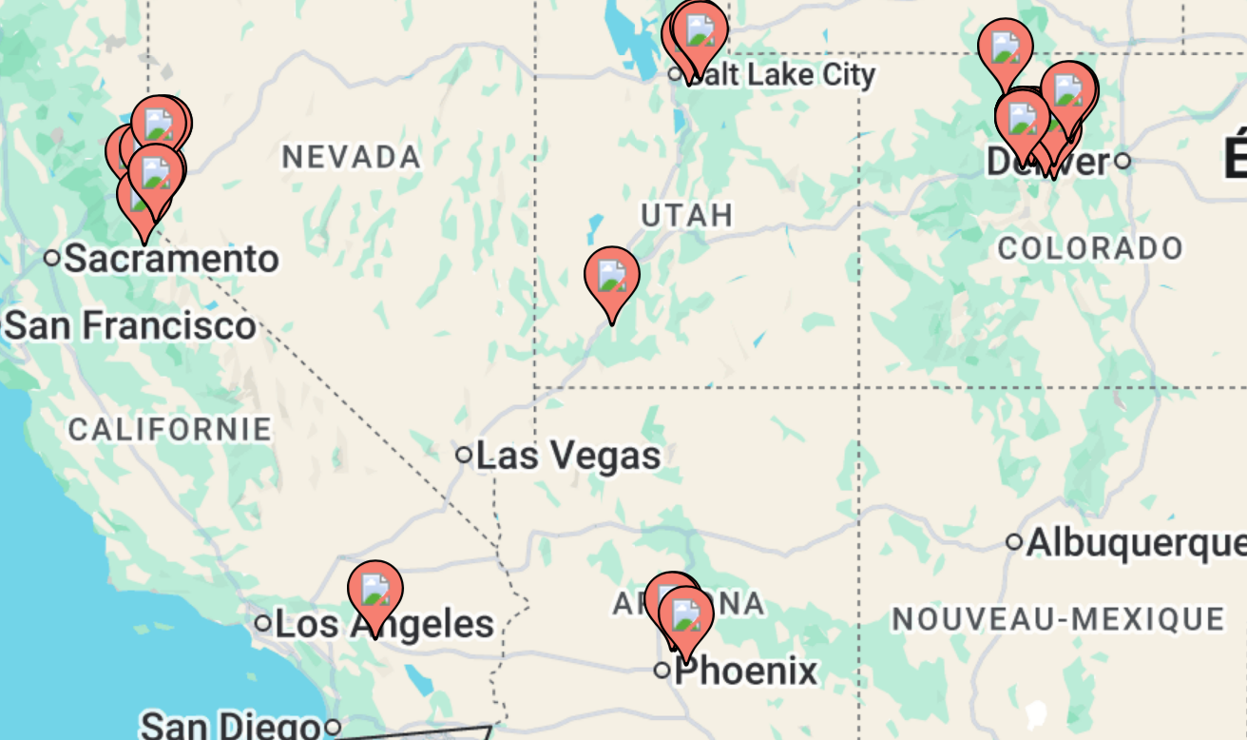
drag, startPoint x: 254, startPoint y: 39, endPoint x: 251, endPoint y: 65, distance: 25.8
click at [251, 190] on div "Pour activer le glissement avec le clavier, appuyez sur Alt+Entrée. Une fois ce…" at bounding box center [623, 475] width 1171 height 570
drag, startPoint x: 252, startPoint y: 82, endPoint x: 209, endPoint y: 68, distance: 45.1
click at [209, 190] on div "Pour activer le glissement avec le clavier, appuyez sur Alt+Entrée. Une fois ce…" at bounding box center [623, 475] width 1171 height 570
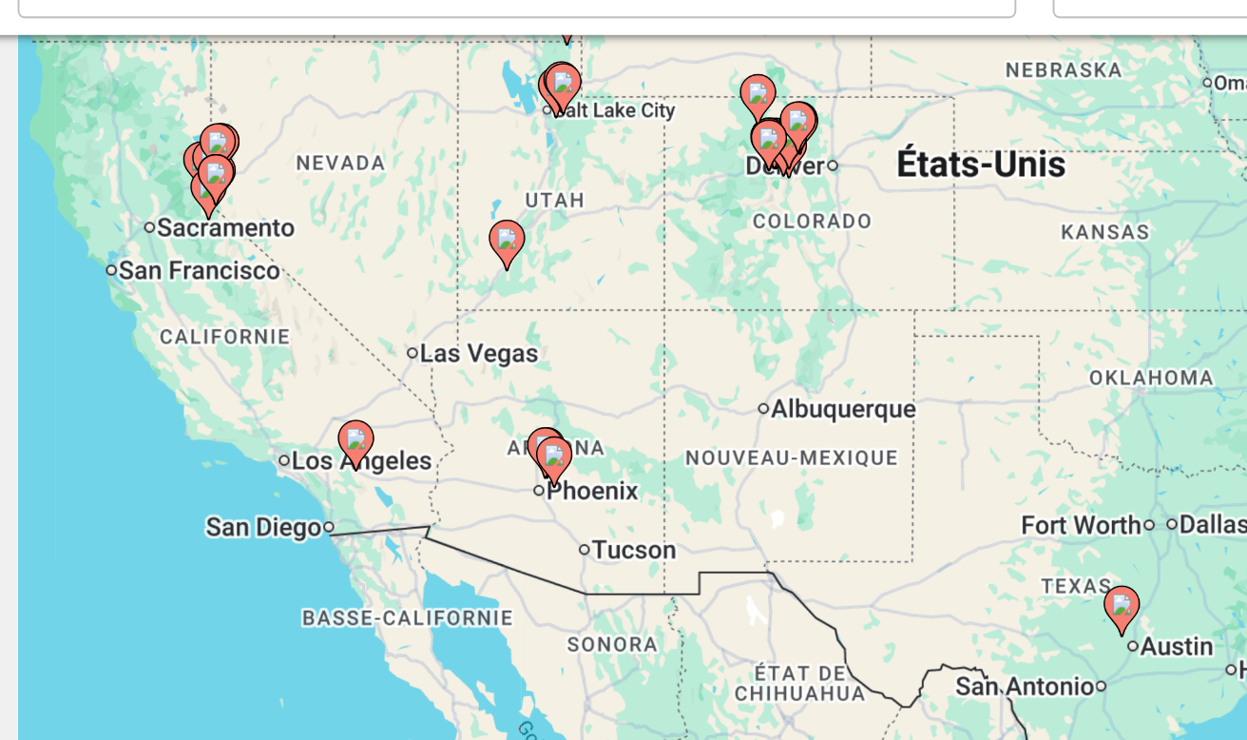
scroll to position [139, 0]
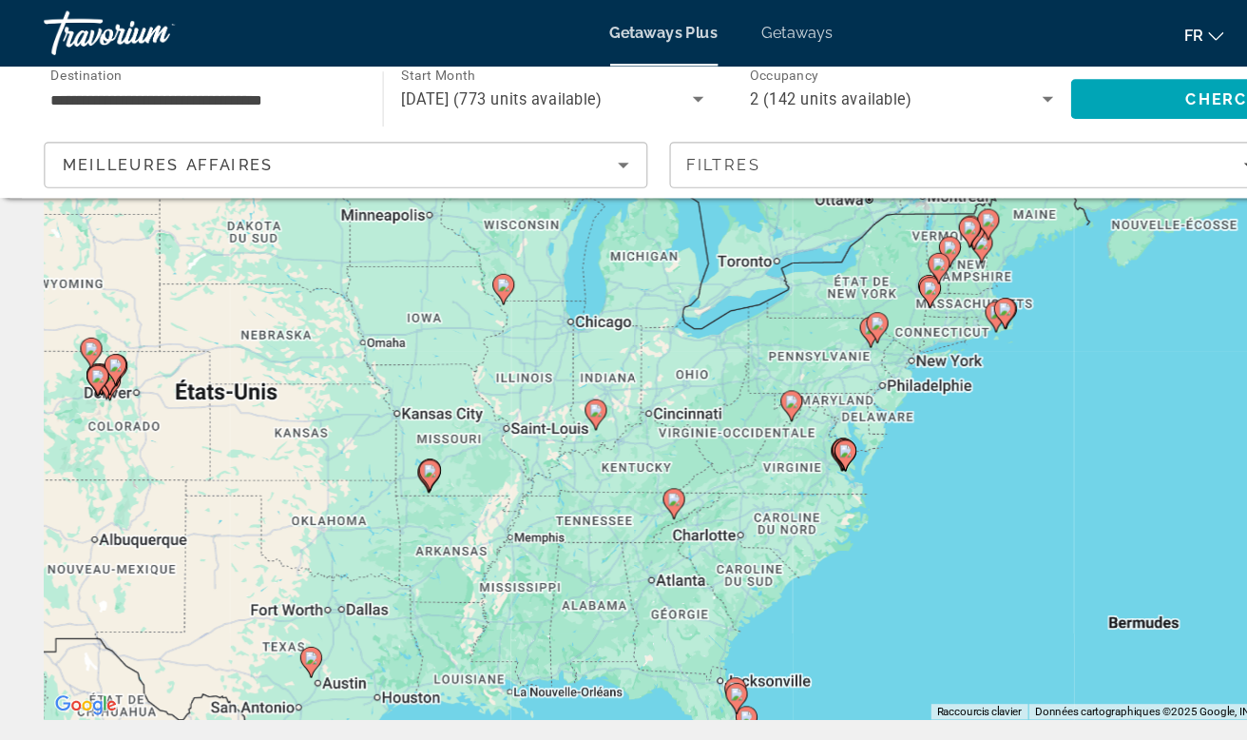
drag, startPoint x: 545, startPoint y: 243, endPoint x: 197, endPoint y: 412, distance: 386.6
click at [197, 412] on div "Pour activer le glissement avec le clavier, appuyez sur Alt+Entrée. Une fois ce…" at bounding box center [623, 336] width 1171 height 570
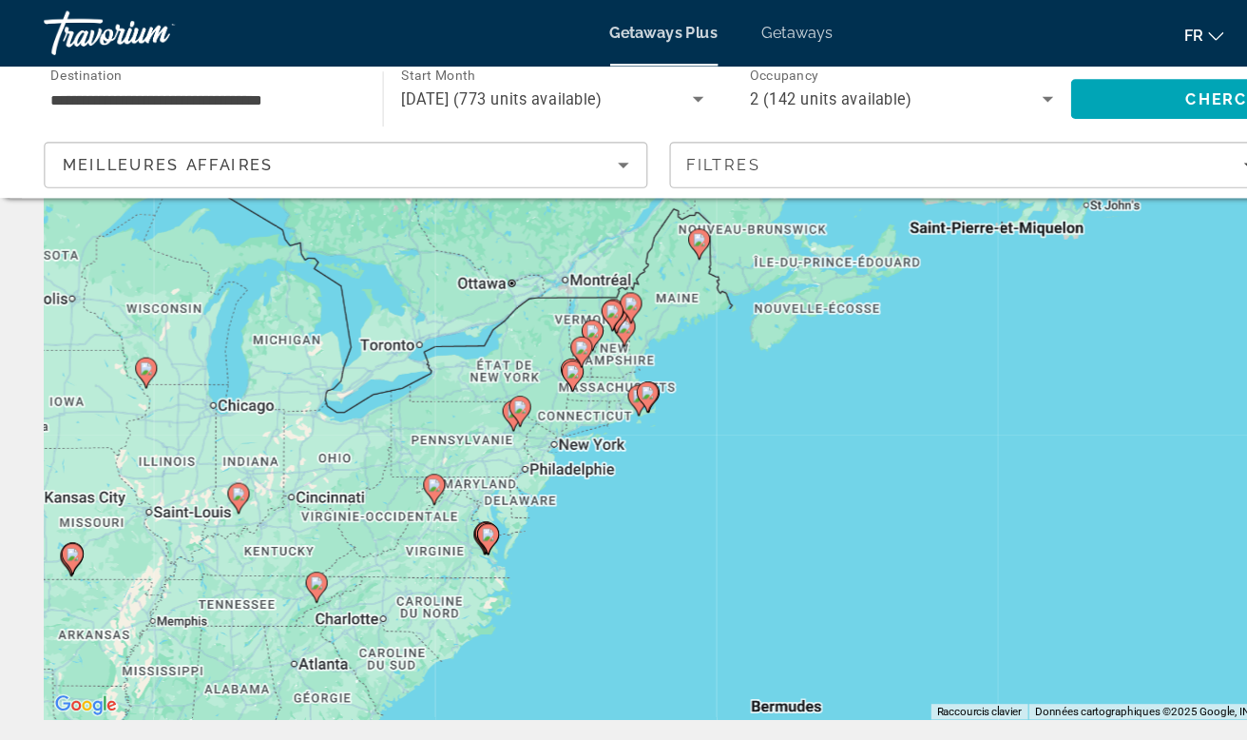
drag, startPoint x: 633, startPoint y: 395, endPoint x: 315, endPoint y: 466, distance: 326.4
click at [315, 466] on div "Pour activer le glissement avec le clavier, appuyez sur Alt+Entrée. Une fois ce…" at bounding box center [623, 336] width 1171 height 570
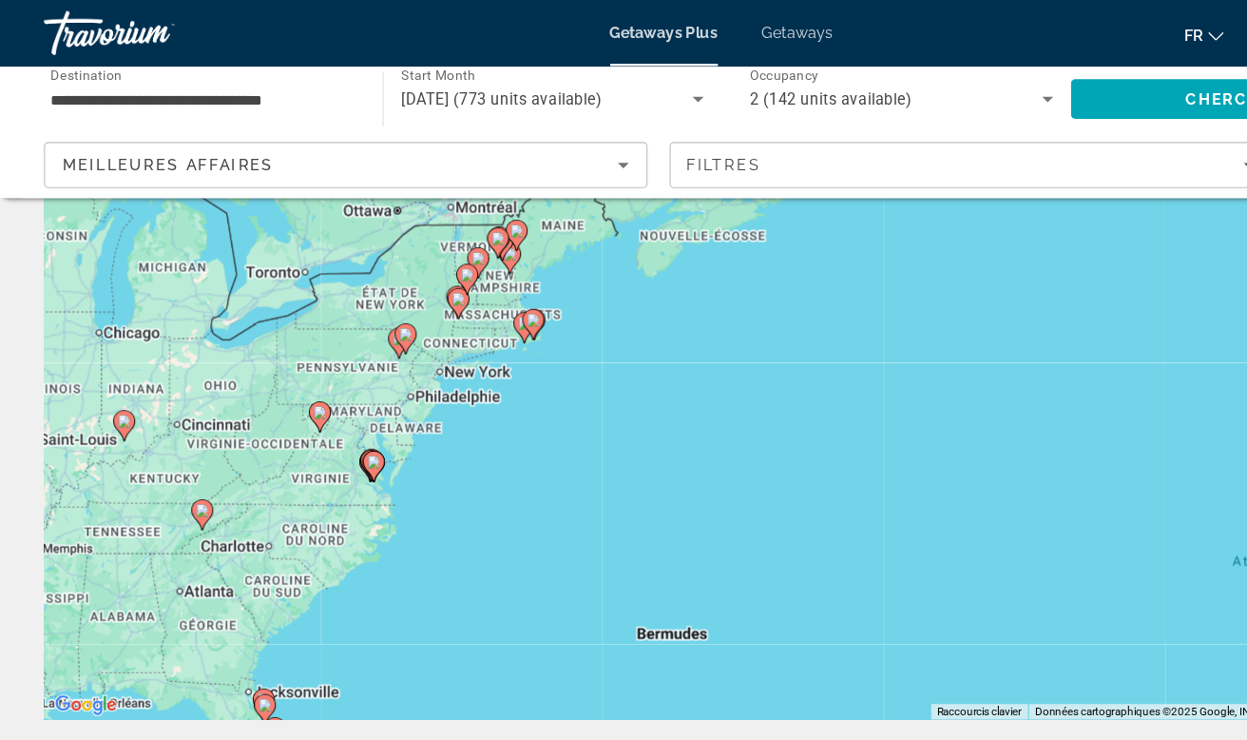
drag, startPoint x: 504, startPoint y: 390, endPoint x: 419, endPoint y: 327, distance: 105.4
click at [419, 327] on div "Pour activer le glissement avec le clavier, appuyez sur Alt+Entrée. Une fois ce…" at bounding box center [623, 336] width 1171 height 570
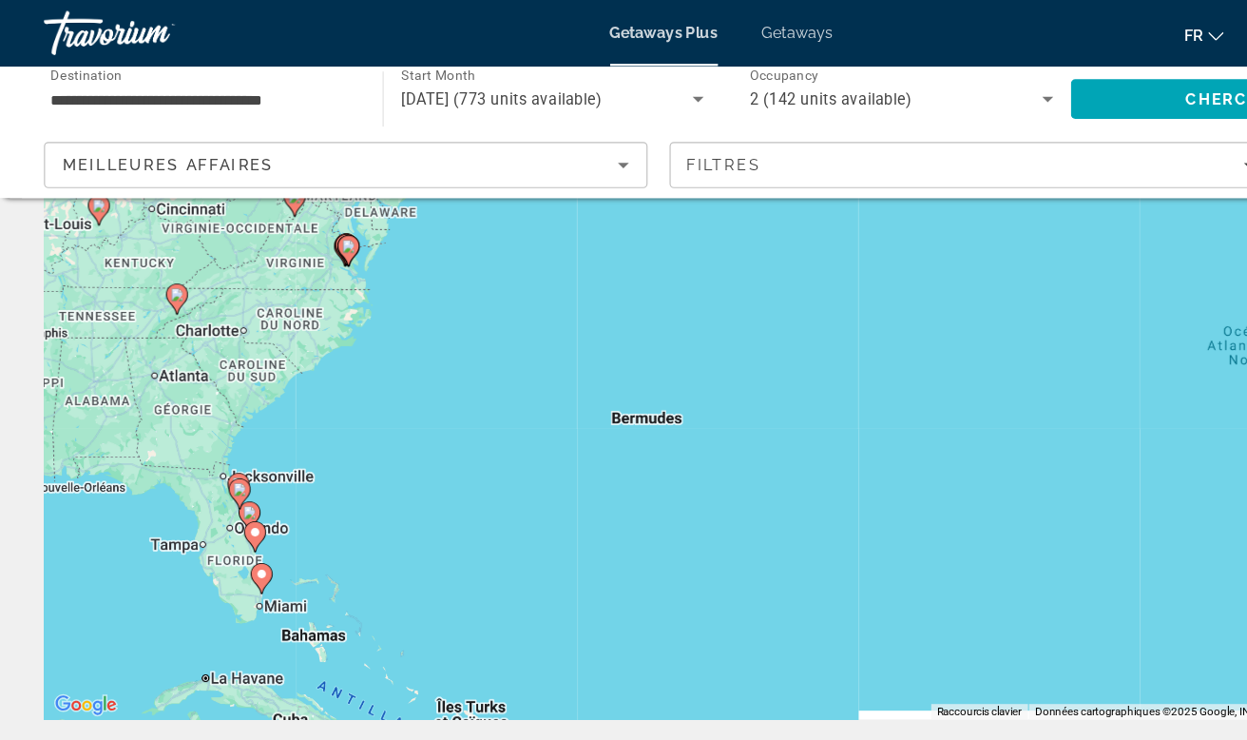
drag, startPoint x: 353, startPoint y: 430, endPoint x: 335, endPoint y: 228, distance: 202.4
click at [335, 228] on div "Pour activer le glissement avec le clavier, appuyez sur Alt+Entrée. Une fois ce…" at bounding box center [623, 336] width 1171 height 570
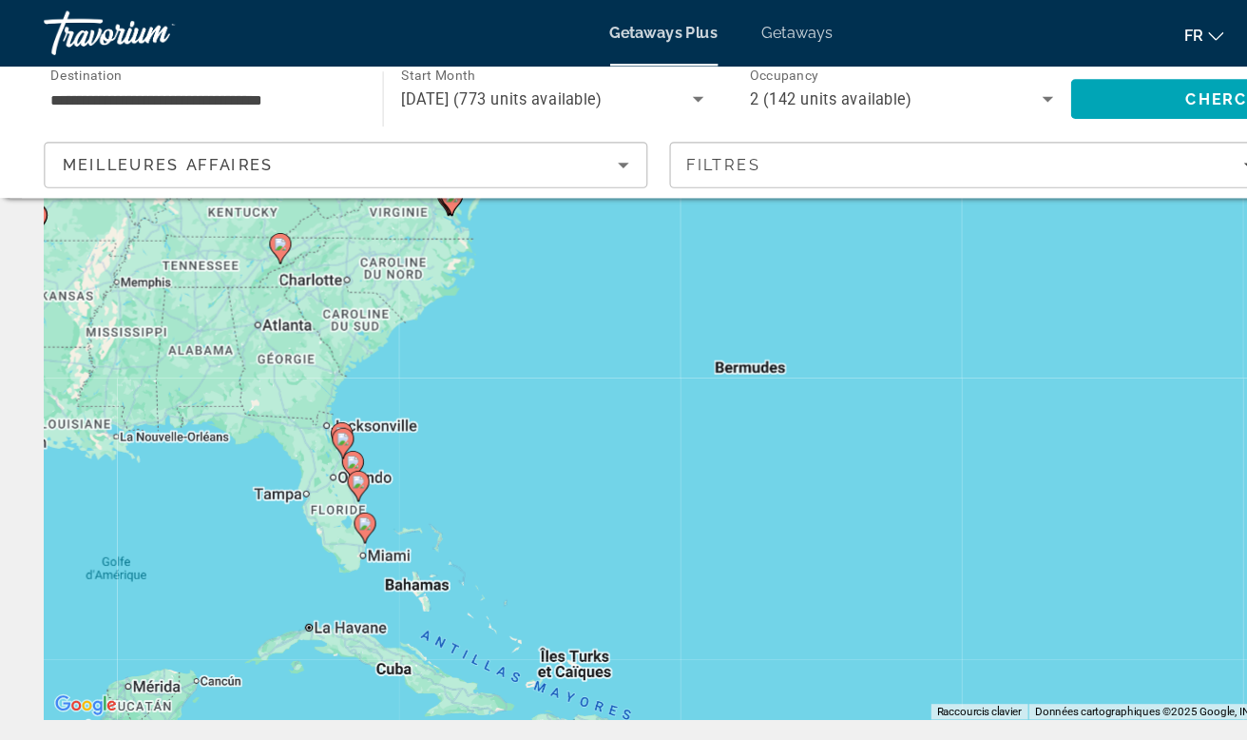
drag, startPoint x: 350, startPoint y: 416, endPoint x: 454, endPoint y: 371, distance: 113.7
click at [454, 371] on div "Pour activer le glissement avec le clavier, appuyez sur Alt+Entrée. Une fois ce…" at bounding box center [623, 336] width 1171 height 570
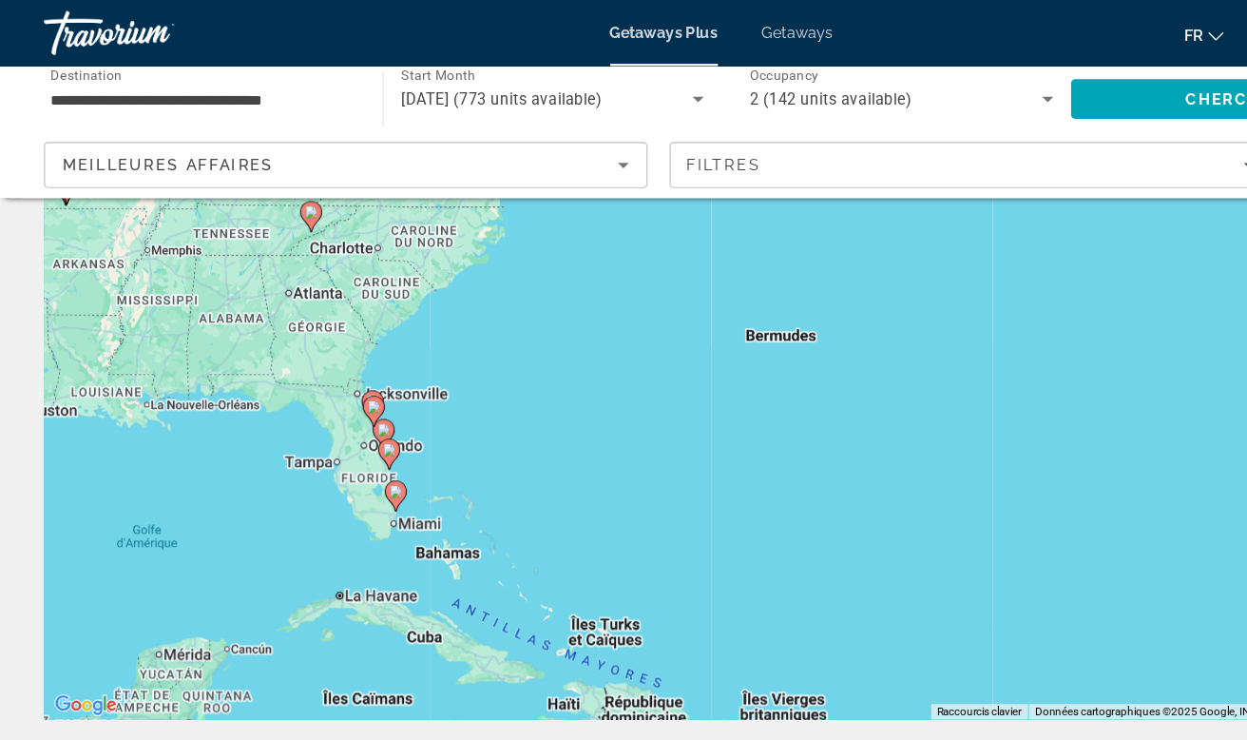
scroll to position [88, 0]
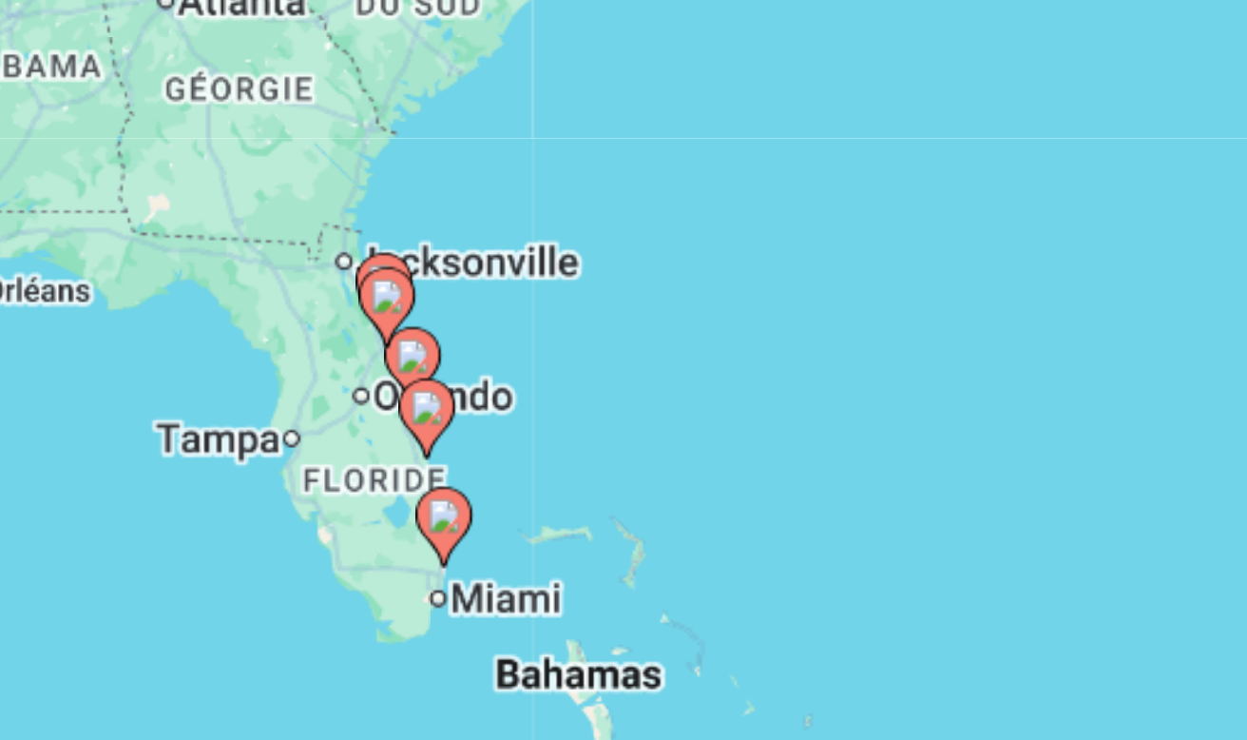
click at [337, 470] on image "Main content" at bounding box center [342, 475] width 11 height 11
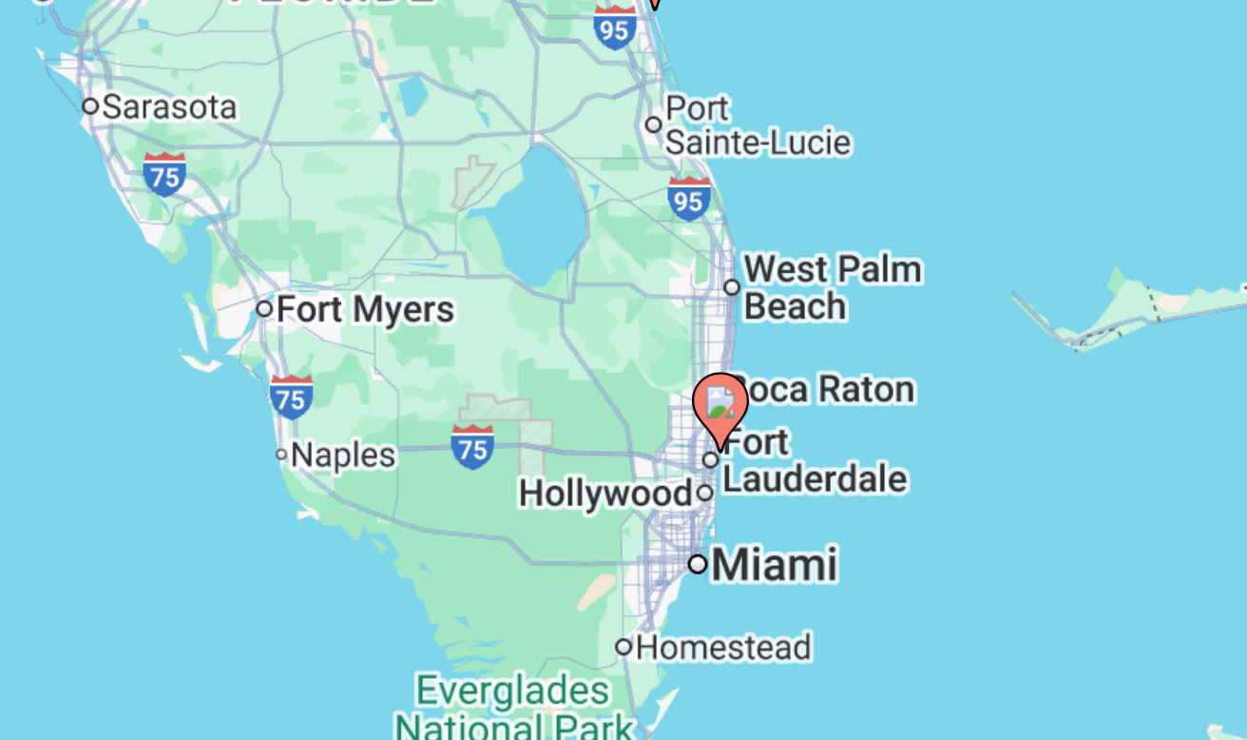
drag, startPoint x: 274, startPoint y: 138, endPoint x: 82, endPoint y: 206, distance: 203.9
click at [82, 206] on div "Pour activer le glissement avec le clavier, appuyez sur Alt+Entrée. Une fois ce…" at bounding box center [623, 387] width 1171 height 570
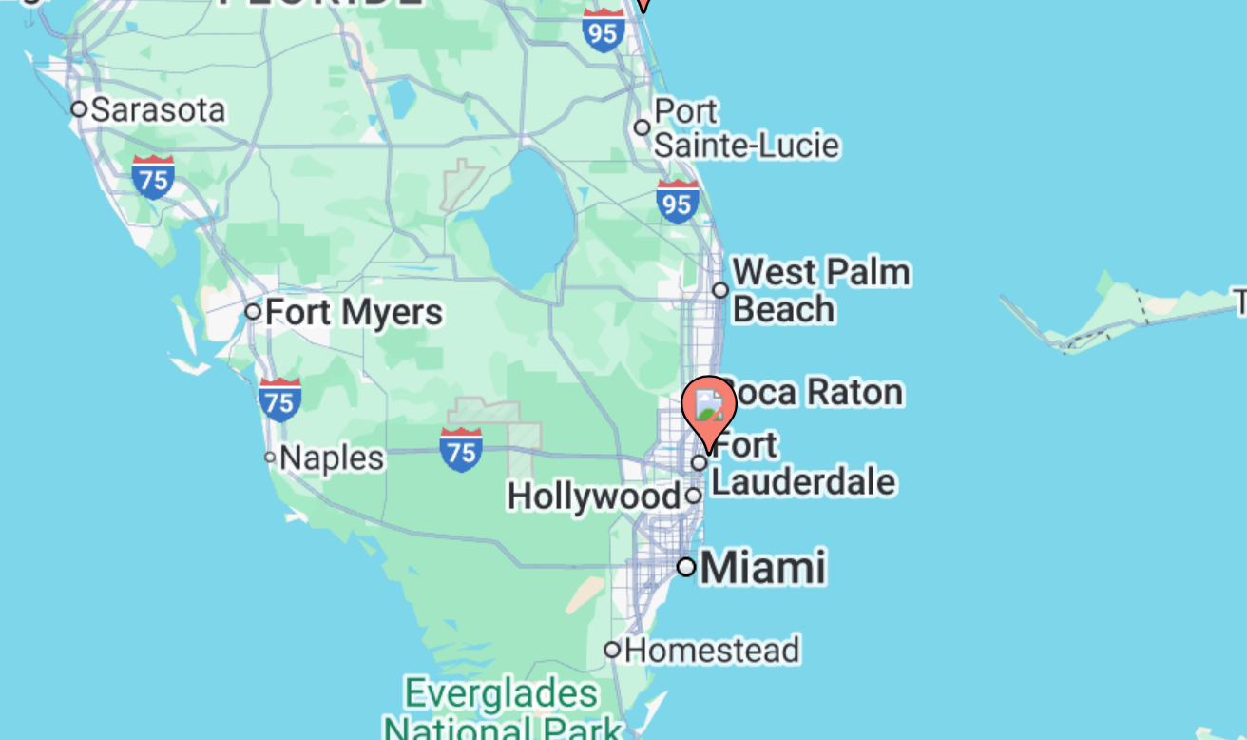
click at [425, 433] on image "Main content" at bounding box center [430, 438] width 11 height 11
type input "**********"
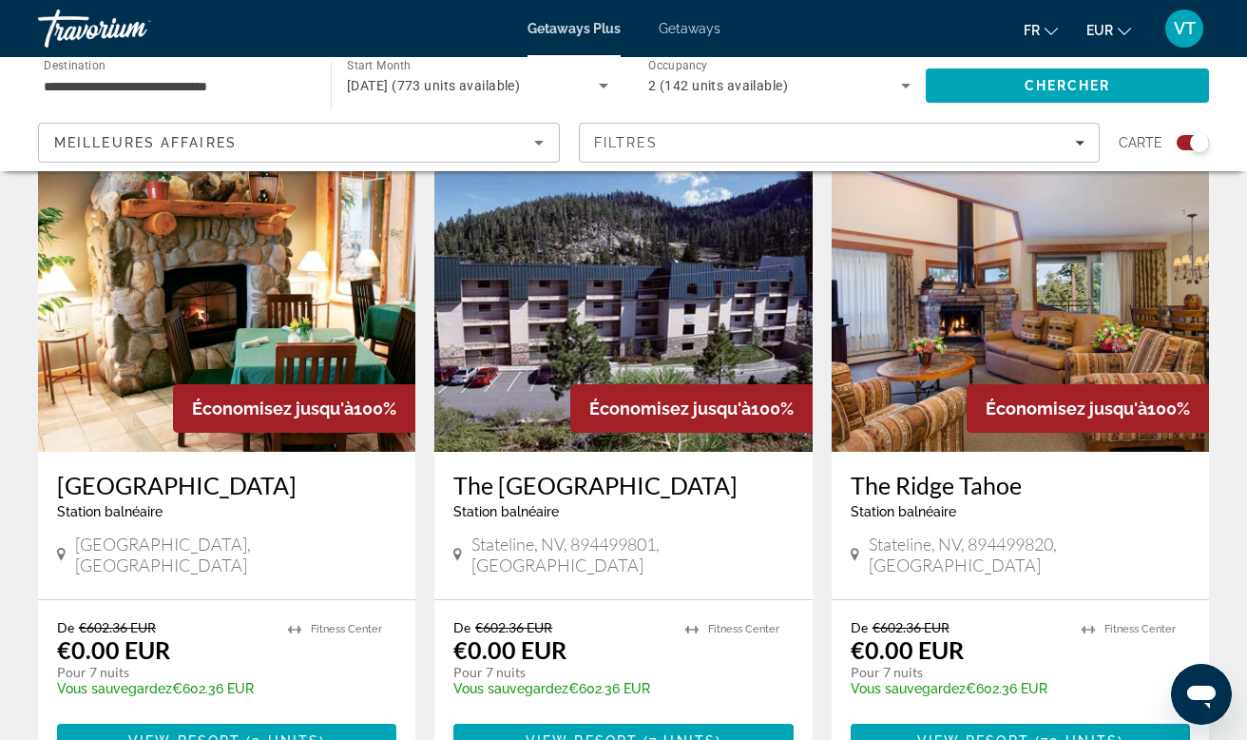
scroll to position [702, 0]
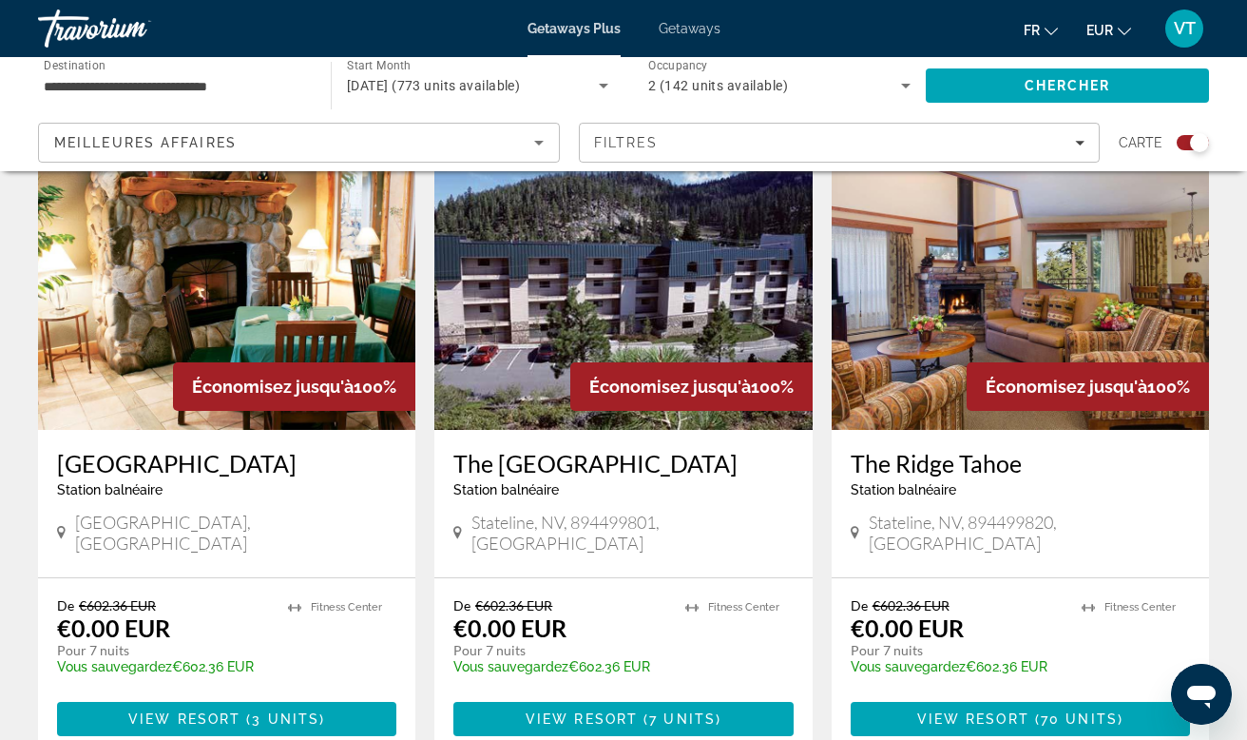
click at [277, 304] on img "Main content" at bounding box center [226, 278] width 377 height 304
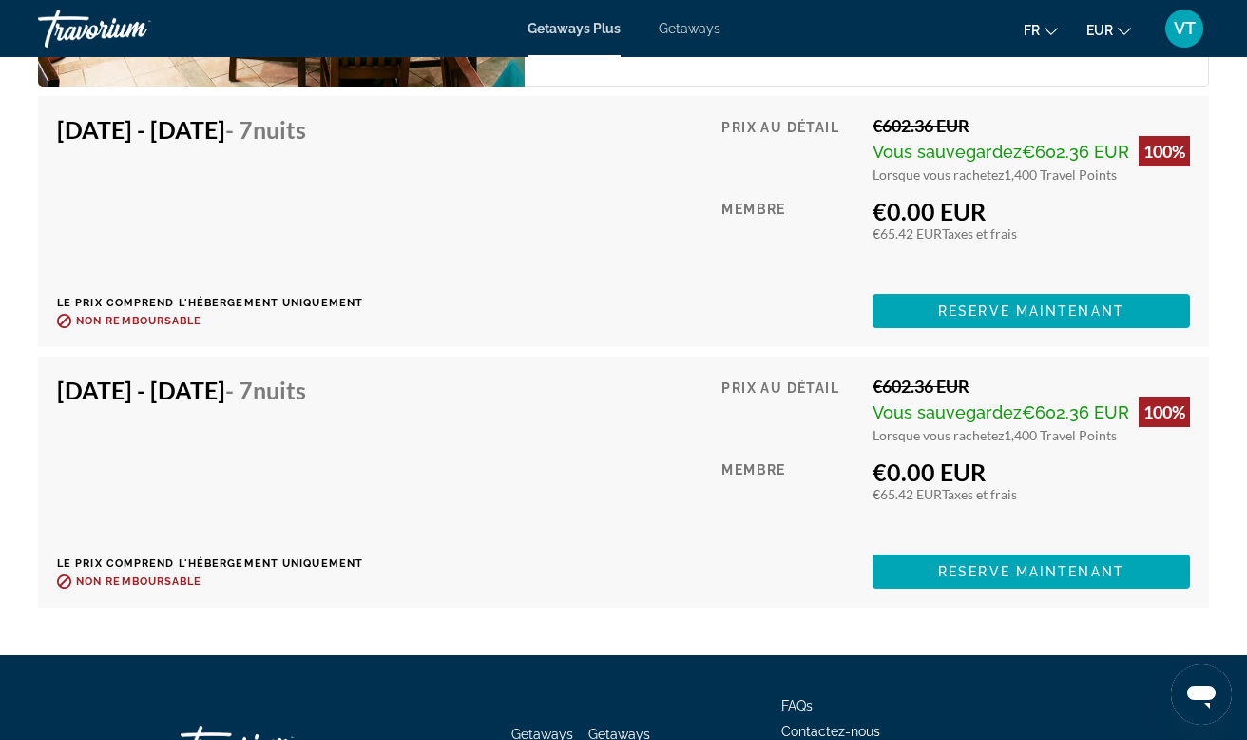
scroll to position [3826, 0]
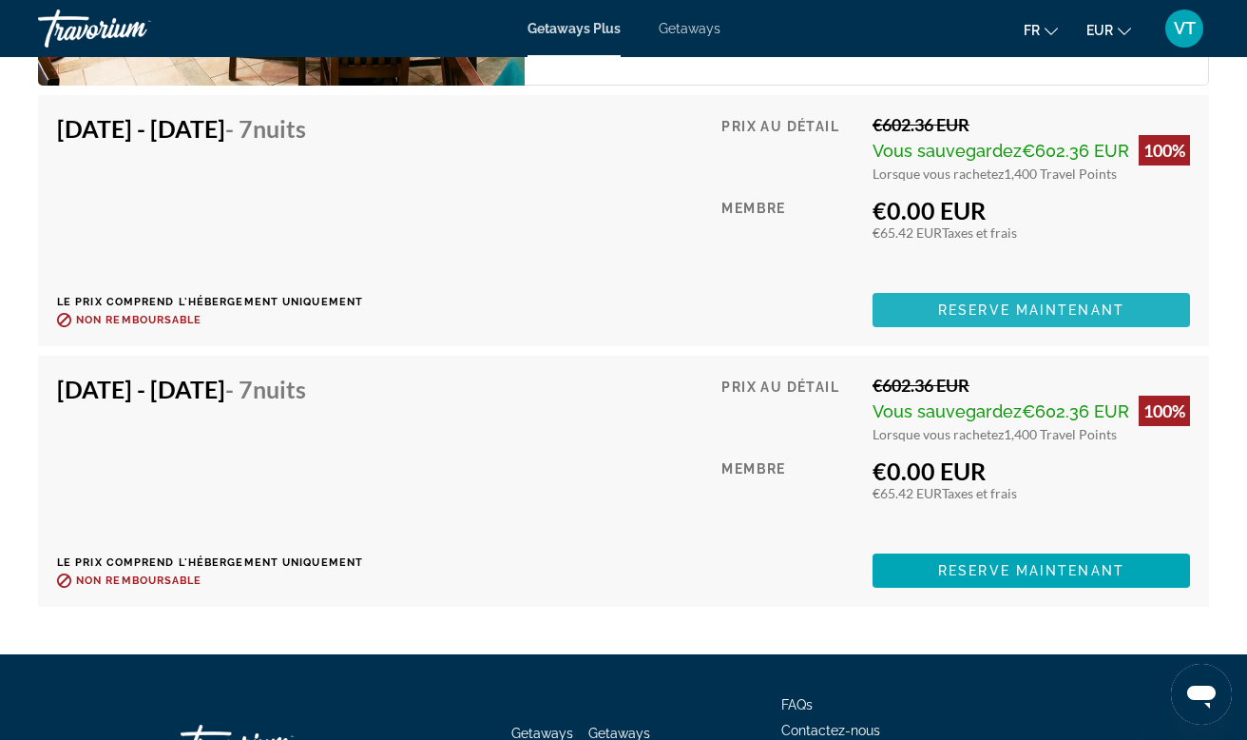
click at [997, 302] on span "Reserve maintenant" at bounding box center [1031, 309] width 186 height 15
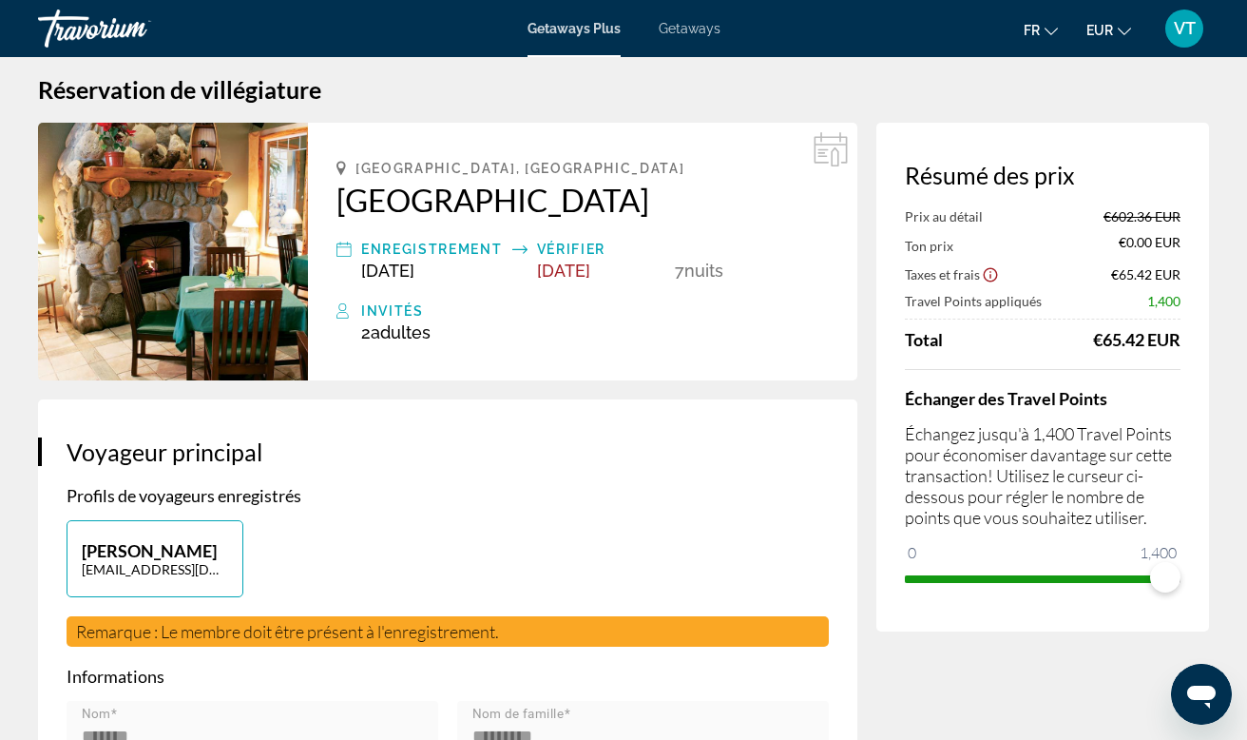
scroll to position [22, 0]
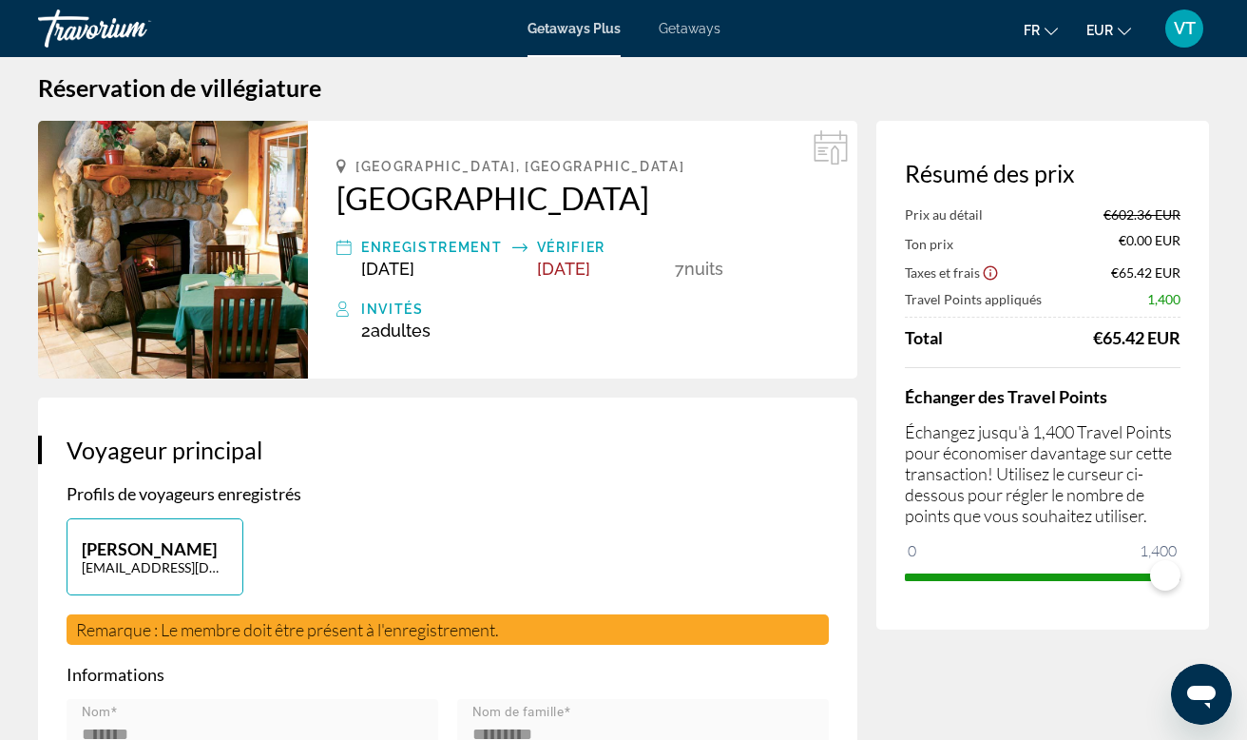
click at [995, 276] on icon "Show Taxes and Fees disclaimer" at bounding box center [990, 272] width 17 height 17
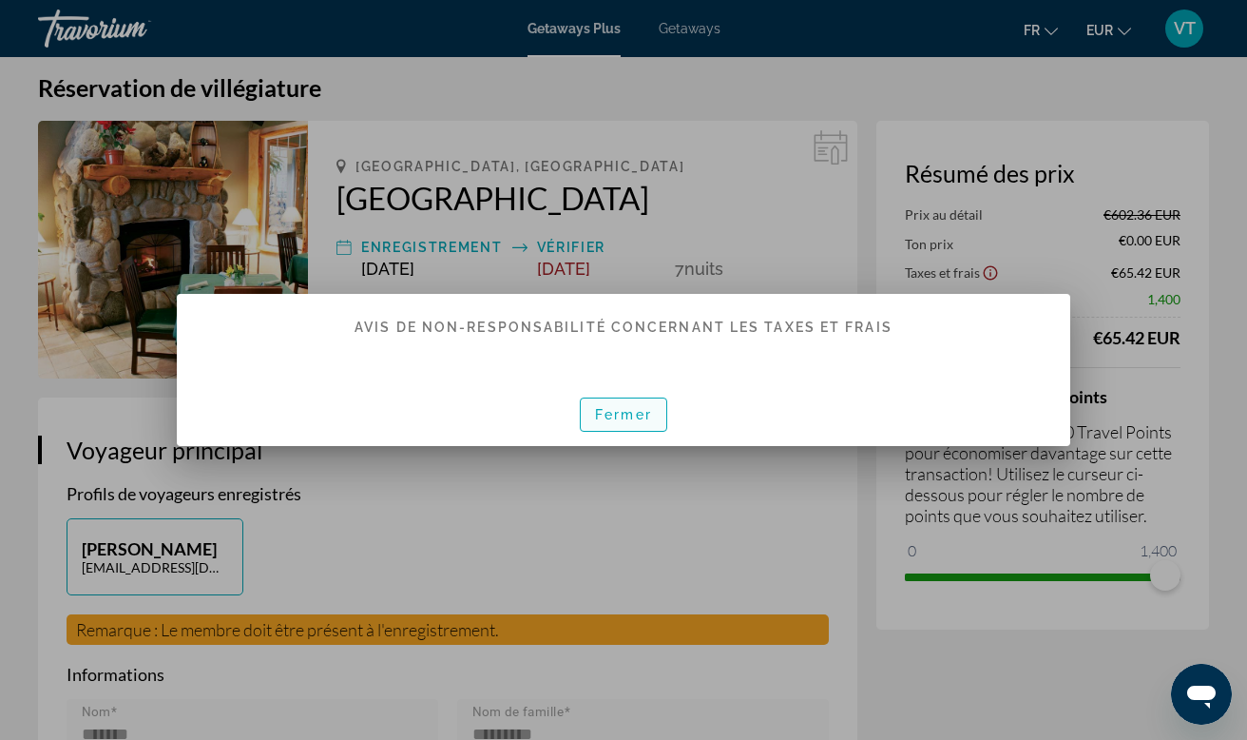
click at [647, 417] on span "Fermer" at bounding box center [623, 414] width 57 height 15
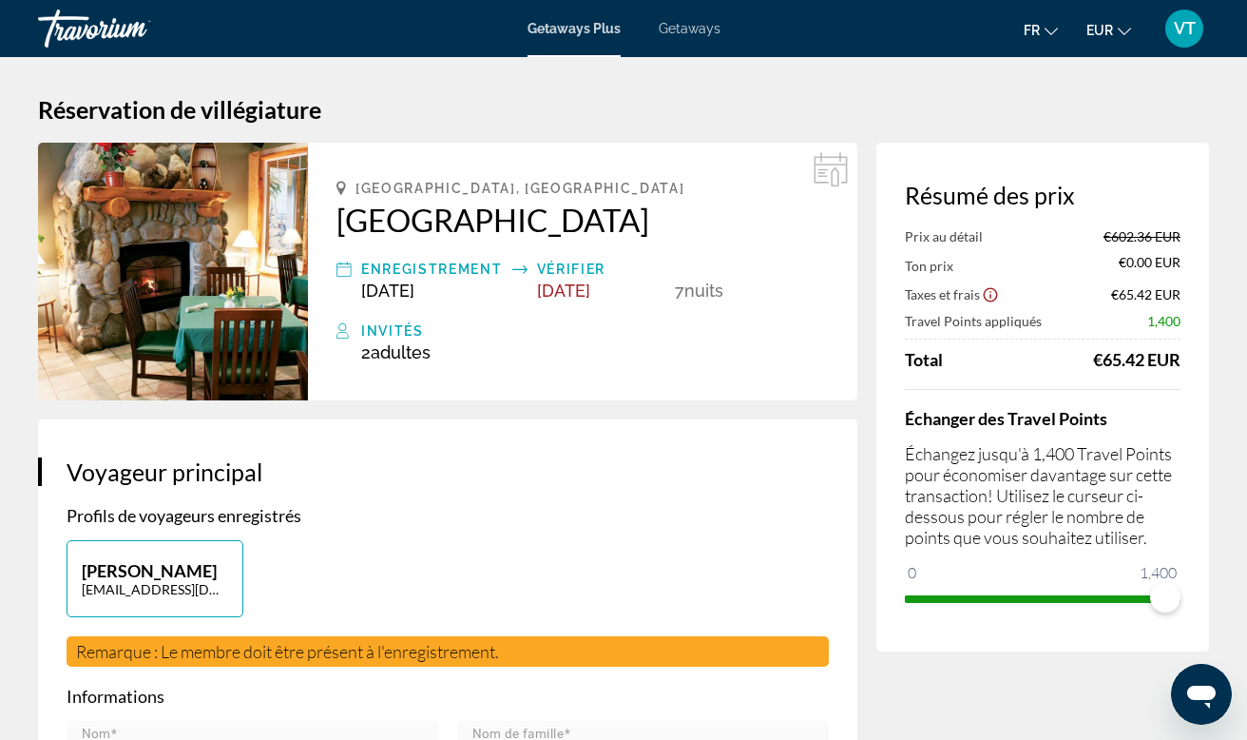
click at [623, 216] on h2 "Lake Tahoe Vacation Resort" at bounding box center [583, 220] width 493 height 38
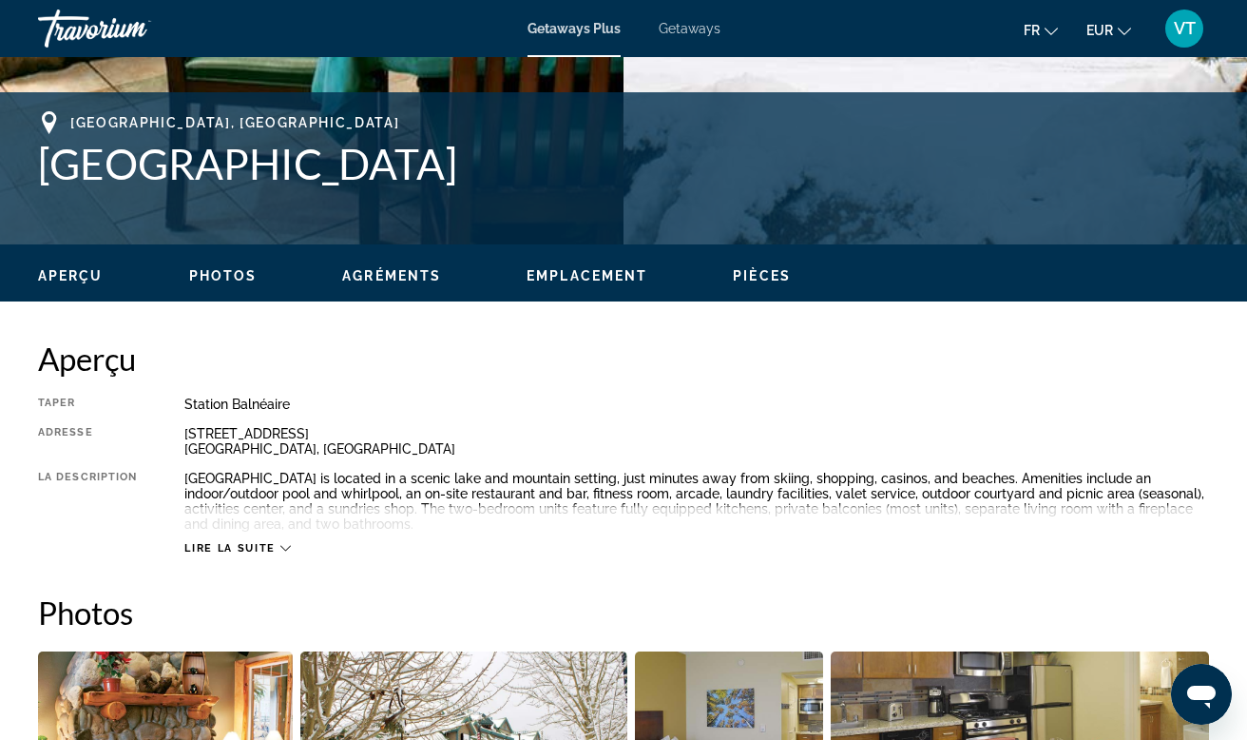
scroll to position [716, 0]
click at [596, 255] on div "Aperçu Photos Agréments Emplacement Pièces Rechercher" at bounding box center [623, 273] width 1247 height 59
click at [596, 272] on span "Emplacement" at bounding box center [587, 275] width 121 height 15
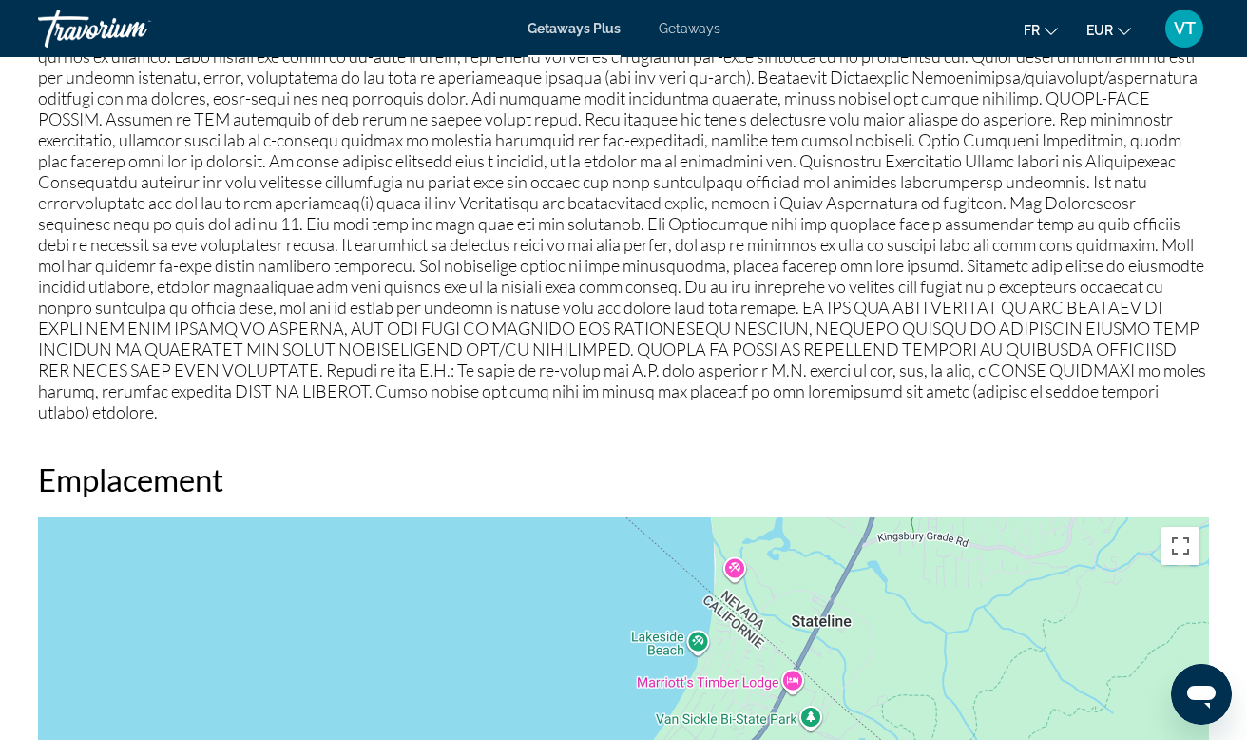
scroll to position [2724, 0]
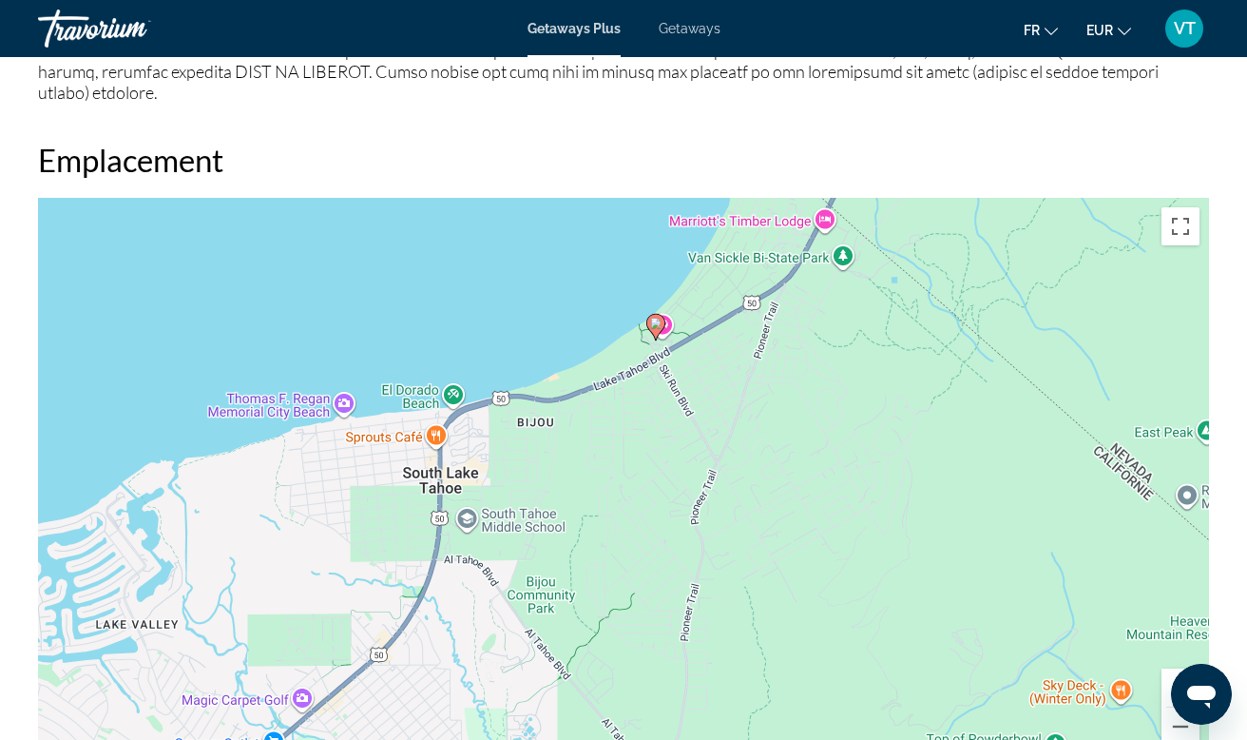
drag, startPoint x: 669, startPoint y: 573, endPoint x: 672, endPoint y: 440, distance: 133.1
click at [673, 440] on div "Pour activer le glissement avec le clavier, appuyez sur Alt+Entrée. Une fois ce…" at bounding box center [623, 483] width 1171 height 570
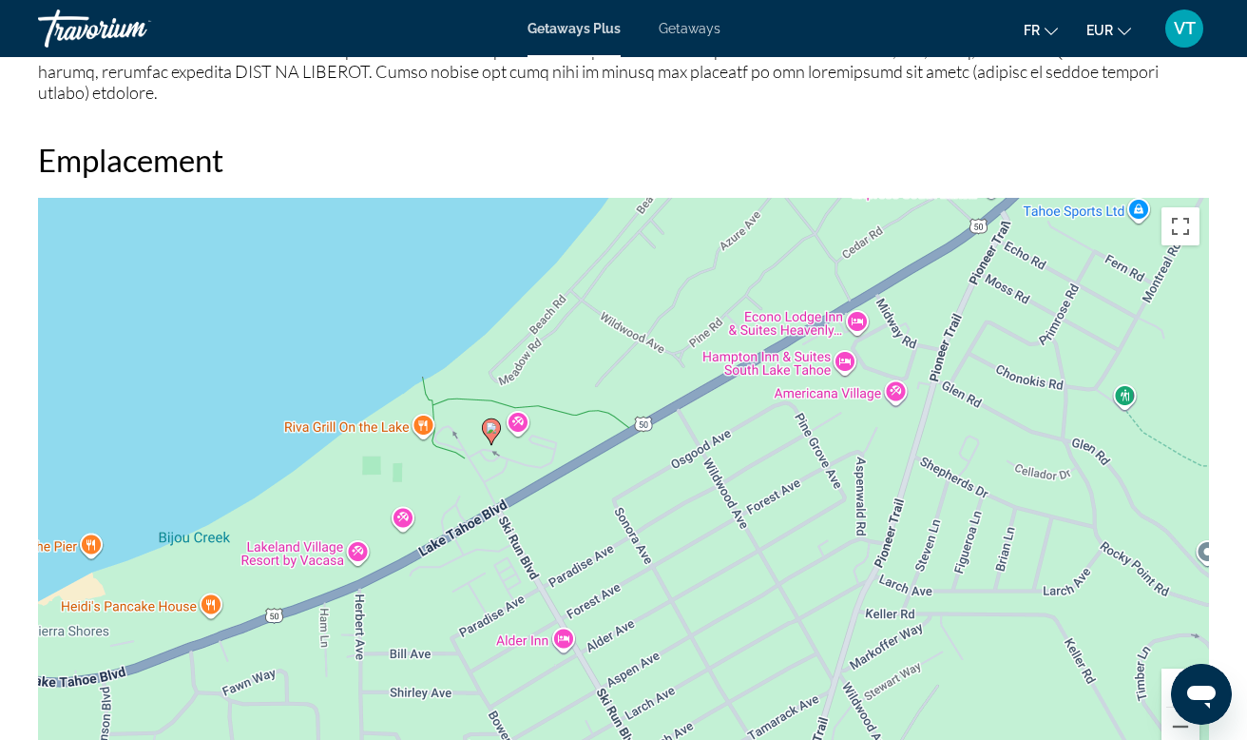
drag, startPoint x: 679, startPoint y: 429, endPoint x: 734, endPoint y: 657, distance: 234.8
click at [734, 657] on div "Pour activer le glissement avec le clavier, appuyez sur Alt+Entrée. Une fois ce…" at bounding box center [623, 483] width 1171 height 570
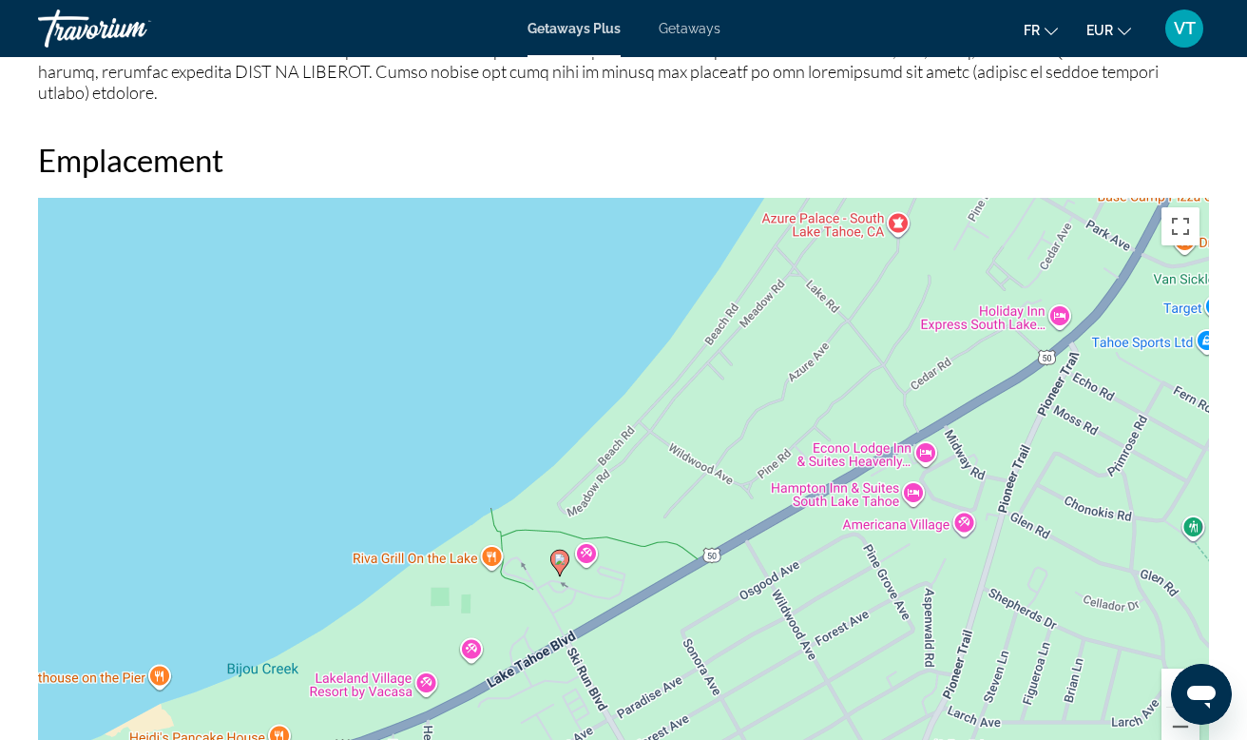
drag, startPoint x: 686, startPoint y: 559, endPoint x: 658, endPoint y: 648, distance: 92.6
click at [658, 648] on div "Pour activer le glissement avec le clavier, appuyez sur Alt+Entrée. Une fois ce…" at bounding box center [623, 483] width 1171 height 570
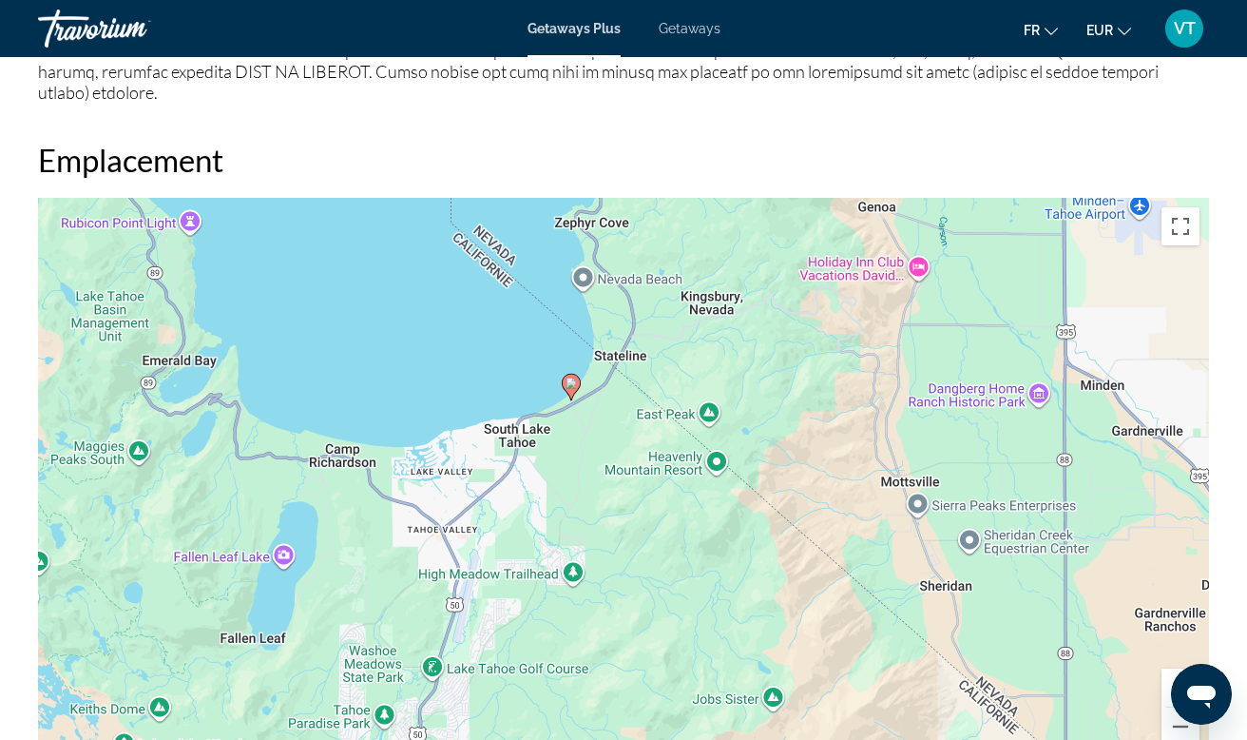
drag, startPoint x: 715, startPoint y: 653, endPoint x: 638, endPoint y: 373, distance: 290.9
click at [638, 373] on div "Pour activer le glissement avec le clavier, appuyez sur Alt+Entrée. Une fois ce…" at bounding box center [623, 483] width 1171 height 570
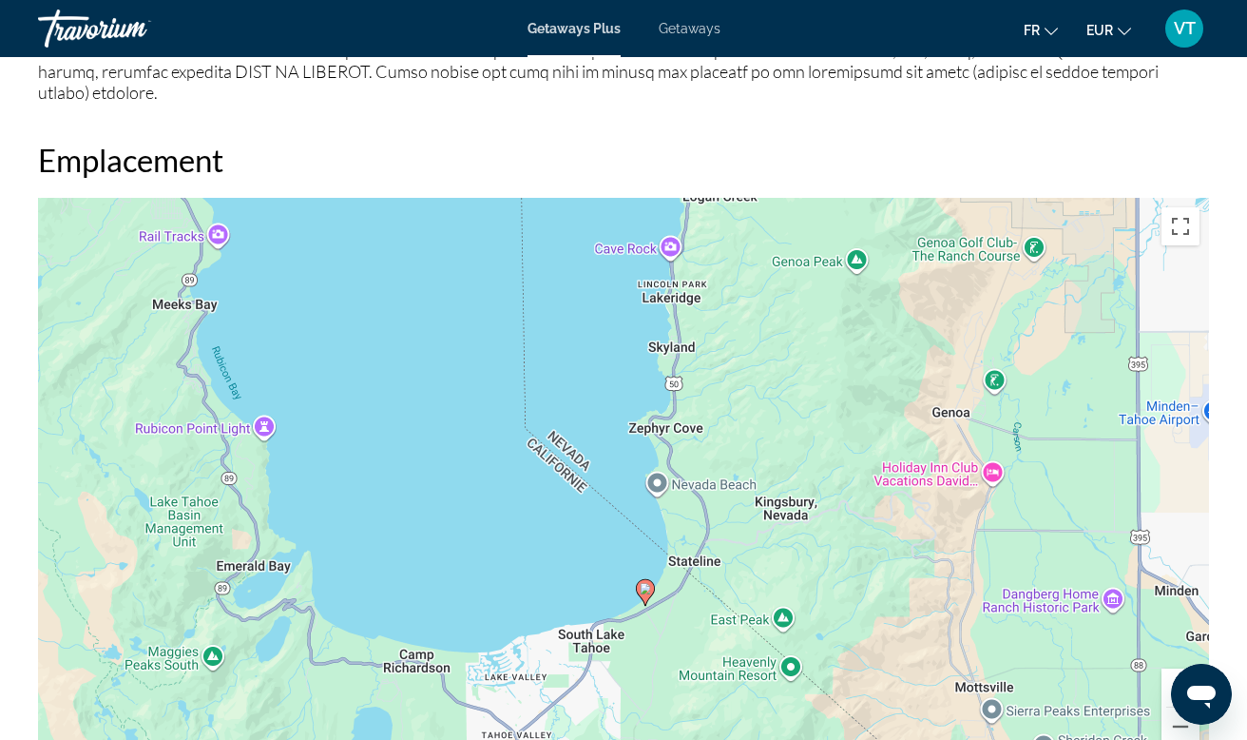
drag, startPoint x: 611, startPoint y: 444, endPoint x: 686, endPoint y: 644, distance: 213.0
click at [686, 644] on div "Pour activer le glissement avec le clavier, appuyez sur Alt+Entrée. Une fois ce…" at bounding box center [623, 483] width 1171 height 570
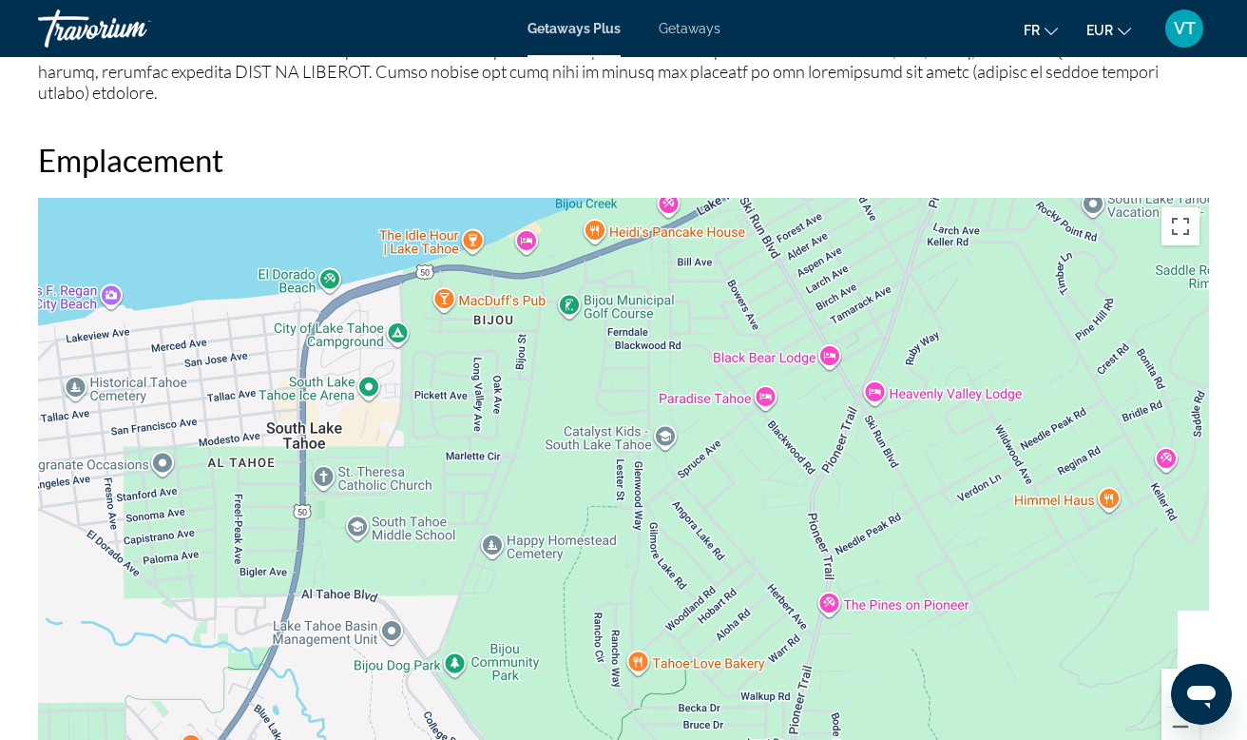
drag, startPoint x: 725, startPoint y: 620, endPoint x: 554, endPoint y: 491, distance: 214.5
click at [554, 491] on div "Pour activer le glissement avec le clavier, appuyez sur Alt+Entrée. Une fois ce…" at bounding box center [623, 483] width 1171 height 570
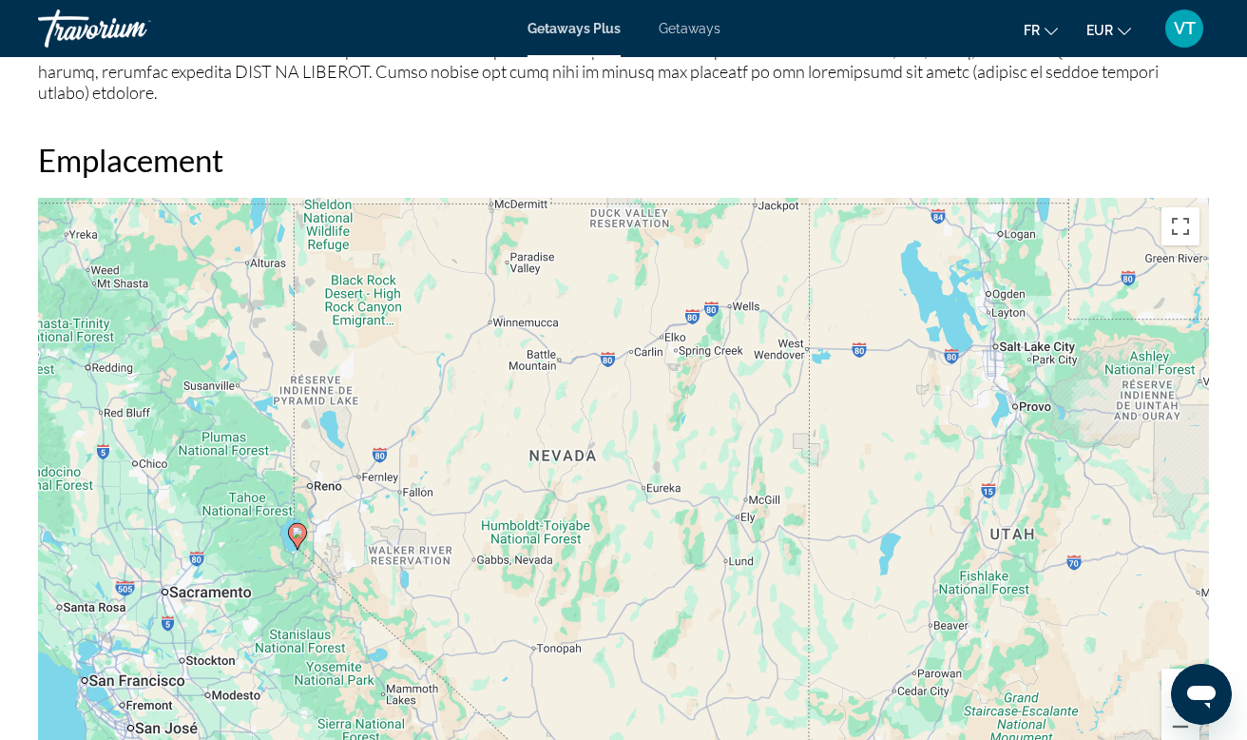
drag, startPoint x: 636, startPoint y: 576, endPoint x: 203, endPoint y: 556, distance: 434.0
click at [203, 556] on div "Pour activer le glissement avec le clavier, appuyez sur Alt+Entrée. Une fois ce…" at bounding box center [623, 483] width 1171 height 570
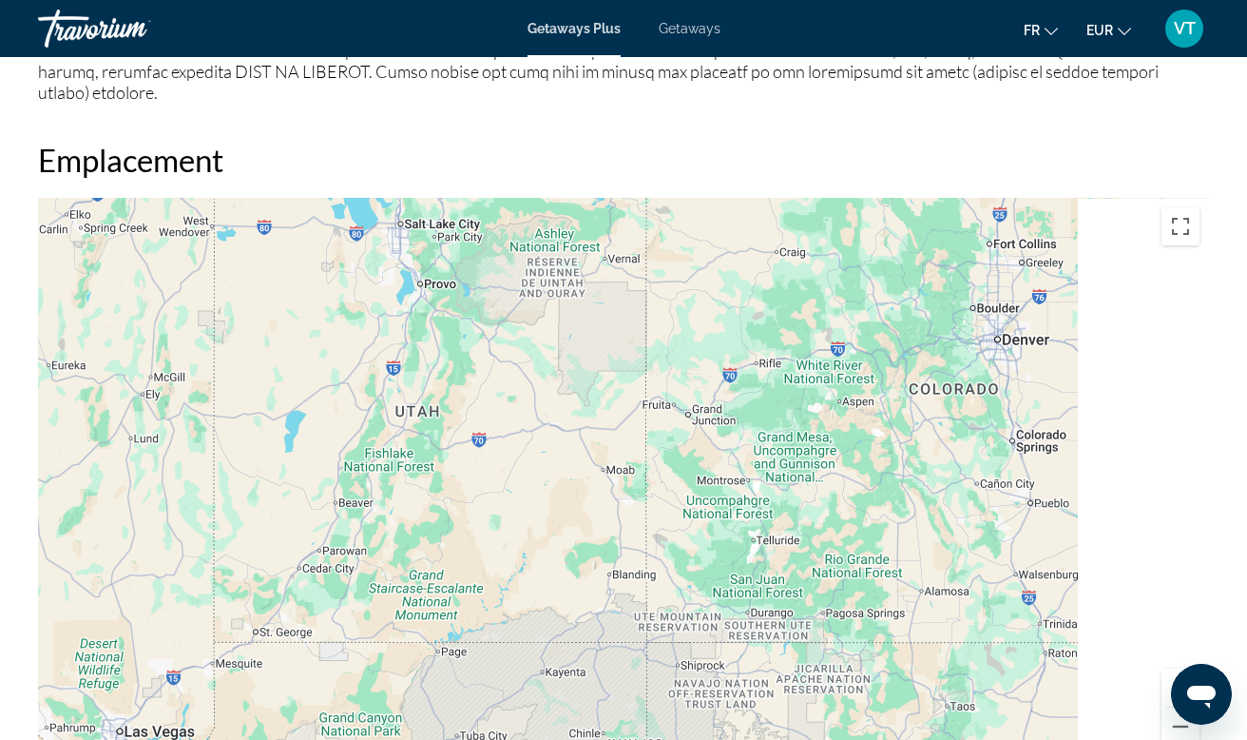
drag, startPoint x: 597, startPoint y: 504, endPoint x: 312, endPoint y: 443, distance: 291.7
click at [314, 443] on div "Pour activer le glissement avec le clavier, appuyez sur Alt+Entrée. Une fois ce…" at bounding box center [623, 483] width 1171 height 570
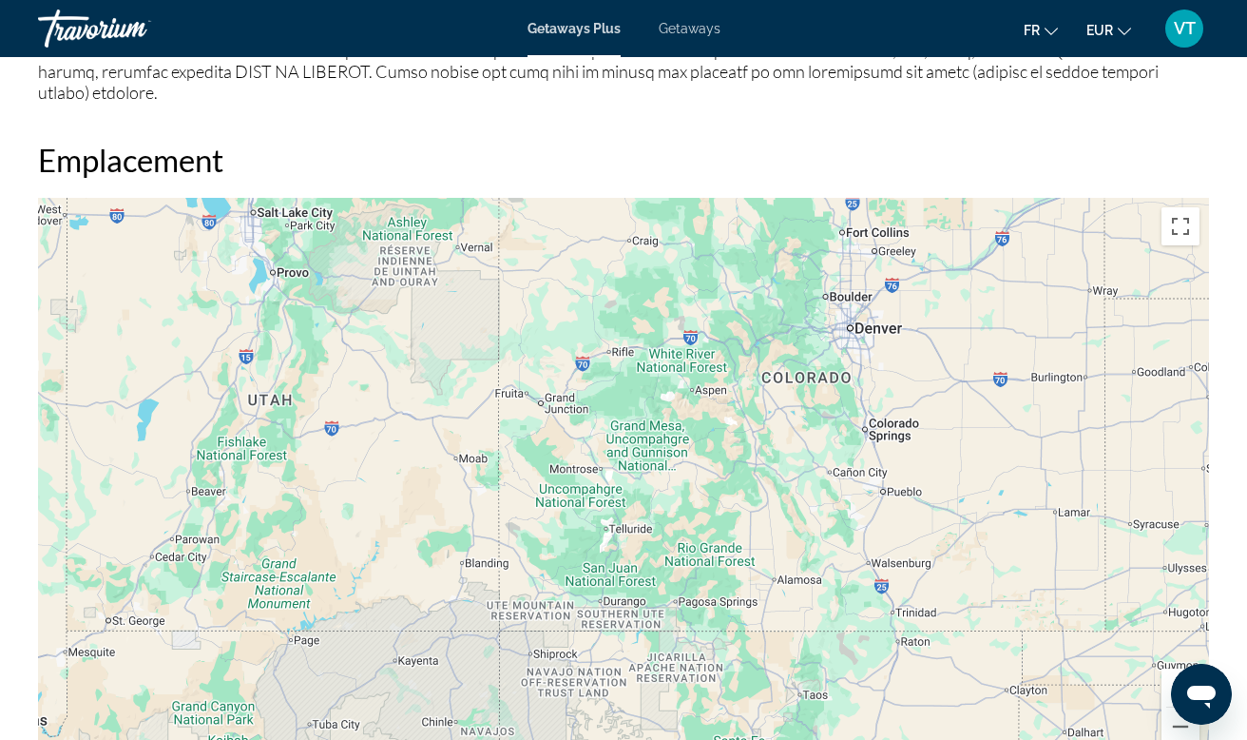
drag, startPoint x: 729, startPoint y: 481, endPoint x: 551, endPoint y: 478, distance: 177.8
click at [551, 478] on div "Main content" at bounding box center [623, 483] width 1171 height 570
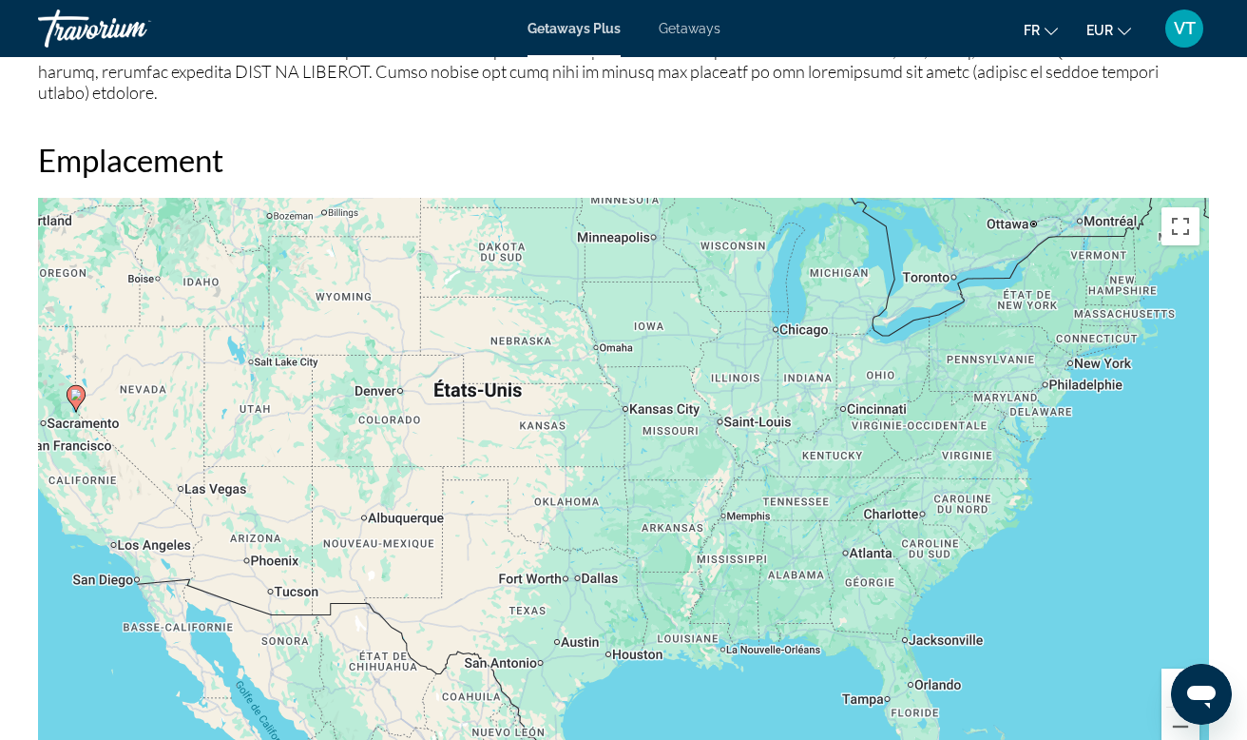
drag, startPoint x: 753, startPoint y: 519, endPoint x: 433, endPoint y: 416, distance: 336.8
click at [433, 416] on div "Pour activer le glissement avec le clavier, appuyez sur Alt+Entrée. Une fois ce…" at bounding box center [623, 483] width 1171 height 570
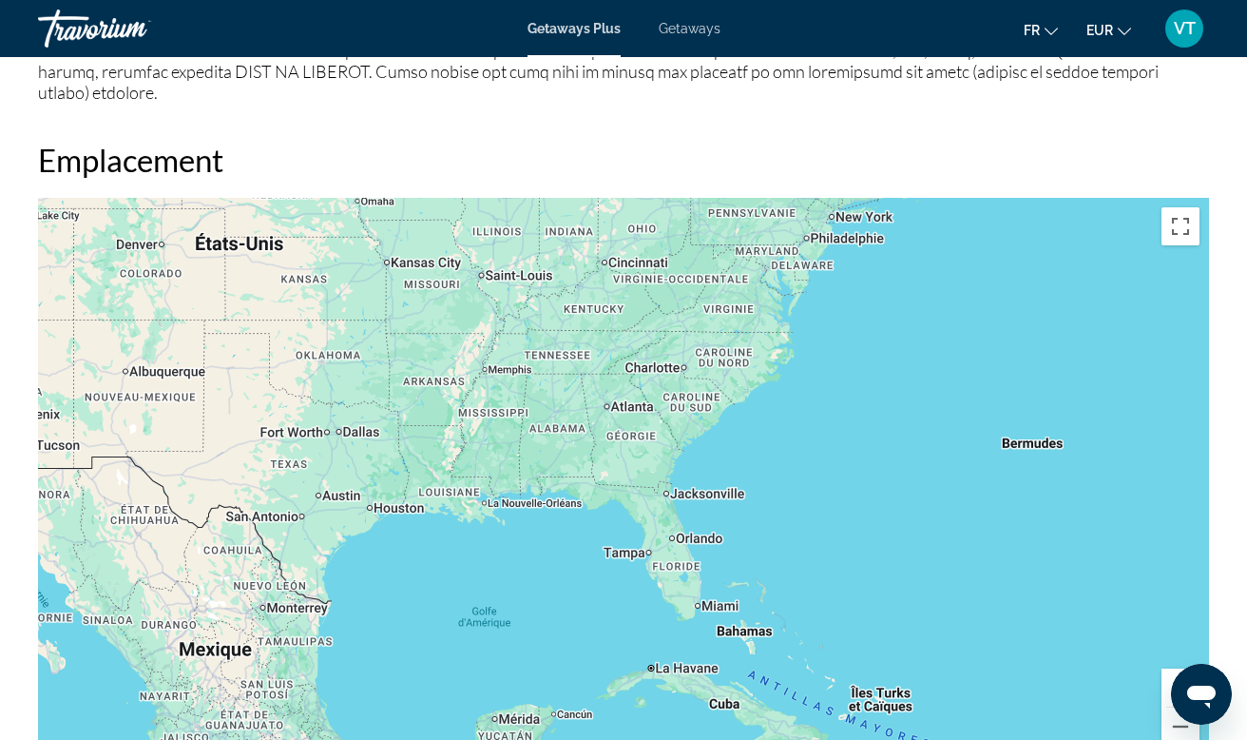
drag, startPoint x: 789, startPoint y: 570, endPoint x: 667, endPoint y: 435, distance: 181.8
click at [667, 435] on div "Pour activer le glissement avec le clavier, appuyez sur Alt+Entrée. Une fois ce…" at bounding box center [623, 483] width 1171 height 570
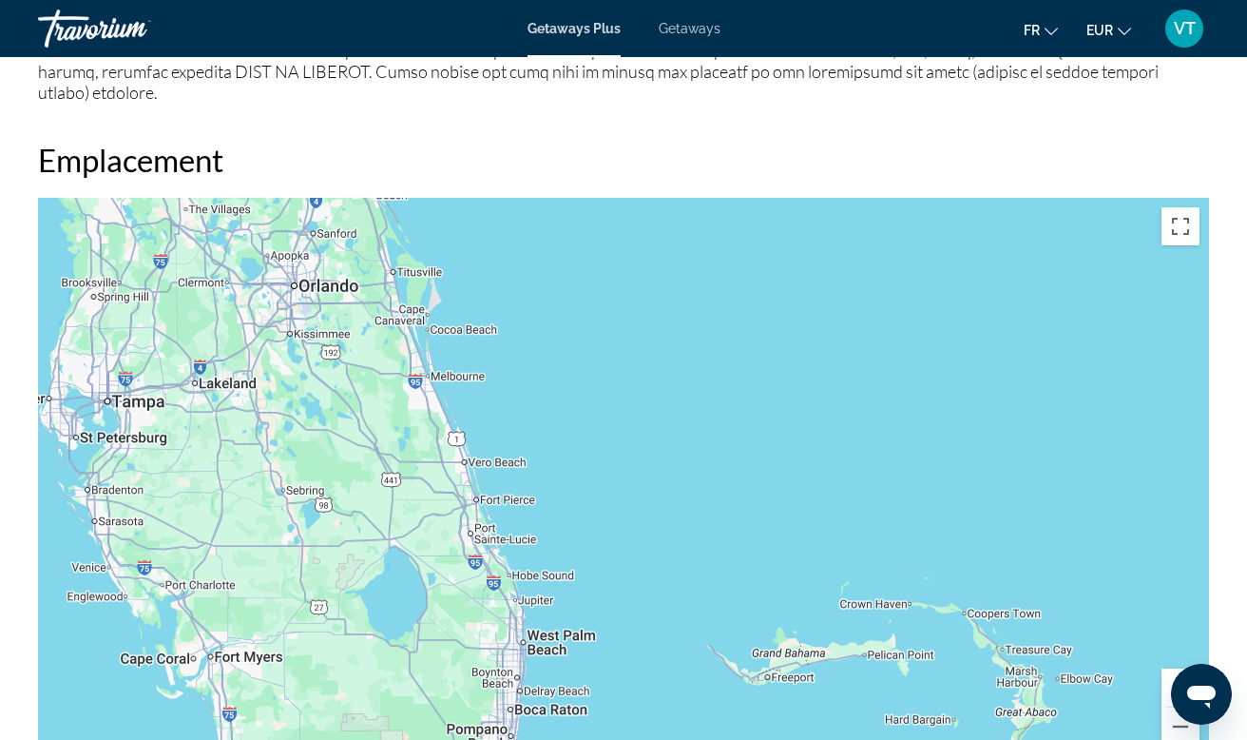
drag, startPoint x: 624, startPoint y: 546, endPoint x: 557, endPoint y: 244, distance: 308.7
click at [557, 244] on div "Main content" at bounding box center [623, 483] width 1171 height 570
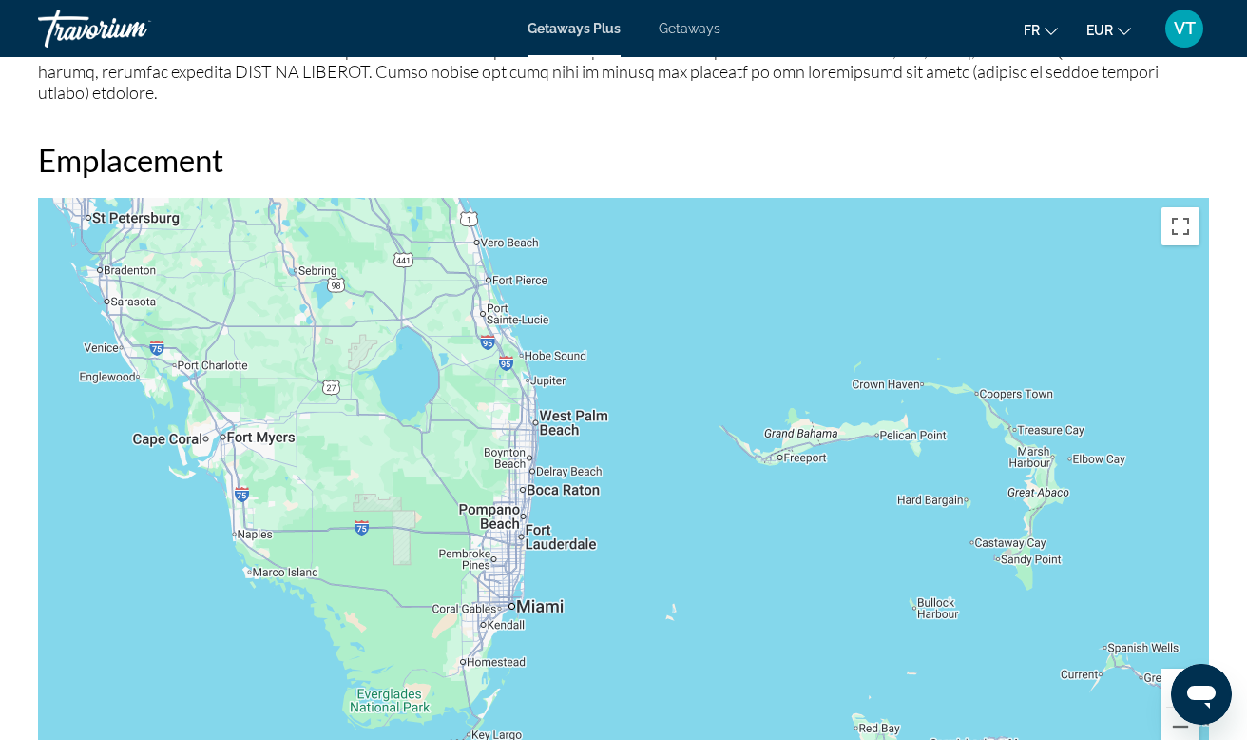
drag, startPoint x: 487, startPoint y: 391, endPoint x: 508, endPoint y: 201, distance: 191.3
click at [508, 201] on div "Main content" at bounding box center [623, 483] width 1171 height 570
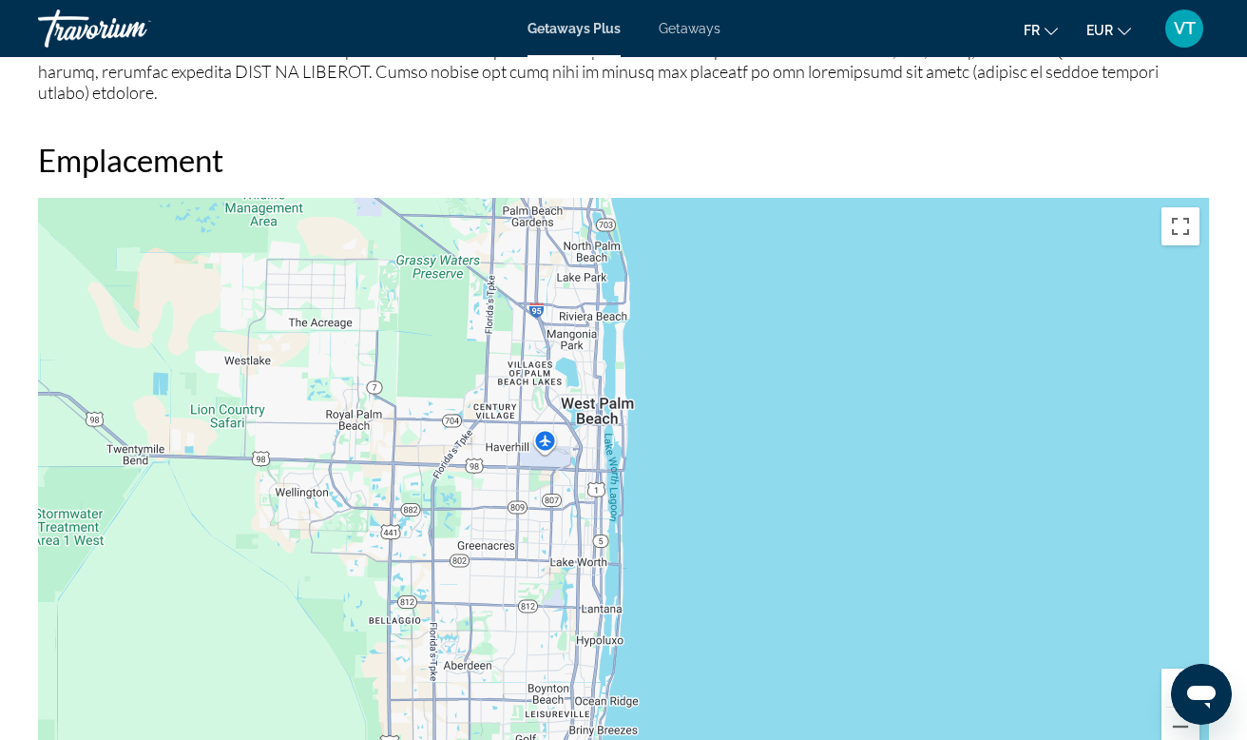
drag, startPoint x: 545, startPoint y: 454, endPoint x: 509, endPoint y: 545, distance: 98.2
click at [509, 545] on div "Main content" at bounding box center [623, 483] width 1171 height 570
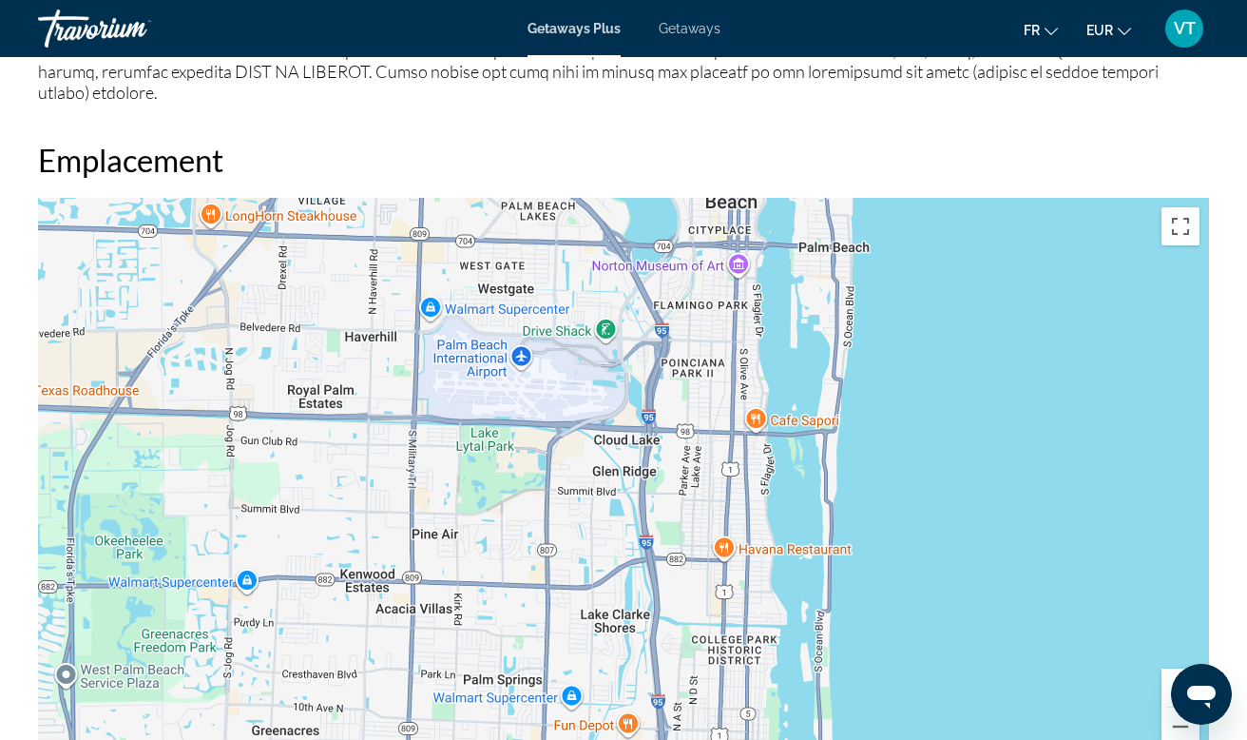
click at [1001, 0] on mat-toolbar "Getaways Plus Getaways fr English Español Français Italiano Português русский E…" at bounding box center [623, 28] width 1247 height 57
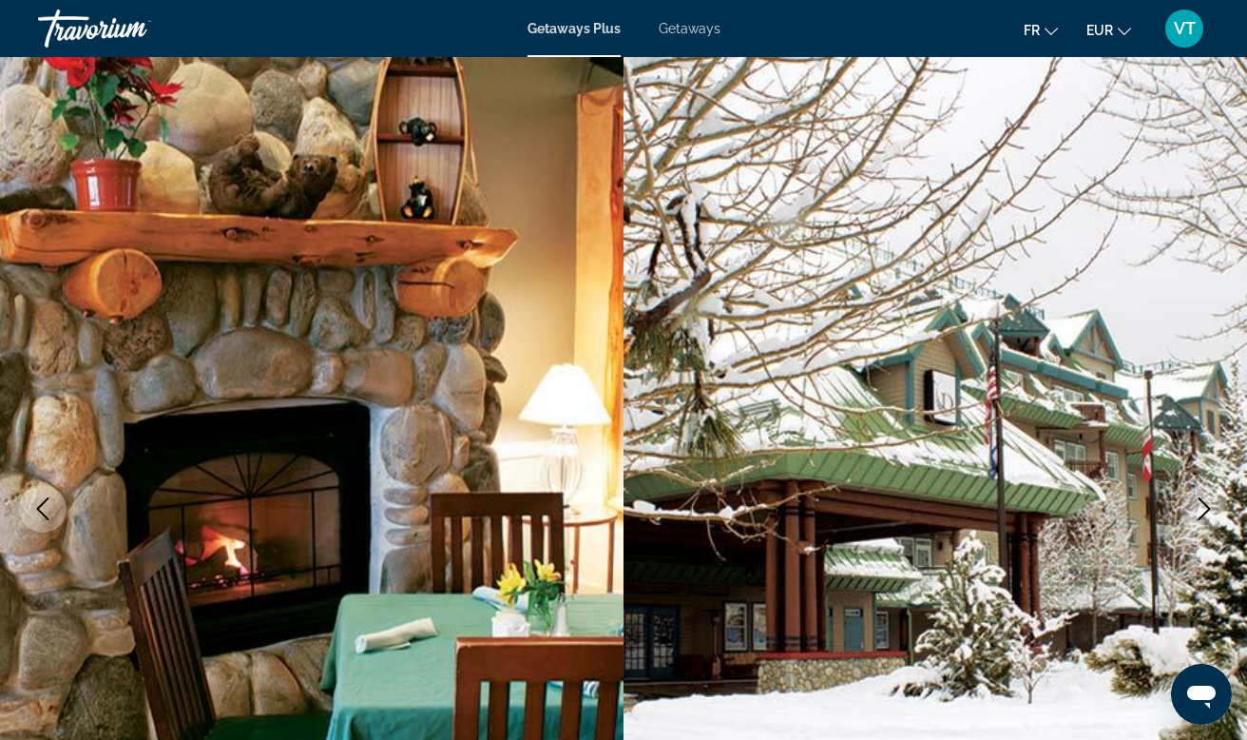
scroll to position [0, 0]
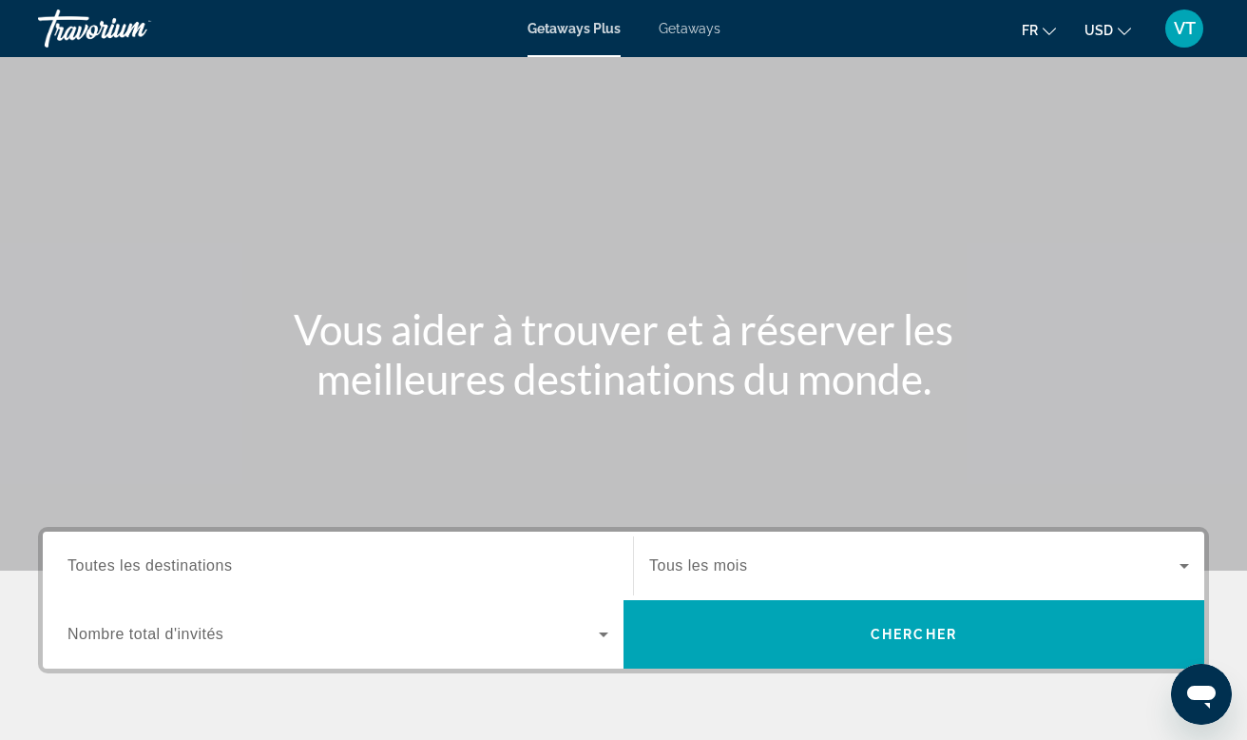
click at [1118, 26] on icon "Change currency" at bounding box center [1124, 31] width 13 height 13
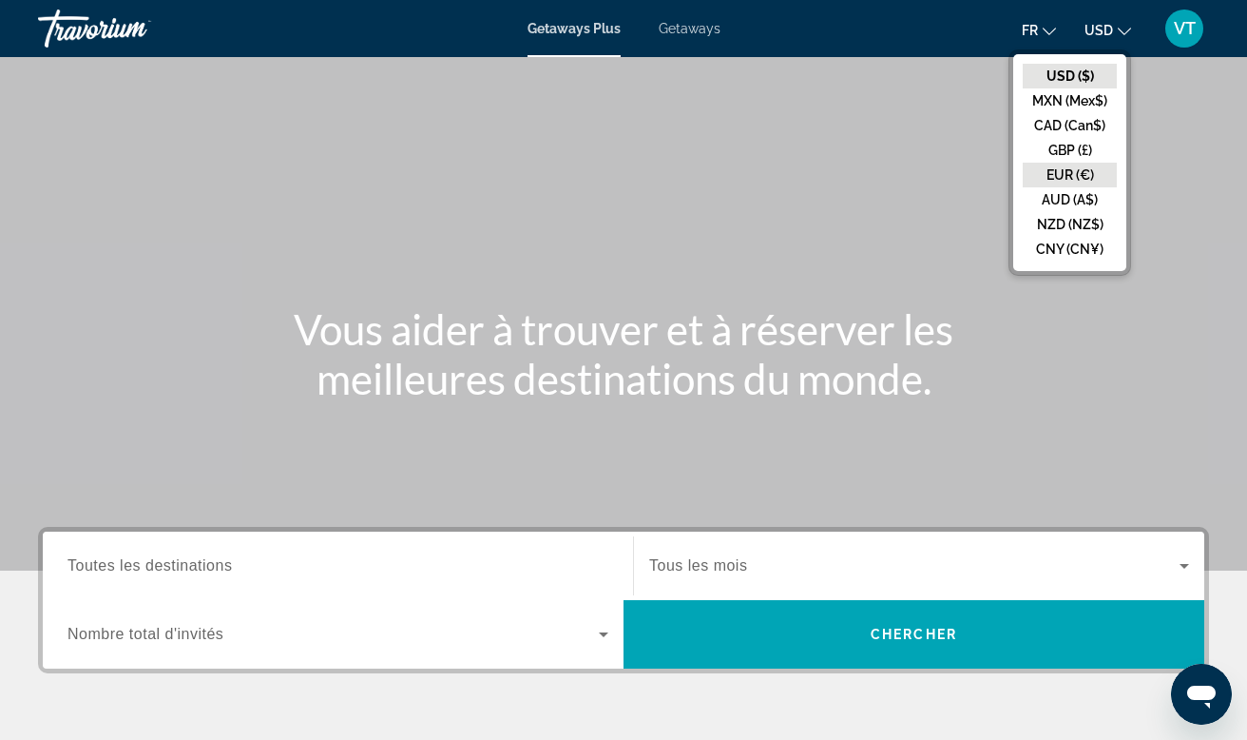
click at [1073, 167] on button "EUR (€)" at bounding box center [1070, 175] width 94 height 25
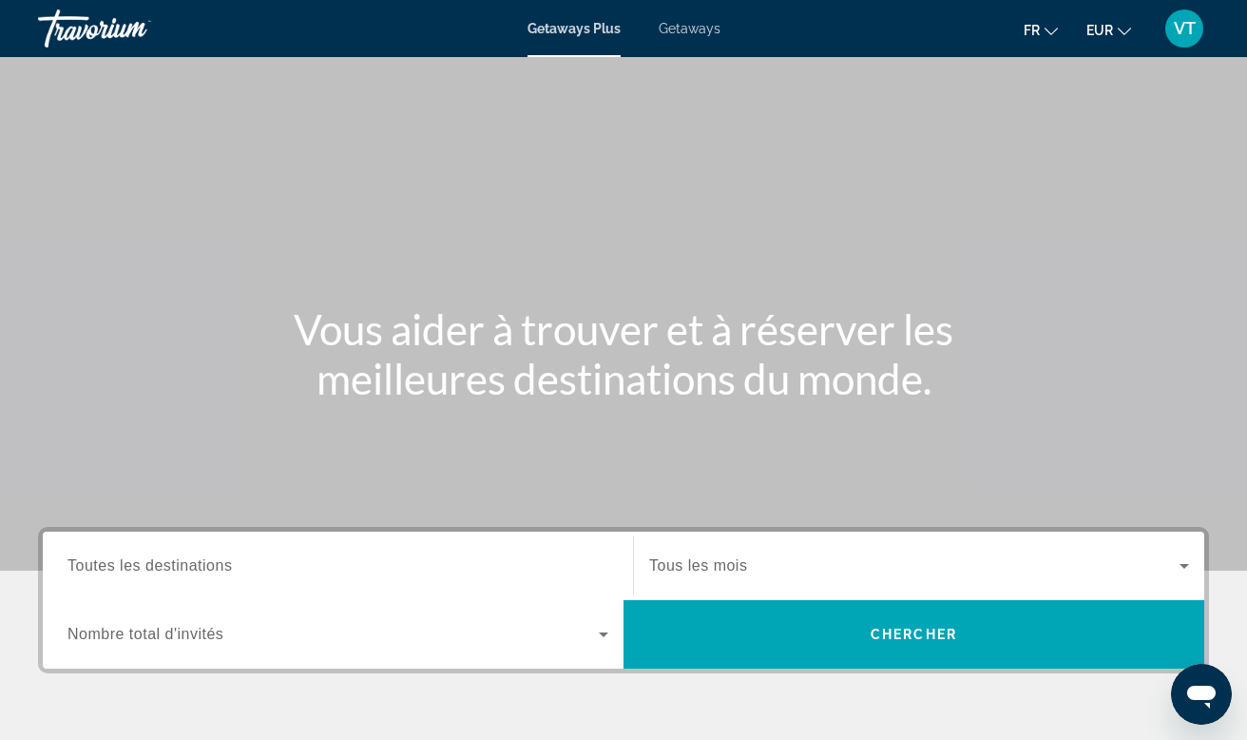
click at [1040, 33] on button "fr English Español Français Italiano Português русский" at bounding box center [1041, 30] width 34 height 28
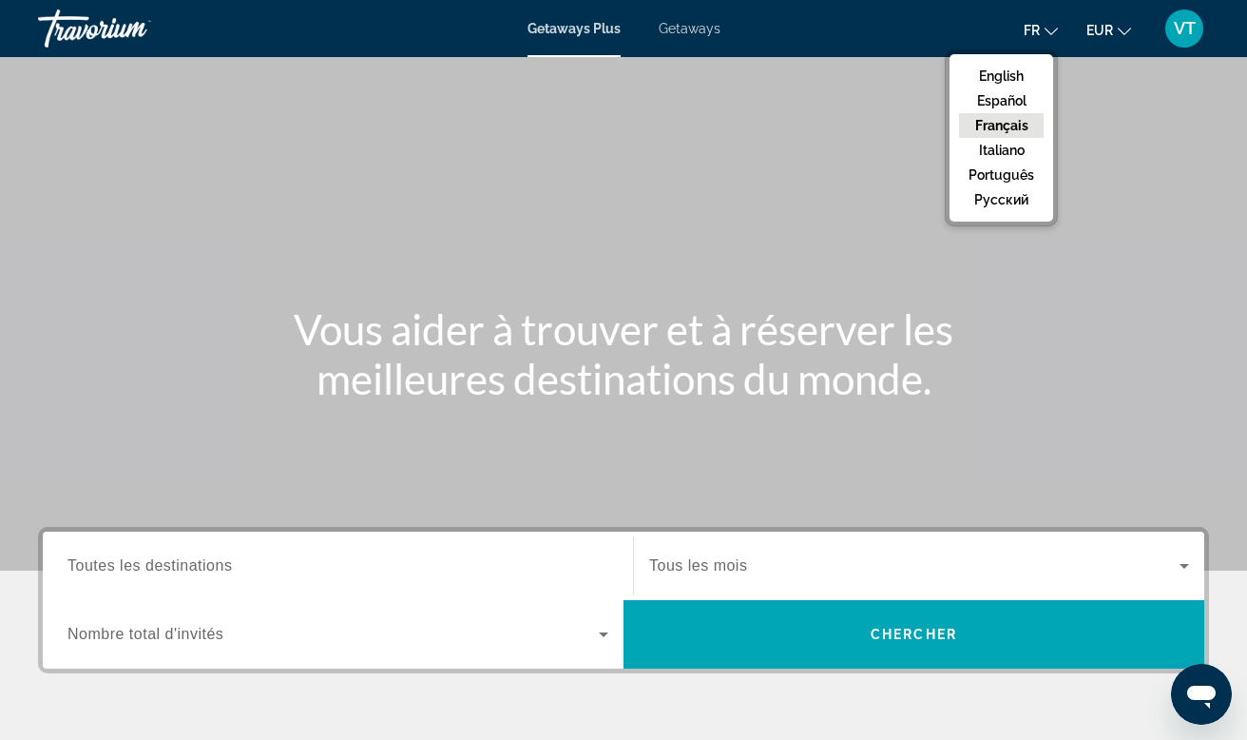
click at [1004, 123] on button "Français" at bounding box center [1001, 125] width 85 height 25
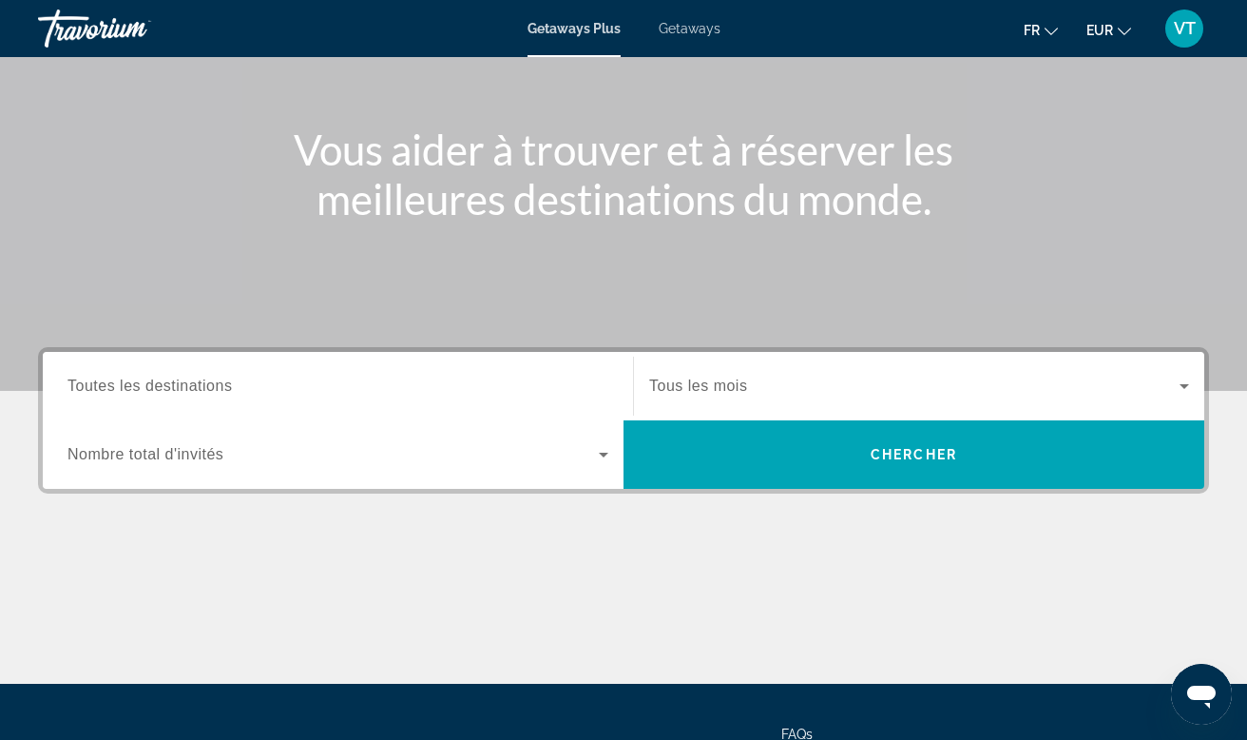
click at [541, 378] on input "Destination Toutes les destinations" at bounding box center [338, 387] width 541 height 23
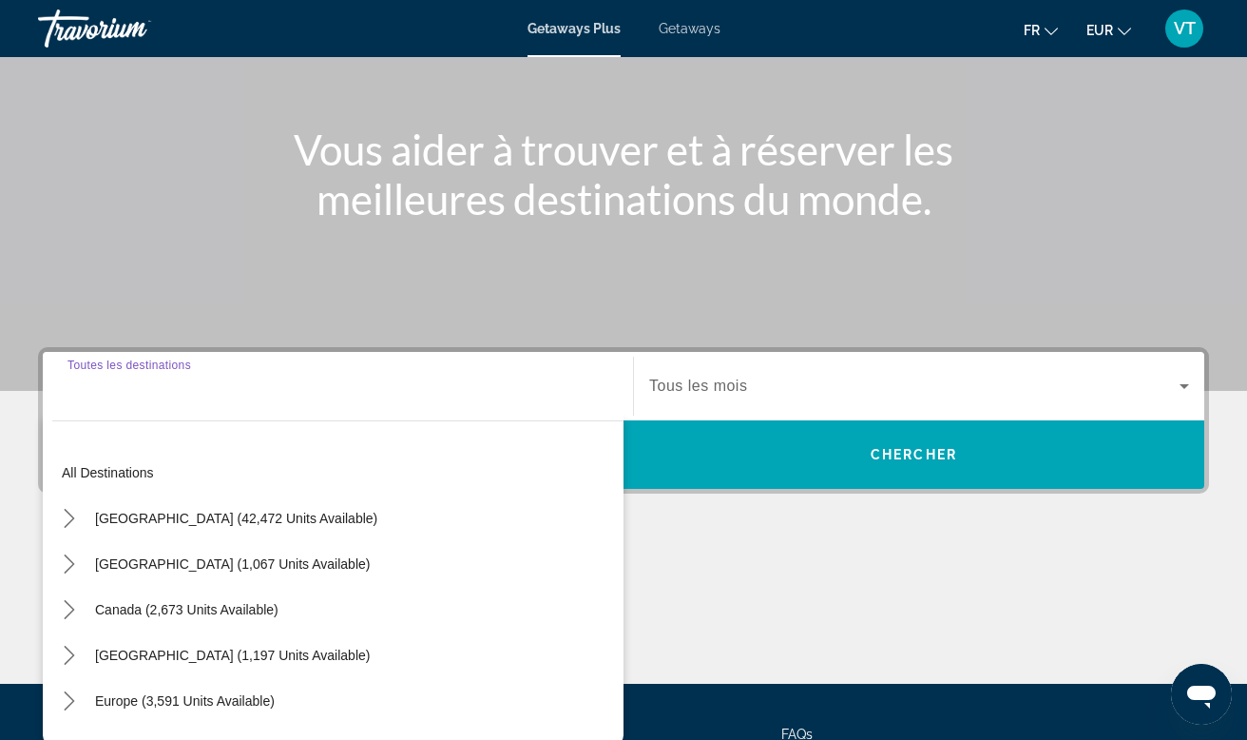
scroll to position [357, 0]
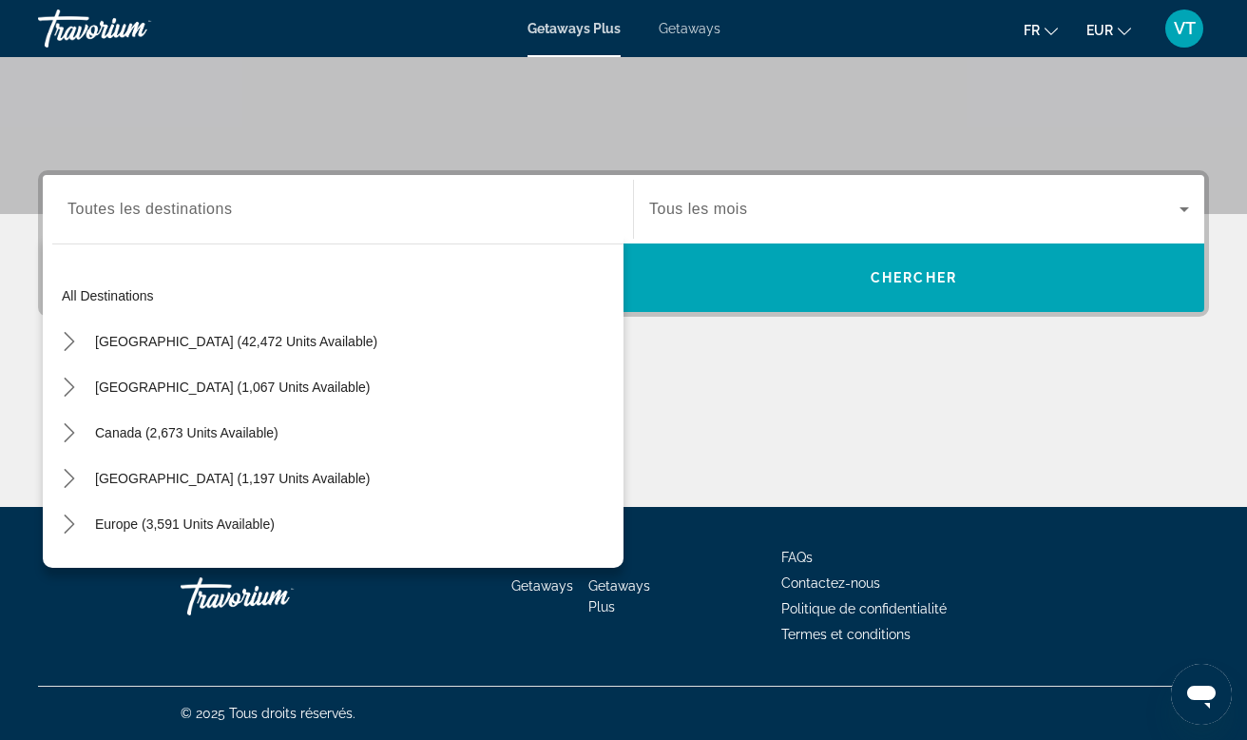
click at [216, 233] on div "Search widget" at bounding box center [338, 210] width 541 height 54
click at [153, 217] on input "Destination Toutes les destinations" at bounding box center [338, 210] width 541 height 23
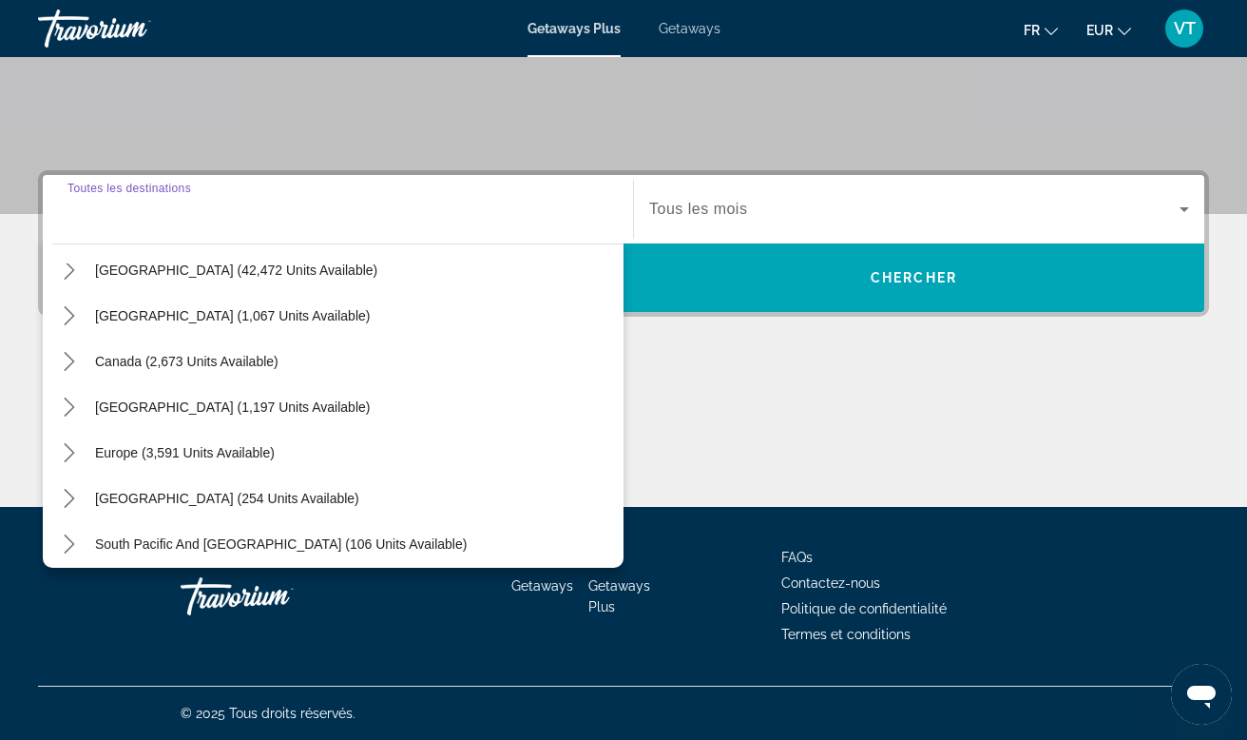
scroll to position [41, 0]
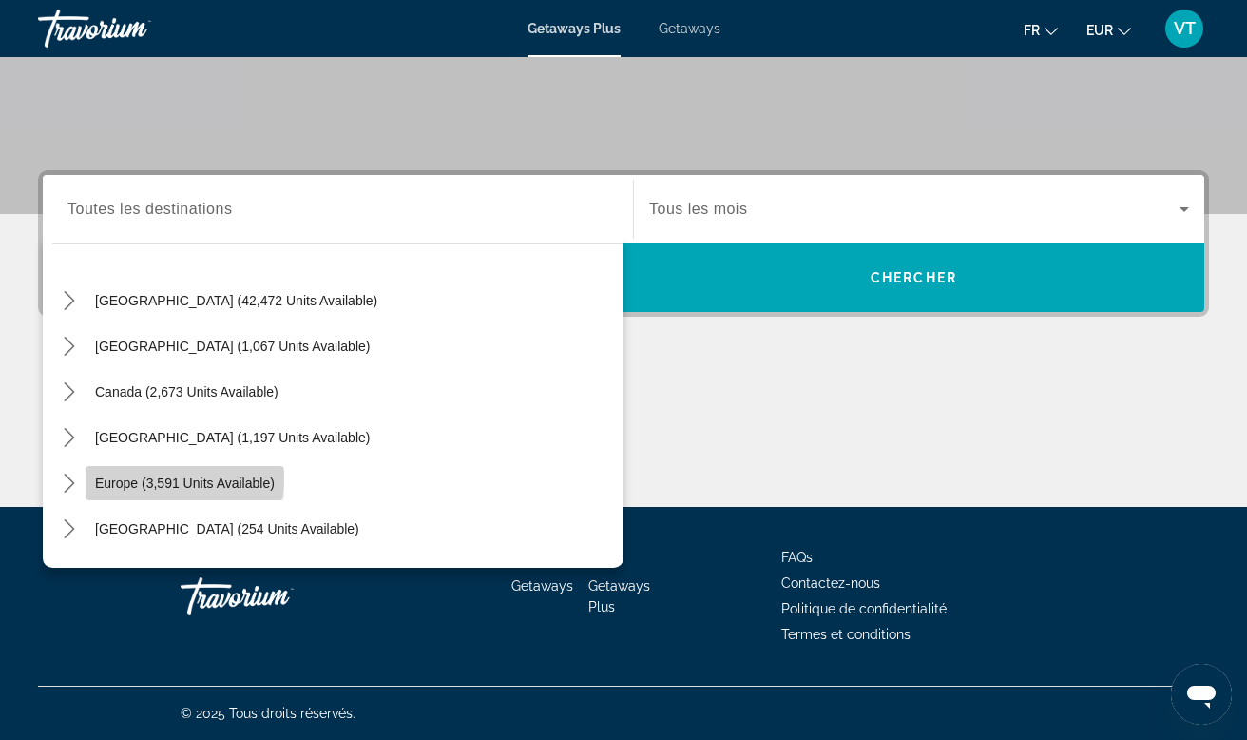
click at [173, 478] on span "Europe (3,591 units available)" at bounding box center [185, 482] width 180 height 15
type input "**********"
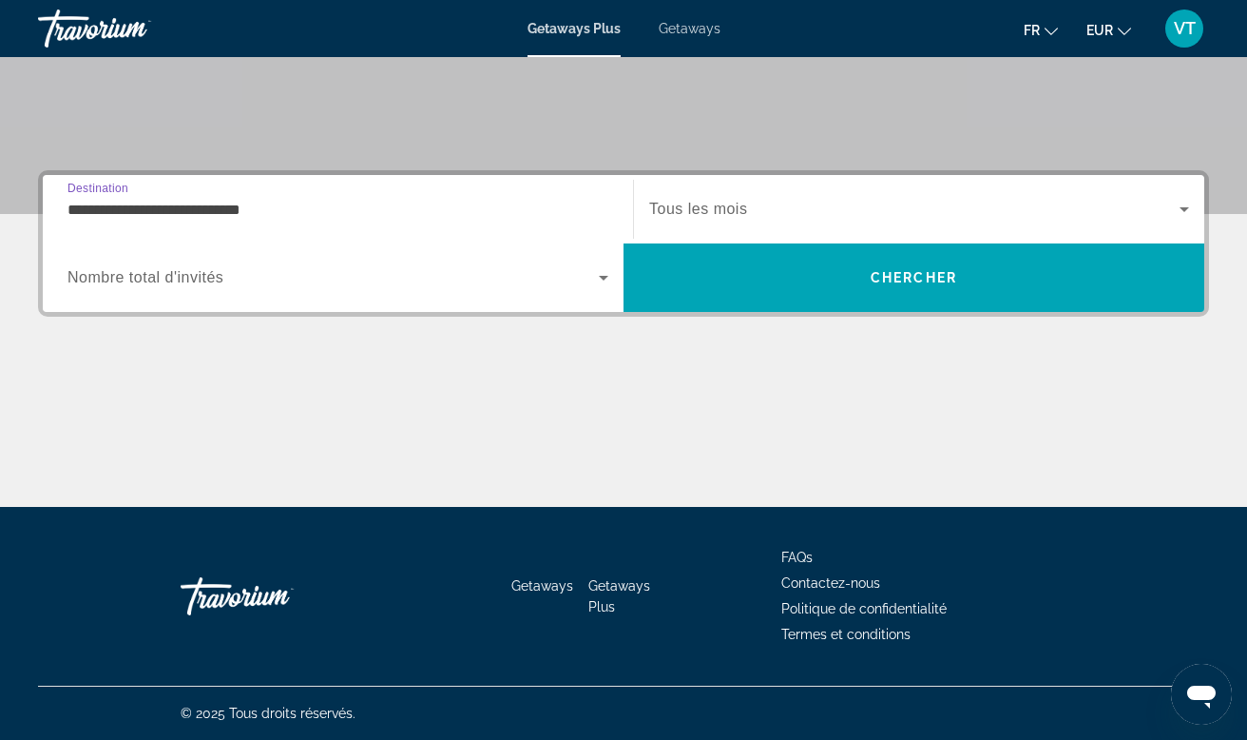
click at [456, 220] on input "**********" at bounding box center [338, 210] width 541 height 23
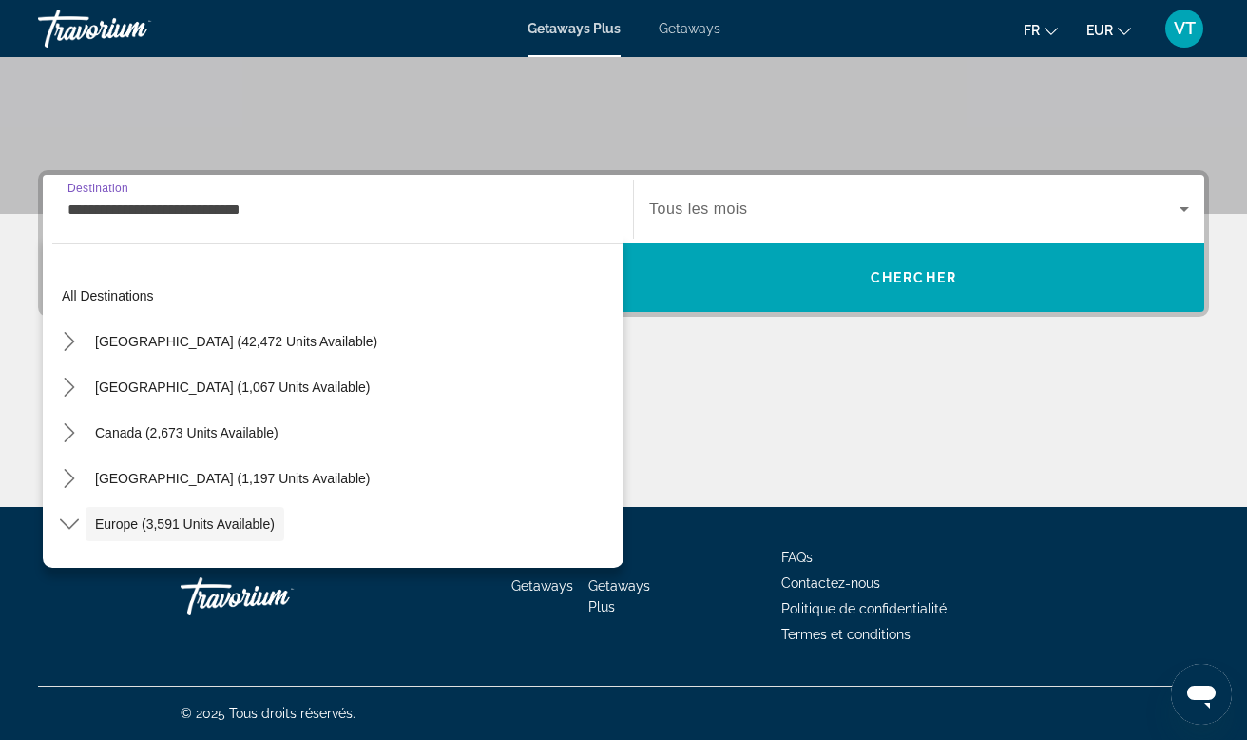
scroll to position [113, 0]
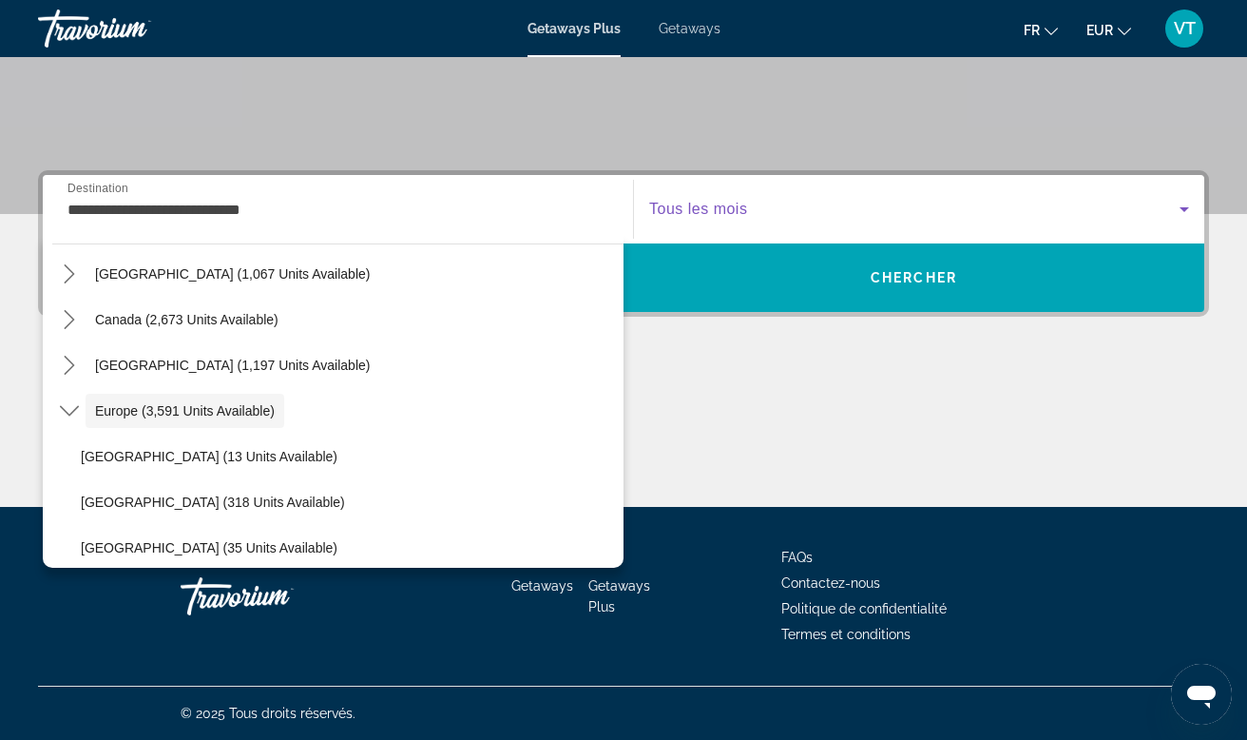
click at [779, 212] on span "Search widget" at bounding box center [914, 209] width 531 height 23
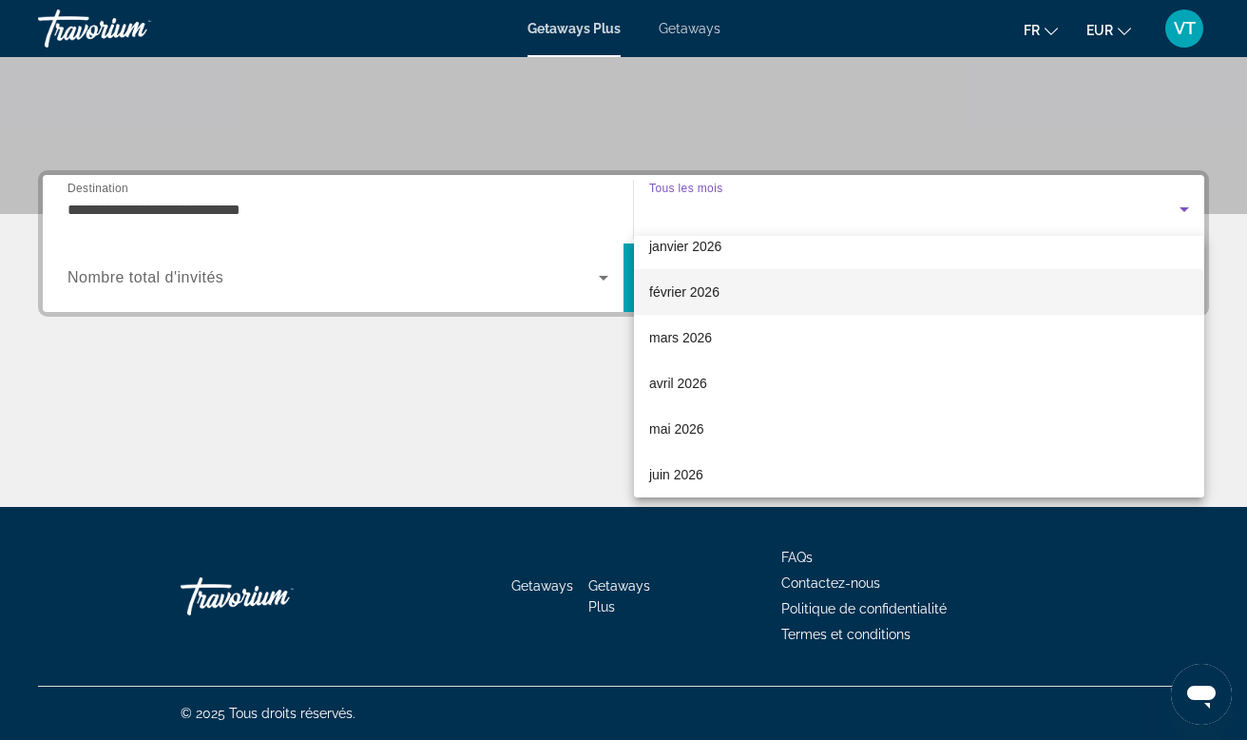
scroll to position [277, 0]
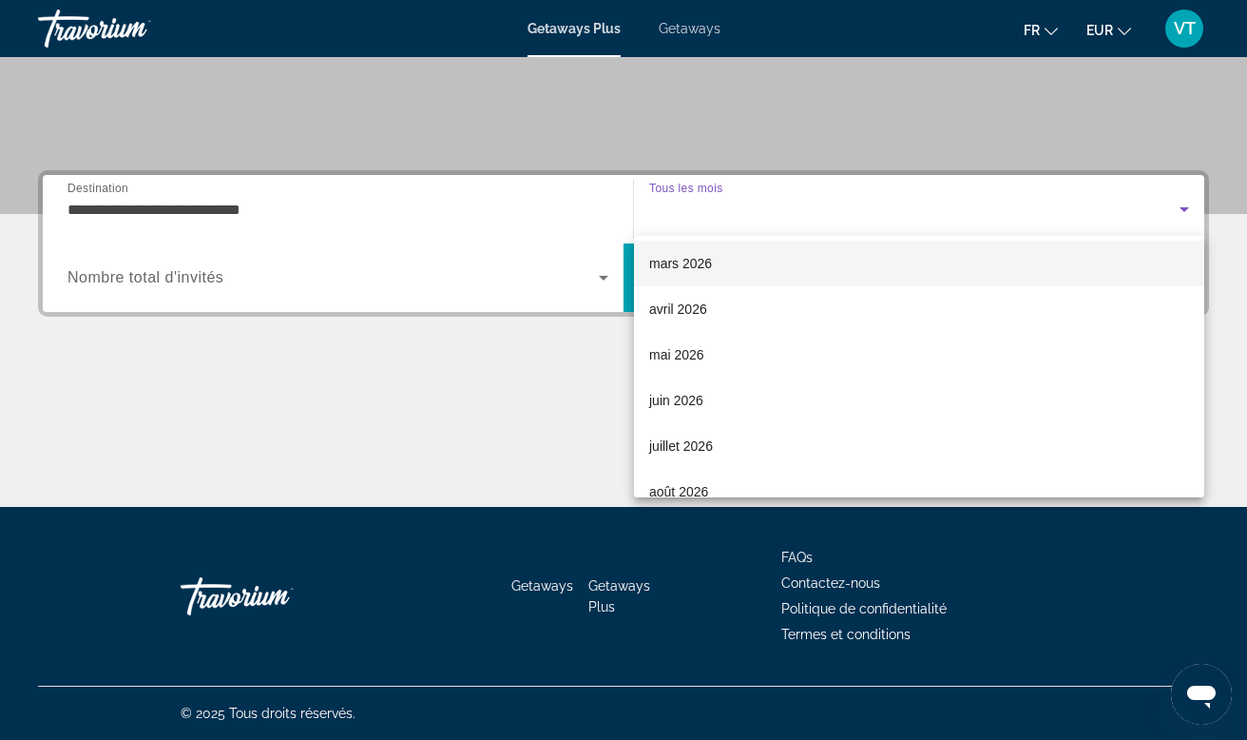
click at [682, 262] on span "mars 2026" at bounding box center [680, 263] width 63 height 23
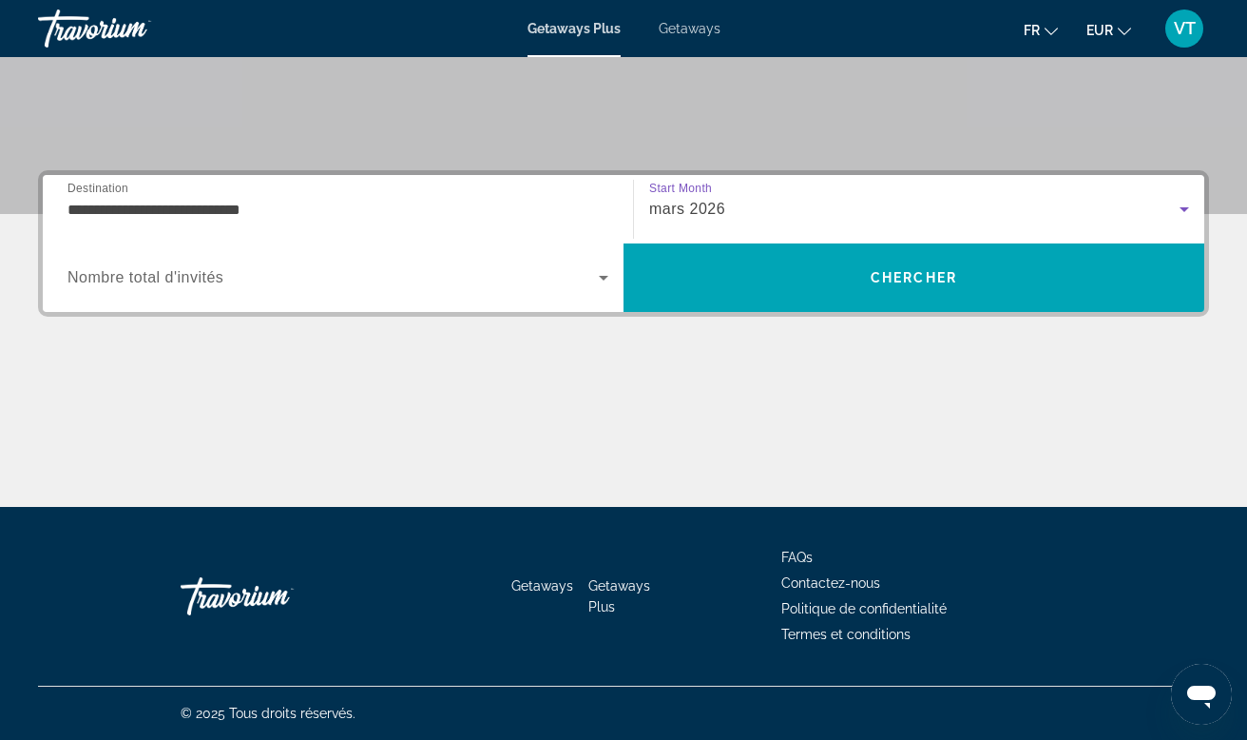
click at [335, 287] on span "Search widget" at bounding box center [334, 277] width 532 height 23
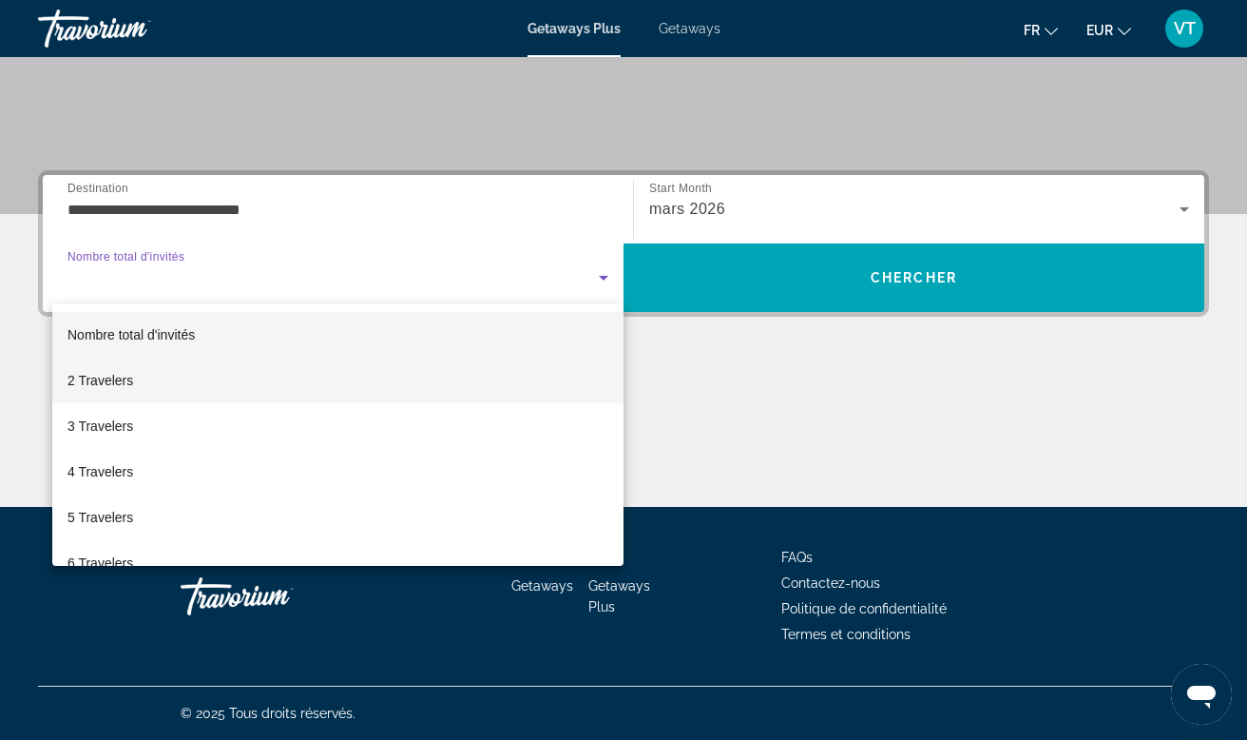
click at [263, 371] on mat-option "2 Travelers" at bounding box center [337, 381] width 571 height 46
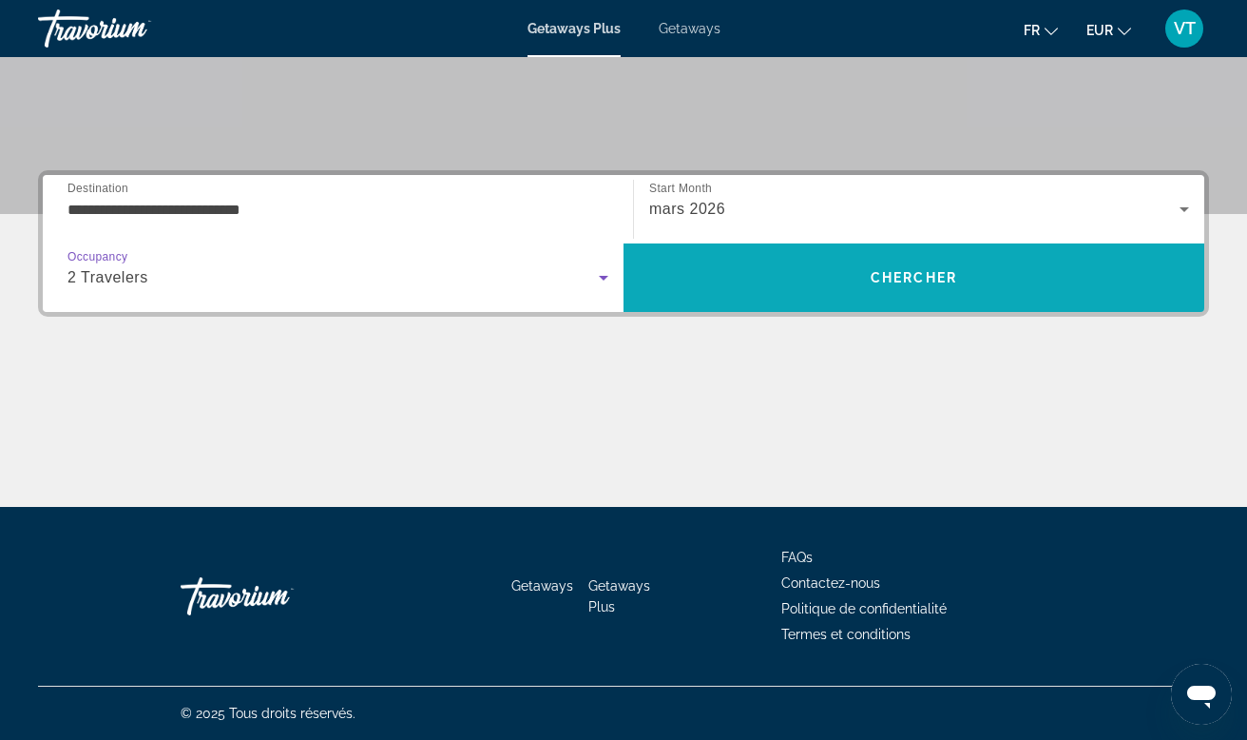
click at [821, 284] on span "Search" at bounding box center [914, 278] width 581 height 46
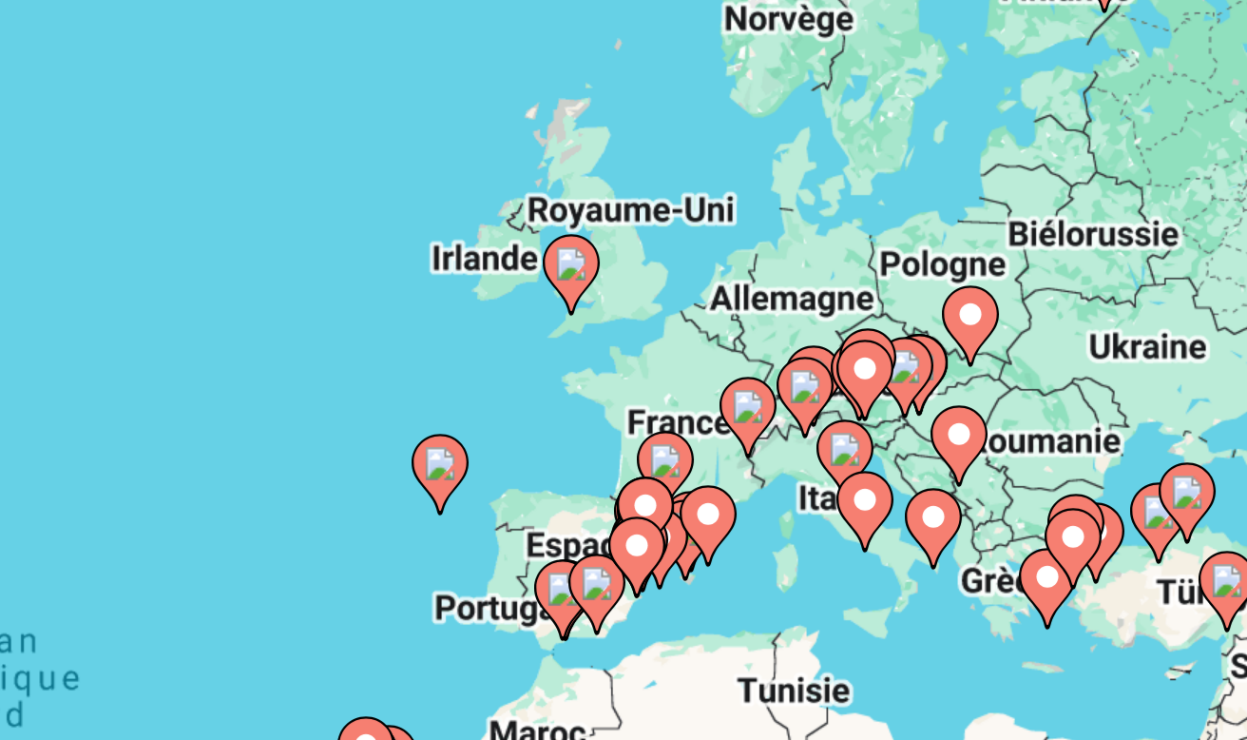
click at [836, 336] on icon "Main content" at bounding box center [844, 348] width 17 height 25
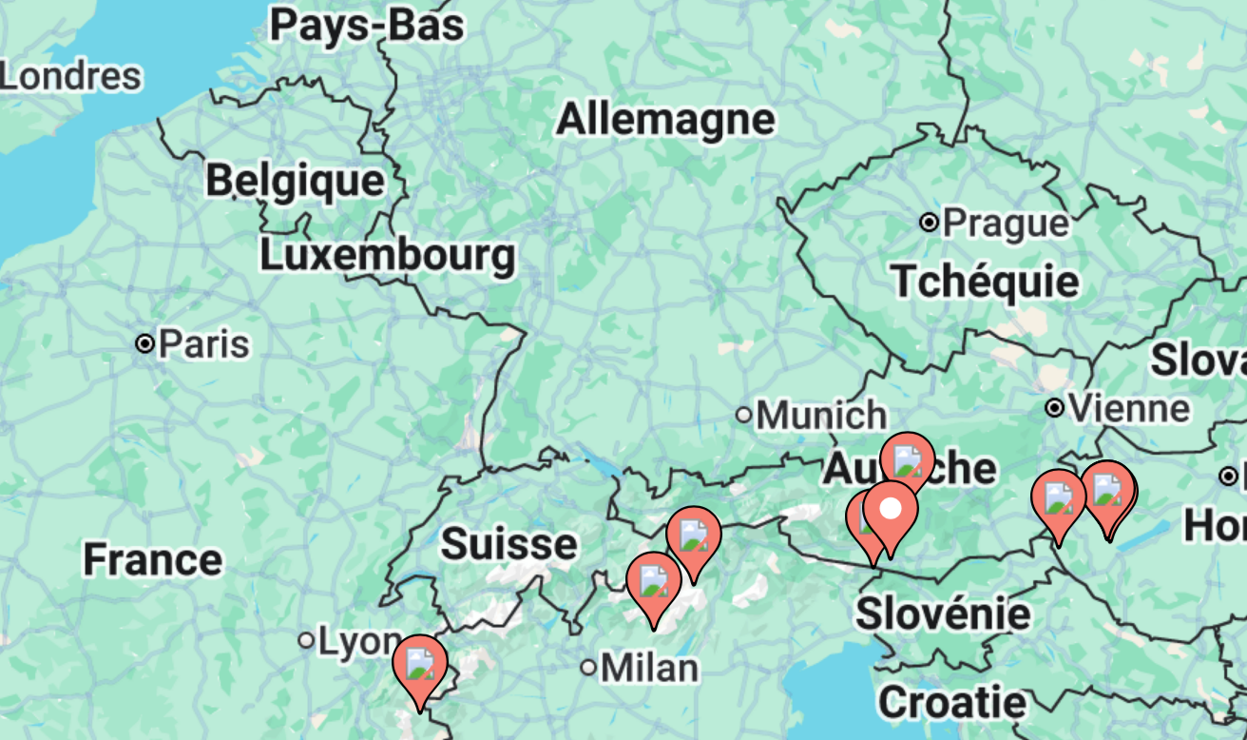
drag, startPoint x: 71, startPoint y: 123, endPoint x: 254, endPoint y: 62, distance: 192.4
click at [254, 190] on div "Pour activer le glissement avec le clavier, appuyez sur Alt+Entrée. Une fois ce…" at bounding box center [623, 475] width 1171 height 570
